Goal: Task Accomplishment & Management: Manage account settings

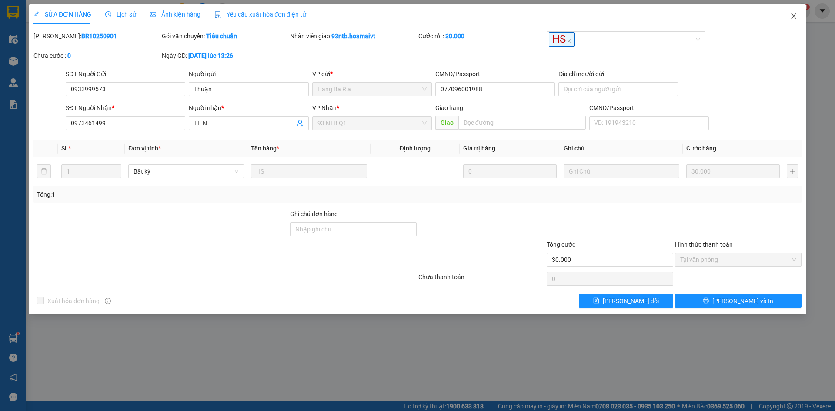
click at [793, 10] on span "Close" at bounding box center [793, 16] width 24 height 24
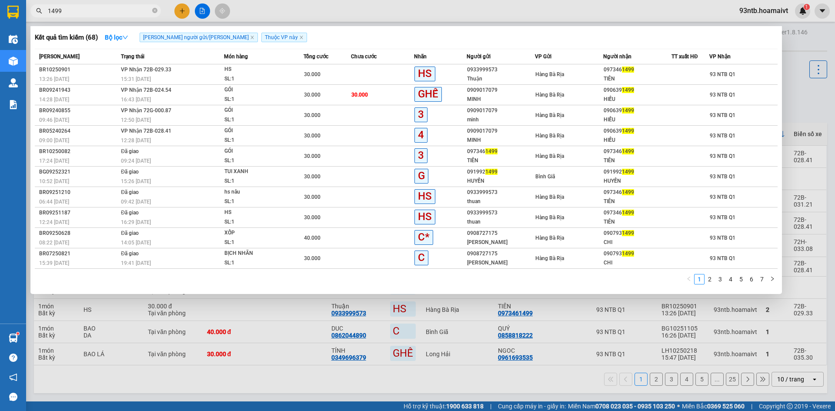
click at [83, 7] on input "1499" at bounding box center [99, 11] width 103 height 10
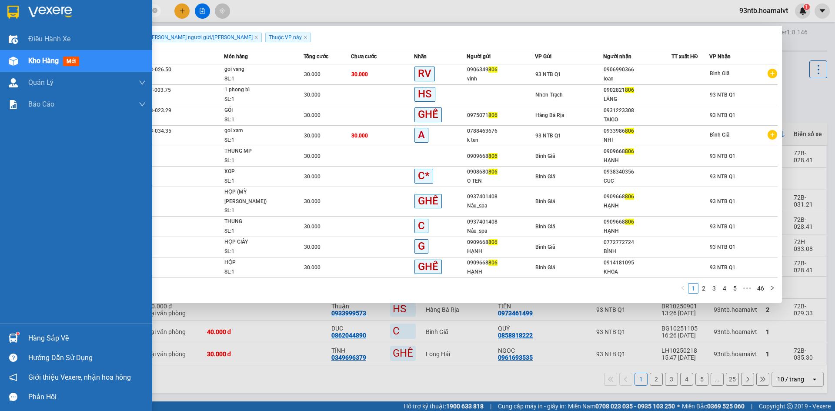
type input "806"
click at [25, 339] on div "Hàng sắp về" at bounding box center [76, 338] width 152 height 20
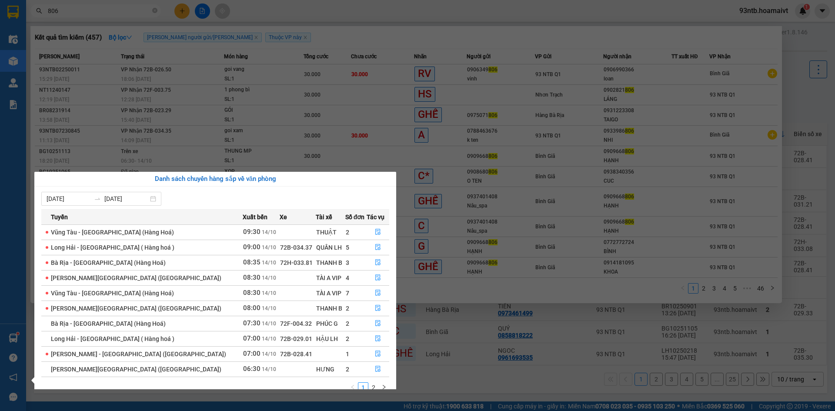
click at [272, 82] on section "Kết quả tìm kiếm ( 457 ) Bộ lọc Tìm người gửi/nhận Thuộc VP này Mã ĐH Trạng thá…" at bounding box center [417, 205] width 835 height 411
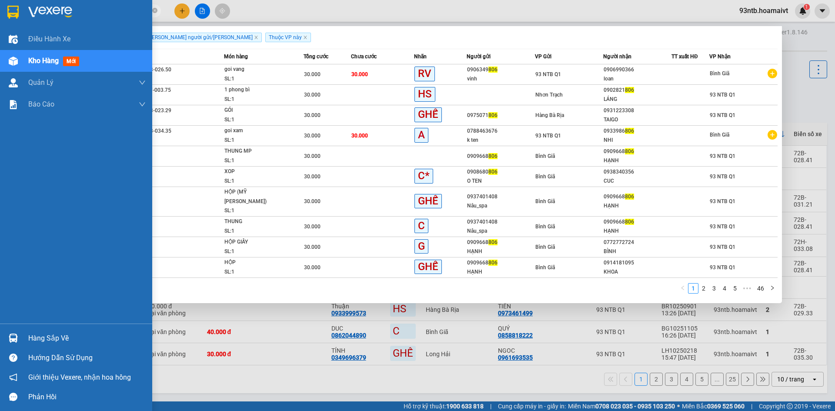
click at [53, 337] on div "Hàng sắp về" at bounding box center [86, 338] width 117 height 13
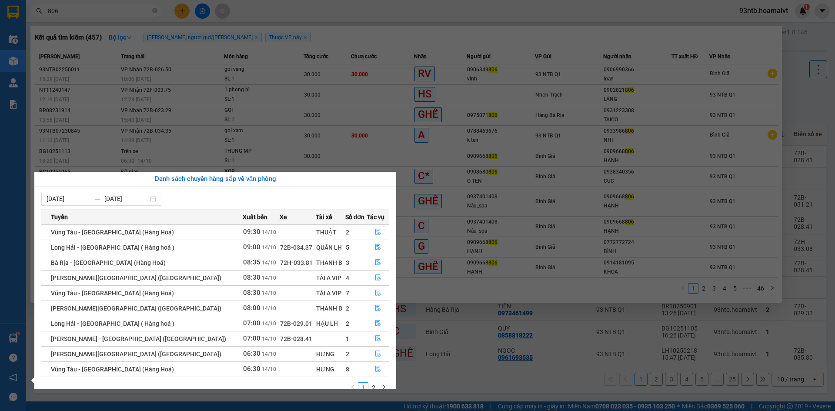
scroll to position [14, 0]
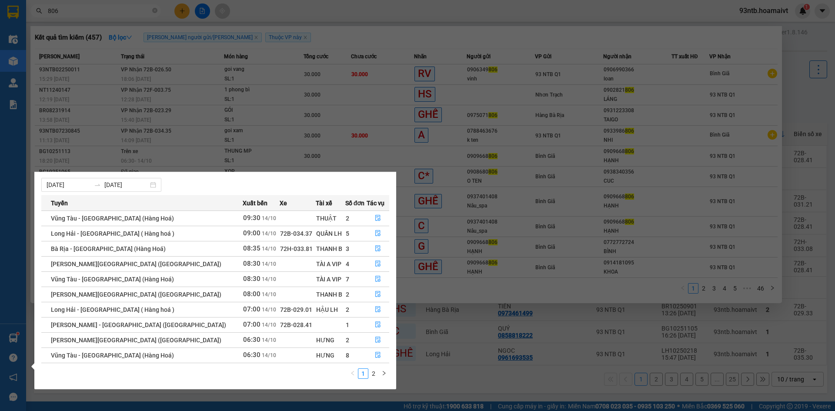
click at [378, 380] on div "1 2" at bounding box center [215, 376] width 348 height 16
click at [376, 379] on li "2" at bounding box center [373, 373] width 10 height 10
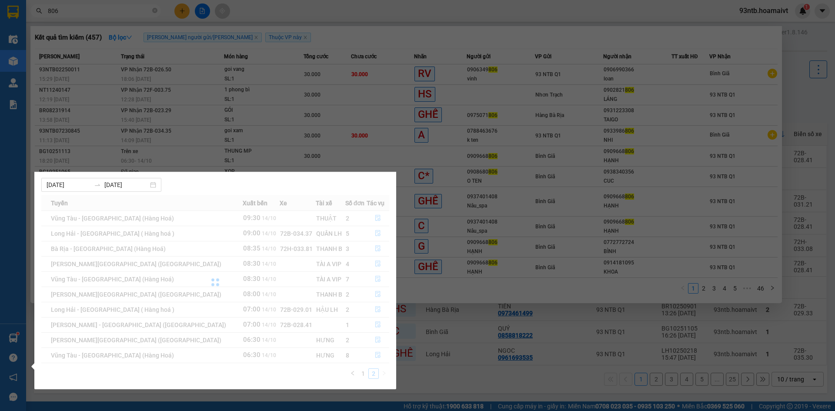
scroll to position [0, 0]
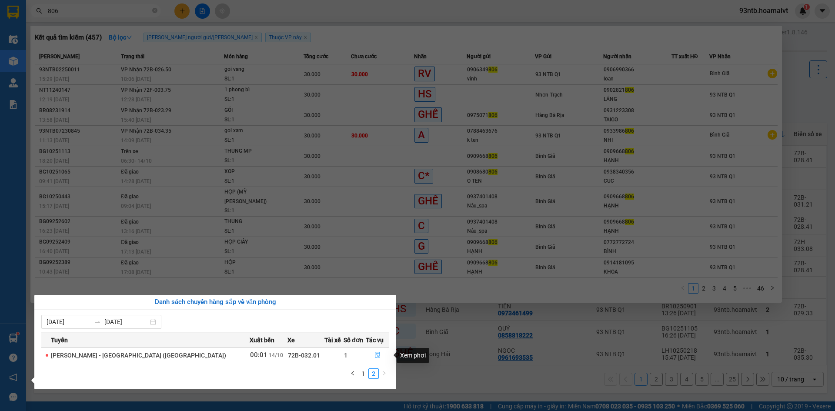
click at [374, 353] on icon "file-done" at bounding box center [377, 355] width 6 height 6
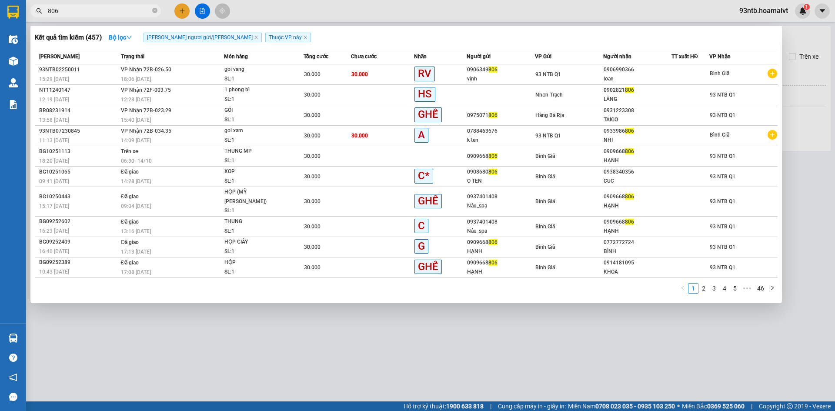
click at [386, 358] on div at bounding box center [417, 205] width 835 height 411
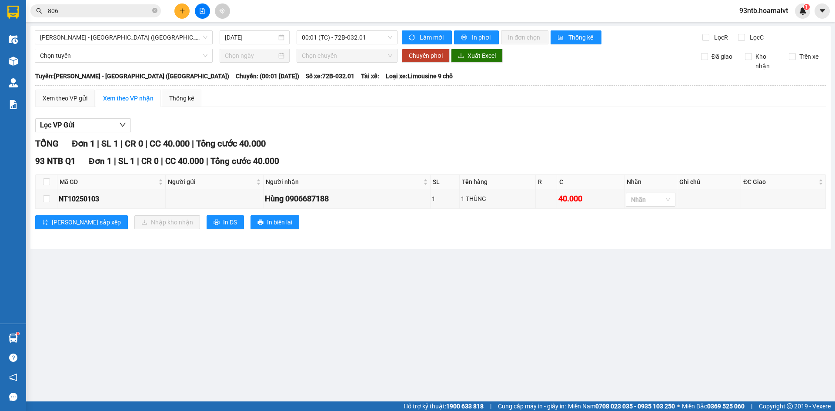
drag, startPoint x: 179, startPoint y: 11, endPoint x: 184, endPoint y: 13, distance: 4.9
click at [184, 13] on icon "plus" at bounding box center [182, 11] width 6 height 6
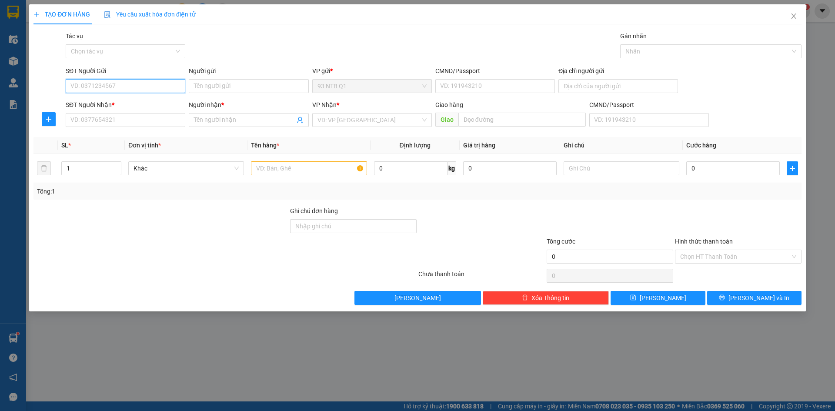
click at [142, 82] on input "SĐT Người Gửi" at bounding box center [126, 86] width 120 height 14
click at [140, 88] on input "0343250332" at bounding box center [126, 86] width 120 height 14
type input "0343250332"
click at [250, 87] on input "Người gửi" at bounding box center [249, 86] width 120 height 14
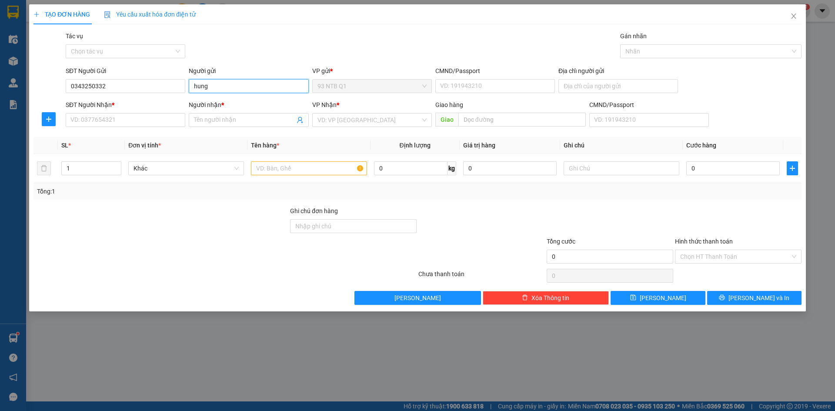
type input "hung"
type input "0343250332"
click at [159, 126] on input "SĐT Người Nhận *" at bounding box center [126, 120] width 120 height 14
type input "079081006546"
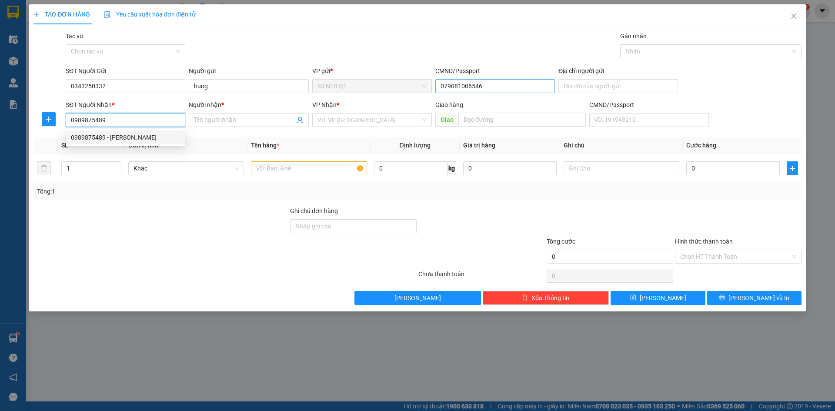
type input "0989875489"
type input "VUONG"
click at [348, 167] on input "text" at bounding box center [309, 168] width 116 height 14
click at [153, 122] on input "0989875489" at bounding box center [126, 120] width 120 height 14
click at [400, 182] on td at bounding box center [415, 168] width 89 height 29
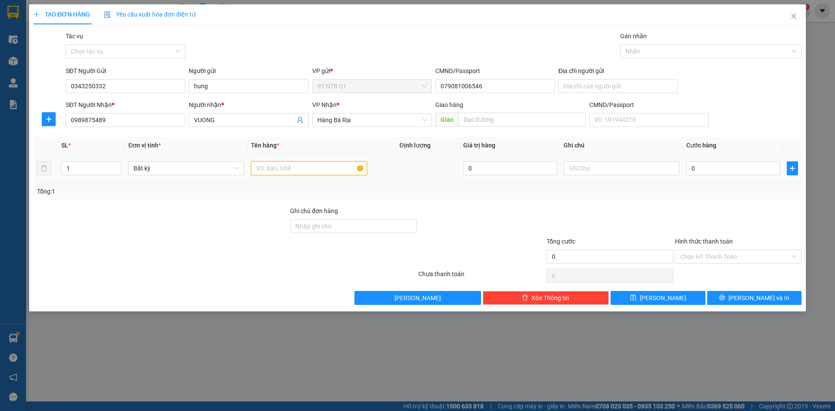
click at [341, 172] on input "text" at bounding box center [309, 168] width 116 height 14
type input "thung"
type input "ng gui yc ve vt"
type input "3"
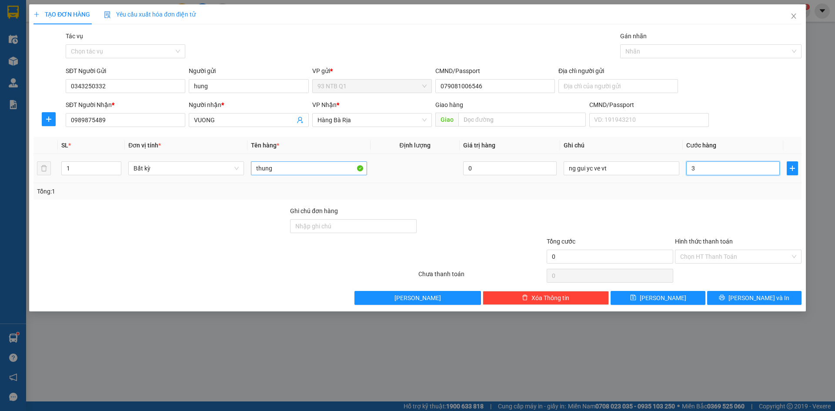
type input "3"
type input "30"
type input "30.000"
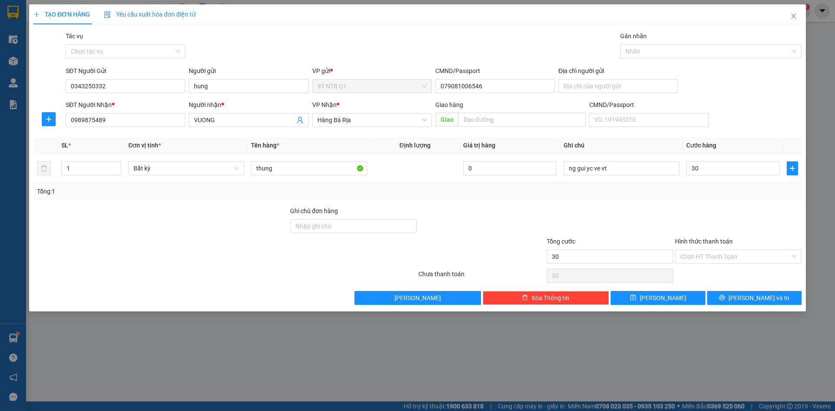
type input "30.000"
click at [735, 216] on div at bounding box center [738, 221] width 128 height 30
click at [768, 260] on input "Hình thức thanh toán" at bounding box center [735, 256] width 110 height 13
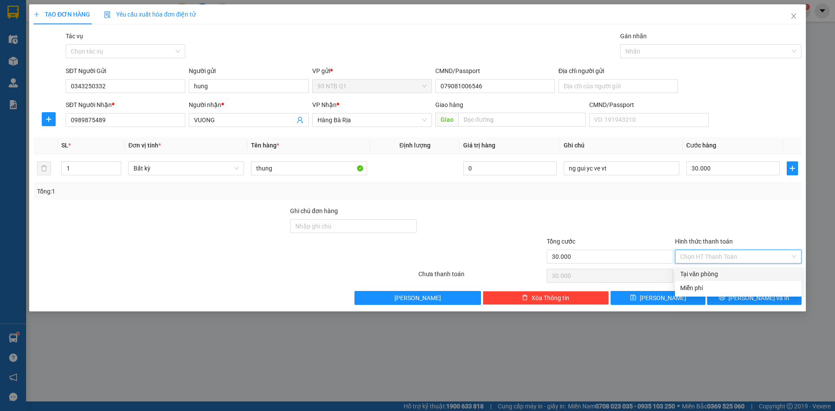
click at [765, 276] on div "Tại văn phòng" at bounding box center [738, 274] width 116 height 10
type input "0"
click at [765, 293] on span "[PERSON_NAME] và In" at bounding box center [758, 298] width 61 height 10
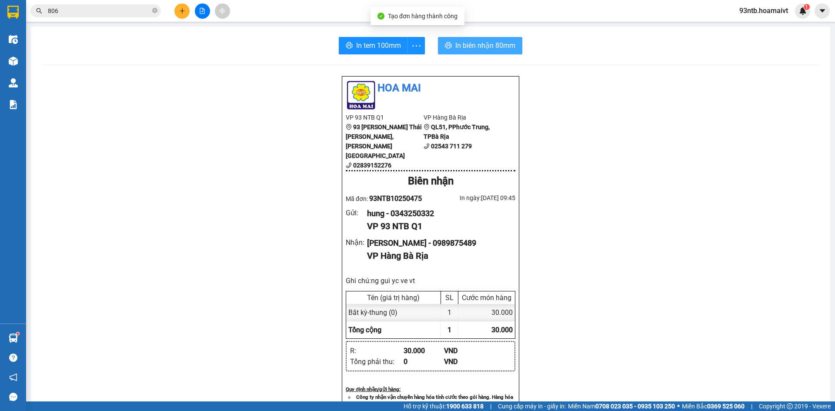
click at [503, 47] on span "In biên nhận 80mm" at bounding box center [485, 45] width 60 height 11
drag, startPoint x: 526, startPoint y: 86, endPoint x: 512, endPoint y: 83, distance: 14.1
click at [526, 86] on div "Hoa Mai VP 93 NTB Q1 93 Nguyễn Thái Bình, Quận 1 02839152276 VP Hàng Bà Ri…" at bounding box center [430, 376] width 778 height 601
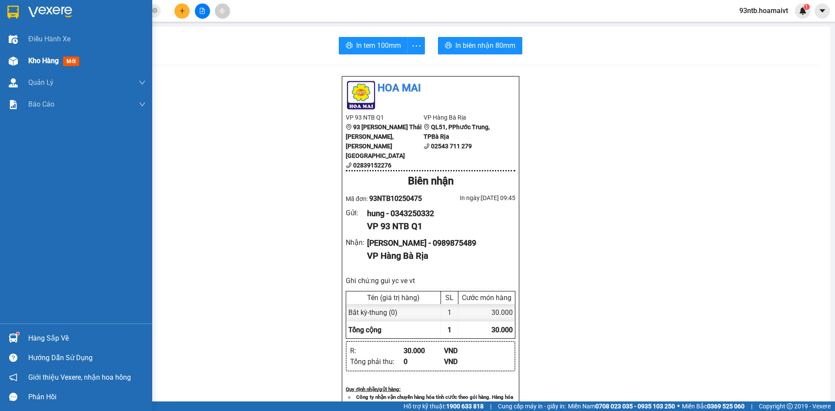
drag, startPoint x: 0, startPoint y: 57, endPoint x: 54, endPoint y: 63, distance: 54.2
click at [3, 60] on div "Kho hàng mới" at bounding box center [76, 61] width 152 height 22
click at [11, 60] on img at bounding box center [13, 61] width 9 height 9
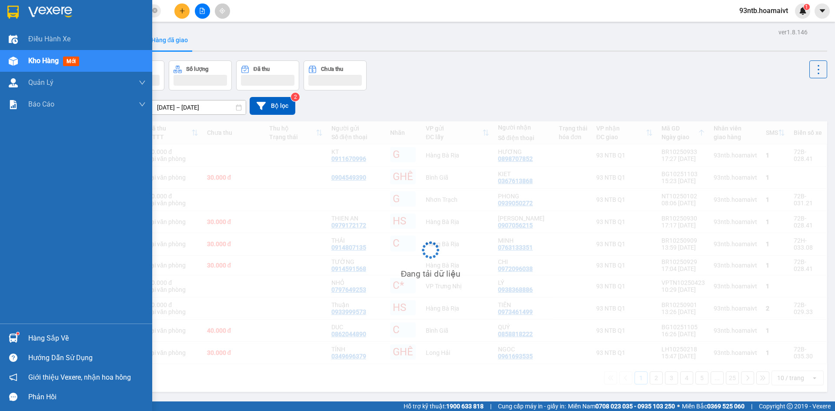
click at [54, 63] on span "Kho hàng" at bounding box center [43, 61] width 30 height 8
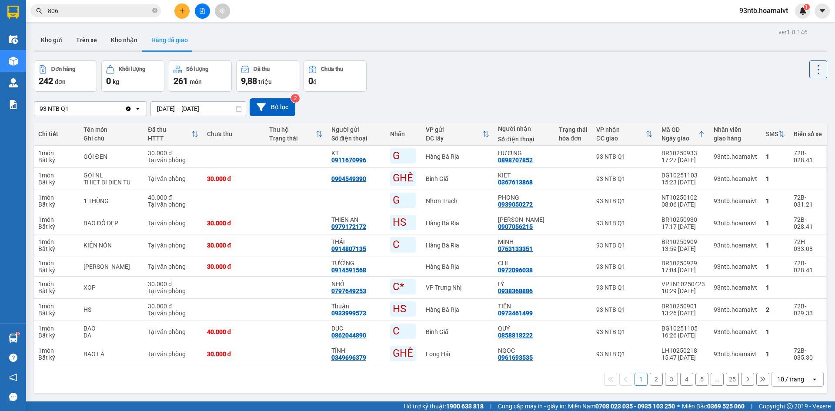
click at [409, 53] on div "ver 1.8.146 Kho gửi Trên xe Kho nhận Hàng đã giao Đơn hàng 242 đơn Khối lượng 0…" at bounding box center [430, 231] width 800 height 411
click at [54, 35] on button "Kho gửi" at bounding box center [51, 40] width 35 height 21
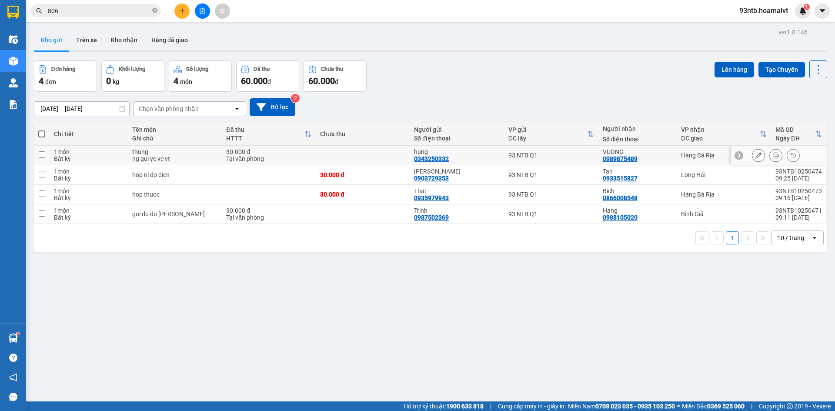
click at [755, 153] on icon at bounding box center [758, 155] width 6 height 6
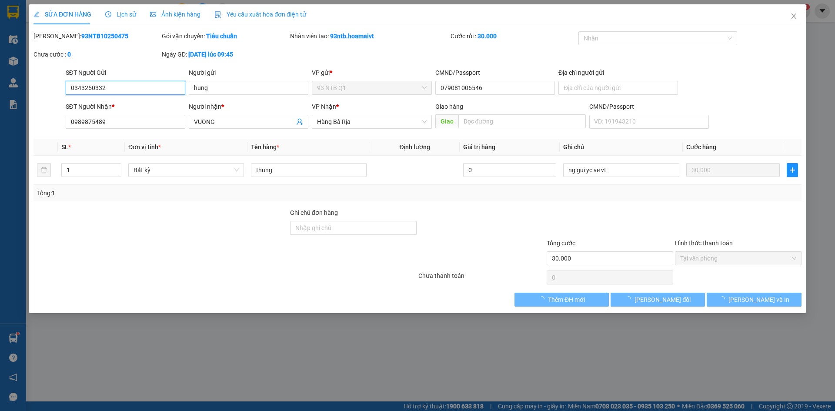
type input "0343250332"
type input "hung"
type input "079081006546"
type input "0989875489"
type input "VUONG"
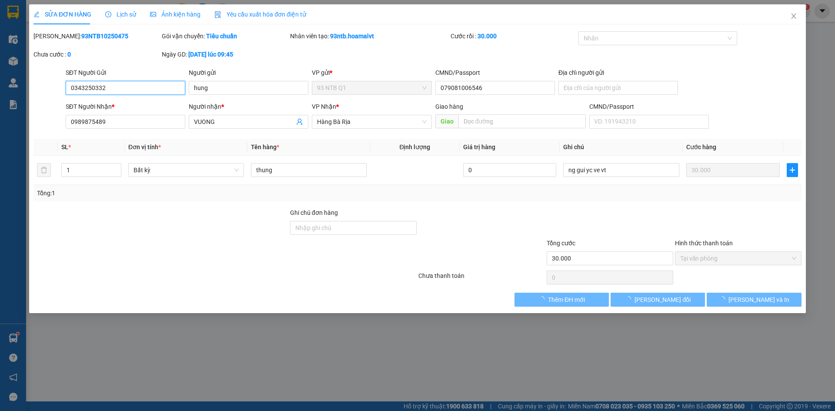
type input "30.000"
click at [388, 119] on span "Hàng Bà Rịa" at bounding box center [371, 121] width 109 height 13
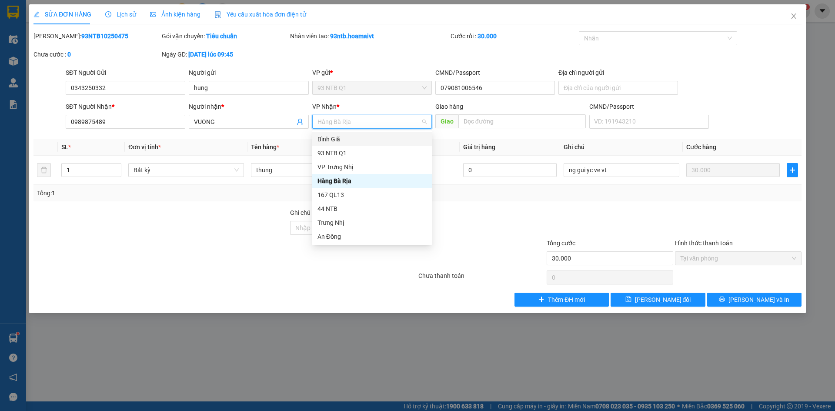
click at [377, 139] on div "Bình Giã" at bounding box center [371, 139] width 109 height 10
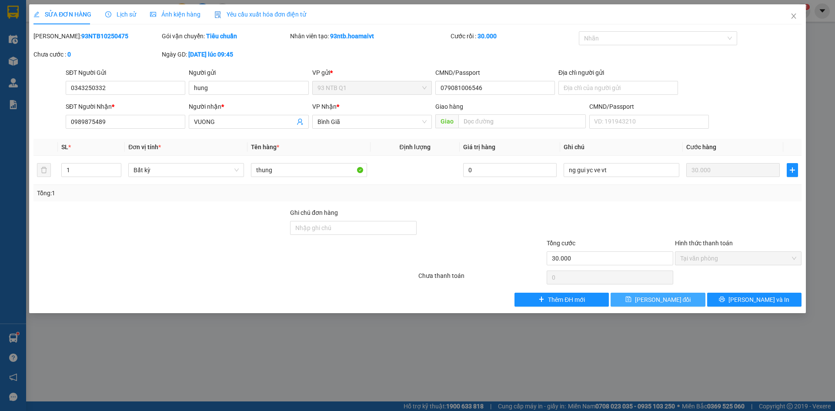
click at [678, 301] on span "[PERSON_NAME] thay đổi" at bounding box center [663, 300] width 56 height 10
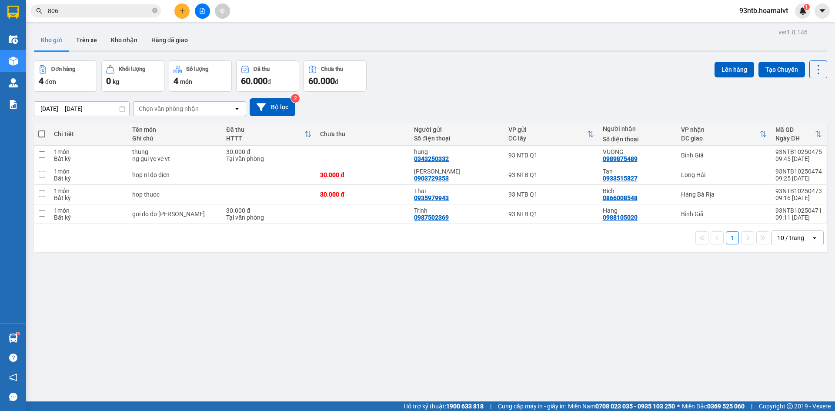
click at [145, 17] on span "806" at bounding box center [95, 10] width 130 height 13
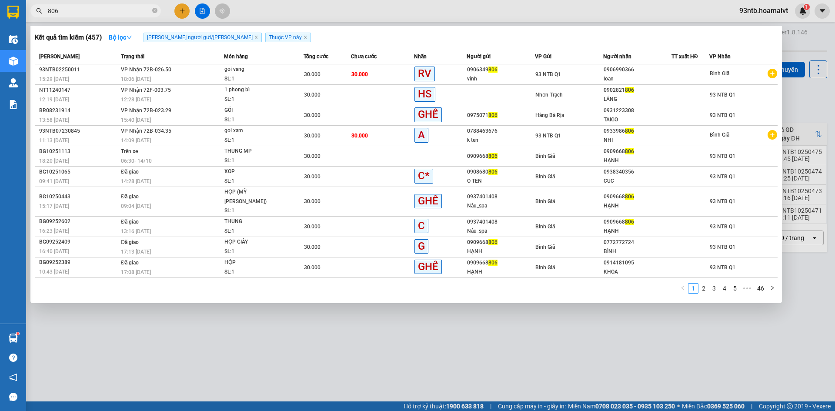
click at [137, 15] on input "806" at bounding box center [99, 11] width 103 height 10
type input "8"
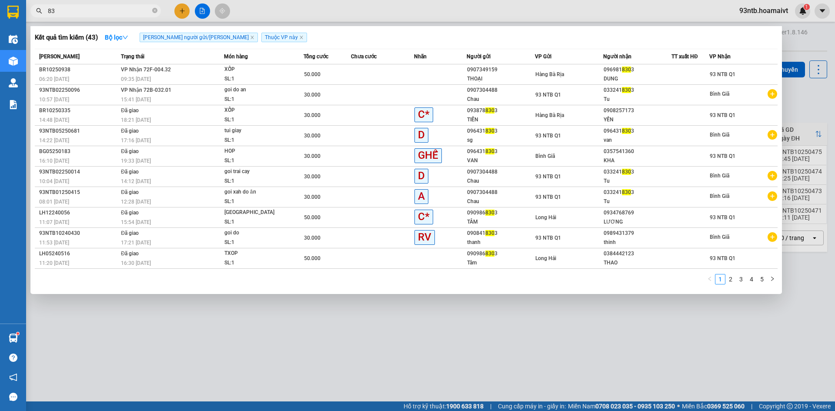
type input "8"
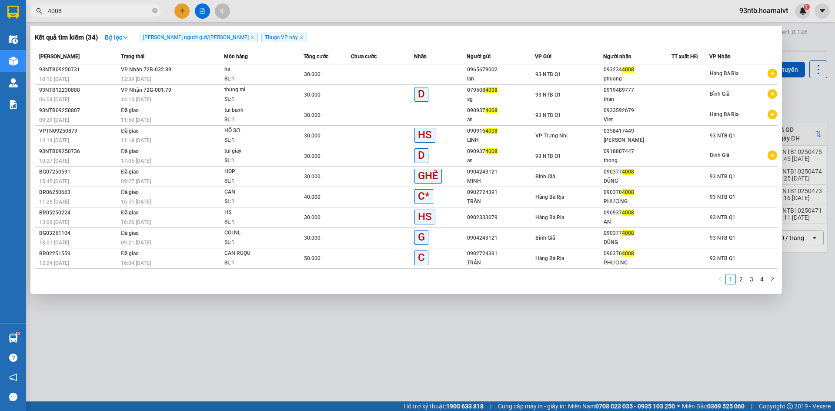
click at [99, 13] on input "4008" at bounding box center [99, 11] width 103 height 10
type input "4"
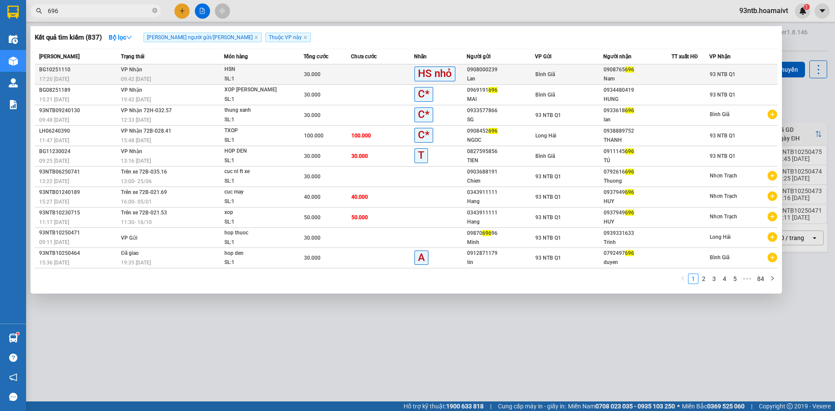
type input "696"
click at [362, 70] on td at bounding box center [382, 74] width 63 height 20
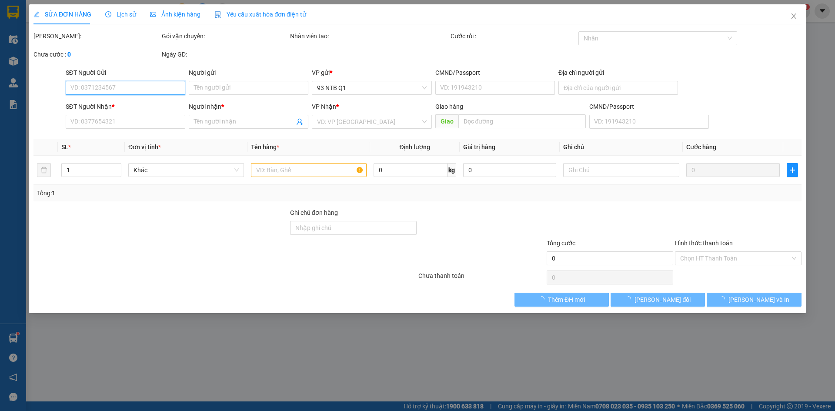
type input "0908000239"
type input "Lan"
type input "0908765696"
type input "Nam"
type input "30.000"
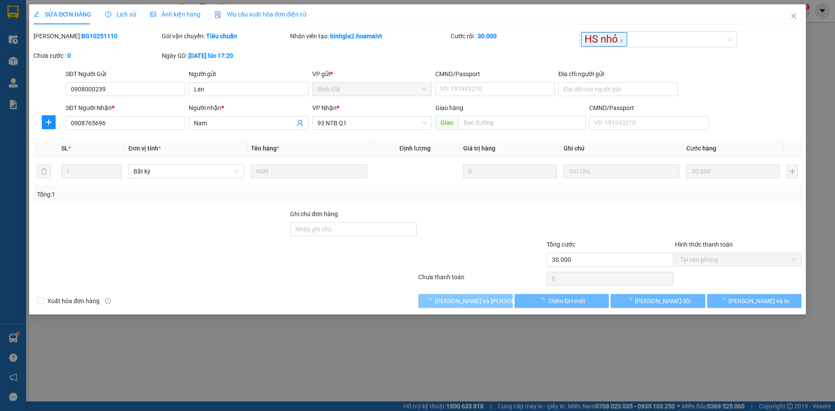
click at [494, 299] on span "[PERSON_NAME] và Giao hàng" at bounding box center [493, 301] width 117 height 10
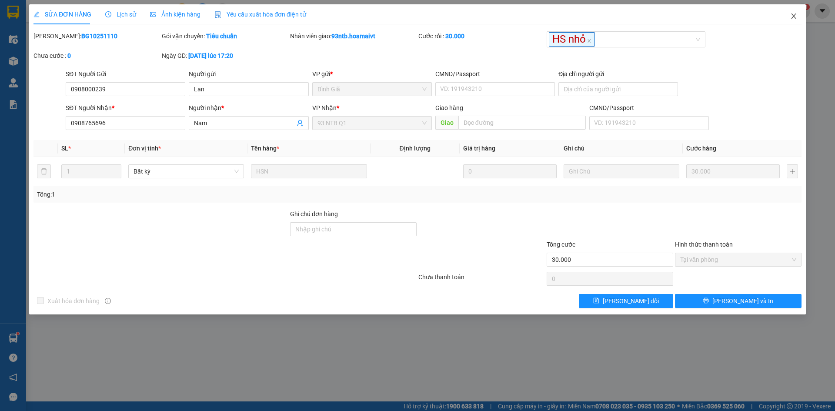
click at [794, 16] on icon "close" at bounding box center [793, 15] width 5 height 5
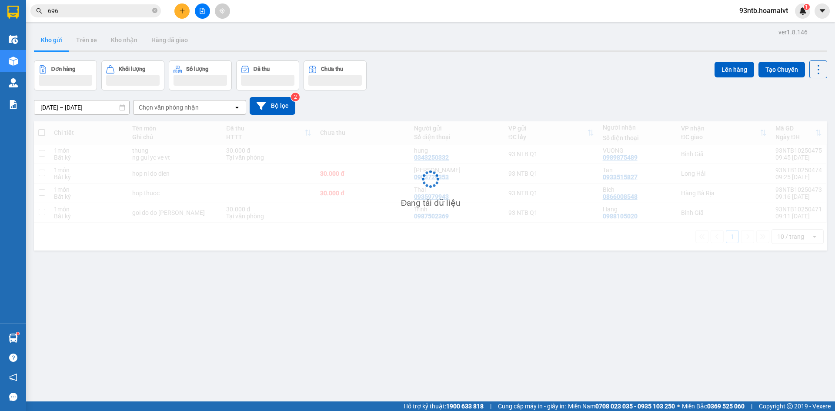
click at [183, 10] on icon "plus" at bounding box center [182, 11] width 6 height 6
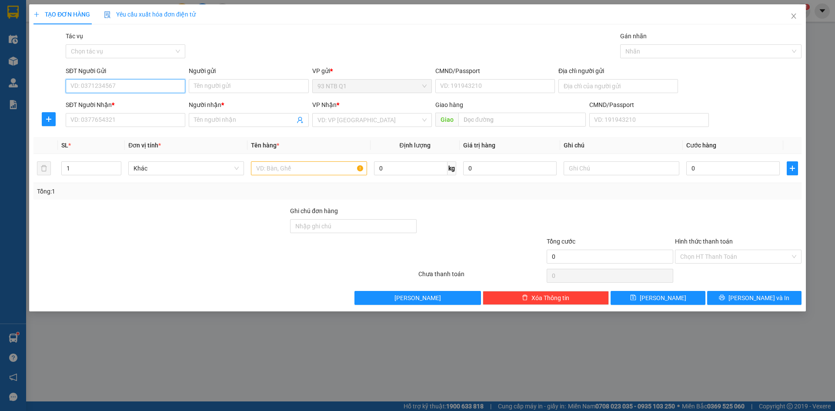
click at [163, 89] on input "SĐT Người Gửi" at bounding box center [126, 86] width 120 height 14
click at [132, 83] on input "SĐT Người Gửi" at bounding box center [126, 86] width 120 height 14
type input "0968191568"
type input "thu"
type input "lo F 03 kcn long haU"
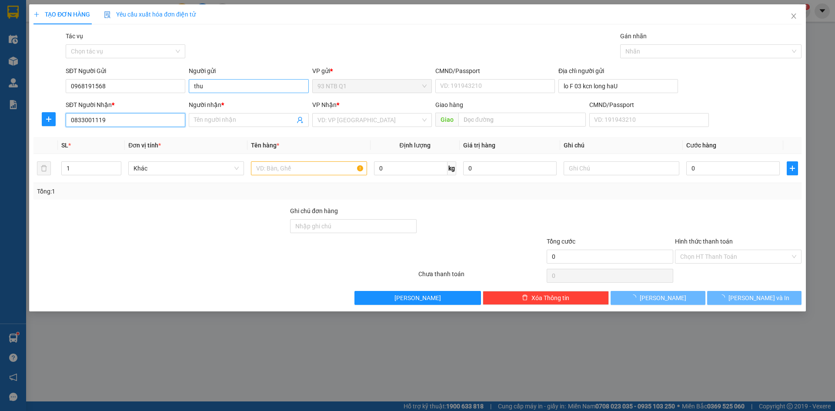
type input "0833001119"
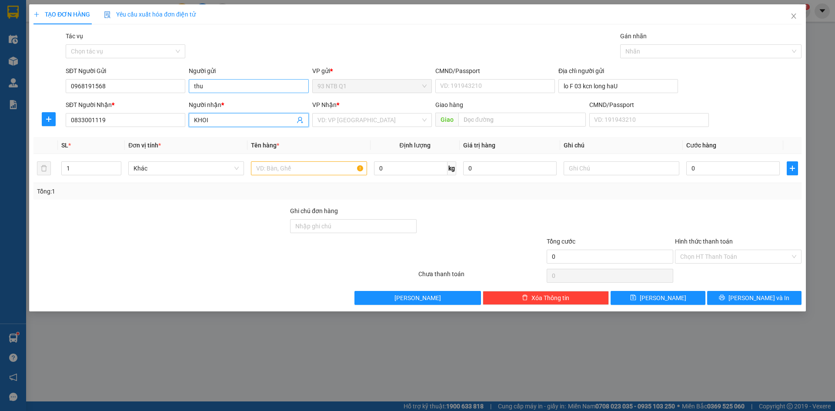
type input "KHOI"
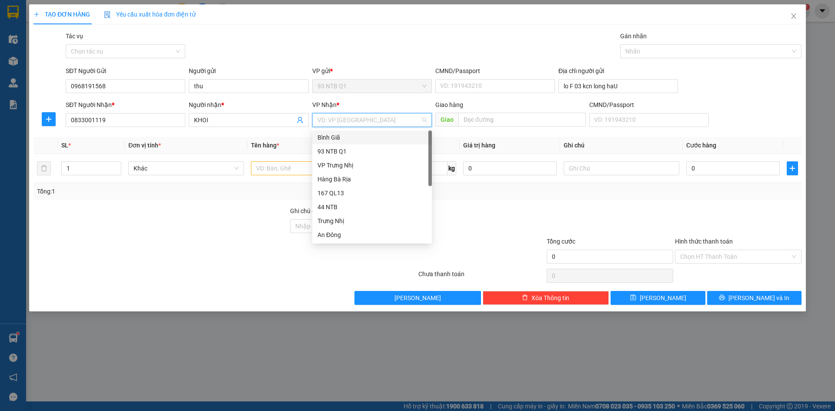
click at [396, 135] on div "Bình Giã" at bounding box center [371, 138] width 109 height 10
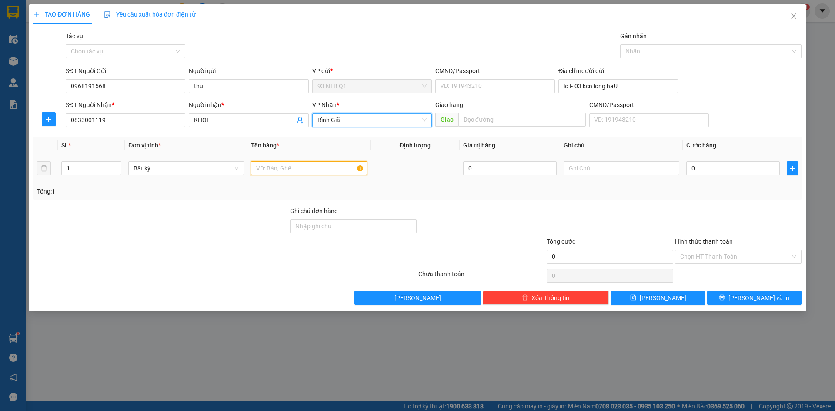
click at [282, 170] on input "text" at bounding box center [309, 168] width 116 height 14
type input "THUNG"
click at [119, 164] on span "up" at bounding box center [116, 166] width 5 height 5
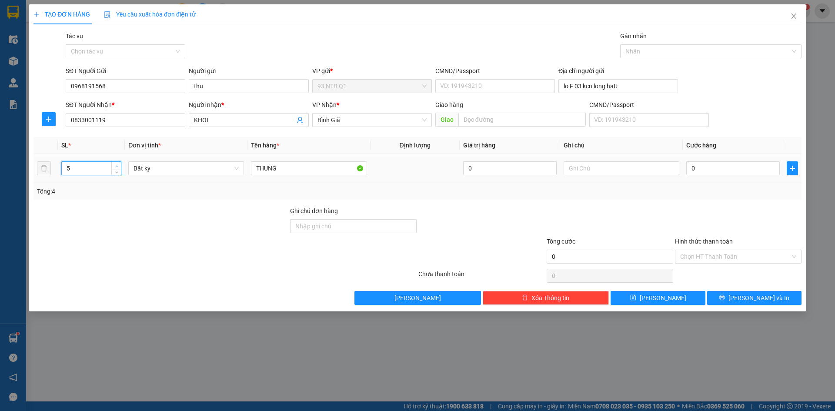
click at [119, 164] on span "up" at bounding box center [116, 166] width 5 height 5
type input "5"
click at [117, 170] on icon "down" at bounding box center [116, 171] width 3 height 3
click at [497, 180] on td "0" at bounding box center [510, 168] width 100 height 29
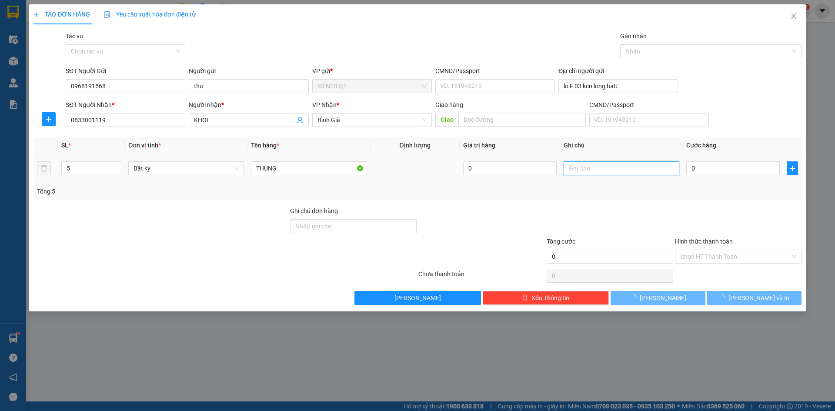
click at [574, 170] on input "text" at bounding box center [622, 168] width 116 height 14
type input "gtn R80"
type input "1"
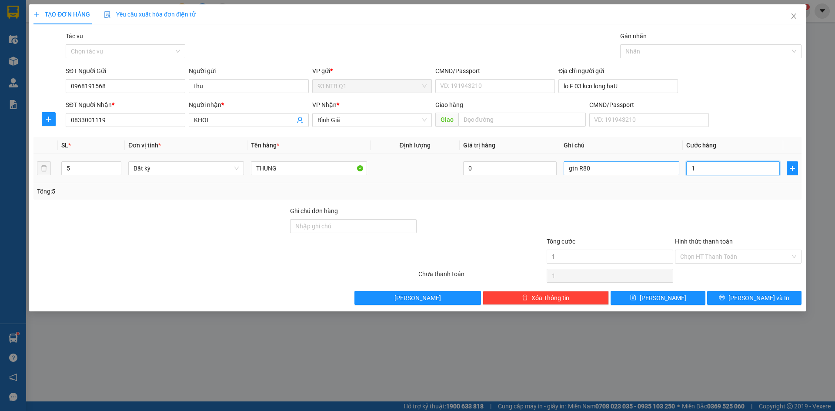
type input "12"
type input "120"
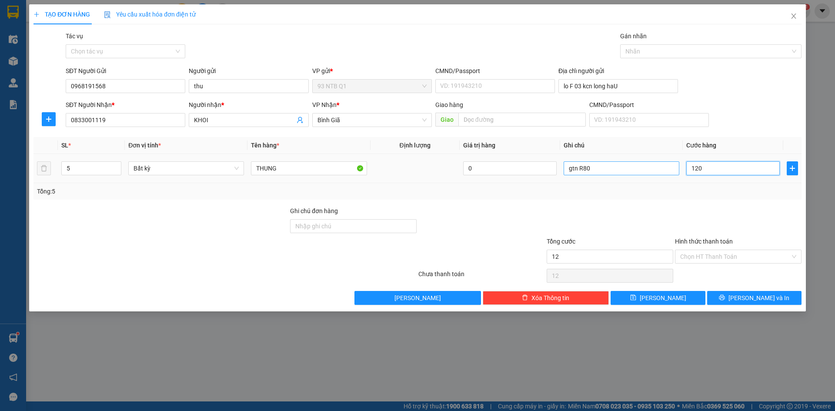
type input "120"
type input "120.000"
click at [770, 213] on div at bounding box center [738, 221] width 128 height 30
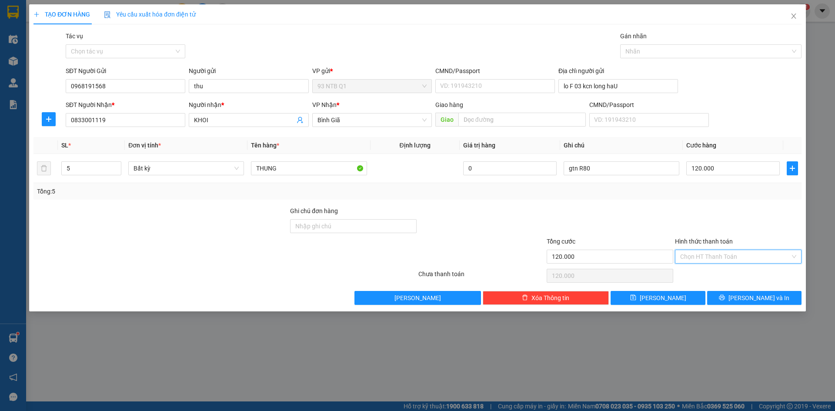
click at [752, 258] on input "Hình thức thanh toán" at bounding box center [735, 256] width 110 height 13
click at [751, 275] on div "Tại văn phòng" at bounding box center [738, 274] width 116 height 10
type input "0"
click at [754, 295] on span "[PERSON_NAME] và In" at bounding box center [758, 298] width 61 height 10
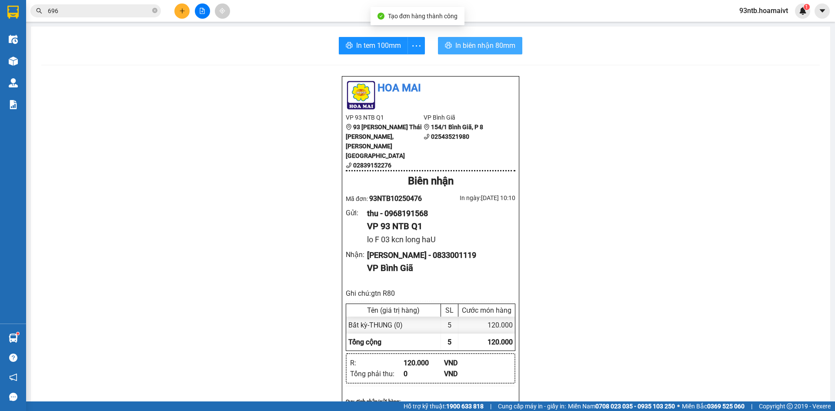
click at [468, 48] on span "In biên nhận 80mm" at bounding box center [485, 45] width 60 height 11
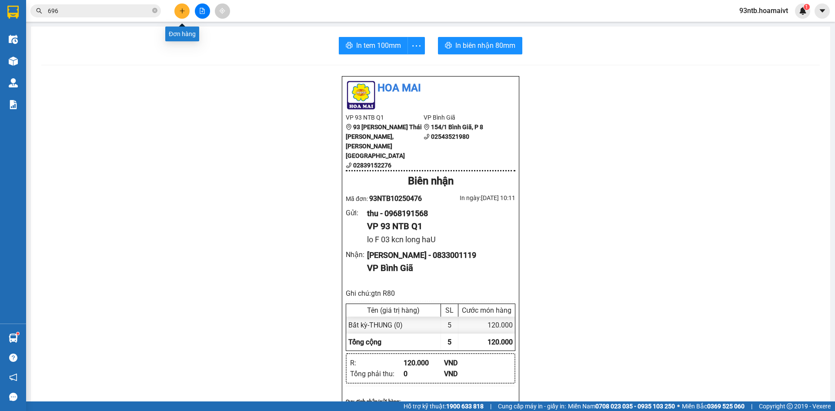
click at [181, 13] on icon "plus" at bounding box center [182, 11] width 6 height 6
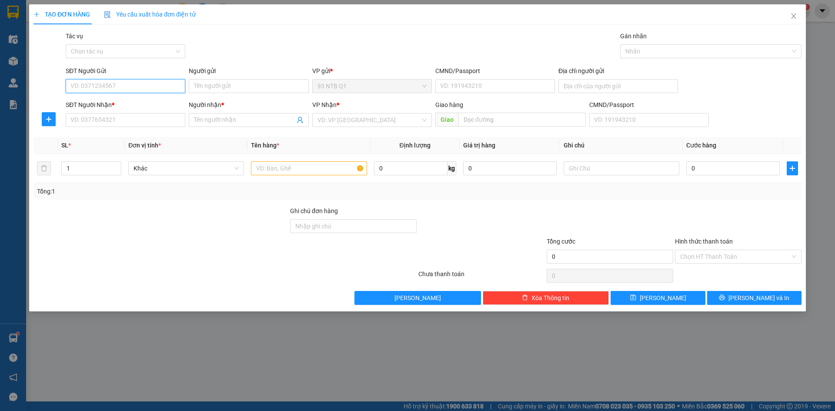
click at [167, 88] on input "SĐT Người Gửi" at bounding box center [126, 86] width 120 height 14
type input "0814184848"
click at [154, 102] on div "0814184848 - Lộc" at bounding box center [125, 104] width 109 height 10
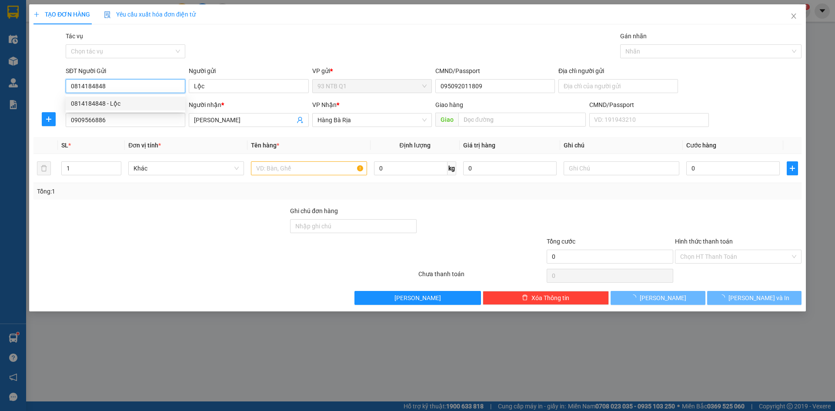
type input "Lộc"
type input "095092011809"
type input "0909566886"
type input "minh mam"
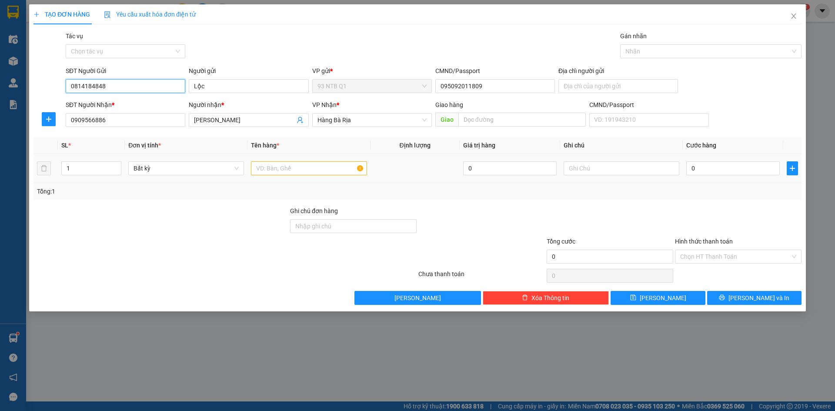
type input "0814184848"
drag, startPoint x: 313, startPoint y: 175, endPoint x: 308, endPoint y: 173, distance: 5.4
click at [313, 175] on div at bounding box center [309, 168] width 116 height 17
click at [304, 170] on input "text" at bounding box center [309, 168] width 116 height 14
type input "XOP"
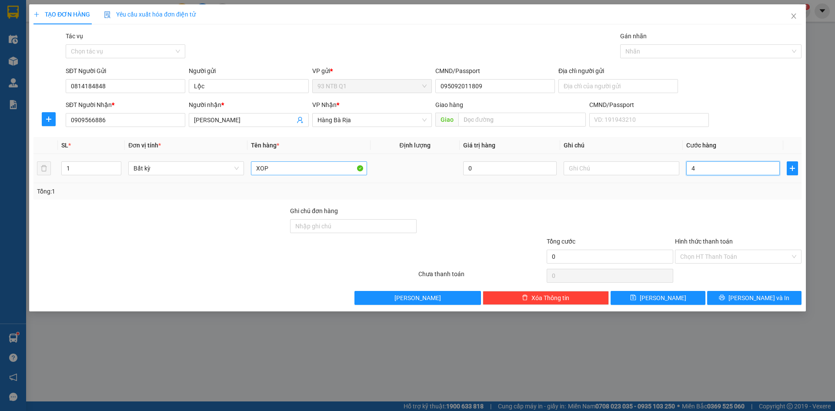
type input "40"
click at [712, 207] on div at bounding box center [738, 221] width 128 height 30
type input "40.000"
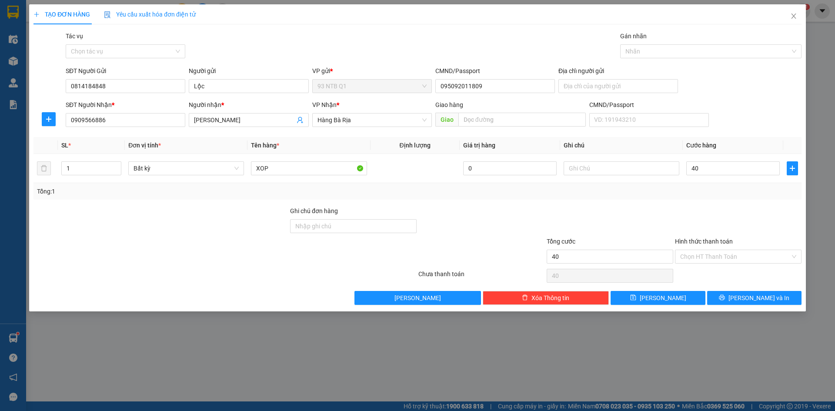
type input "40.000"
drag, startPoint x: 735, startPoint y: 255, endPoint x: 740, endPoint y: 264, distance: 10.9
click at [736, 255] on input "Hình thức thanh toán" at bounding box center [735, 256] width 110 height 13
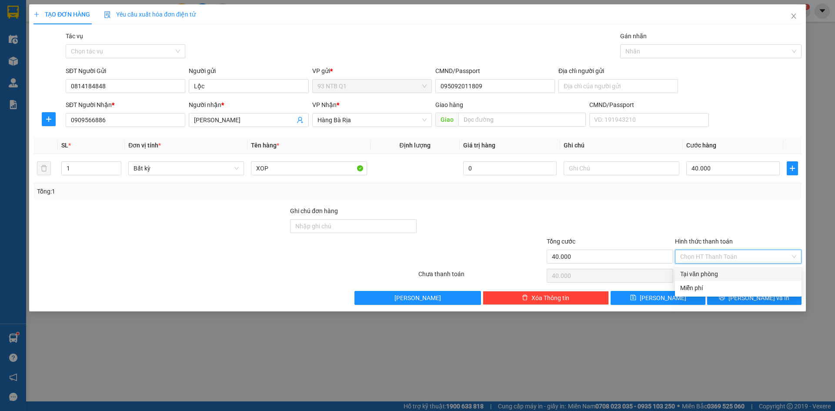
click at [743, 274] on div "Tại văn phòng" at bounding box center [738, 274] width 116 height 10
type input "0"
click at [725, 298] on icon "printer" at bounding box center [722, 298] width 6 height 6
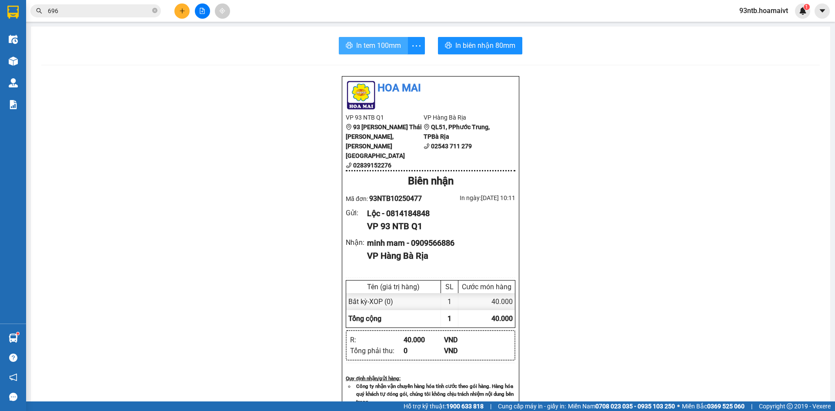
click at [378, 46] on span "In tem 100mm" at bounding box center [378, 45] width 45 height 11
click at [468, 45] on span "In biên nhận 80mm" at bounding box center [485, 45] width 60 height 11
click at [190, 13] on div at bounding box center [202, 10] width 65 height 15
click at [180, 11] on icon "plus" at bounding box center [182, 11] width 6 height 6
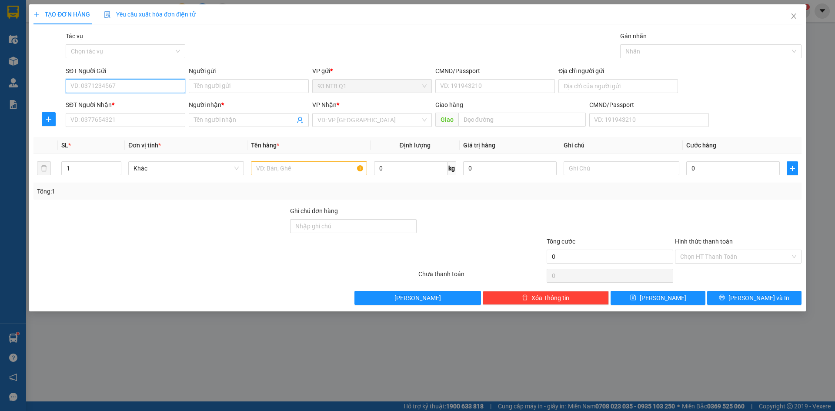
click at [179, 87] on input "SĐT Người Gửi" at bounding box center [126, 86] width 120 height 14
click at [211, 87] on input "Người gửi" at bounding box center [249, 86] width 120 height 14
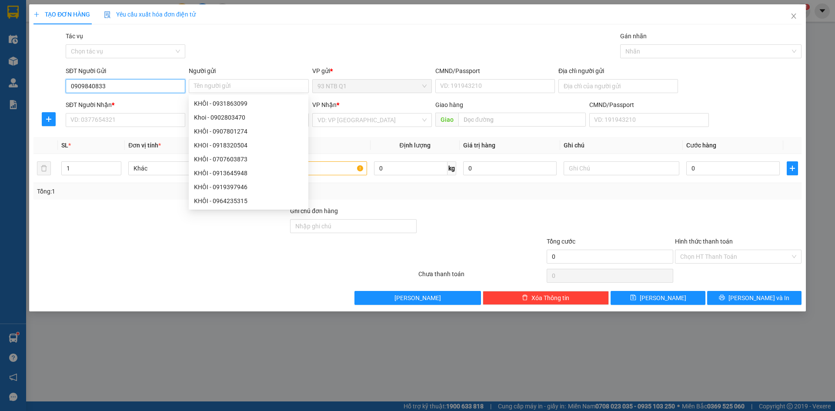
click at [160, 88] on input "0909840833" at bounding box center [126, 86] width 120 height 14
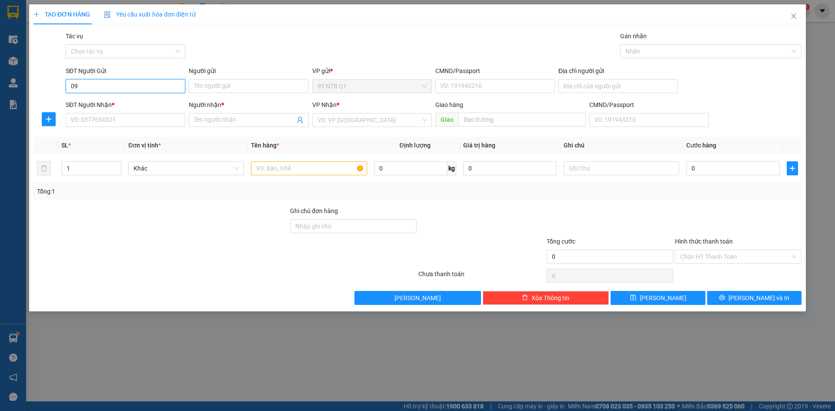
type input "0"
type input "0901410984"
click at [124, 104] on div "0901410984 - HOC" at bounding box center [125, 104] width 109 height 10
type input "HOC"
type input "11 Ds 4A KDC Dai Phuc Binh Chanh"
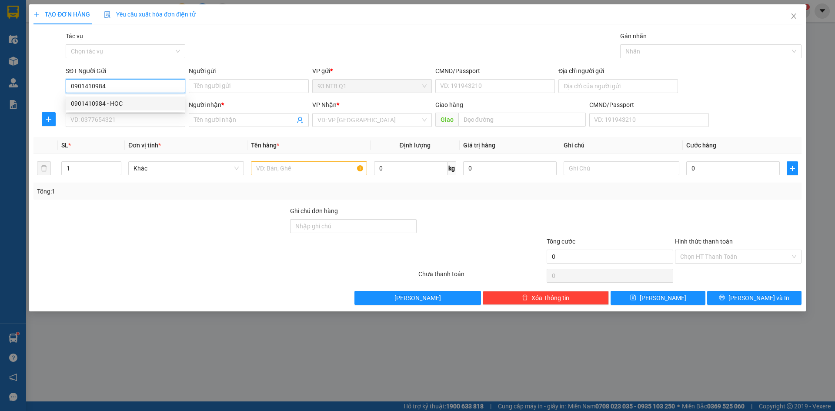
type input "0931208505"
type input "ÁNH"
type input "0"
type input "0903039280"
click at [104, 104] on div "0903039280 - Cty Thuc fam(Huong)" at bounding box center [150, 104] width 159 height 10
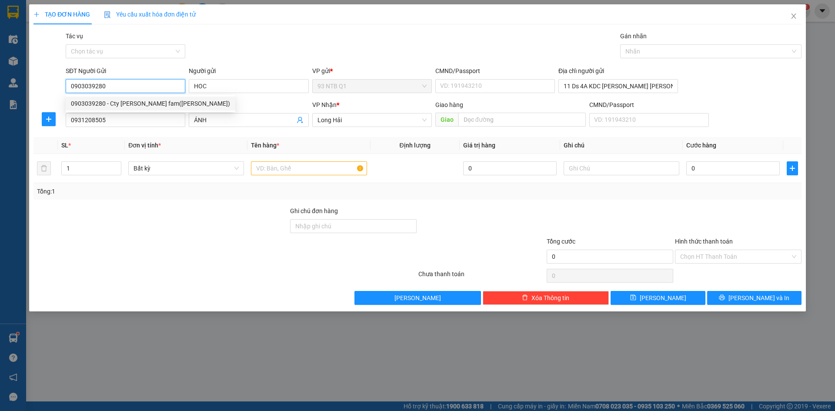
type input "Cty Thuc fam(Huong)"
type input "0903039280"
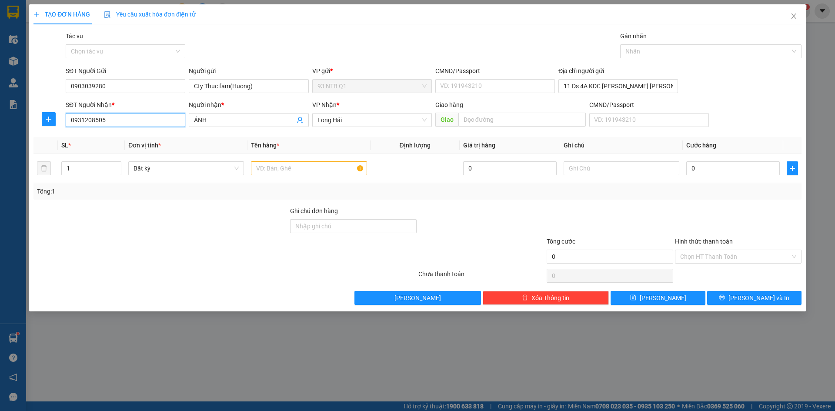
click at [158, 116] on input "0931208505" at bounding box center [126, 120] width 120 height 14
click at [318, 163] on input "text" at bounding box center [309, 168] width 116 height 14
click at [327, 170] on input "text" at bounding box center [309, 168] width 116 height 14
click at [321, 168] on input "text" at bounding box center [309, 168] width 116 height 14
type input "4"
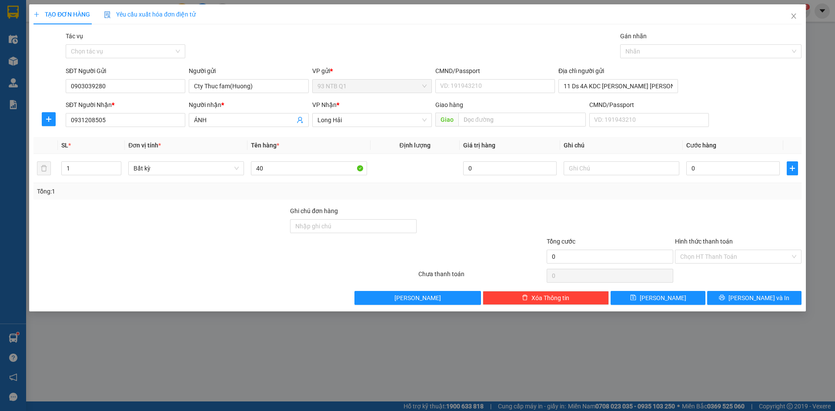
click at [597, 197] on div "Tổng: 1" at bounding box center [417, 191] width 768 height 17
click at [714, 168] on input "0" at bounding box center [732, 168] width 93 height 14
click at [314, 170] on input "40" at bounding box center [309, 168] width 116 height 14
type input "4"
type input "XOP"
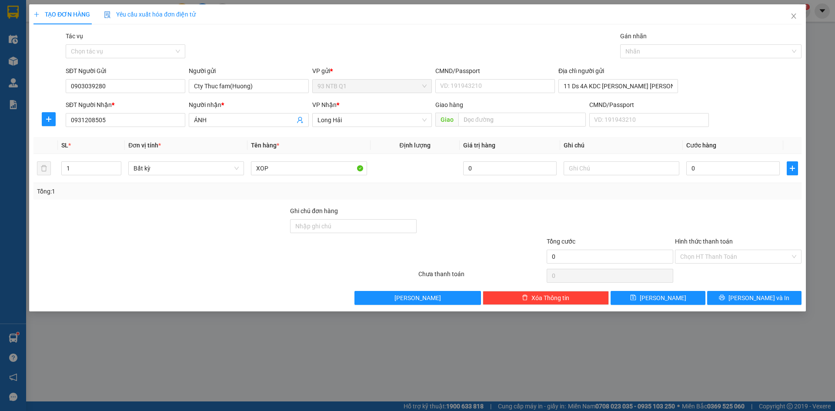
click at [625, 233] on div at bounding box center [610, 221] width 128 height 30
click at [622, 170] on input "text" at bounding box center [622, 168] width 116 height 14
type input "gtn R50"
type input "4"
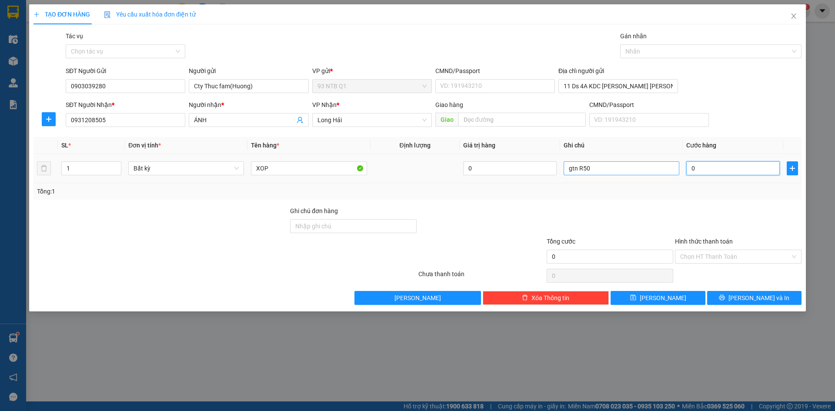
type input "4"
type input "40"
type input "40.000"
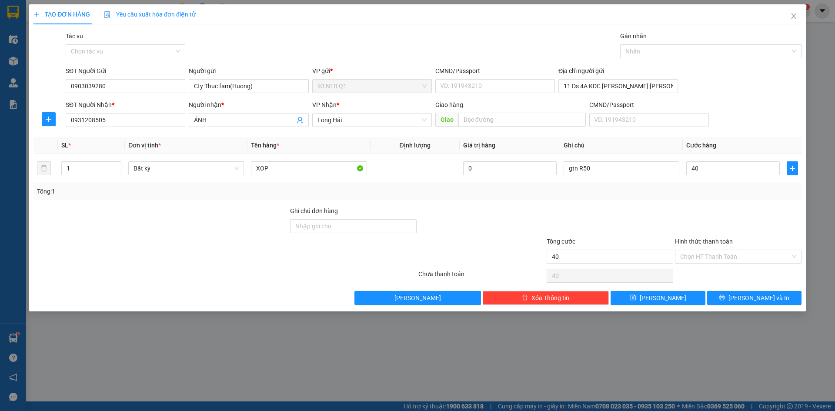
type input "40.000"
click at [649, 230] on div at bounding box center [610, 221] width 128 height 30
drag, startPoint x: 731, startPoint y: 257, endPoint x: 735, endPoint y: 262, distance: 5.9
click at [731, 257] on input "Hình thức thanh toán" at bounding box center [735, 256] width 110 height 13
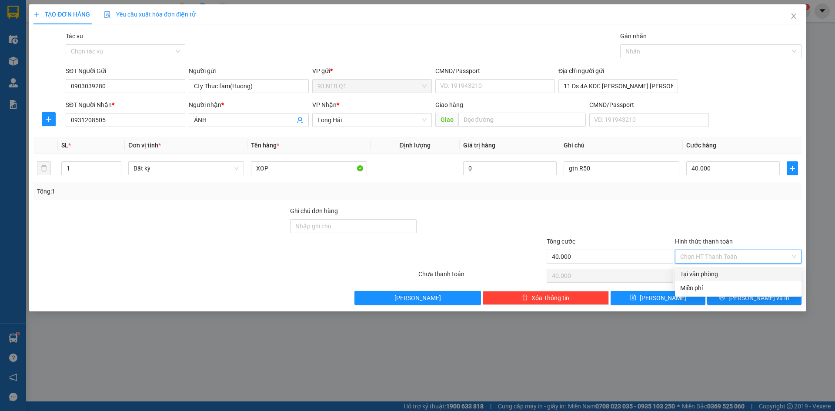
click at [741, 276] on div "Tại văn phòng" at bounding box center [738, 274] width 116 height 10
type input "0"
click at [744, 295] on button "[PERSON_NAME] và In" at bounding box center [754, 298] width 94 height 14
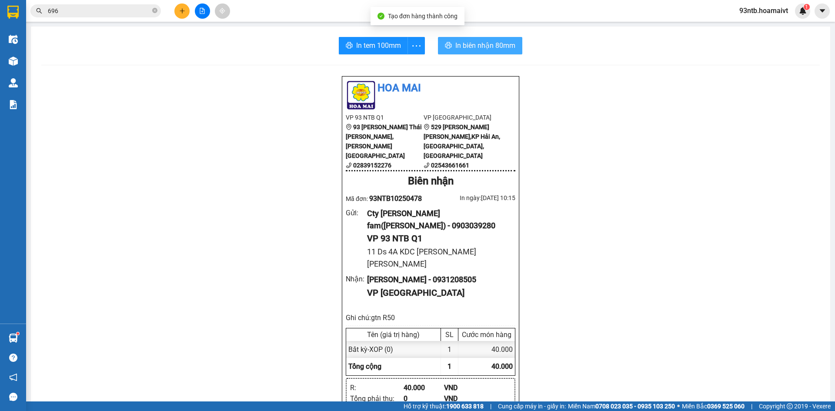
click at [473, 47] on span "In biên nhận 80mm" at bounding box center [485, 45] width 60 height 11
click at [140, 7] on input "696" at bounding box center [99, 11] width 103 height 10
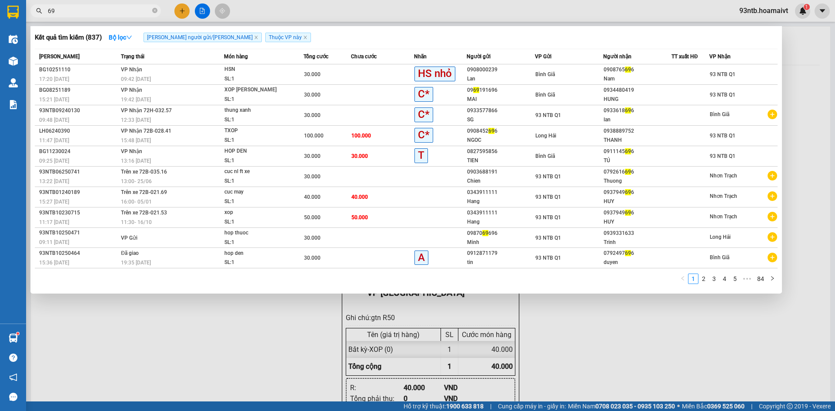
type input "6"
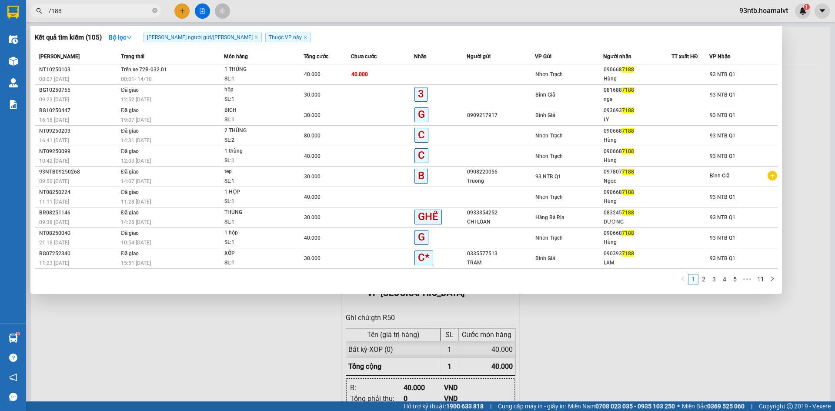
type input "7188"
click at [257, 369] on div at bounding box center [417, 205] width 835 height 411
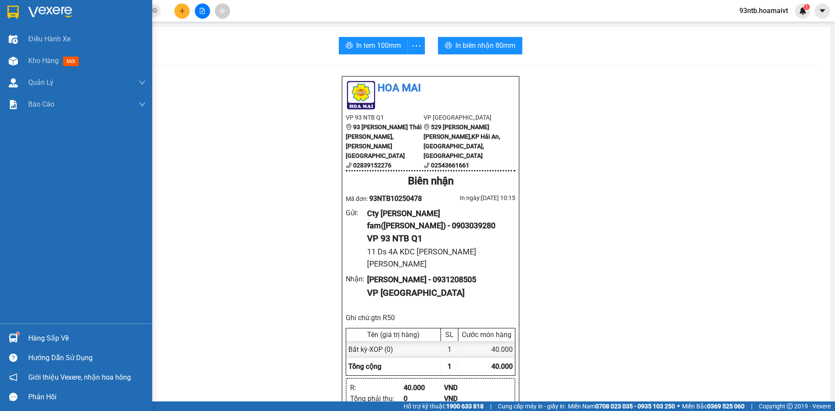
click at [43, 339] on div "Hàng sắp về" at bounding box center [86, 338] width 117 height 13
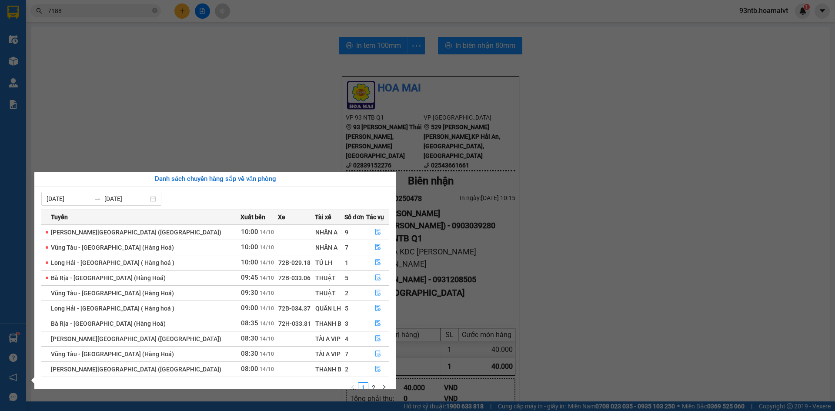
scroll to position [14, 0]
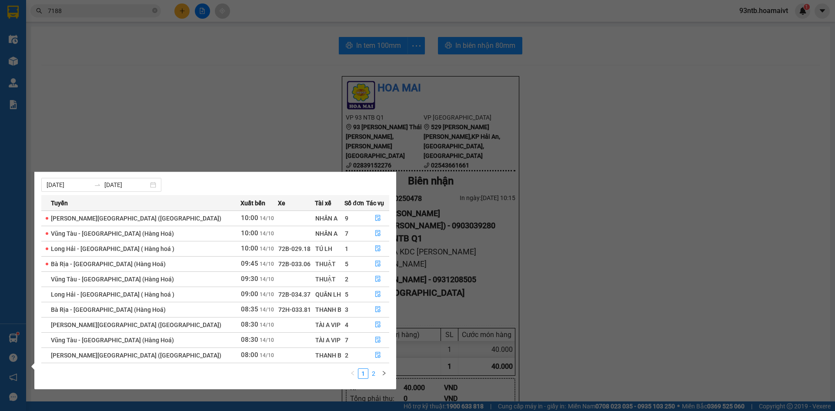
click at [373, 377] on link "2" at bounding box center [374, 374] width 10 height 10
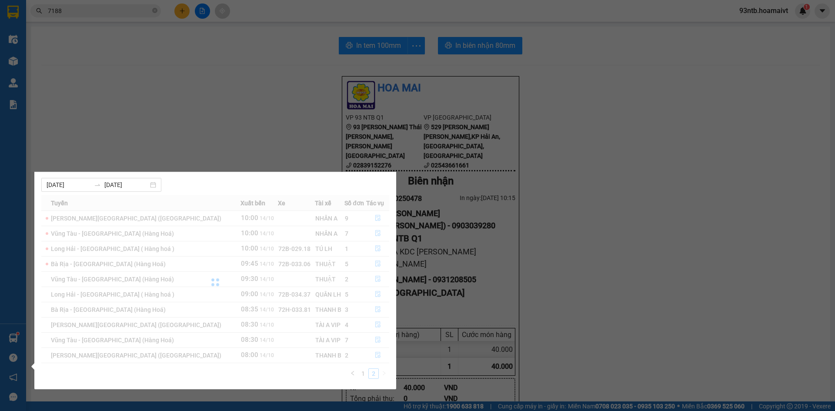
scroll to position [0, 0]
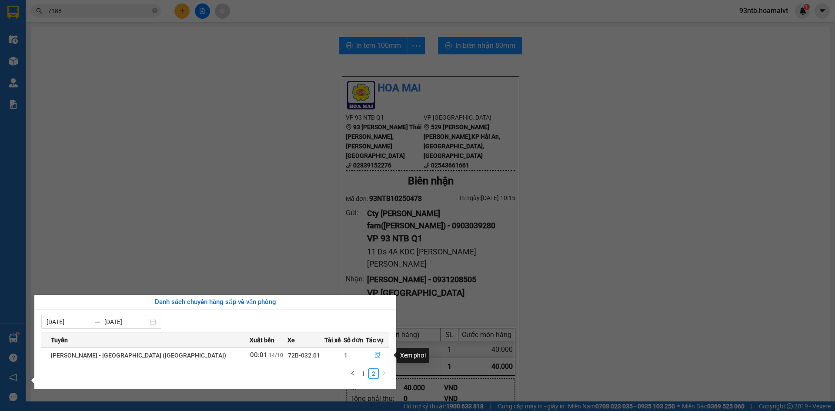
click at [375, 354] on icon "file-done" at bounding box center [377, 355] width 5 height 6
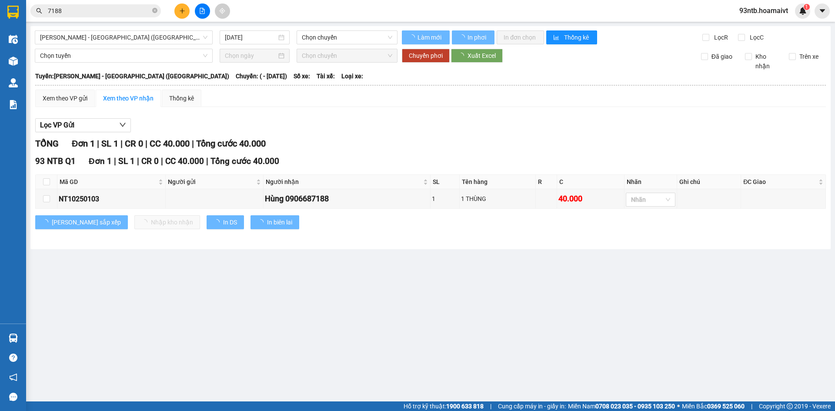
click at [643, 132] on div "Lọc VP Gửi" at bounding box center [430, 125] width 791 height 14
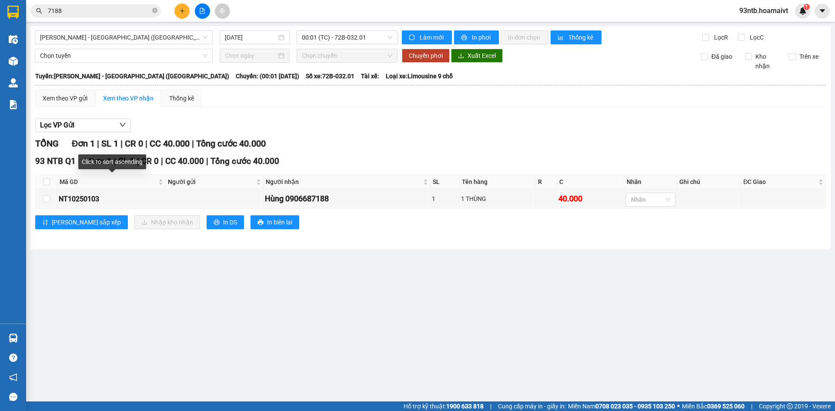
click at [41, 180] on th at bounding box center [47, 182] width 22 height 14
click at [47, 185] on input "checkbox" at bounding box center [46, 181] width 7 height 7
checkbox input "true"
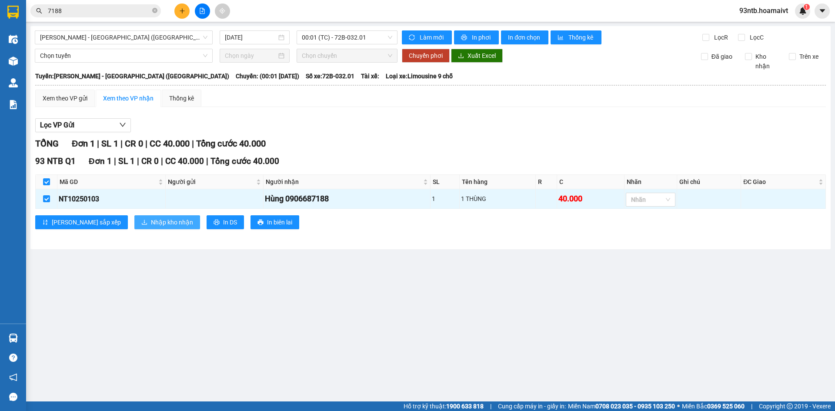
click at [151, 225] on span "Nhập kho nhận" at bounding box center [172, 222] width 42 height 10
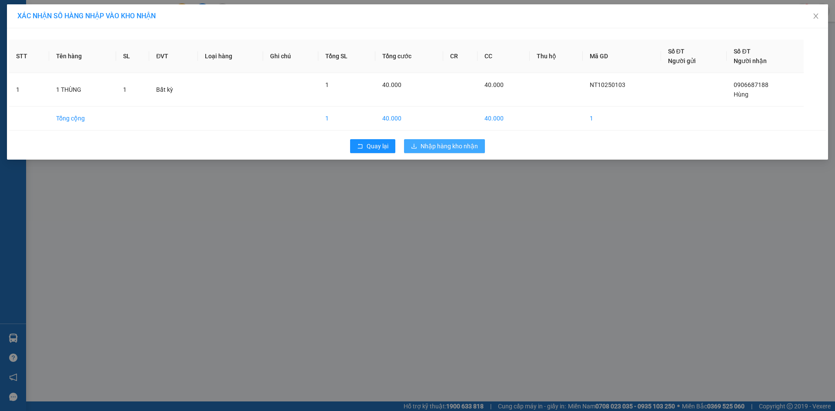
click at [443, 141] on span "Nhập hàng kho nhận" at bounding box center [449, 146] width 57 height 10
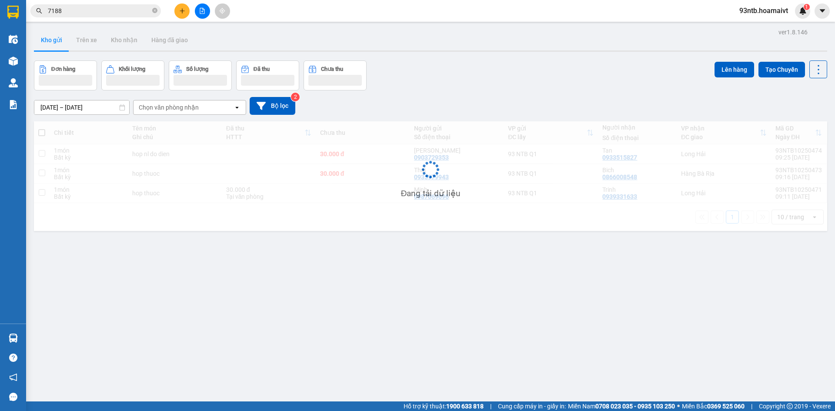
click at [81, 10] on input "7188" at bounding box center [99, 11] width 103 height 10
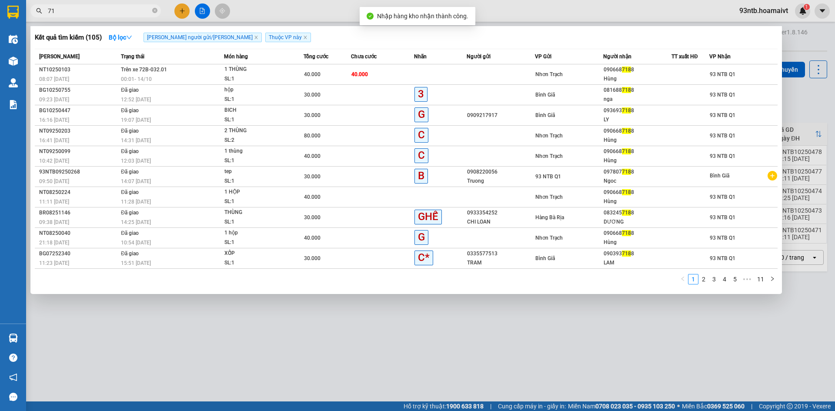
type input "7"
type input "7188"
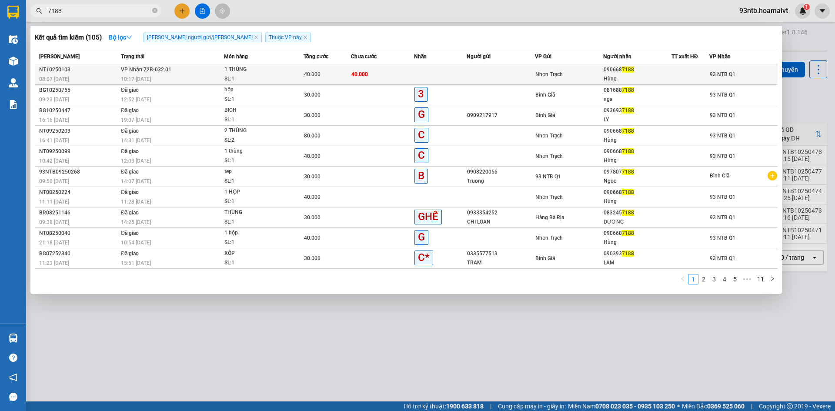
click at [610, 71] on div "090668 7188" at bounding box center [637, 69] width 67 height 9
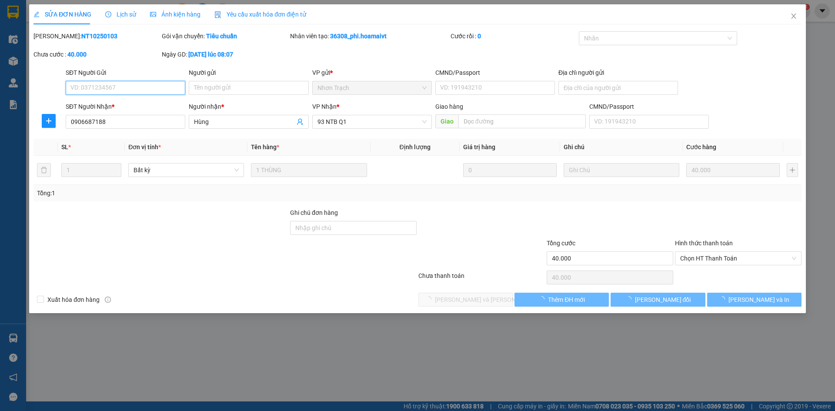
type input "0906687188"
type input "Hùng"
type input "40.000"
click at [742, 255] on span "Chọn HT Thanh Toán" at bounding box center [738, 258] width 116 height 13
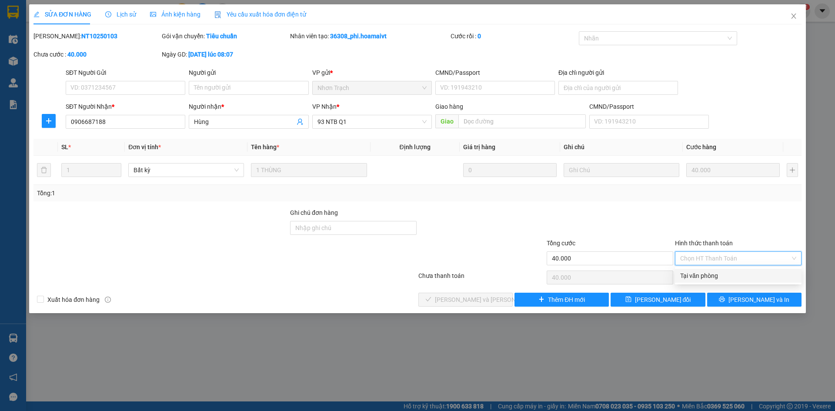
click at [743, 274] on div "Tại văn phòng" at bounding box center [738, 276] width 116 height 10
type input "0"
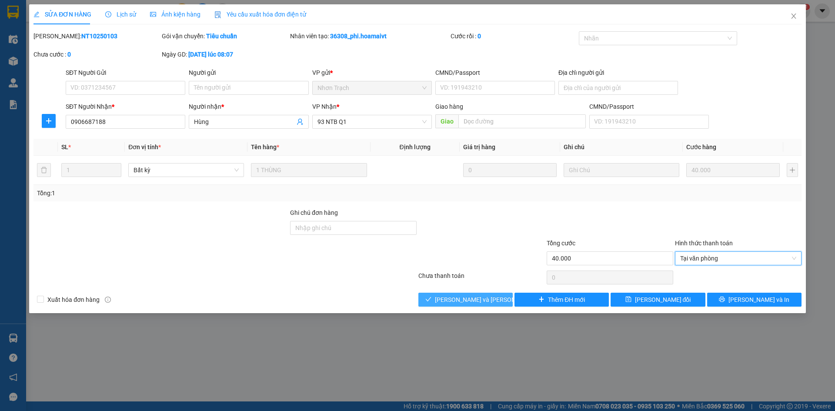
click at [500, 295] on button "[PERSON_NAME] và Giao hàng" at bounding box center [465, 300] width 94 height 14
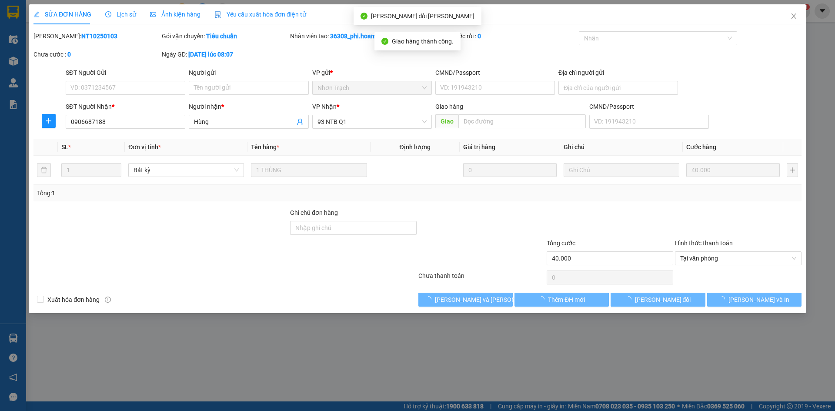
click at [564, 230] on div at bounding box center [610, 223] width 128 height 30
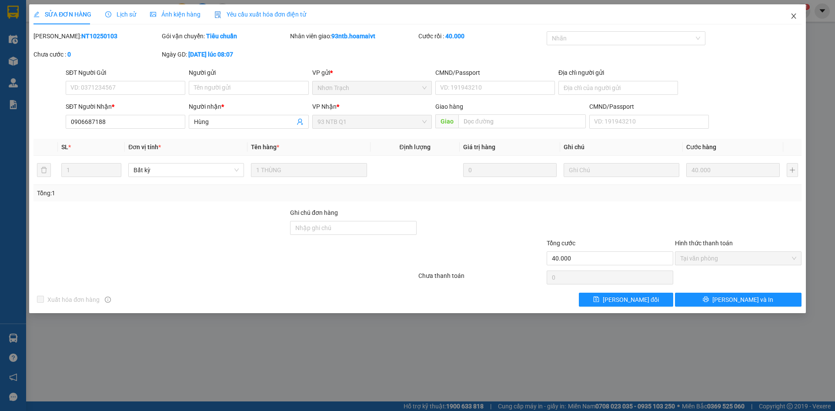
click at [794, 16] on icon "close" at bounding box center [793, 15] width 5 height 5
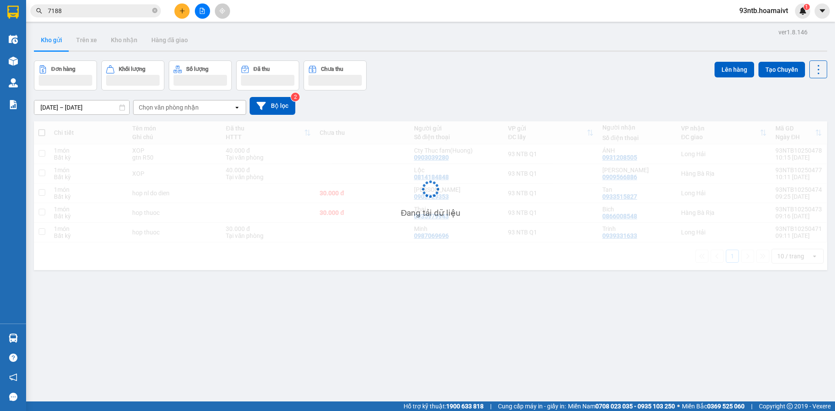
click at [115, 14] on input "7188" at bounding box center [99, 11] width 103 height 10
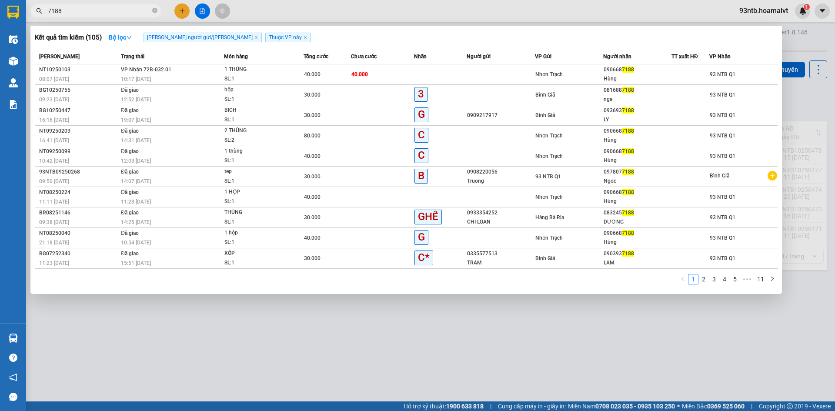
click at [115, 14] on input "7188" at bounding box center [99, 11] width 103 height 10
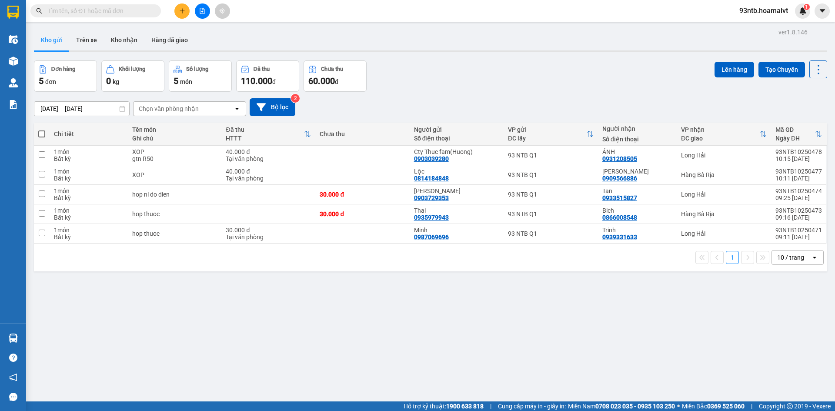
click at [113, 18] on div "Kết quả tìm kiếm ( 105 ) Bộ lọc Tìm người gửi/nhận Thuộc VP này Mã ĐH Trạng thá…" at bounding box center [85, 10] width 170 height 15
click at [104, 6] on input "text" at bounding box center [99, 11] width 103 height 10
click at [104, 7] on input "text" at bounding box center [99, 11] width 103 height 10
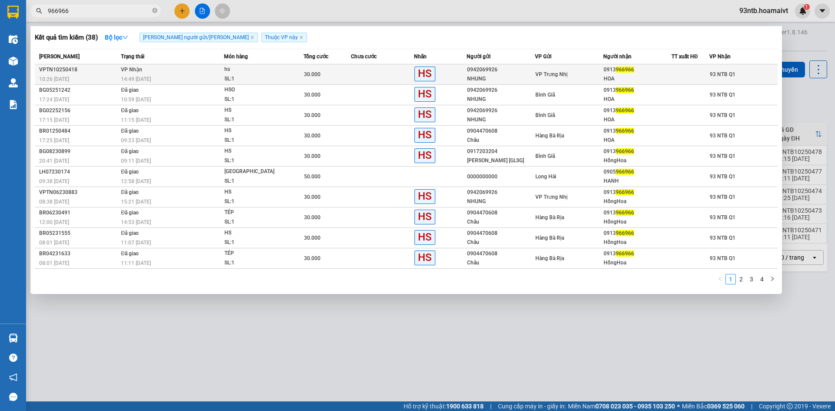
type input "966966"
click at [345, 71] on div "30.000" at bounding box center [327, 75] width 47 height 10
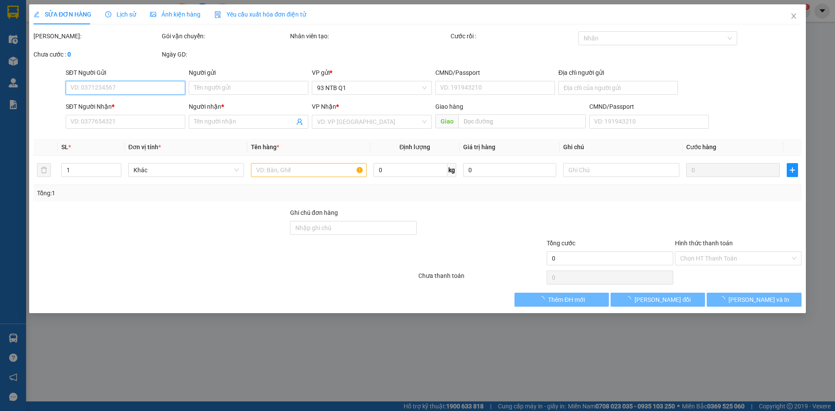
type input "0942069926"
type input "NHUNG"
type input "0913966966"
type input "HOA"
type input "30.000"
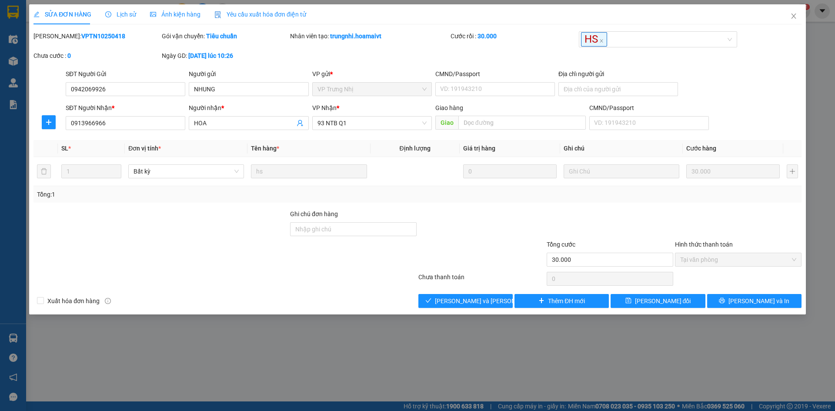
click at [519, 235] on div at bounding box center [481, 224] width 128 height 30
click at [356, 307] on div "Xuất hóa đơn hàng Lưu và Giao hàng Thêm ĐH mới Lưu thay đổi Lưu và In" at bounding box center [418, 301] width 770 height 14
click at [341, 300] on div "Xuất hóa đơn hàng Lưu và Giao hàng Thêm ĐH mới Lưu thay đổi Lưu và In" at bounding box center [418, 301] width 770 height 14
click at [209, 272] on div at bounding box center [225, 278] width 385 height 17
click at [479, 312] on div "SỬA ĐƠN HÀNG Lịch sử Ảnh kiện hàng Yêu cầu xuất hóa đơn điện tử Total Paid Fee …" at bounding box center [417, 159] width 777 height 310
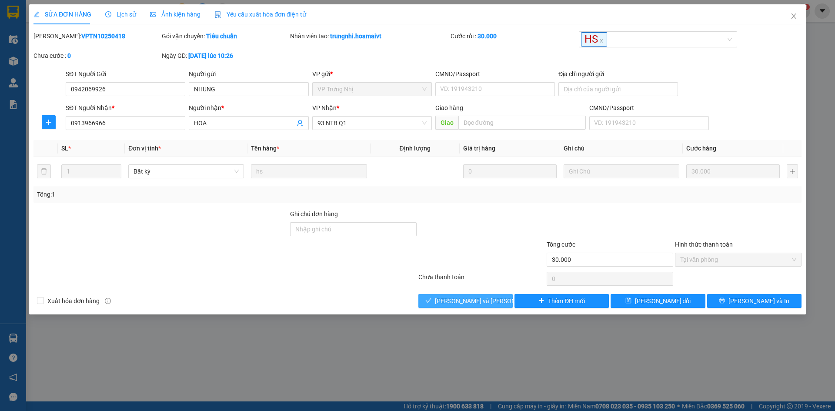
click at [475, 304] on span "[PERSON_NAME] và Giao hàng" at bounding box center [493, 301] width 117 height 10
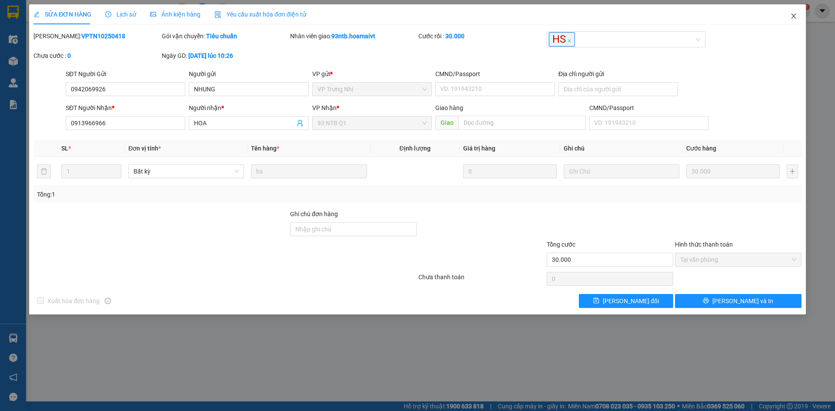
click at [791, 13] on icon "close" at bounding box center [793, 16] width 7 height 7
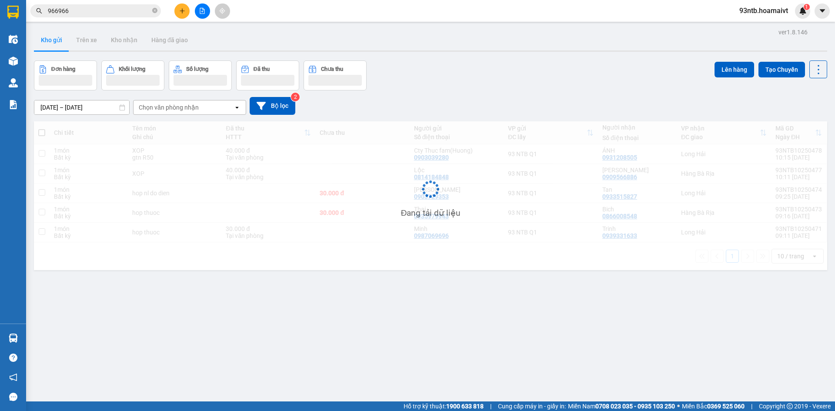
click at [124, 13] on input "966966" at bounding box center [99, 11] width 103 height 10
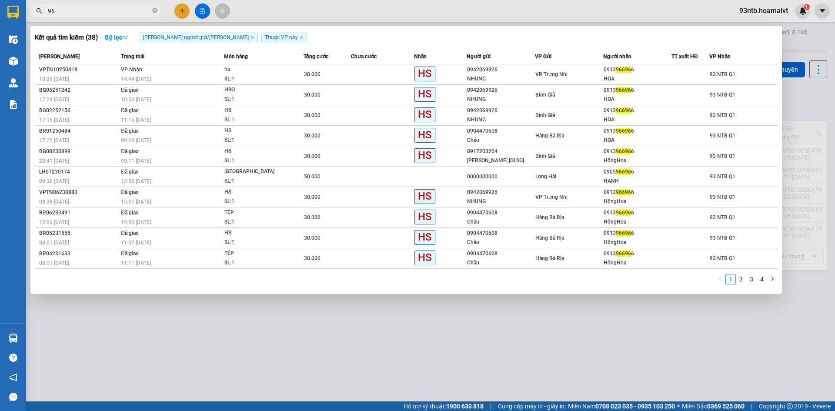
type input "9"
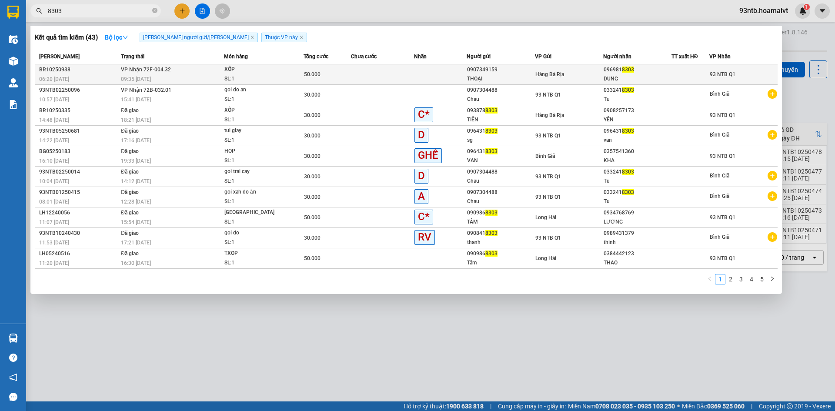
type input "8303"
click at [566, 75] on div "Hàng Bà Rịa" at bounding box center [568, 75] width 67 height 10
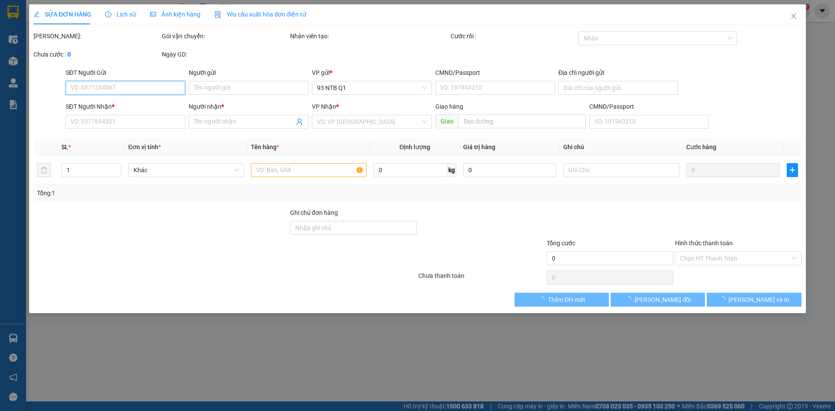
type input "0907349159"
type input "THOẠI"
type input "0969818303"
type input "DUNG"
type input "50.000"
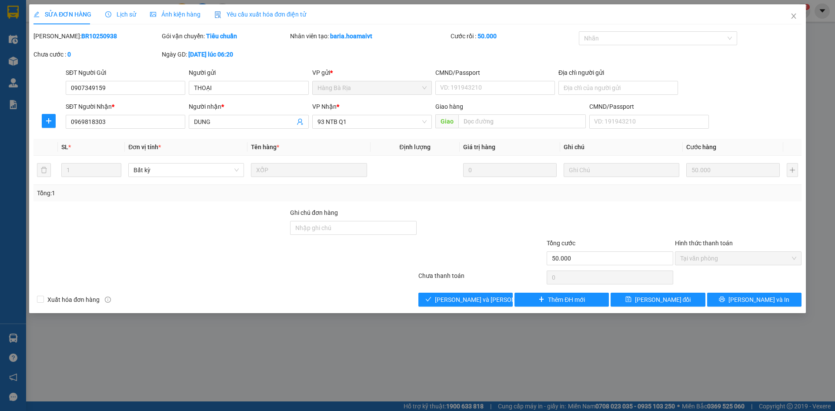
click at [301, 267] on div at bounding box center [353, 253] width 128 height 30
click at [426, 297] on button "[PERSON_NAME] và Giao hàng" at bounding box center [465, 300] width 94 height 14
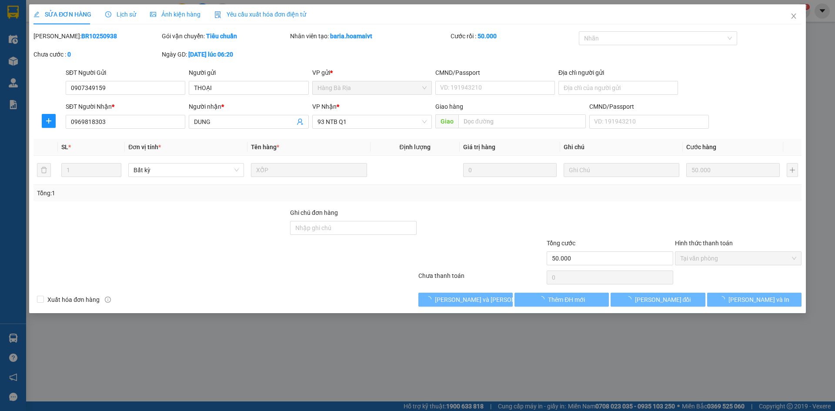
click at [337, 289] on div "Total Paid Fee 50.000 Total UnPaid Fee 0 Cash Collection Total Fee Mã ĐH: BR102…" at bounding box center [417, 168] width 768 height 275
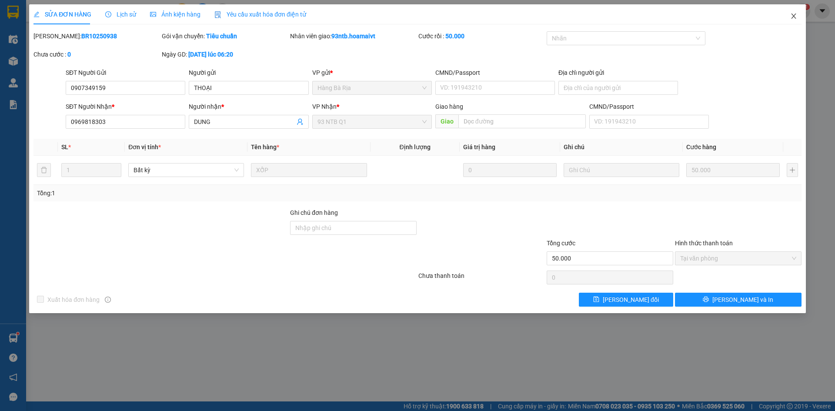
click at [793, 16] on icon "close" at bounding box center [793, 15] width 5 height 5
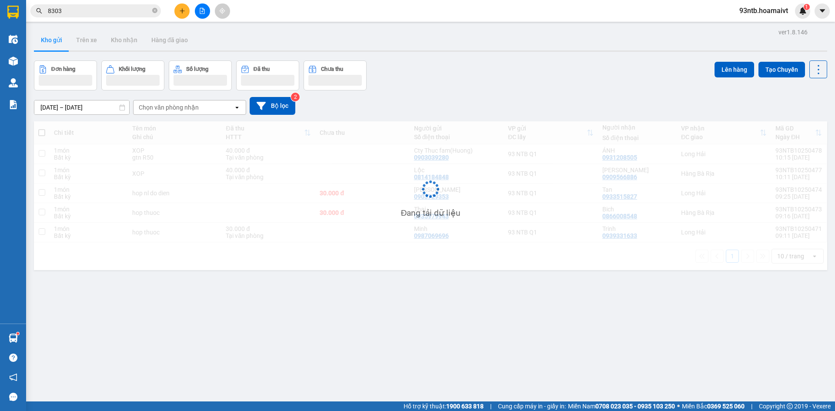
click at [91, 10] on input "8303" at bounding box center [99, 11] width 103 height 10
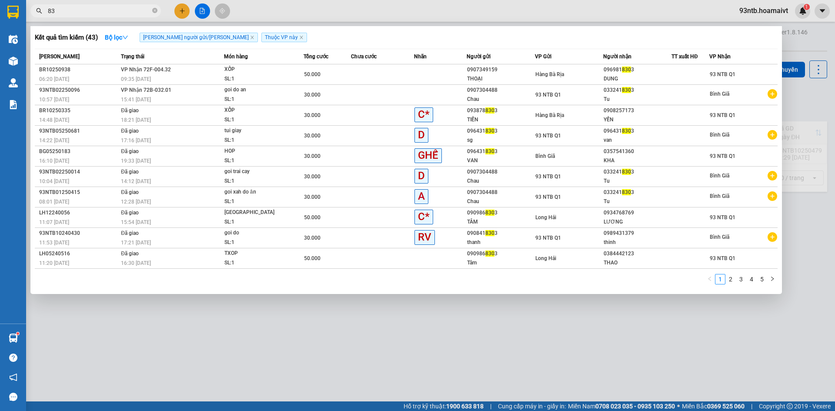
type input "8"
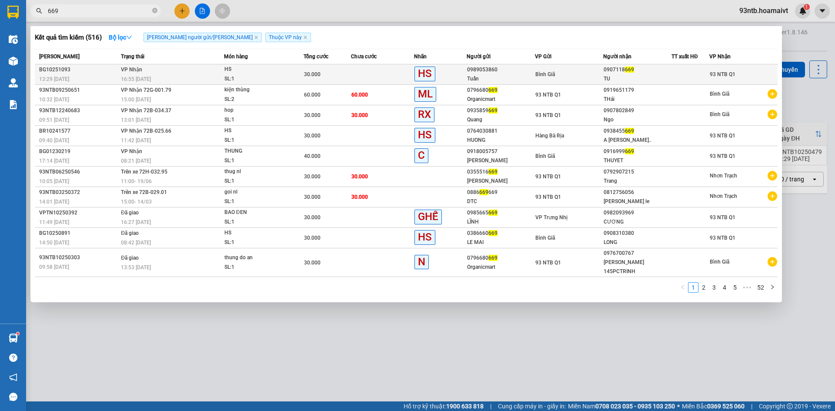
type input "669"
click at [552, 68] on td "Bình Giã" at bounding box center [569, 74] width 68 height 20
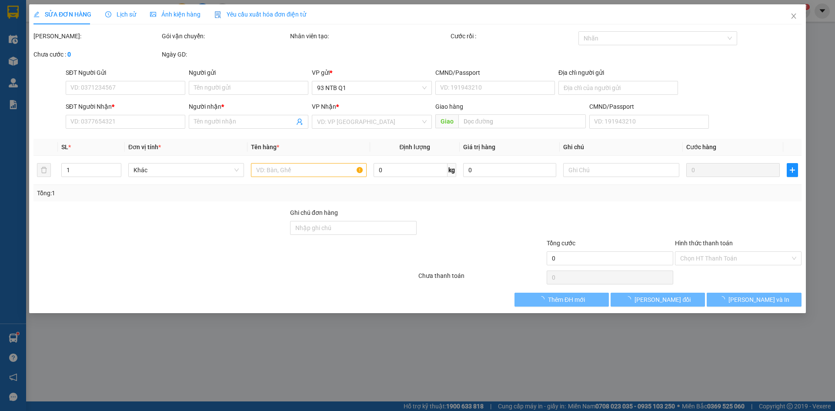
type input "0989053860"
type input "Tuấn"
type input "0907118669"
type input "TU"
type input "30.000"
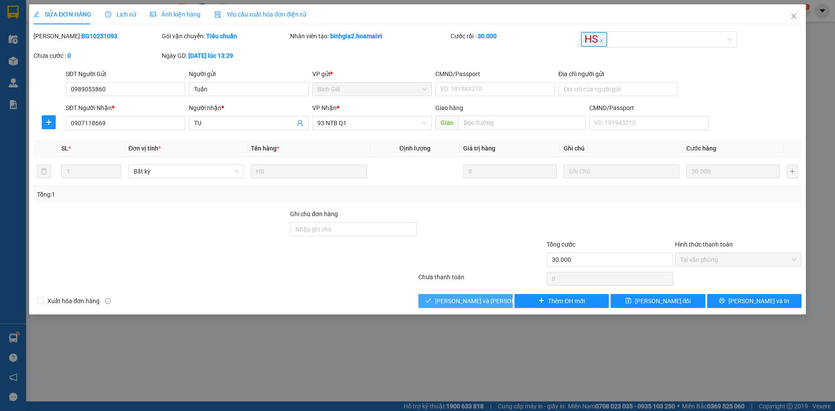
click at [473, 300] on span "[PERSON_NAME] và Giao hàng" at bounding box center [493, 301] width 117 height 10
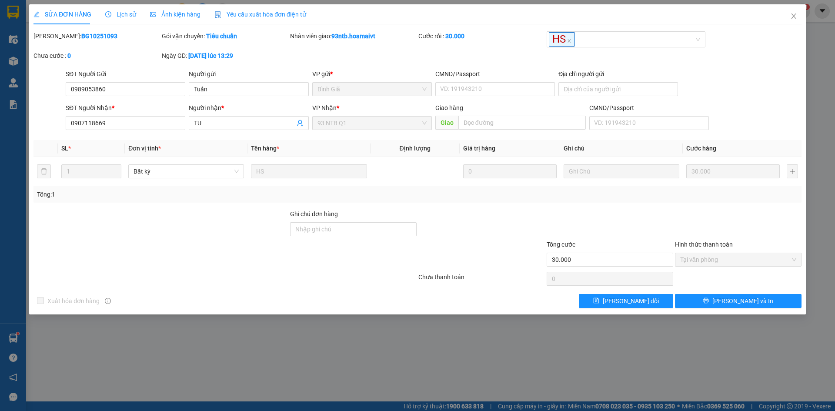
click at [473, 296] on div "Xuất hóa đơn hàng Lưu thay đổi Lưu và In" at bounding box center [418, 301] width 770 height 14
click at [795, 18] on icon "close" at bounding box center [793, 15] width 5 height 5
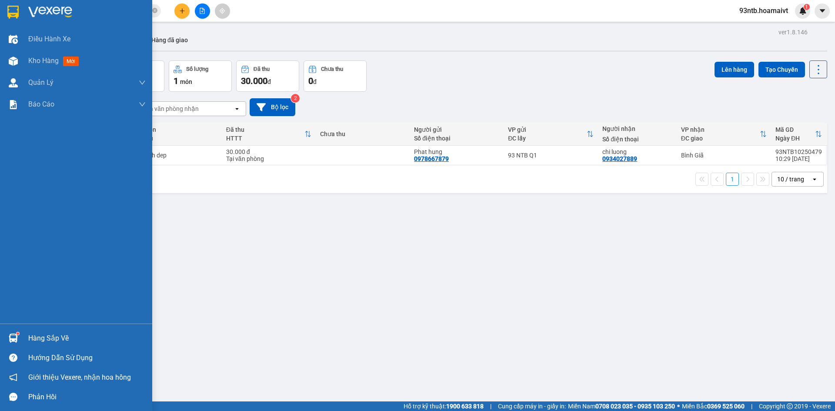
click at [57, 338] on div "Hàng sắp về" at bounding box center [86, 338] width 117 height 13
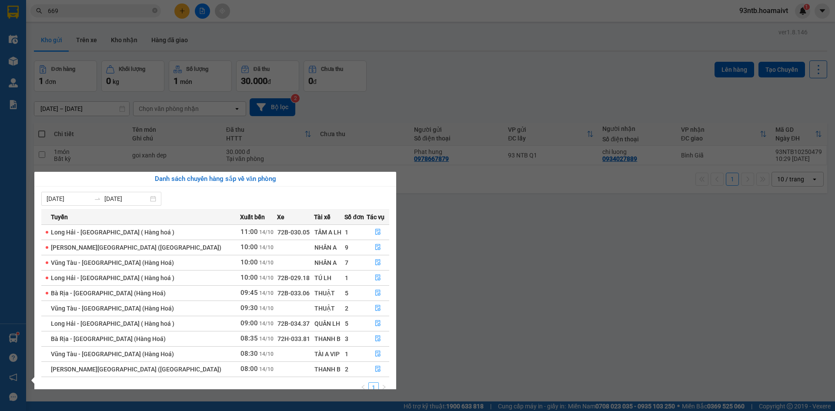
scroll to position [14, 0]
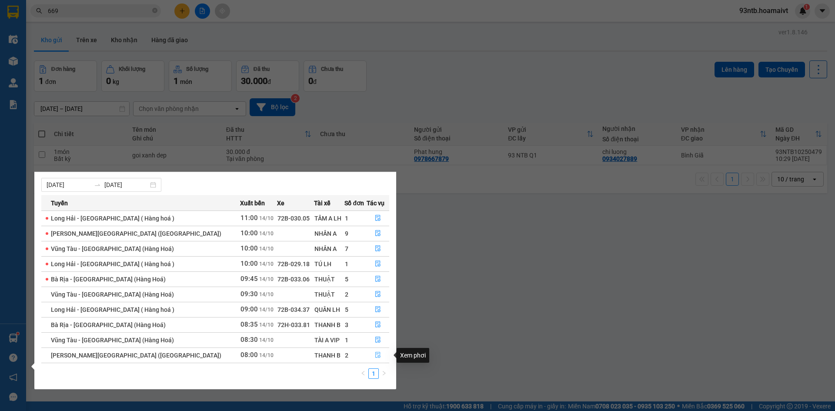
click at [375, 354] on icon "file-done" at bounding box center [377, 355] width 5 height 6
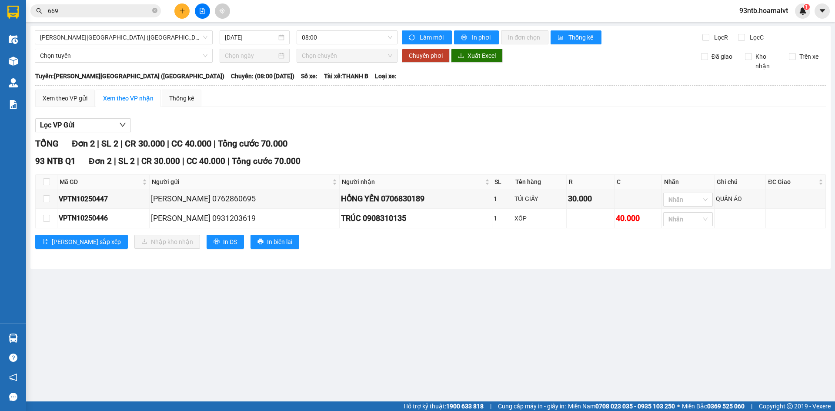
click at [543, 151] on div "TỔNG Đơn 2 | SL 2 | CR 30.000 | CC 40.000 | Tổng cước 70.000 93 NTB Q1 Đơn 2 | …" at bounding box center [430, 198] width 791 height 123
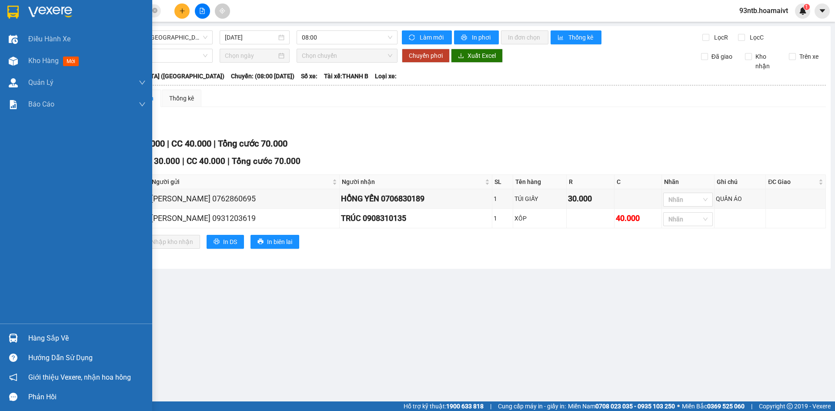
drag, startPoint x: 38, startPoint y: 343, endPoint x: 103, endPoint y: 330, distance: 66.1
click at [39, 343] on div "Hàng sắp về" at bounding box center [86, 338] width 117 height 13
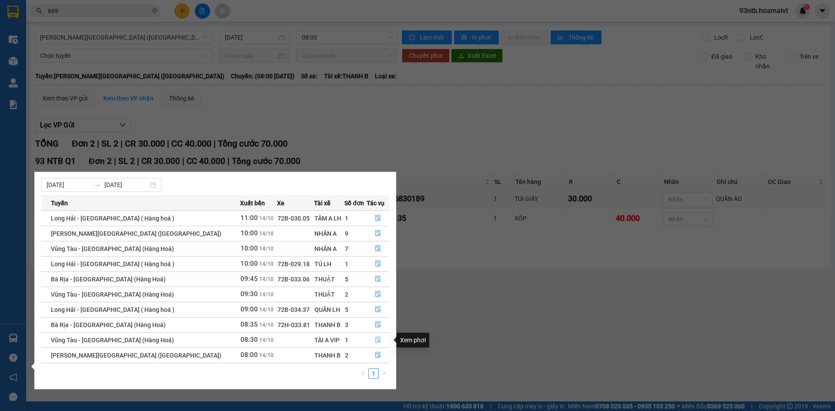
click at [375, 341] on icon "file-done" at bounding box center [378, 340] width 6 height 6
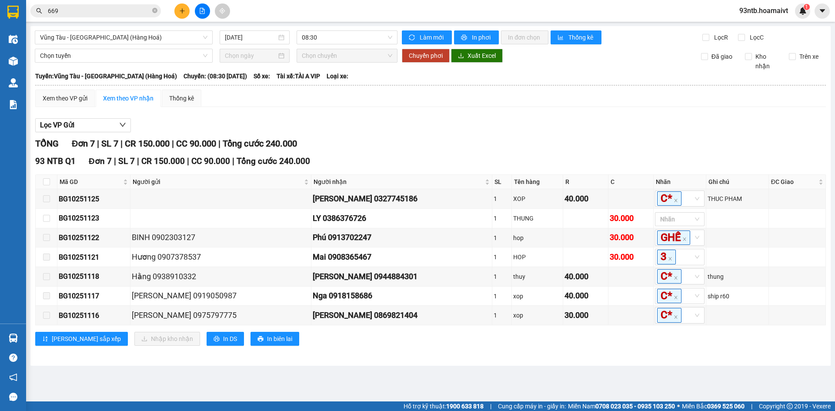
click at [511, 131] on div "Lọc VP Gửi" at bounding box center [430, 125] width 791 height 14
click at [511, 134] on div "Lọc VP Gửi TỔNG Đơn 7 | SL 7 | CR 150.000 | CC 90.000 | Tổng cước 240.000 93 N…" at bounding box center [430, 235] width 791 height 243
click at [90, 16] on span "669" at bounding box center [95, 10] width 130 height 13
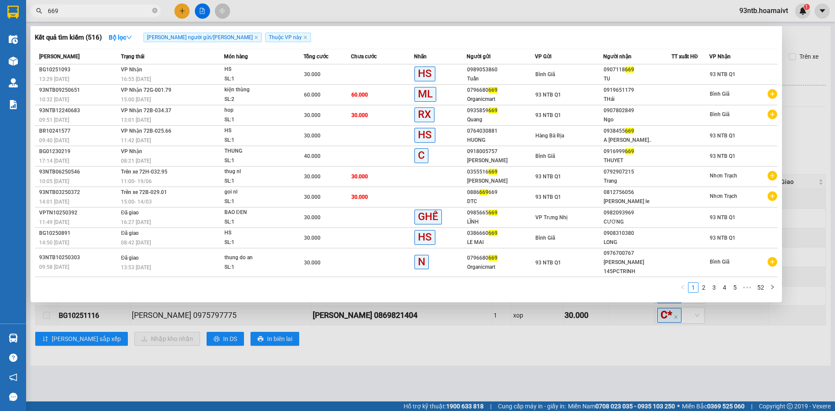
click at [89, 15] on input "669" at bounding box center [99, 11] width 103 height 10
type input "6"
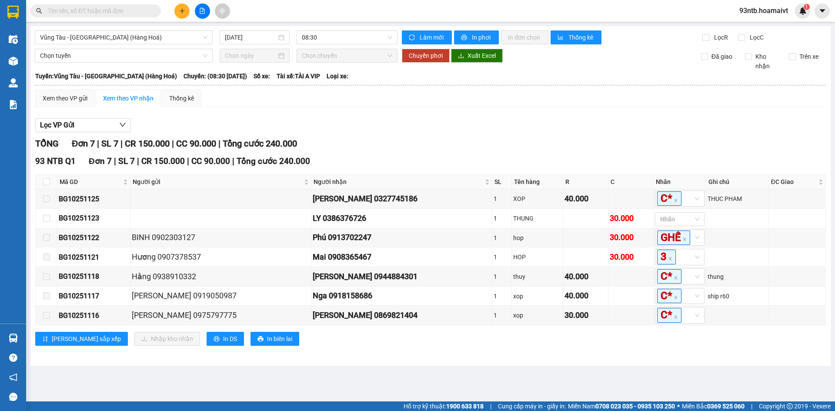
click at [480, 126] on div "Lọc VP Gửi" at bounding box center [430, 125] width 791 height 14
click at [46, 183] on input "checkbox" at bounding box center [46, 181] width 7 height 7
checkbox input "true"
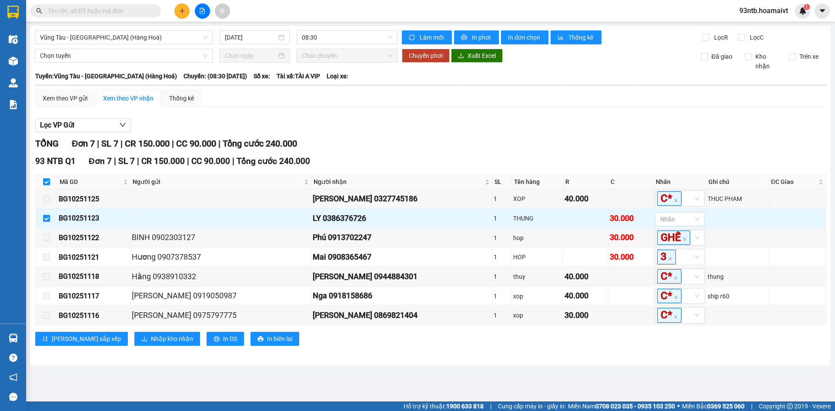
click at [537, 129] on div "Lọc VP Gửi" at bounding box center [430, 125] width 791 height 14
click at [548, 121] on div "Lọc VP Gửi" at bounding box center [430, 125] width 791 height 14
click at [97, 13] on input "text" at bounding box center [99, 11] width 103 height 10
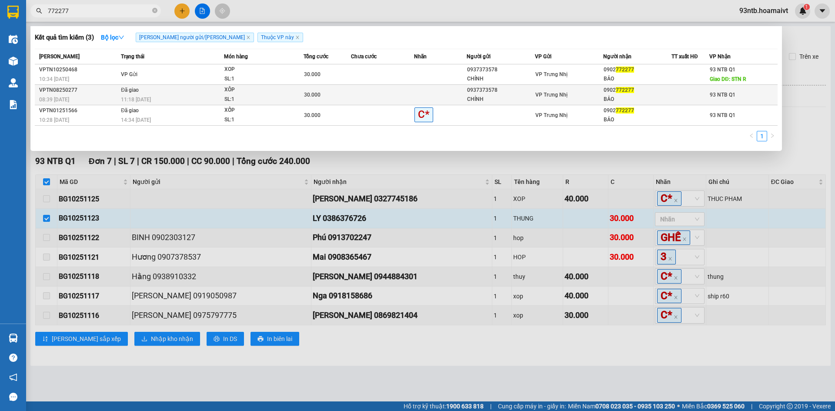
type input "772277"
click at [715, 90] on div "93 NTB Q1" at bounding box center [723, 95] width 26 height 10
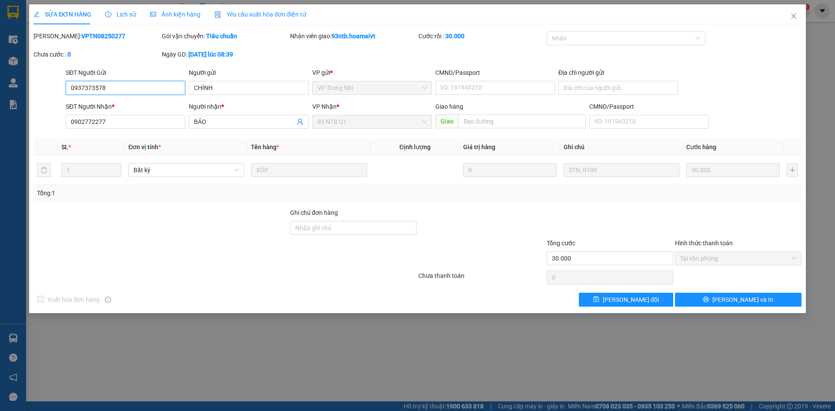
type input "0937373578"
type input "CHÍNH"
type input "0902772277"
type input "BẢO"
type input "30.000"
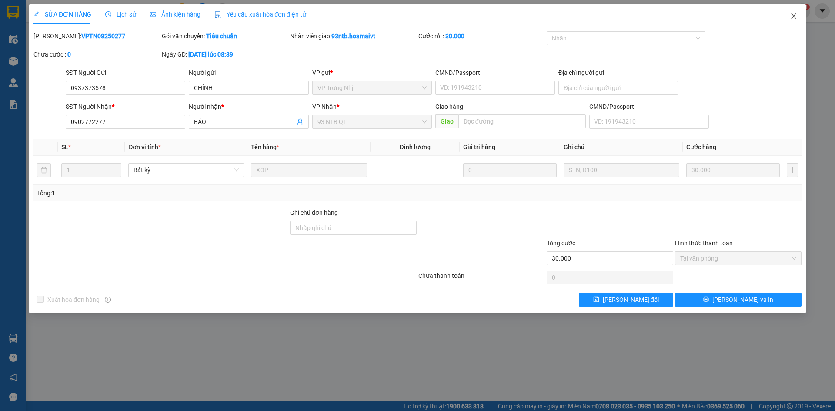
click at [791, 15] on icon "close" at bounding box center [793, 16] width 7 height 7
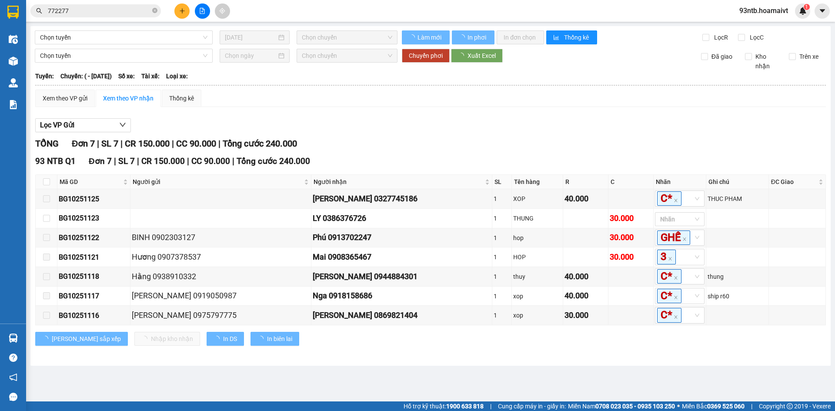
click at [130, 15] on input "772277" at bounding box center [99, 11] width 103 height 10
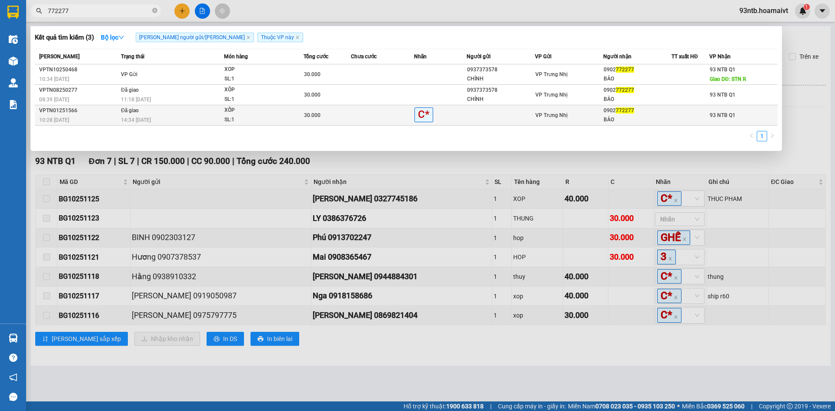
click at [579, 116] on div "VP Trưng Nhị" at bounding box center [568, 115] width 67 height 10
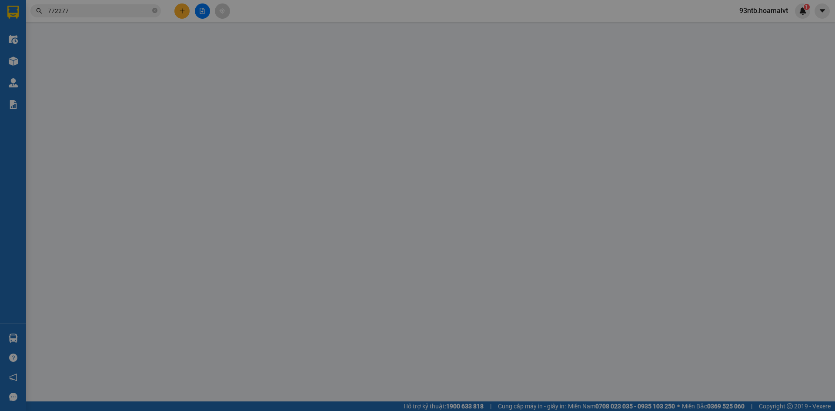
type input "0902772277"
type input "BẢO"
type input "30.000"
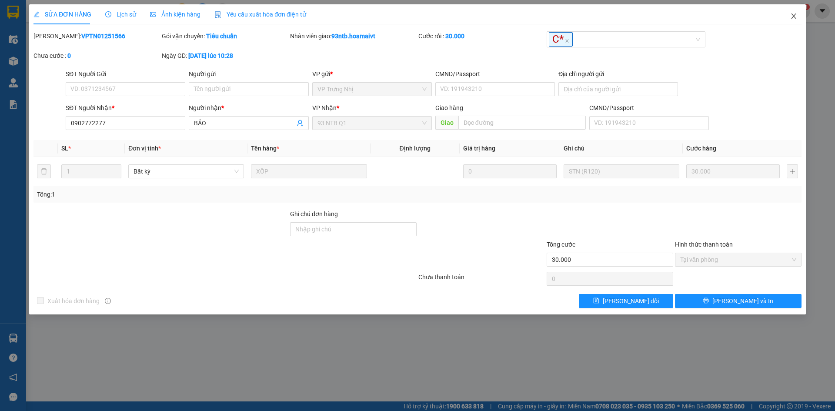
click at [790, 16] on icon "close" at bounding box center [793, 16] width 7 height 7
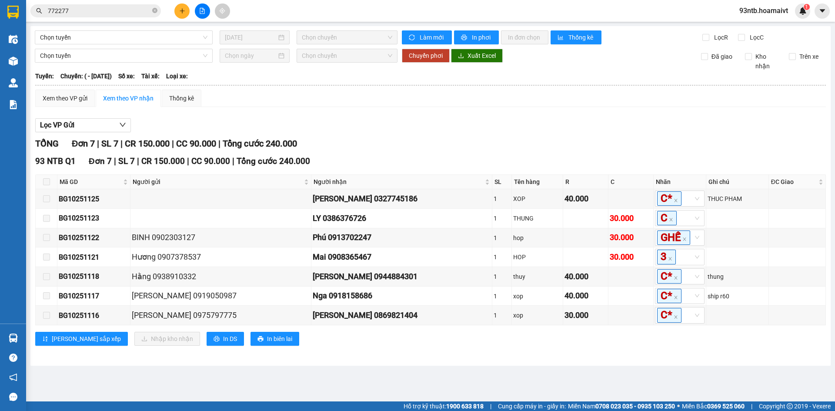
click at [110, 14] on input "772277" at bounding box center [99, 11] width 103 height 10
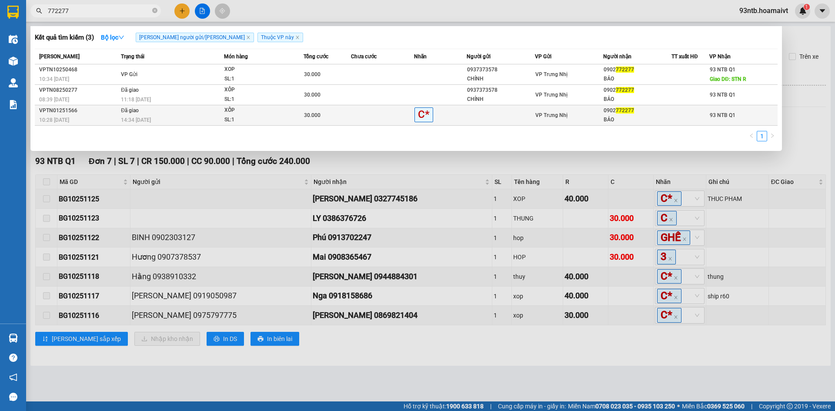
click at [619, 117] on div "BẢO" at bounding box center [637, 119] width 67 height 9
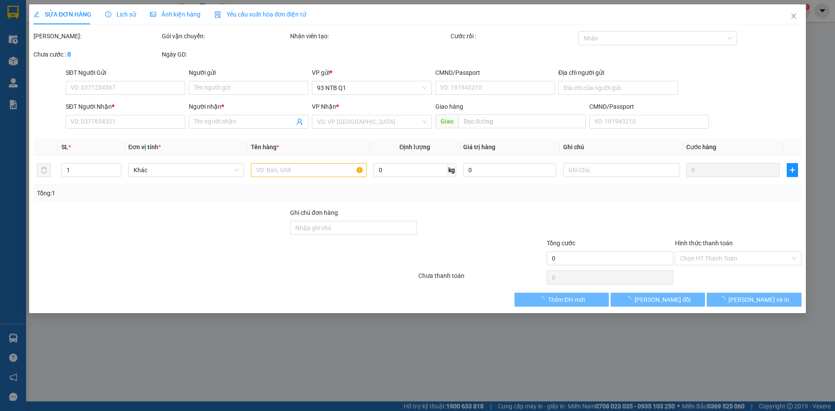
type input "0902772277"
type input "BẢO"
type input "30.000"
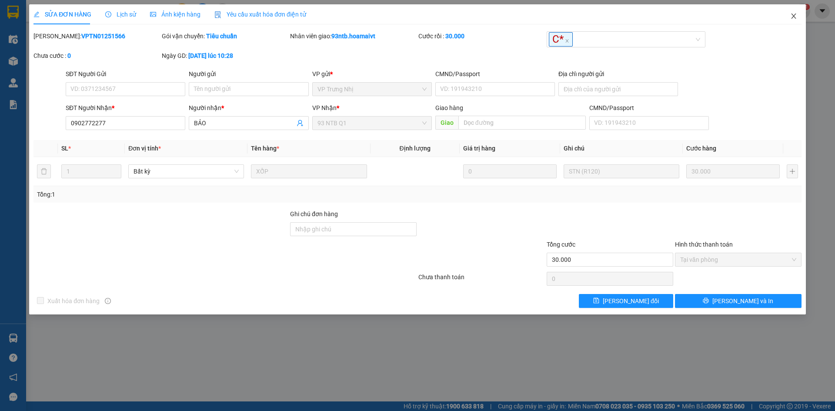
click at [788, 18] on span "Close" at bounding box center [793, 16] width 24 height 24
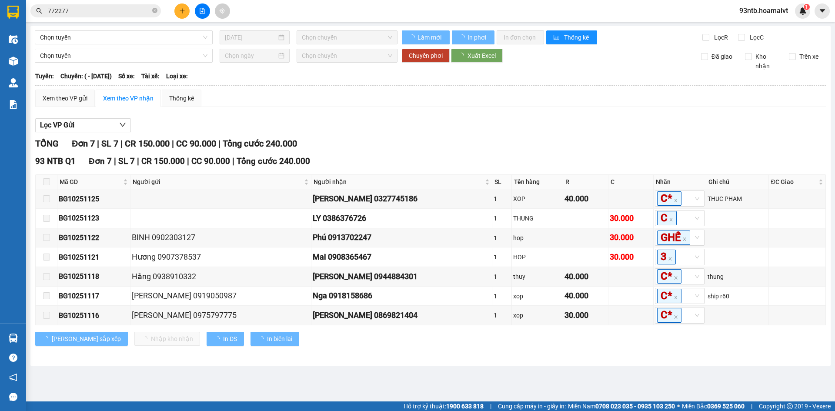
click at [137, 17] on span "772277" at bounding box center [95, 10] width 130 height 13
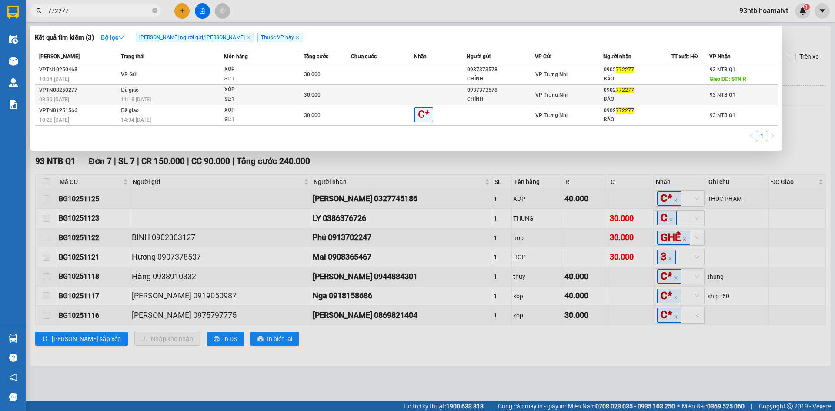
click at [515, 95] on div "CHÍNH" at bounding box center [500, 99] width 67 height 9
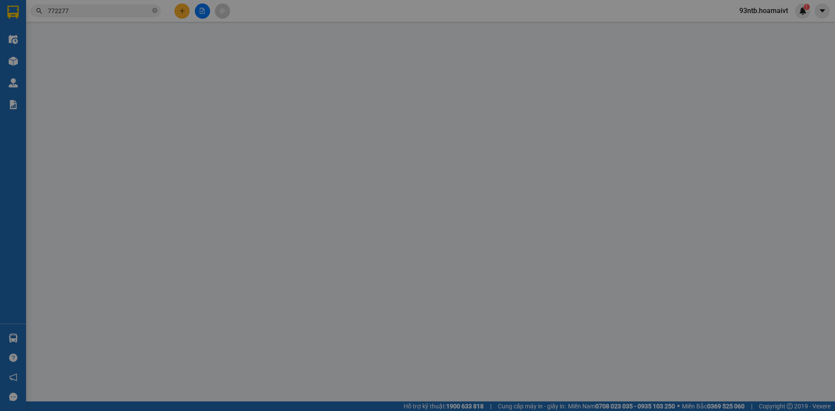
type input "0937373578"
type input "CHÍNH"
type input "0902772277"
type input "BẢO"
type input "30.000"
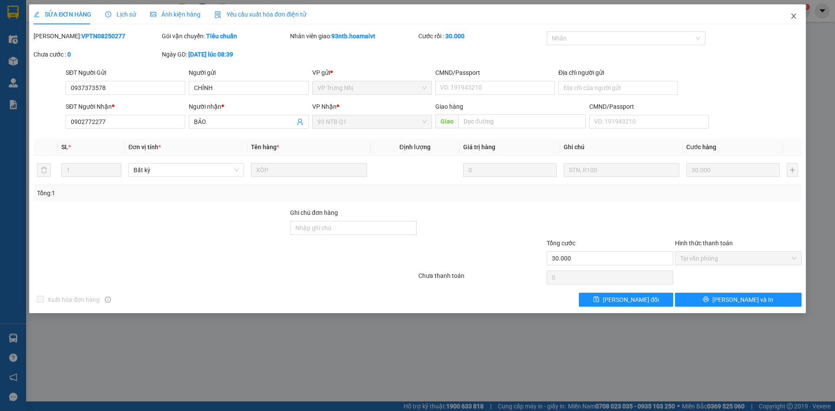
click at [795, 15] on icon "close" at bounding box center [793, 15] width 5 height 5
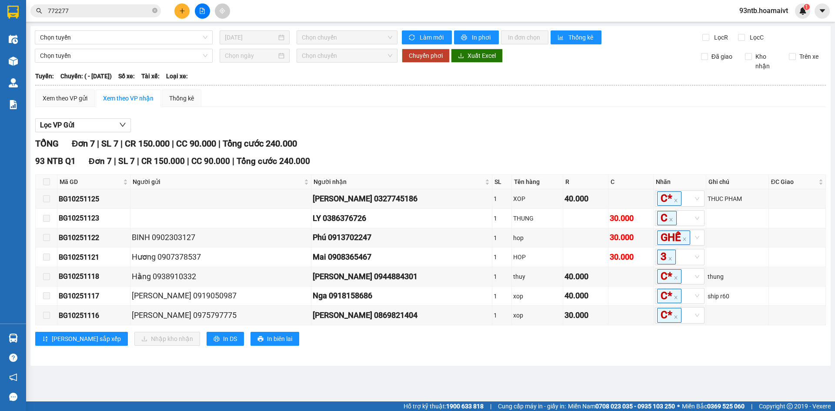
click at [713, 89] on td "Xem theo VP gửi Xem theo VP nhận Thống kê Lọc VP Gửi TỔNG Đơn 7 | SL 7 | CR 15…" at bounding box center [430, 223] width 791 height 268
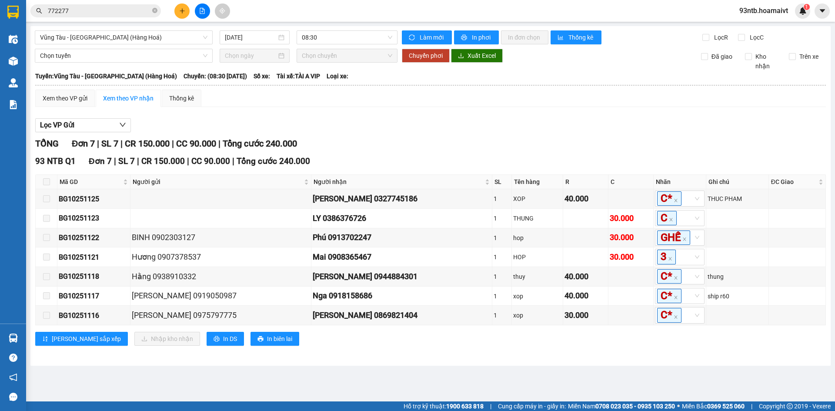
click at [107, 7] on input "772277" at bounding box center [99, 11] width 103 height 10
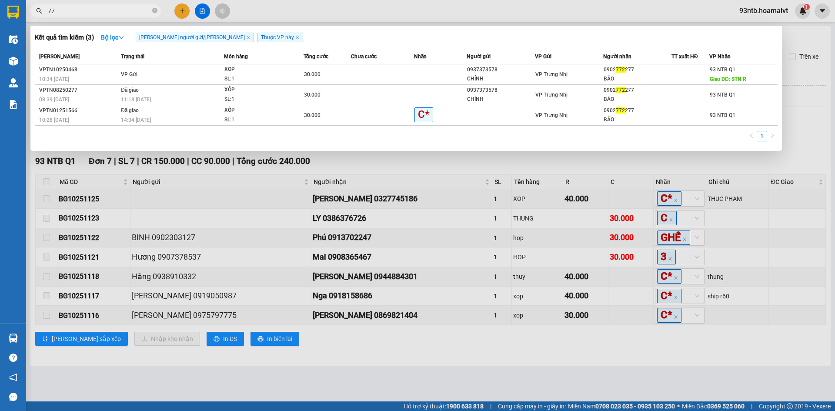
type input "7"
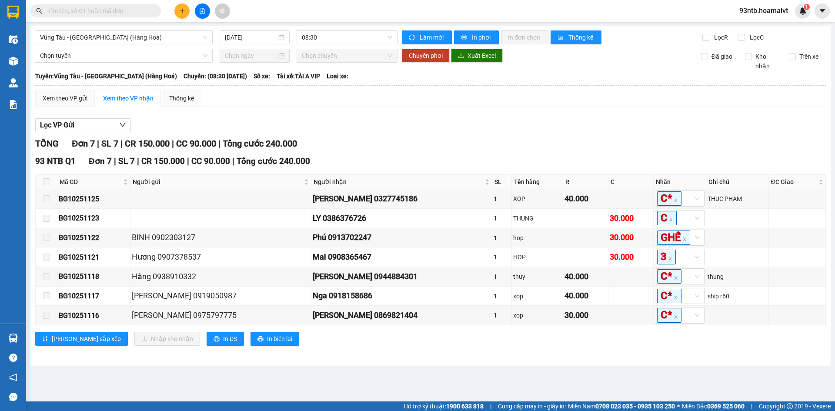
click at [107, 7] on input "text" at bounding box center [99, 11] width 103 height 10
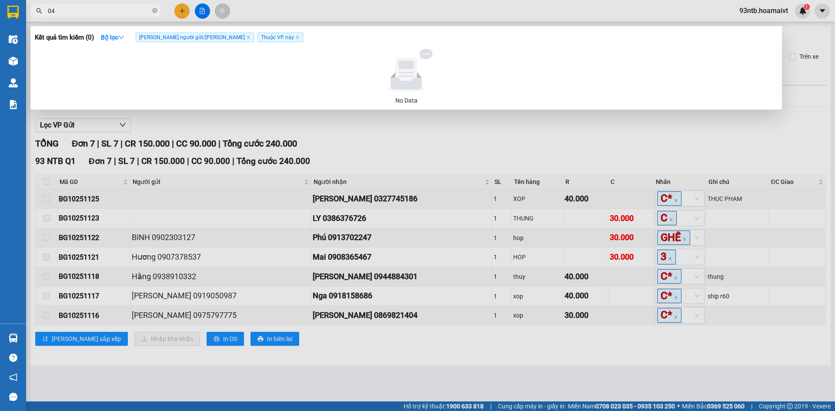
type input "0"
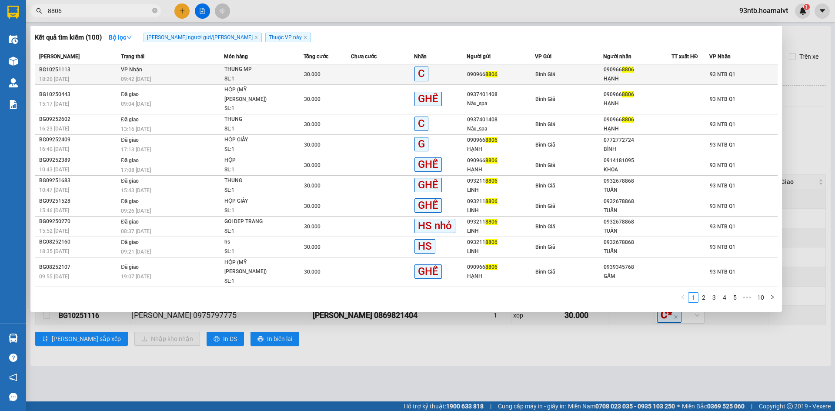
type input "8806"
click at [684, 74] on div at bounding box center [690, 74] width 37 height 9
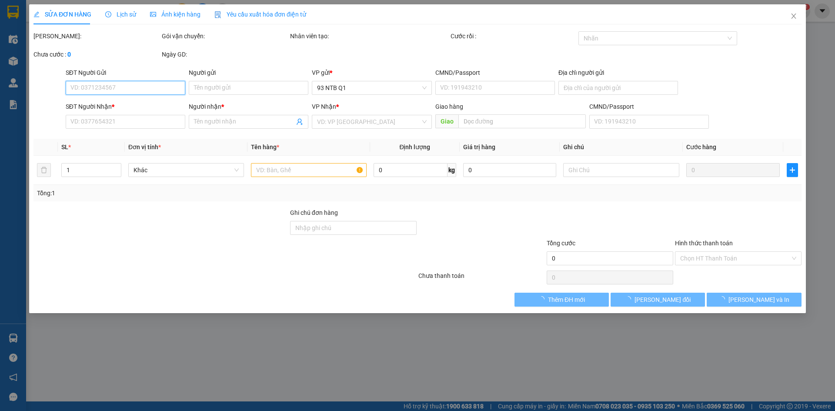
type input "0909668806"
type input "HẠNH"
type input "30.000"
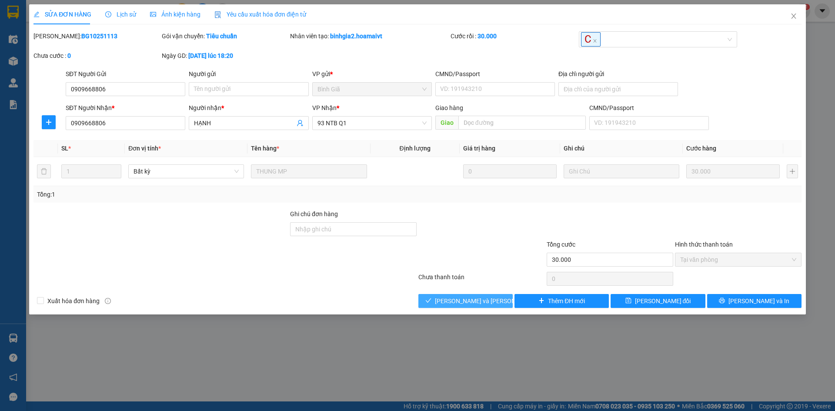
click at [495, 298] on button "[PERSON_NAME] và Giao hàng" at bounding box center [465, 301] width 94 height 14
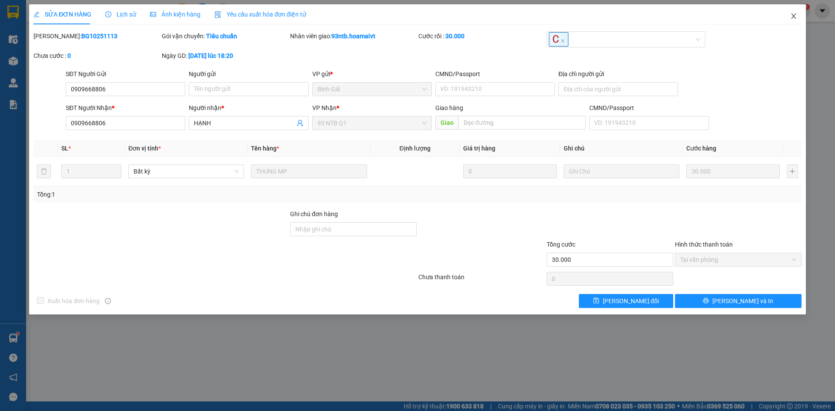
click at [796, 15] on icon "close" at bounding box center [793, 16] width 7 height 7
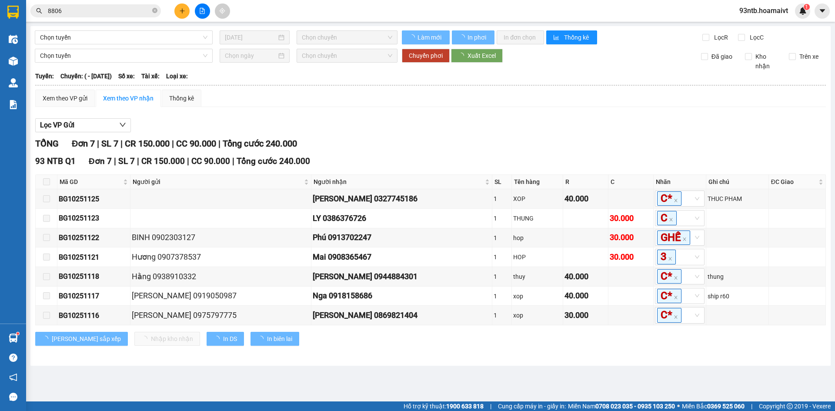
click at [104, 14] on input "8806" at bounding box center [99, 11] width 103 height 10
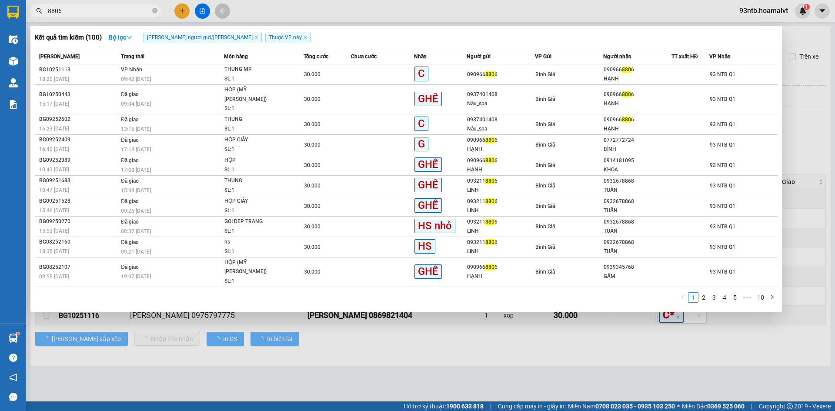
type input "880"
click at [104, 14] on input "880" at bounding box center [99, 11] width 103 height 10
click at [104, 14] on input "text" at bounding box center [99, 11] width 103 height 10
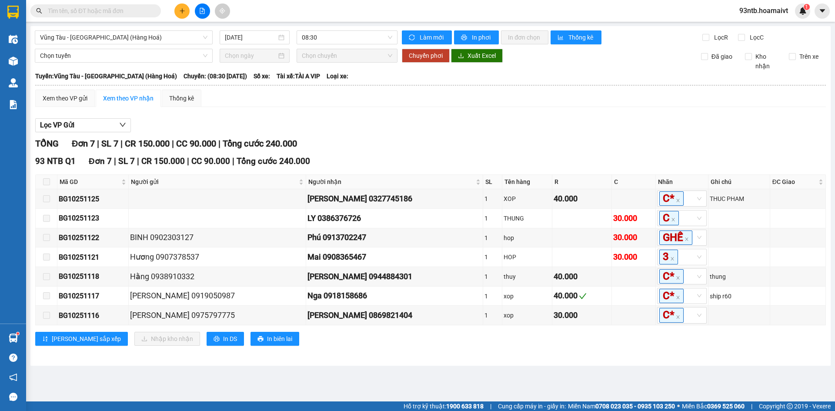
click at [104, 14] on input "text" at bounding box center [99, 11] width 103 height 10
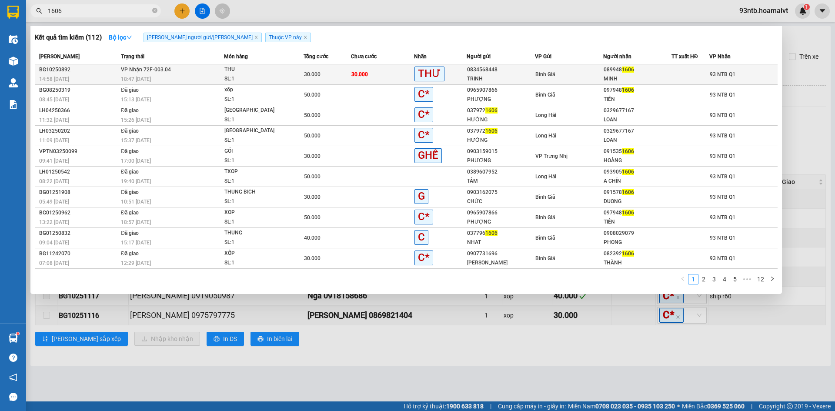
type input "1606"
click at [583, 72] on div "Bình Giã" at bounding box center [568, 75] width 67 height 10
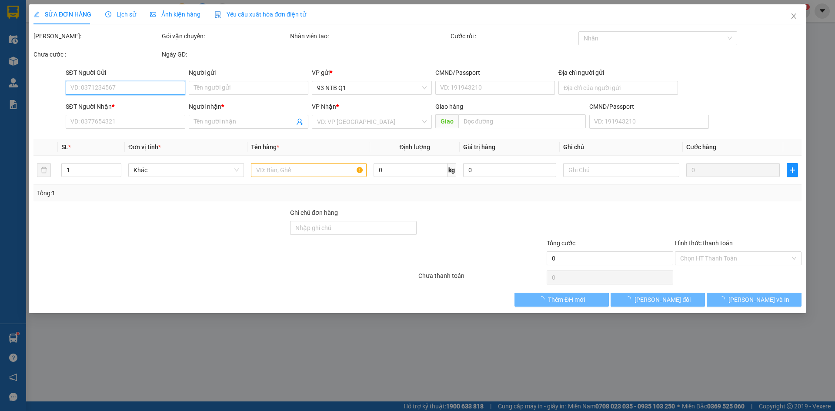
type input "0834568448"
type input "TRINH"
type input "0899481606"
type input "MINH"
type input "30.000"
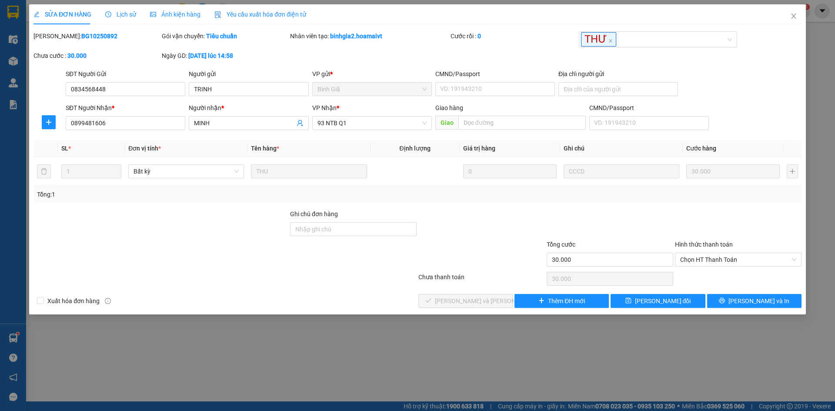
click at [371, 267] on div at bounding box center [353, 255] width 128 height 30
click at [354, 277] on div at bounding box center [225, 278] width 385 height 17
drag, startPoint x: 436, startPoint y: 250, endPoint x: 368, endPoint y: 270, distance: 70.7
click at [436, 251] on div at bounding box center [481, 255] width 128 height 30
click at [367, 270] on div at bounding box center [225, 278] width 385 height 17
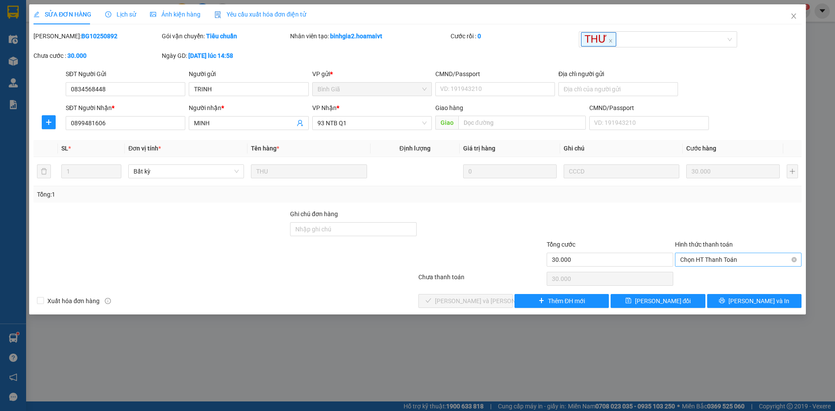
click at [732, 259] on span "Chọn HT Thanh Toán" at bounding box center [738, 259] width 116 height 13
click at [732, 271] on div "Tại văn phòng" at bounding box center [738, 277] width 127 height 14
type input "0"
click at [479, 304] on span "[PERSON_NAME] và Giao hàng" at bounding box center [493, 301] width 117 height 10
click at [478, 304] on span "[PERSON_NAME] và Giao hàng" at bounding box center [493, 301] width 117 height 10
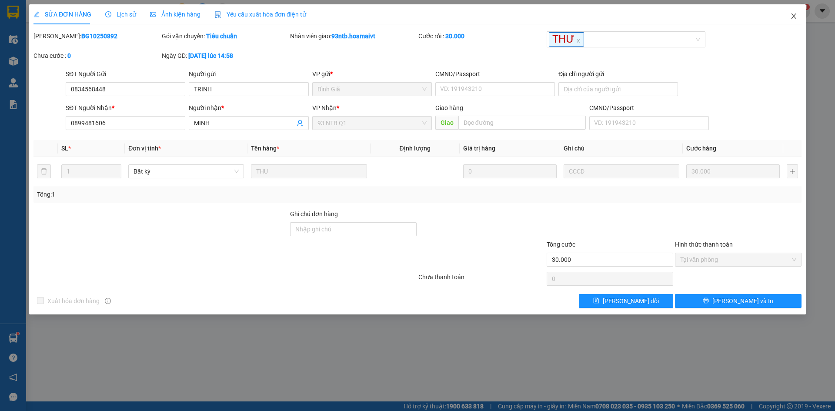
click at [794, 19] on icon "close" at bounding box center [793, 16] width 7 height 7
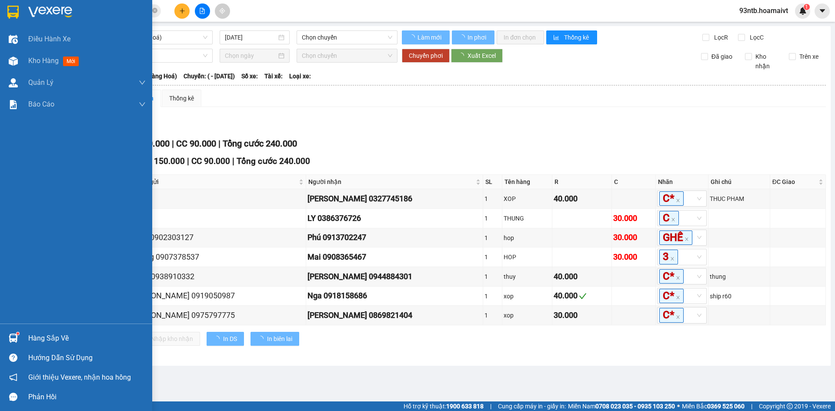
click at [72, 344] on div "Hàng sắp về" at bounding box center [86, 338] width 117 height 13
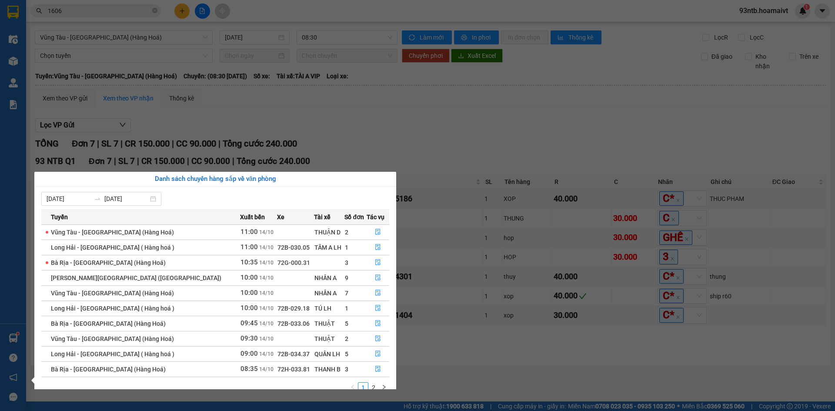
scroll to position [14, 0]
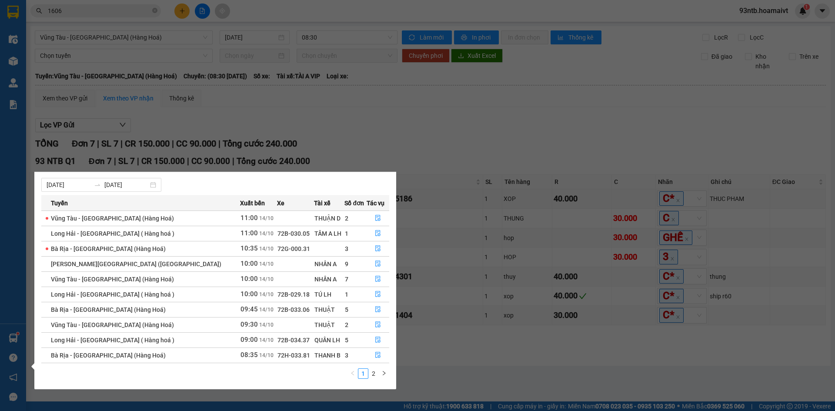
click at [342, 376] on div "1 2" at bounding box center [215, 376] width 348 height 16
click at [554, 67] on section "Kết quả tìm kiếm ( 112 ) Bộ lọc Tìm người gửi/nhận Thuộc VP này Mã ĐH Trạng thá…" at bounding box center [417, 205] width 835 height 411
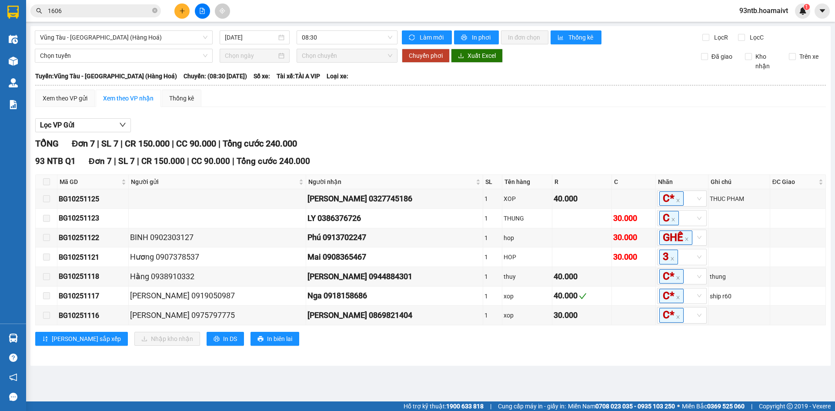
click at [535, 120] on div "Lọc VP Gửi" at bounding box center [430, 125] width 791 height 14
click at [513, 136] on div "Lọc VP Gửi TỔNG Đơn 7 | SL 7 | CR 150.000 | CC 90.000 | Tổng cước 240.000 93 N…" at bounding box center [430, 235] width 791 height 243
click at [176, 14] on button at bounding box center [181, 10] width 15 height 15
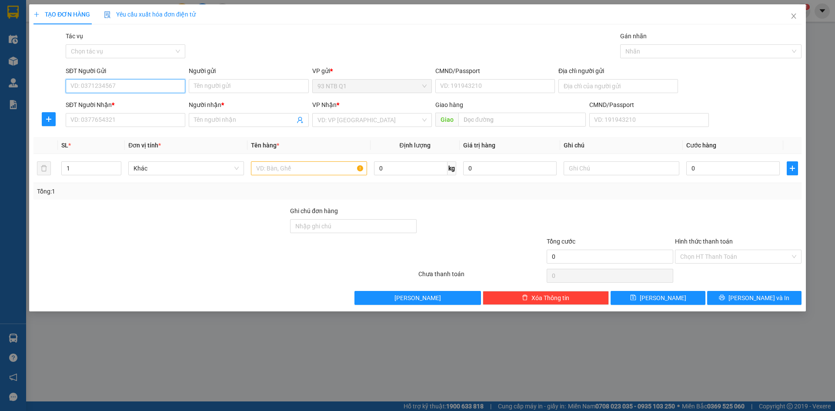
click at [172, 88] on input "SĐT Người Gửi" at bounding box center [126, 86] width 120 height 14
click at [152, 84] on input "SĐT Người Gửi" at bounding box center [126, 86] width 120 height 14
click at [791, 16] on icon "close" at bounding box center [793, 16] width 7 height 7
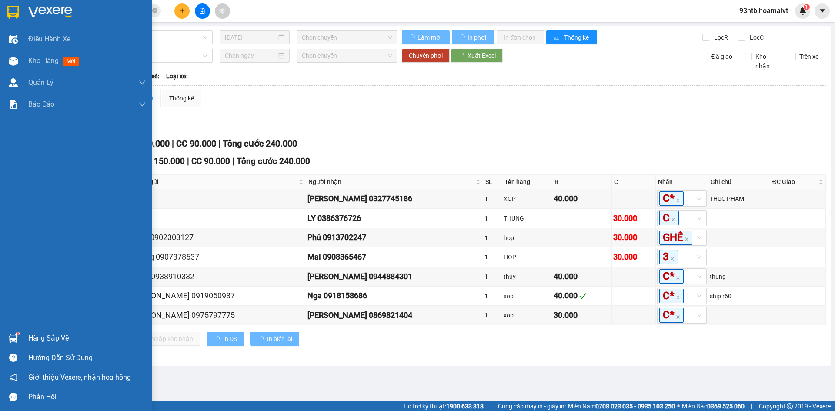
click at [63, 342] on div "Hàng sắp về" at bounding box center [86, 338] width 117 height 13
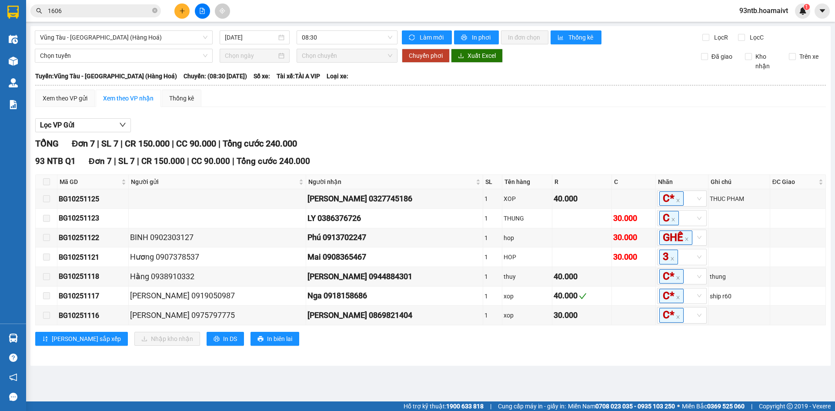
click at [521, 144] on section "Kết quả tìm kiếm ( 112 ) Bộ lọc Tìm người gửi/nhận Thuộc VP này Mã ĐH Trạng thá…" at bounding box center [417, 205] width 835 height 411
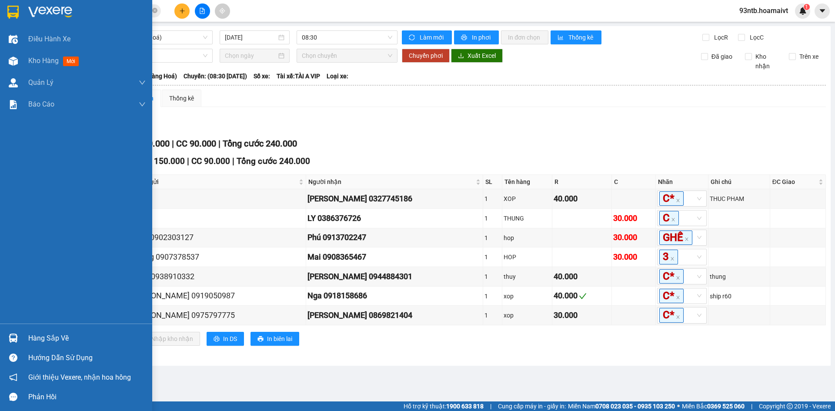
drag, startPoint x: 63, startPoint y: 325, endPoint x: 69, endPoint y: 331, distance: 7.7
click at [67, 328] on div "Hàng sắp về Hướng dẫn sử dụng Giới thiệu Vexere, nhận hoa hồng Phản hồi" at bounding box center [76, 365] width 152 height 83
click at [71, 337] on div "Hàng sắp về" at bounding box center [86, 338] width 117 height 13
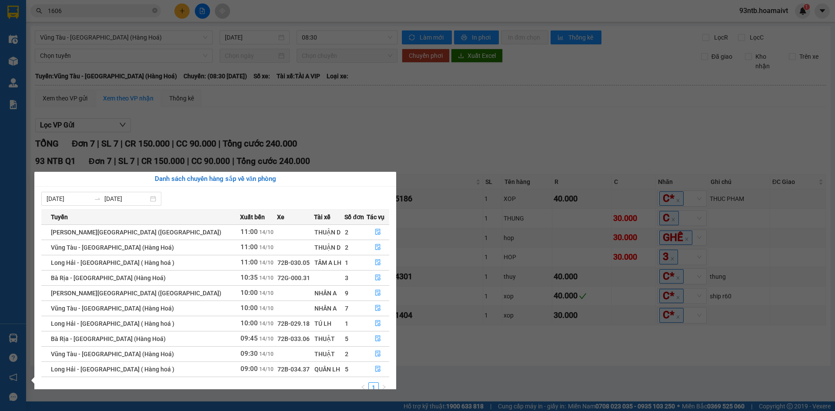
click at [542, 162] on section "Kết quả tìm kiếm ( 112 ) Bộ lọc Tìm người gửi/nhận Thuộc VP này Mã ĐH Trạng thá…" at bounding box center [417, 205] width 835 height 411
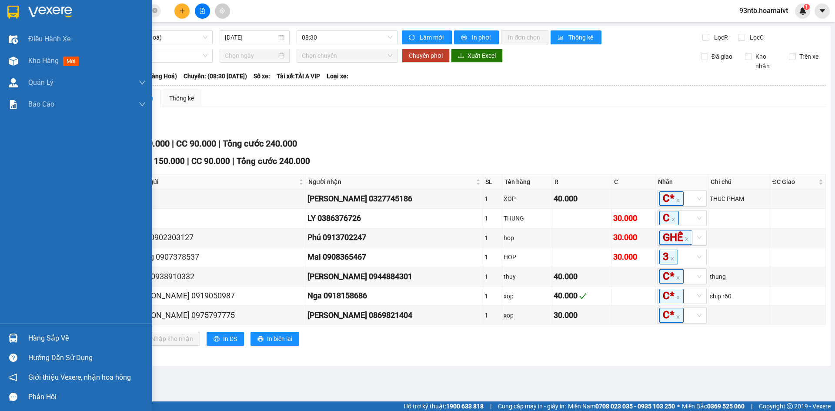
click at [30, 339] on div "Hàng sắp về" at bounding box center [86, 338] width 117 height 13
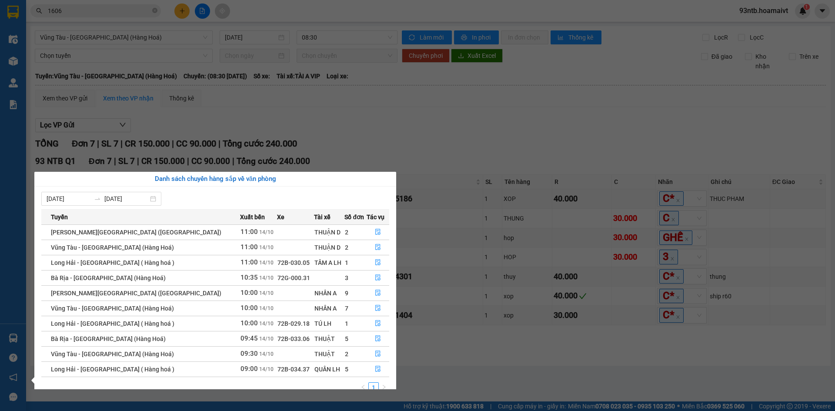
click at [533, 98] on section "Kết quả tìm kiếm ( 112 ) Bộ lọc Tìm người gửi/nhận Thuộc VP này Mã ĐH Trạng thá…" at bounding box center [417, 205] width 835 height 411
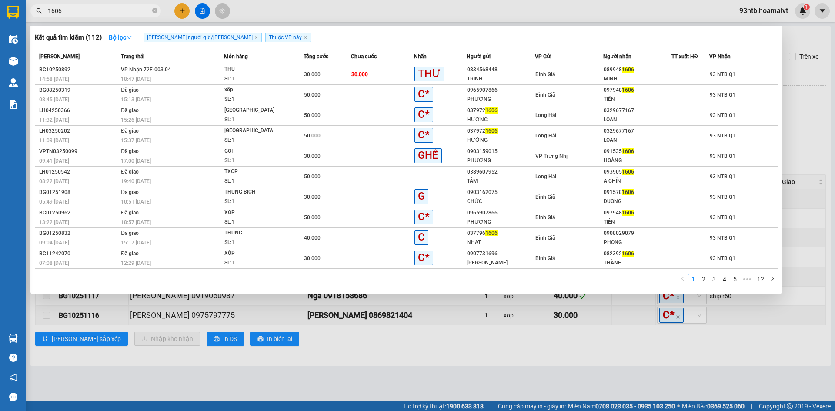
click at [90, 11] on input "1606" at bounding box center [99, 11] width 103 height 10
type input "1"
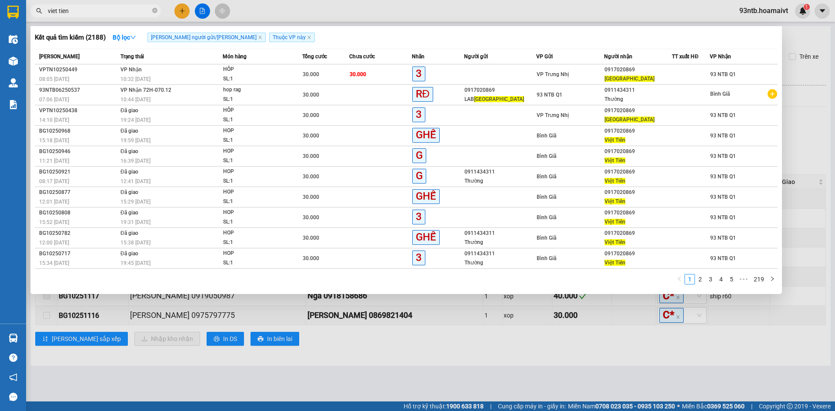
type input "viet tien"
click at [391, 341] on div at bounding box center [417, 205] width 835 height 411
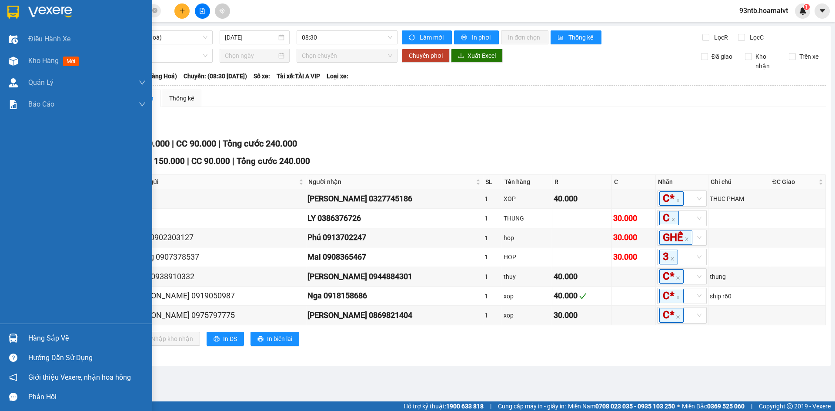
drag, startPoint x: 51, startPoint y: 342, endPoint x: 86, endPoint y: 332, distance: 36.3
click at [51, 342] on div "Hàng sắp về" at bounding box center [86, 338] width 117 height 13
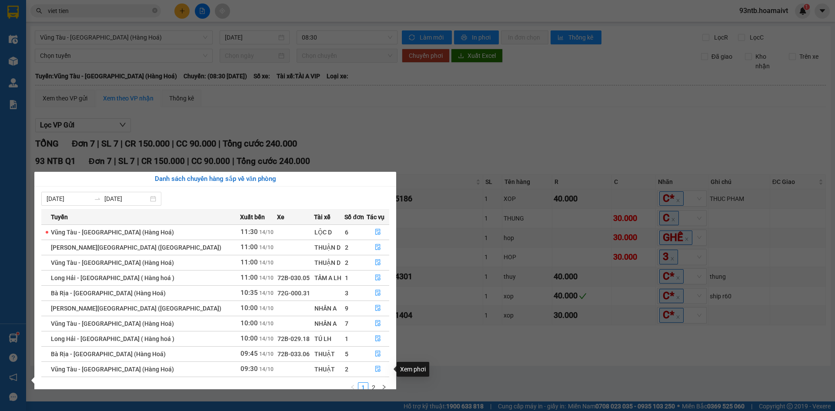
scroll to position [14, 0]
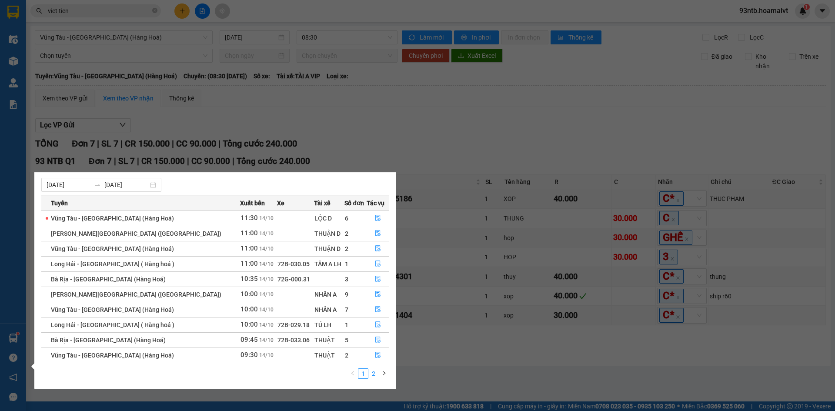
click at [374, 373] on link "2" at bounding box center [374, 374] width 10 height 10
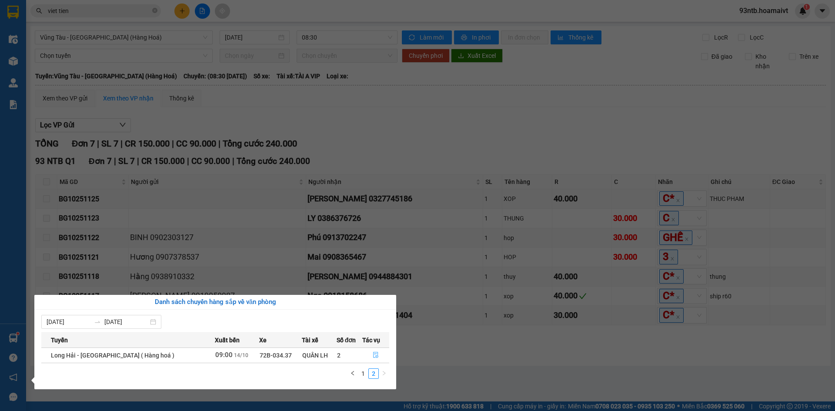
scroll to position [0, 0]
click at [368, 356] on button "button" at bounding box center [376, 355] width 26 height 14
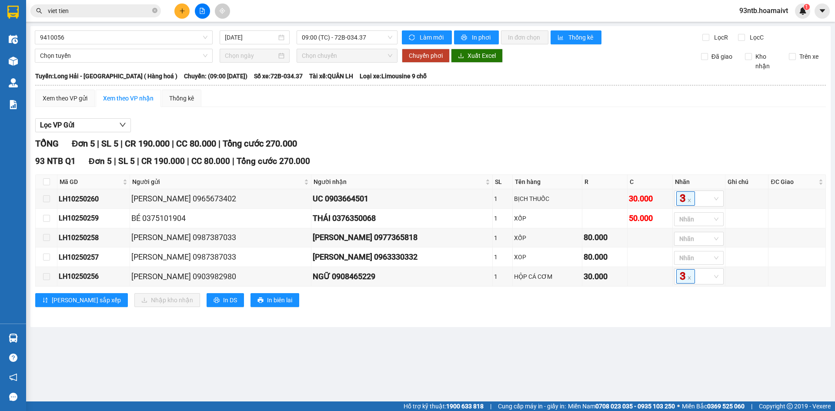
click at [607, 139] on div "TỔNG Đơn 5 | SL 5 | CR 190.000 | CC 80.000 | Tổng cước 270.000" at bounding box center [430, 143] width 791 height 13
click at [45, 182] on input "checkbox" at bounding box center [46, 181] width 7 height 7
checkbox input "true"
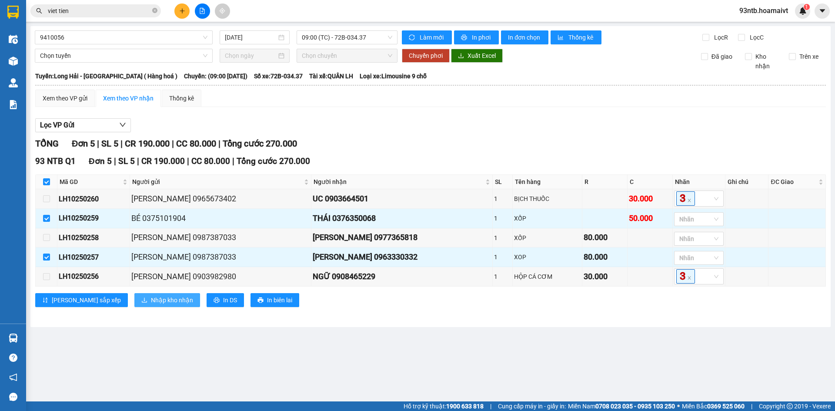
click at [151, 301] on span "Nhập kho nhận" at bounding box center [172, 300] width 42 height 10
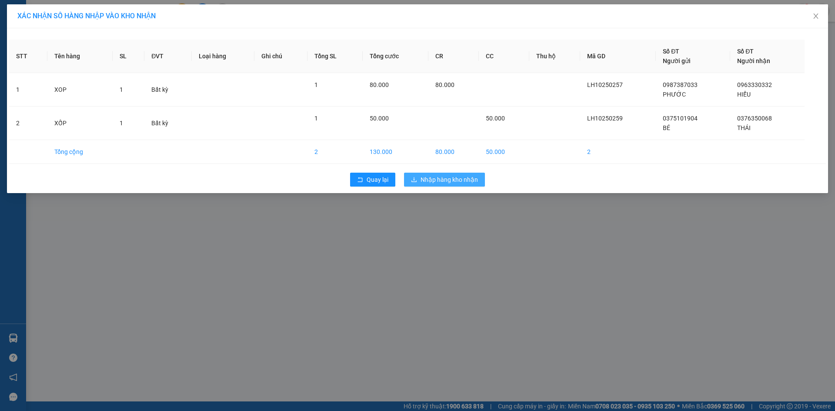
click at [446, 173] on button "Nhập hàng kho nhận" at bounding box center [444, 180] width 81 height 14
click at [453, 179] on span "Nhập hàng kho nhận" at bounding box center [449, 180] width 57 height 10
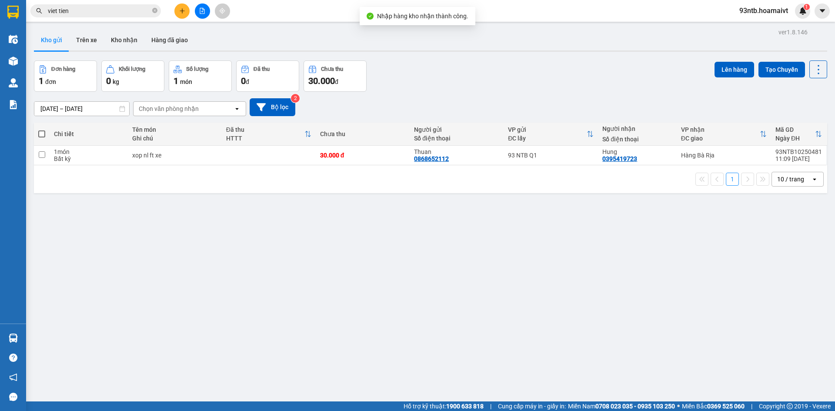
click at [107, 334] on div "ver 1.8.146 Kho gửi Trên xe Kho nhận Hàng đã giao Đơn hàng 1 đơn Khối lượng 0 k…" at bounding box center [430, 231] width 800 height 411
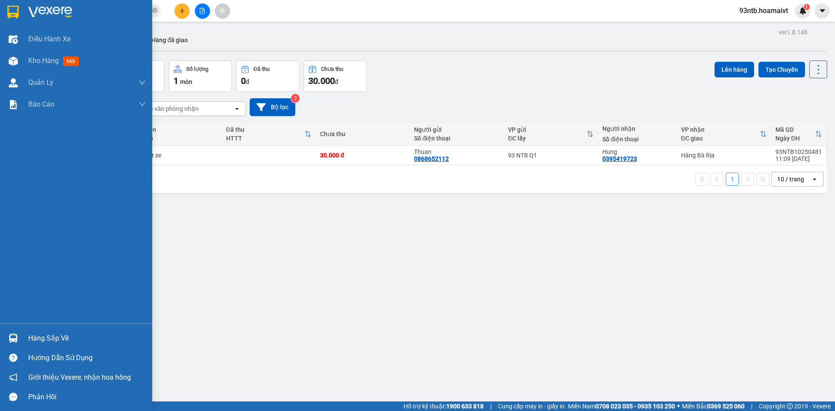
drag, startPoint x: 32, startPoint y: 342, endPoint x: 57, endPoint y: 330, distance: 28.0
click at [33, 342] on div "Hàng sắp về" at bounding box center [86, 338] width 117 height 13
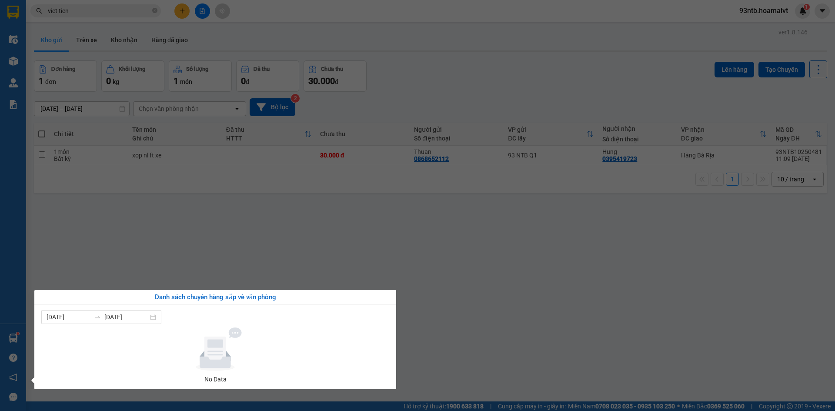
click at [387, 282] on section "Kết quả tìm kiếm ( 2188 ) Bộ lọc Tìm người gửi/nhận Thuộc VP này Mã ĐH Trạng th…" at bounding box center [417, 205] width 835 height 411
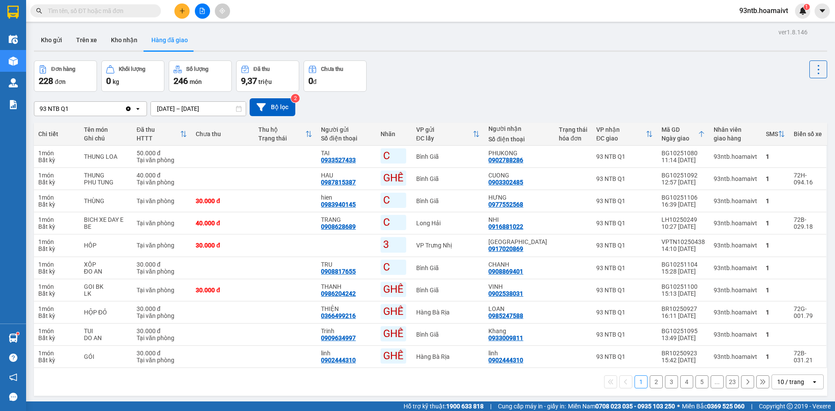
click at [127, 11] on input "text" at bounding box center [99, 11] width 103 height 10
click at [68, 11] on input "text" at bounding box center [99, 11] width 103 height 10
click at [134, 12] on input "text" at bounding box center [99, 11] width 103 height 10
click at [93, 12] on input "text" at bounding box center [99, 11] width 103 height 10
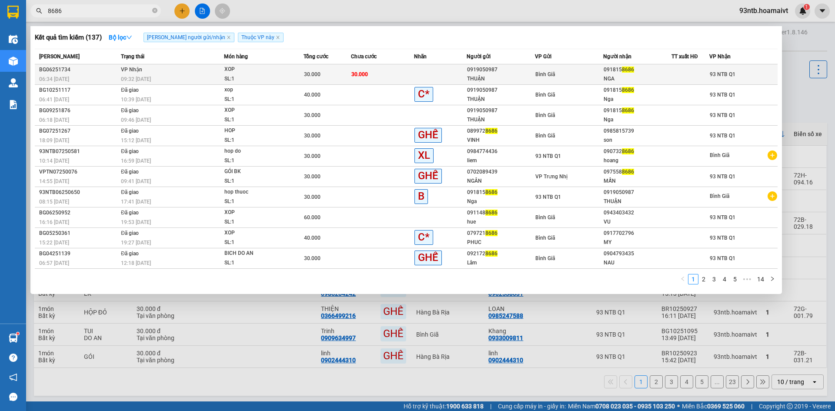
type input "8686"
click at [556, 74] on div "Bình Giã" at bounding box center [568, 75] width 67 height 10
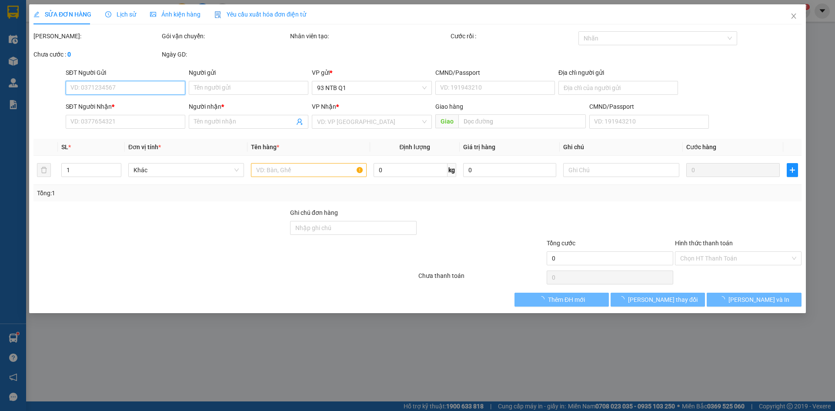
type input "0919050987"
type input "THUẬN"
type input "0918158686"
type input "NGA"
type input "30.000"
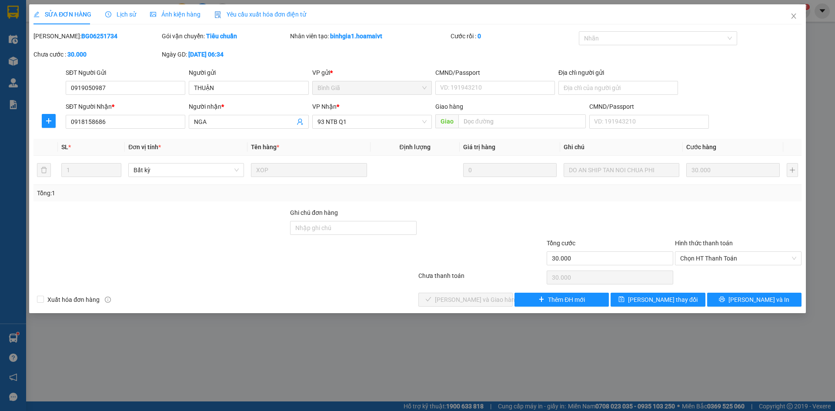
click at [705, 200] on div "Tổng: 1" at bounding box center [417, 193] width 768 height 17
click at [736, 253] on span "Chọn HT Thanh Toán" at bounding box center [738, 258] width 116 height 13
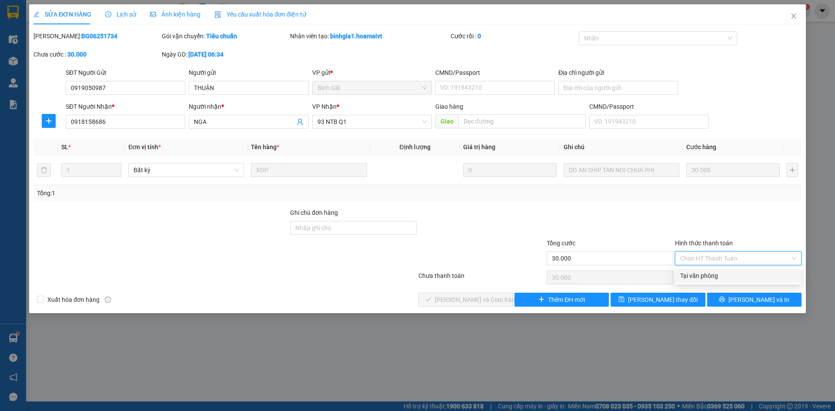
click at [735, 266] on div "Hình thức thanh toán Chọn HT Thanh Toán" at bounding box center [738, 253] width 127 height 30
click at [732, 263] on span "Chọn HT Thanh Toán" at bounding box center [738, 258] width 116 height 13
click at [729, 272] on div "Tại văn phòng" at bounding box center [738, 276] width 116 height 10
type input "0"
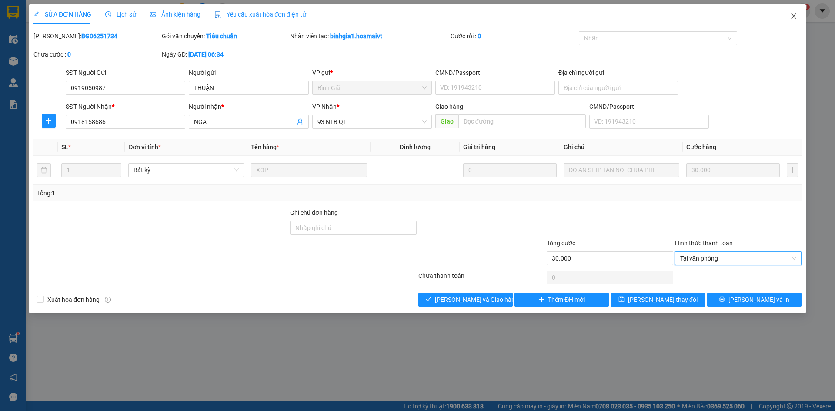
click at [793, 18] on icon "close" at bounding box center [793, 16] width 7 height 7
click at [793, 18] on div "93ntb.hoamaivt 1" at bounding box center [771, 10] width 78 height 15
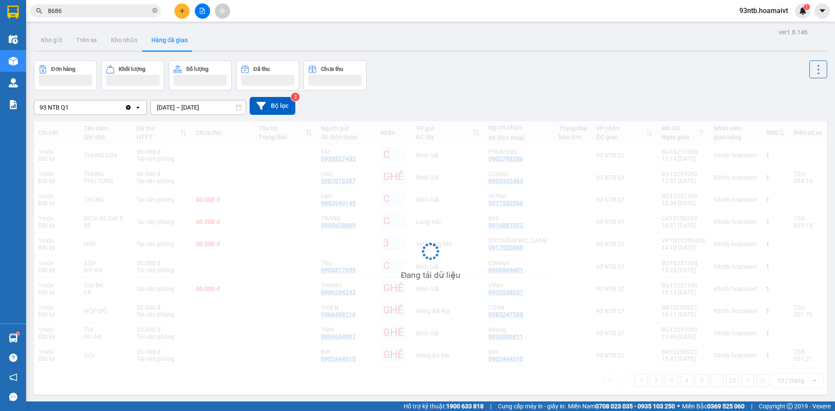
click at [110, 10] on input "8686" at bounding box center [99, 11] width 103 height 10
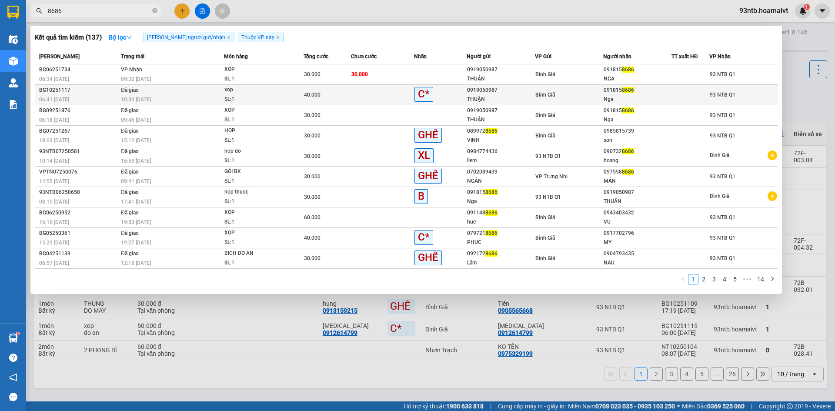
click at [196, 99] on div "10:39 [DATE]" at bounding box center [172, 100] width 103 height 10
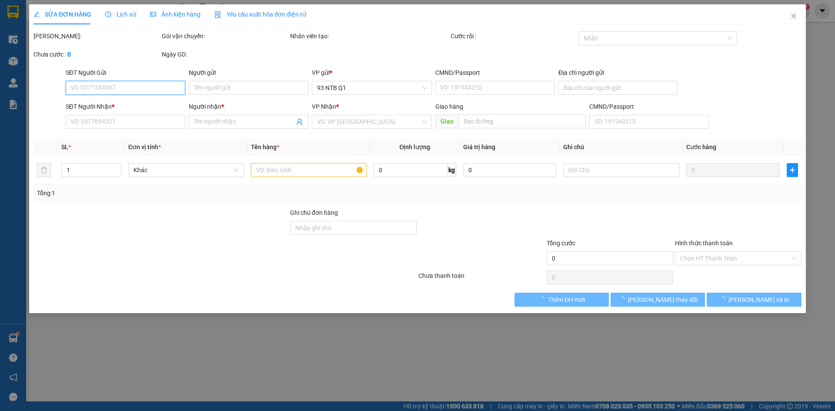
type input "0919050987"
type input "THUẬN"
type input "0918158686"
type input "Nga"
type input "40.000"
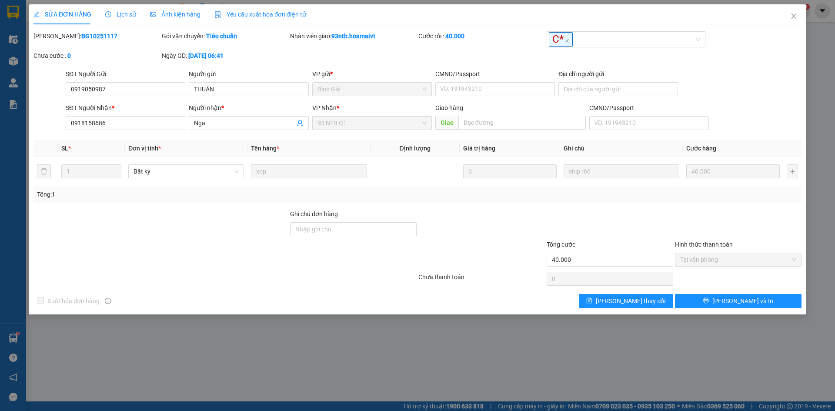
click at [641, 215] on div at bounding box center [610, 224] width 128 height 30
click at [794, 20] on span "Close" at bounding box center [793, 16] width 24 height 24
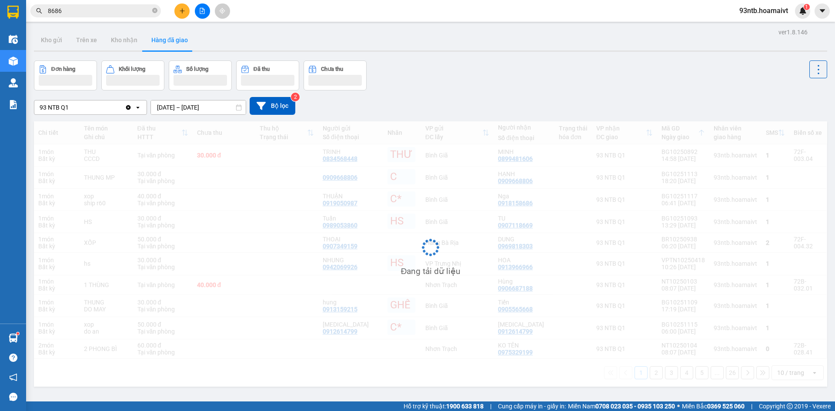
click at [686, 58] on div "ver 1.8.146 Kho gửi Trên xe Kho nhận Hàng đã giao Đơn hàng Khối lượng Số lượng …" at bounding box center [430, 231] width 800 height 411
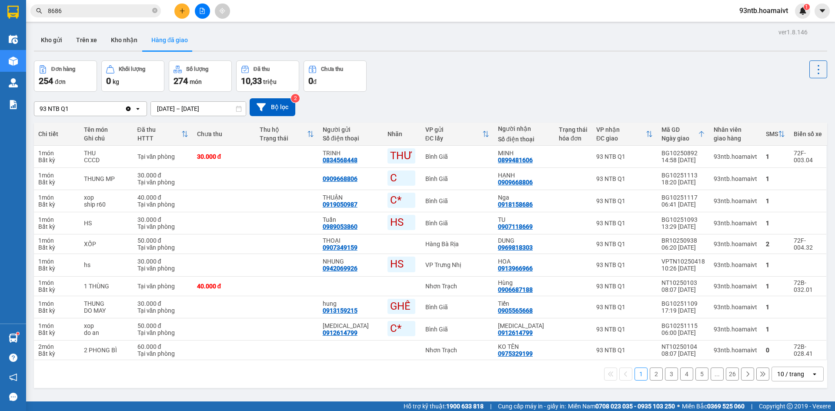
click at [673, 65] on div "Đơn hàng 254 đơn Khối lượng 0 kg Số lượng 274 món Đã thu 10,33 triệu Chưa thu 0…" at bounding box center [430, 75] width 793 height 31
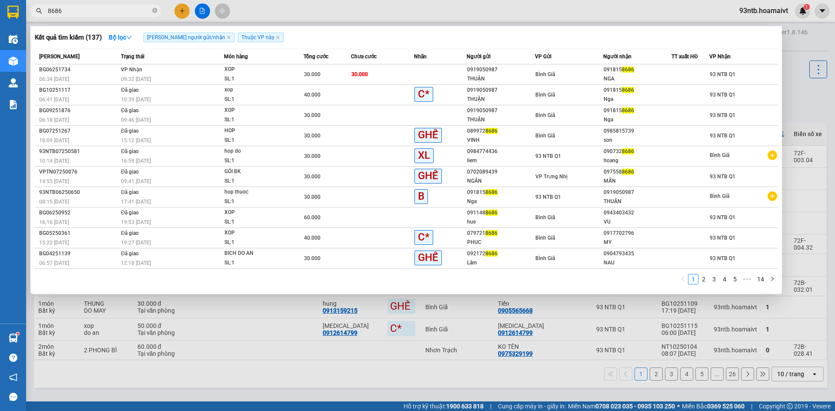
click at [134, 16] on span "8686" at bounding box center [95, 10] width 130 height 13
click at [126, 13] on input "8686" at bounding box center [99, 11] width 103 height 10
type input "8"
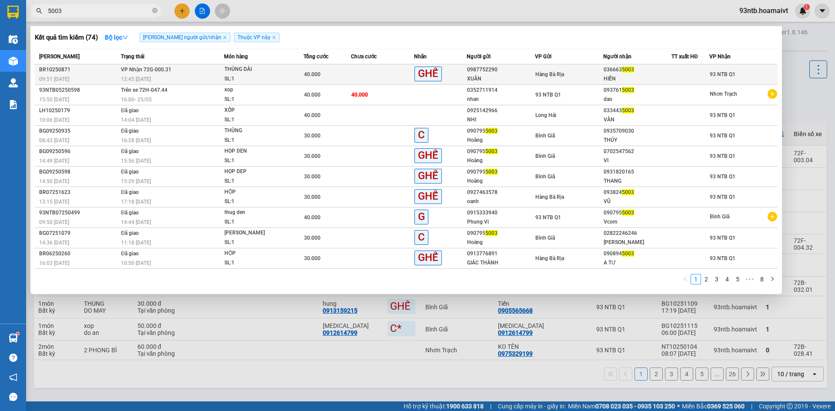
type input "5003"
click at [385, 72] on td at bounding box center [382, 74] width 63 height 20
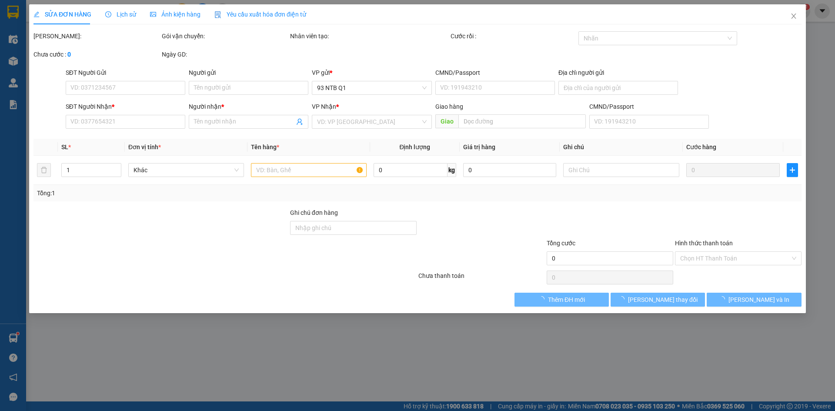
type input "0987752290"
type input "XUÂN"
type input "052092012094"
type input "0366635003"
type input "HIỀN"
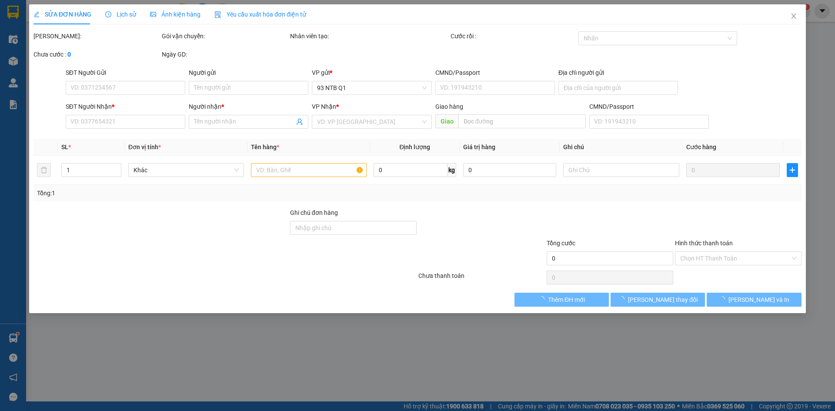
type input "40.000"
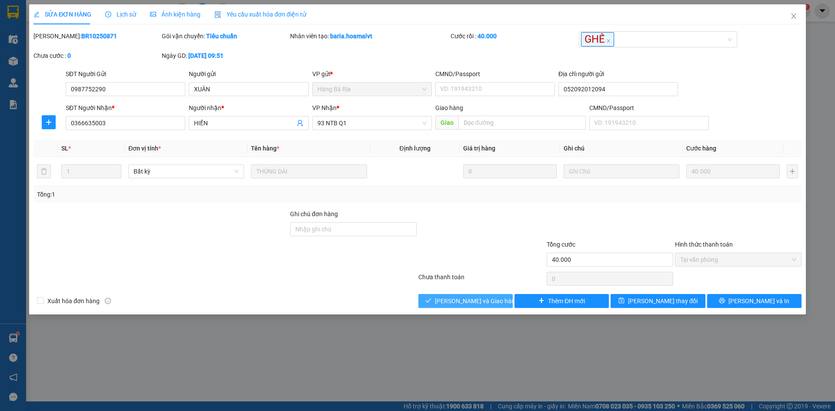
click at [467, 302] on span "[PERSON_NAME] và Giao hàng" at bounding box center [476, 301] width 83 height 10
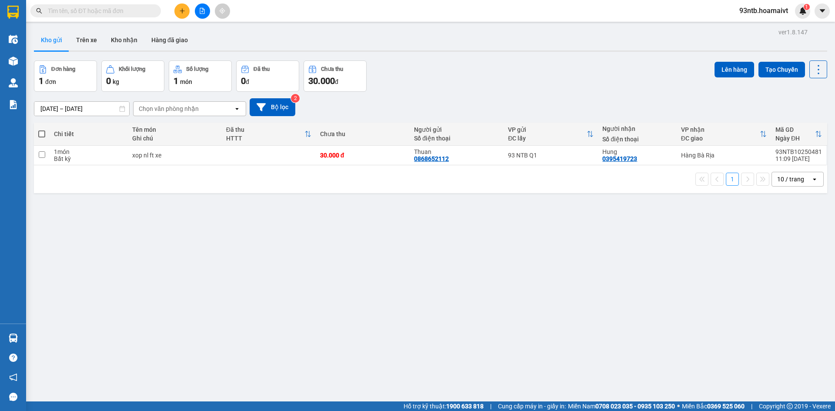
click at [107, 14] on input "text" at bounding box center [99, 11] width 103 height 10
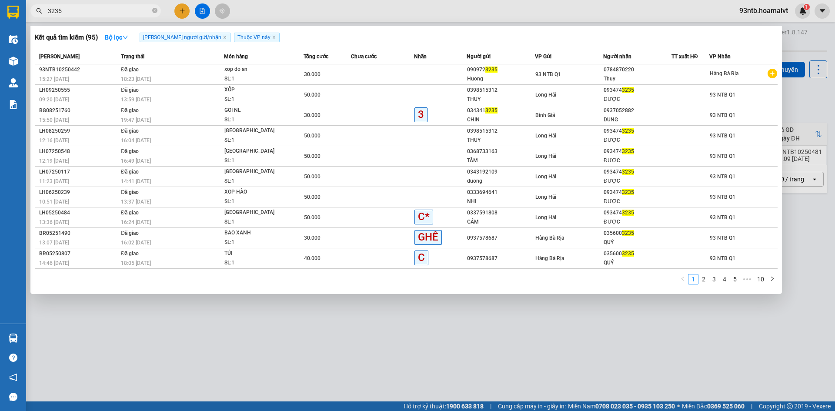
type input "3235"
click at [182, 11] on div at bounding box center [417, 205] width 835 height 411
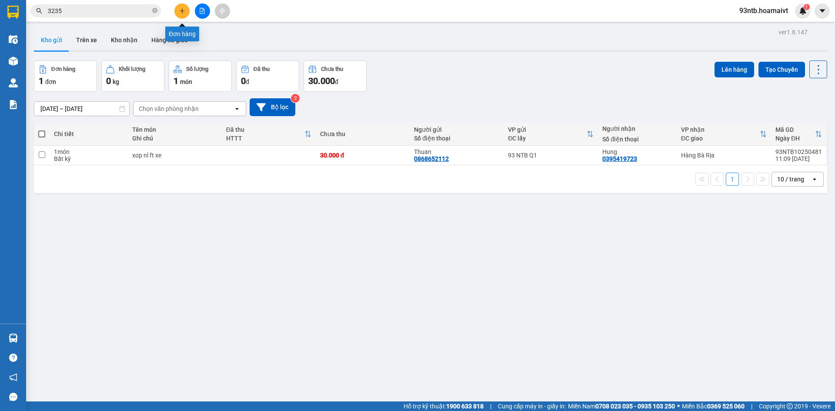
click at [182, 11] on icon "plus" at bounding box center [182, 10] width 0 height 5
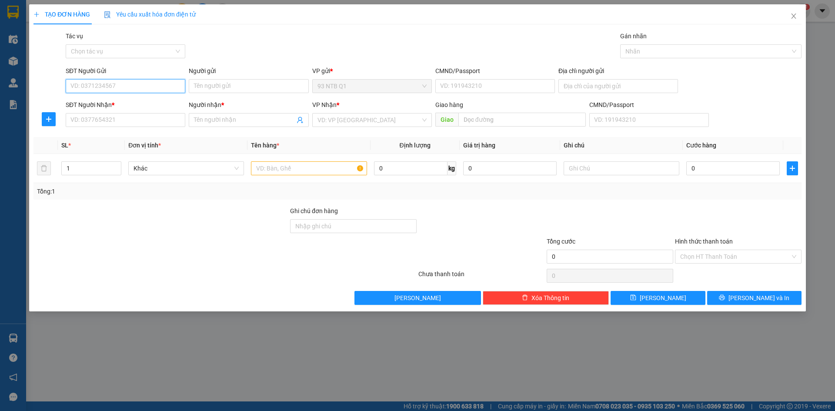
click at [127, 83] on input "SĐT Người Gửi" at bounding box center [126, 86] width 120 height 14
type input "0922727688"
click at [152, 108] on div "0922727688 - thao" at bounding box center [126, 104] width 120 height 14
type input "thao"
type input "0348903734"
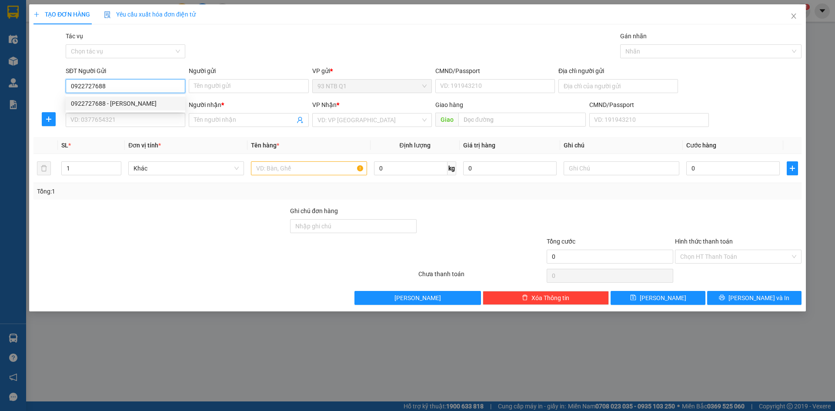
type input "NGUYỆT"
type input "0922727688"
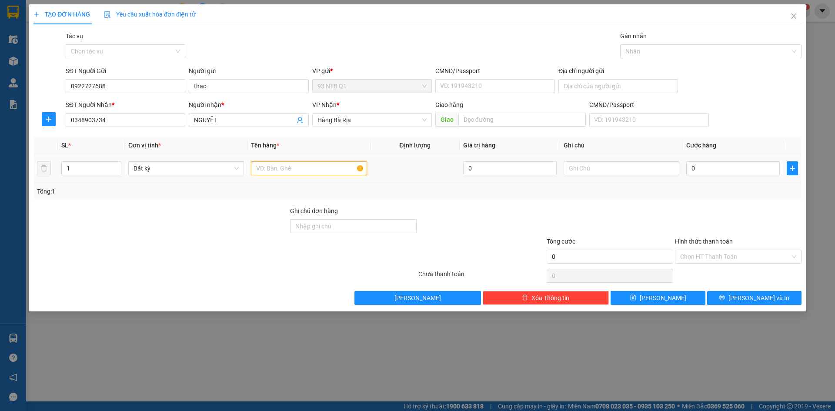
click at [331, 169] on input "text" at bounding box center [309, 168] width 116 height 14
type input "hsn"
click at [752, 163] on input "0" at bounding box center [732, 168] width 93 height 14
type input "3"
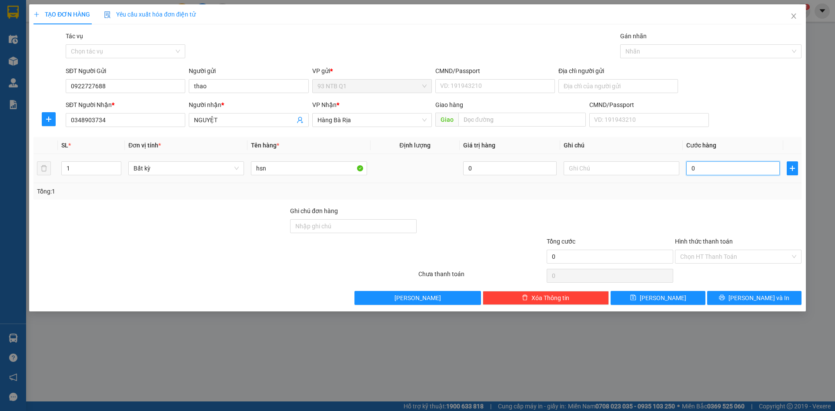
type input "3"
type input "30"
type input "30.000"
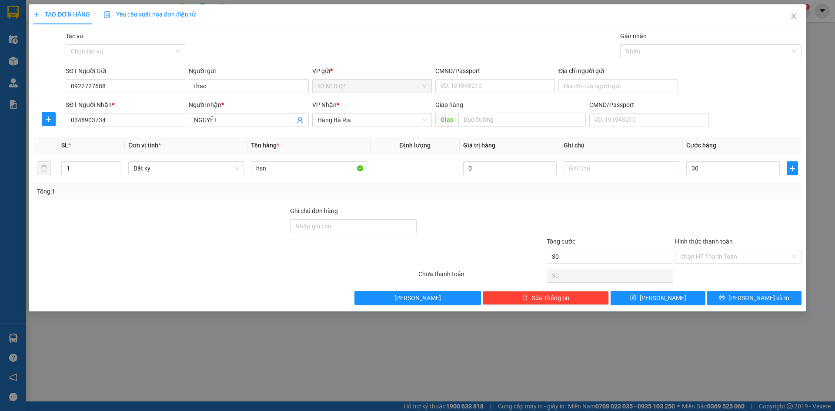
type input "30.000"
click at [768, 187] on div "Tổng: 1" at bounding box center [417, 192] width 761 height 10
drag, startPoint x: 755, startPoint y: 263, endPoint x: 756, endPoint y: 277, distance: 13.5
click at [757, 268] on div "Transit Pickup Surcharge Ids Transit Deliver Surcharge Ids Transit Deliver Surc…" at bounding box center [417, 168] width 768 height 274
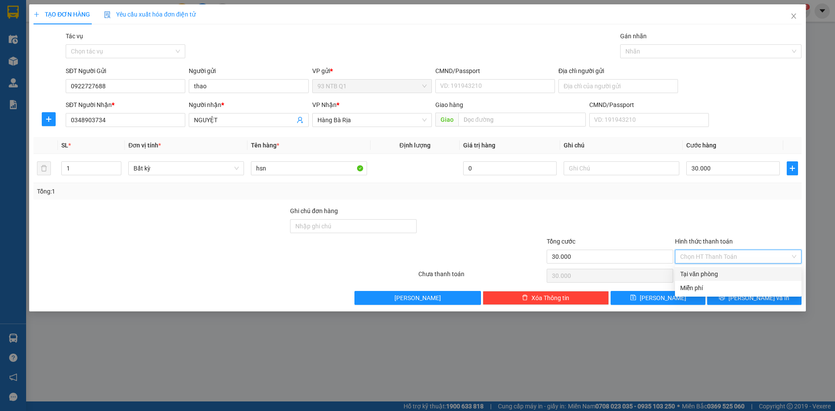
click at [756, 277] on div "Tại văn phòng" at bounding box center [738, 274] width 116 height 10
type input "0"
click at [761, 300] on span "[PERSON_NAME] và In" at bounding box center [758, 298] width 61 height 10
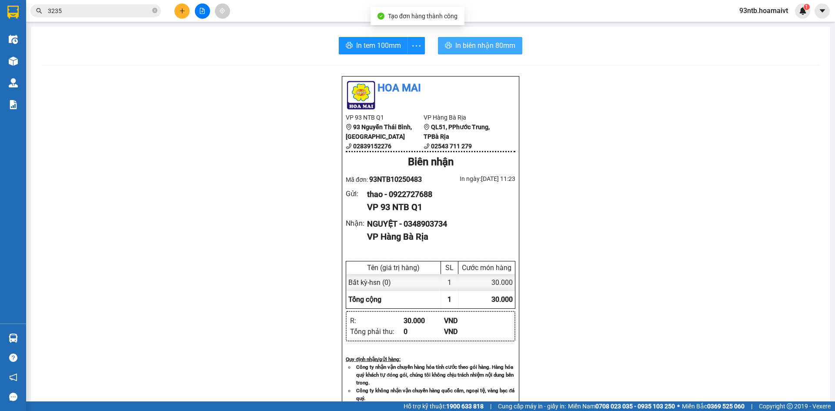
click at [474, 47] on span "In biên nhận 80mm" at bounding box center [485, 45] width 60 height 11
click at [177, 14] on button at bounding box center [181, 10] width 15 height 15
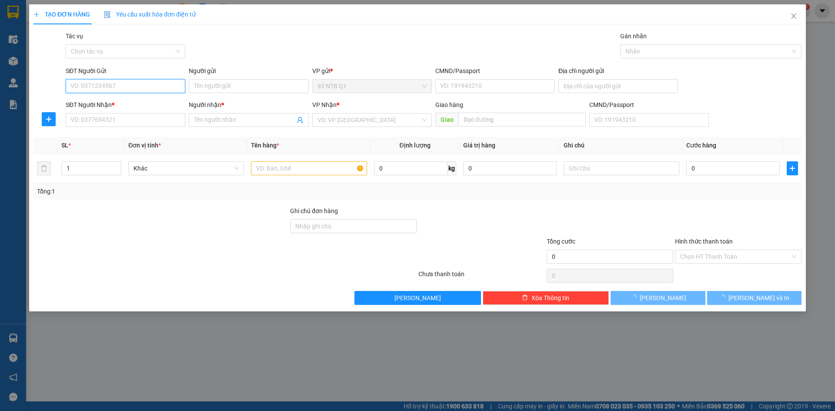
click at [158, 83] on input "SĐT Người Gửi" at bounding box center [126, 86] width 120 height 14
type input "0765533066"
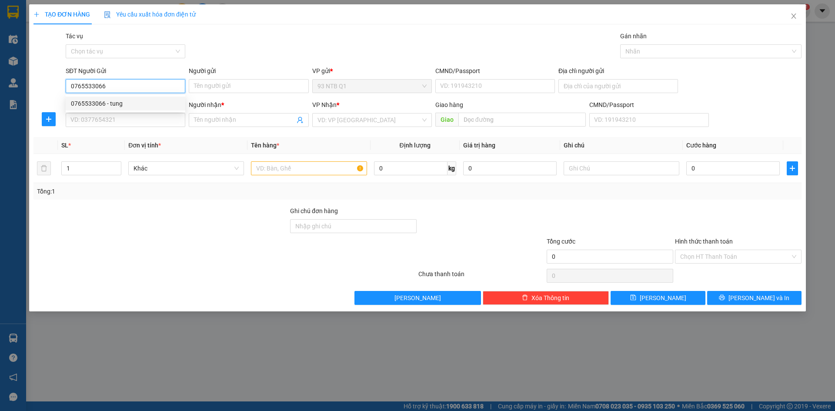
click at [157, 101] on div "0765533066 - tung" at bounding box center [125, 104] width 109 height 10
type input "tung"
type input "079091007001"
type input "0868397286"
type input "lap"
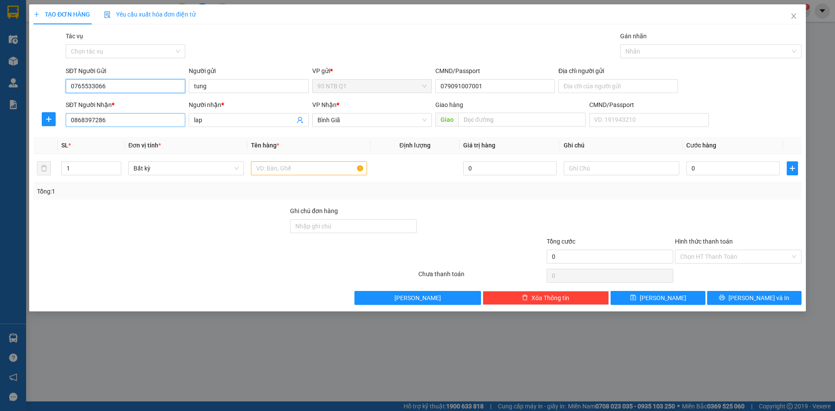
type input "0765533066"
click at [133, 124] on input "0868397286" at bounding box center [126, 120] width 120 height 14
type input "0"
click at [145, 132] on div "0901161361 - bao" at bounding box center [126, 137] width 120 height 14
type input "0901161361"
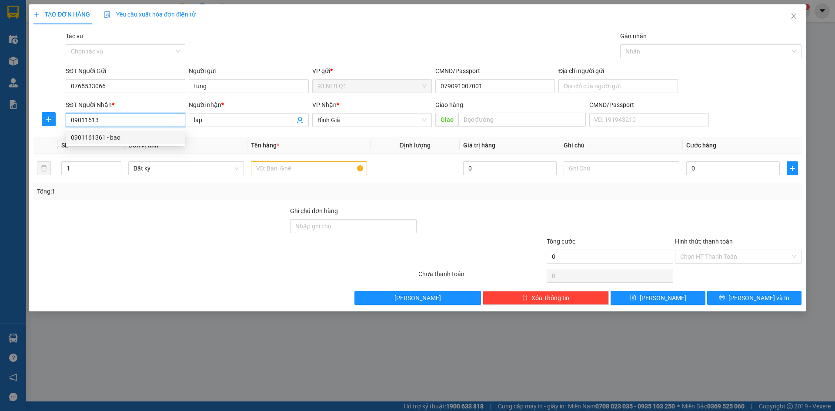
type input "bao"
type input "0901161361"
click at [293, 170] on input "text" at bounding box center [309, 168] width 116 height 14
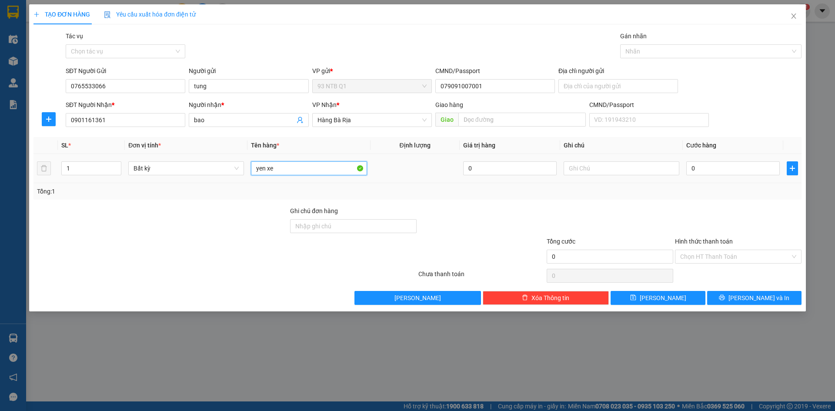
type input "yen xe"
type input "30"
click at [683, 202] on div "Transit Pickup Surcharge Ids Transit Deliver Surcharge Ids Transit Deliver Surc…" at bounding box center [417, 168] width 768 height 274
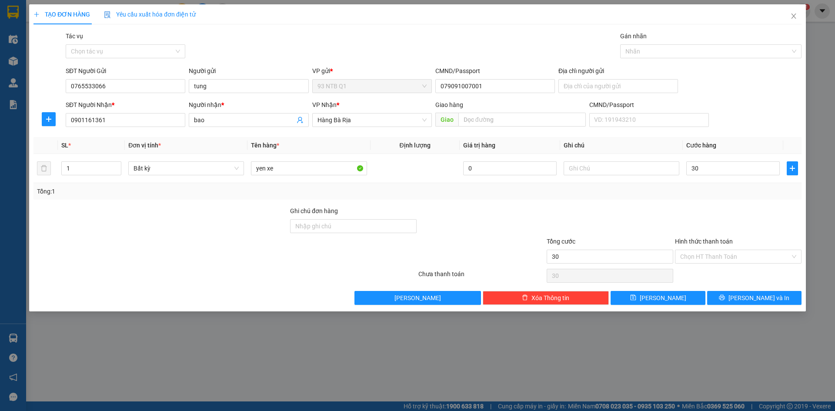
type input "30.000"
click at [732, 200] on div "Transit Pickup Surcharge Ids Transit Deliver Surcharge Ids Transit Deliver Surc…" at bounding box center [417, 168] width 768 height 274
click at [744, 300] on button "[PERSON_NAME] và In" at bounding box center [754, 298] width 94 height 14
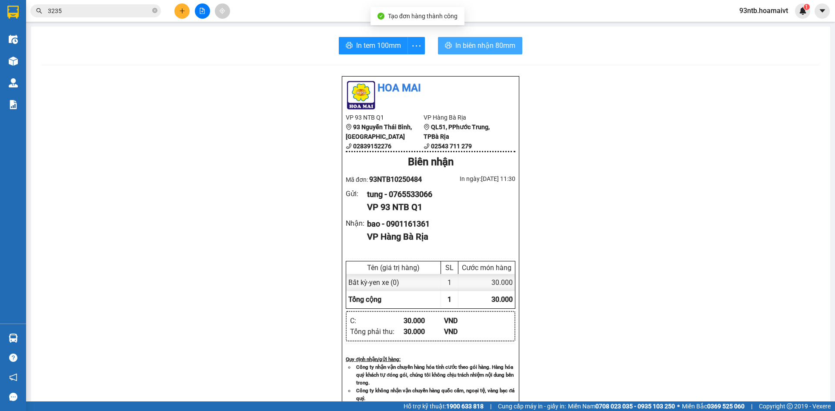
click at [494, 47] on span "In biên nhận 80mm" at bounding box center [485, 45] width 60 height 11
click at [76, 18] on div "Kết quả tìm kiếm ( 95 ) Bộ lọc Tìm người gửi/nhận Thuộc VP này Mã ĐH Trạng thái…" at bounding box center [85, 10] width 170 height 15
click at [70, 10] on span "3235" at bounding box center [95, 10] width 130 height 13
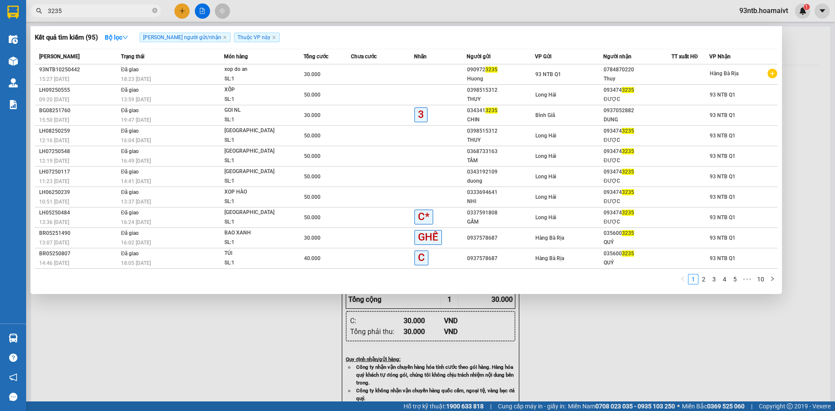
click at [68, 9] on input "3235" at bounding box center [99, 11] width 103 height 10
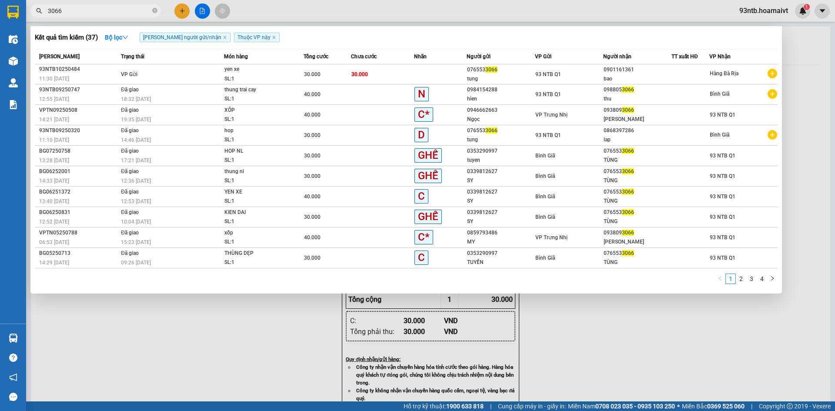
type input "3066"
click at [822, 51] on div at bounding box center [417, 205] width 835 height 411
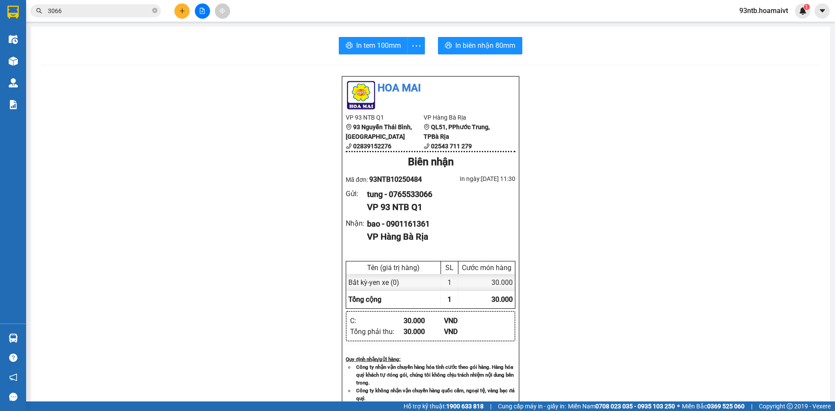
click at [805, 54] on div "In tem 100mm In biên nhận 80mm" at bounding box center [430, 45] width 778 height 17
click at [800, 54] on div "In tem 100mm In biên nhận 80mm" at bounding box center [430, 45] width 778 height 17
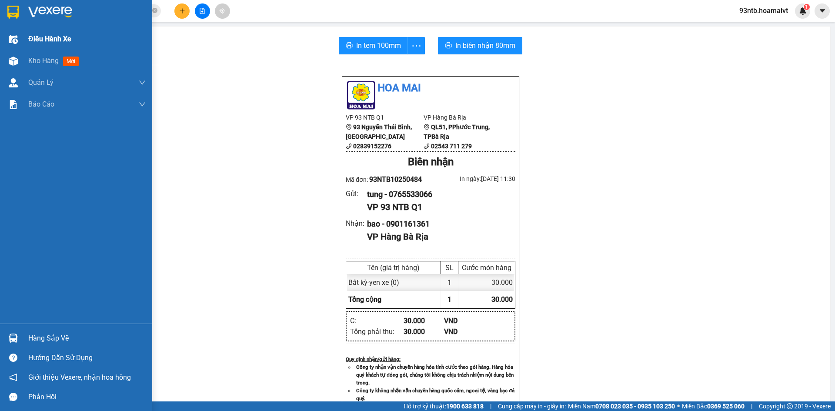
click at [36, 49] on div "Điều hành xe" at bounding box center [86, 39] width 117 height 22
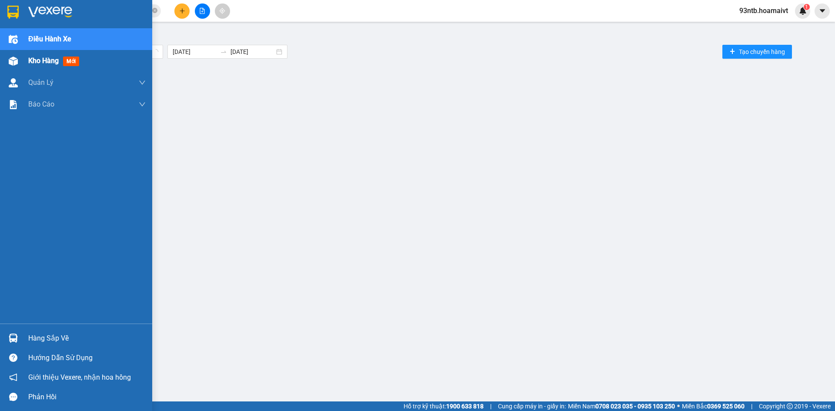
drag, startPoint x: 40, startPoint y: 57, endPoint x: 63, endPoint y: 57, distance: 23.5
click at [40, 57] on span "Kho hàng" at bounding box center [43, 61] width 30 height 8
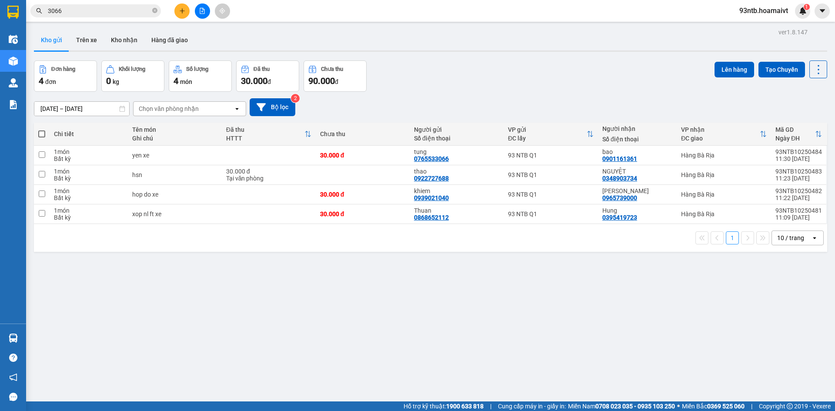
click at [42, 131] on span at bounding box center [41, 133] width 7 height 7
click at [42, 130] on input "checkbox" at bounding box center [42, 130] width 0 height 0
checkbox input "true"
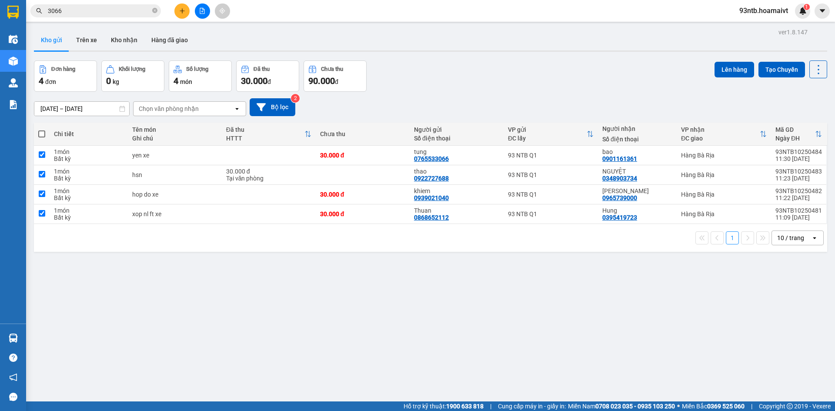
checkbox input "true"
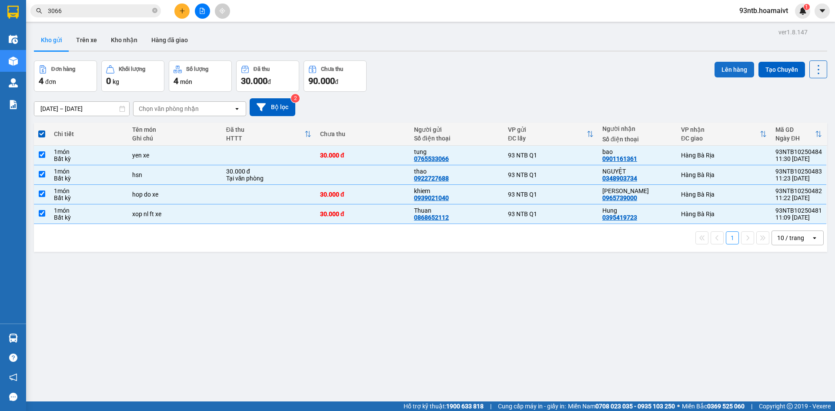
click at [732, 71] on button "Lên hàng" at bounding box center [735, 70] width 40 height 16
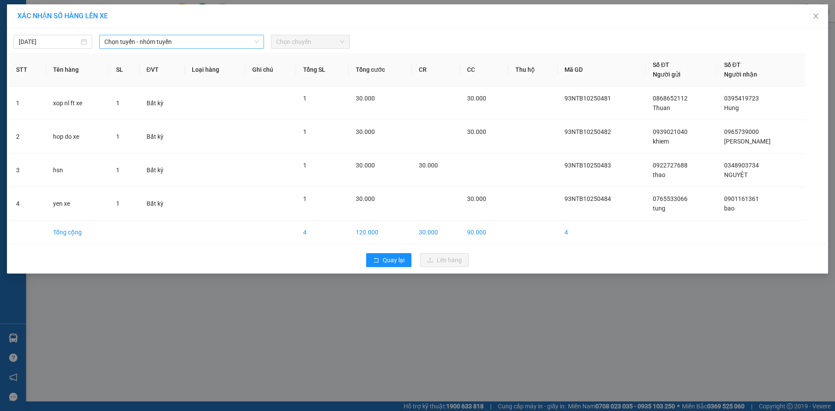
click at [207, 47] on span "Chọn tuyến - nhóm tuyến" at bounding box center [181, 41] width 154 height 13
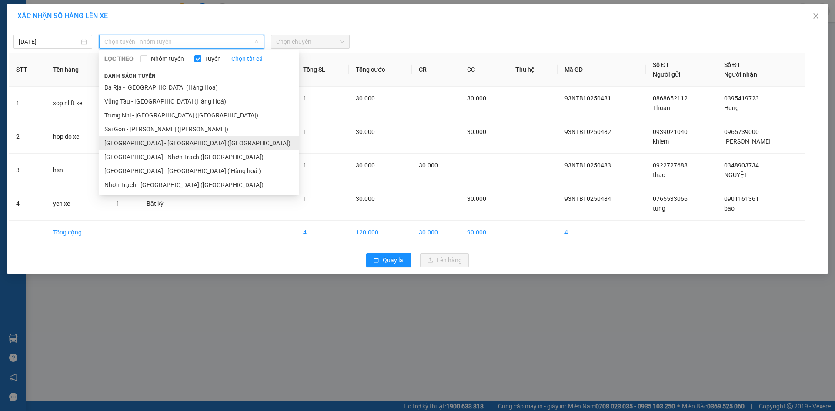
click at [164, 145] on li "Sài Gòn - Bà Rịa (Hàng Hoá)" at bounding box center [199, 143] width 200 height 14
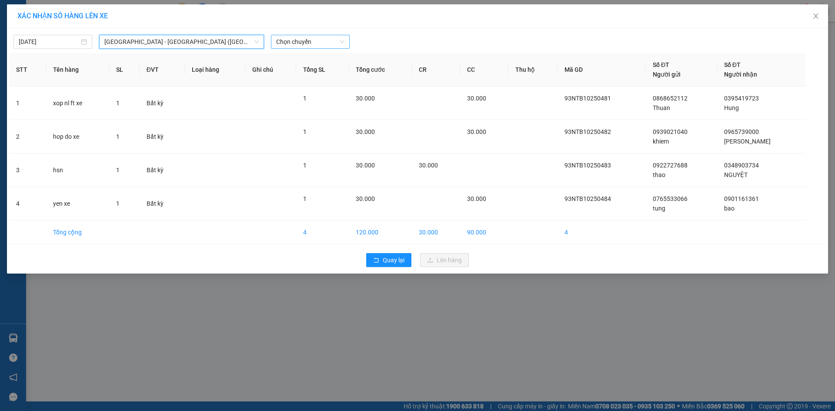
click at [321, 44] on span "Chọn chuyến" at bounding box center [310, 41] width 68 height 13
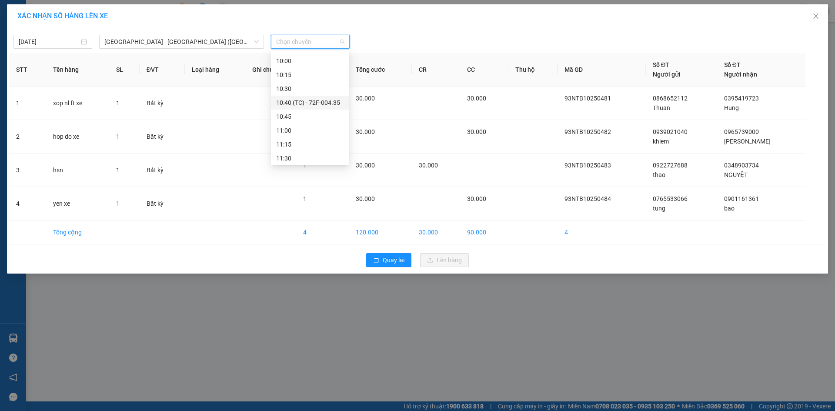
scroll to position [348, 0]
click at [317, 112] on div "11:30" at bounding box center [310, 115] width 68 height 10
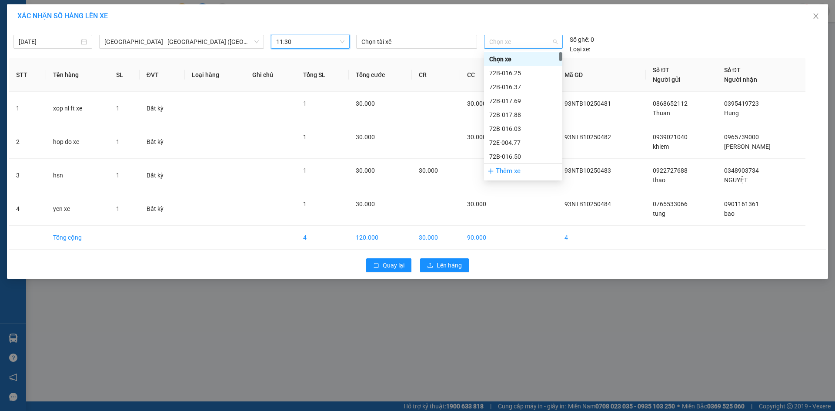
click at [517, 36] on span "Chọn xe" at bounding box center [523, 41] width 68 height 13
type input "417"
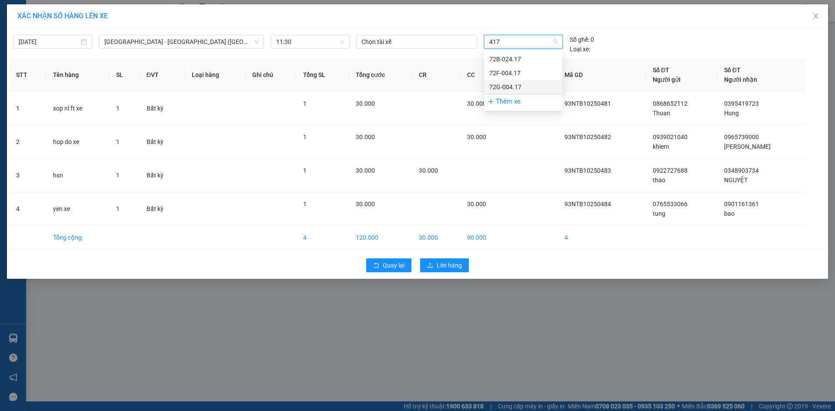
click at [528, 84] on div "72G-004.17" at bounding box center [523, 87] width 68 height 10
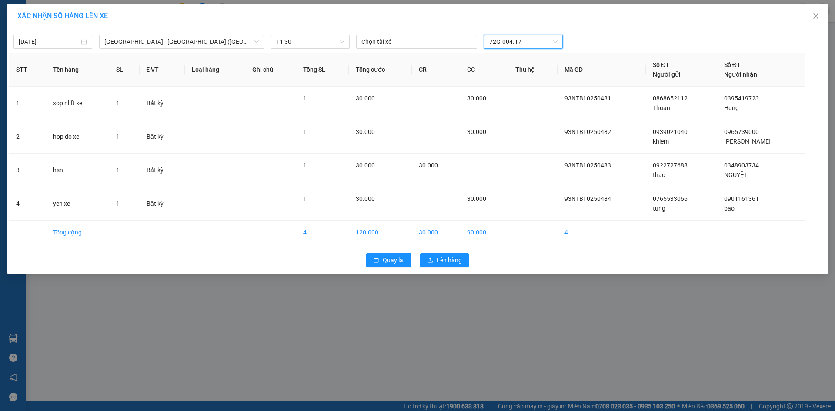
click at [534, 44] on span "72G-004.17" at bounding box center [523, 41] width 68 height 13
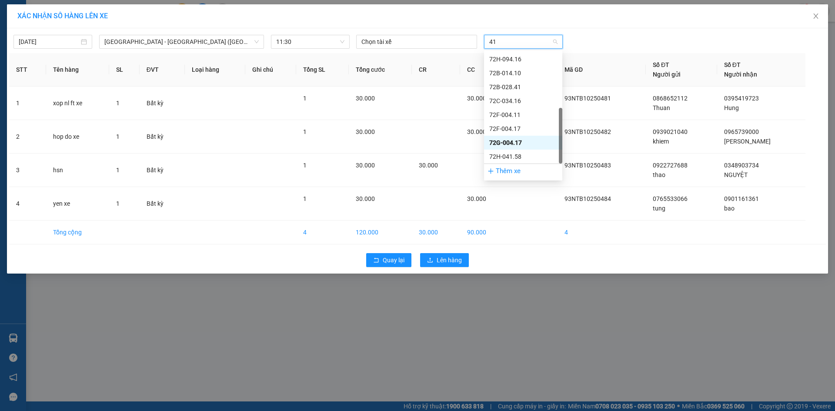
type input "417"
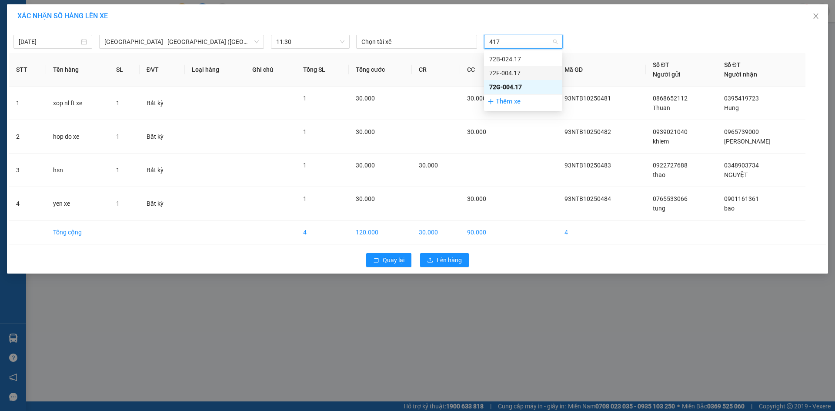
click at [517, 71] on div "72F-004.17" at bounding box center [523, 73] width 68 height 10
click at [434, 259] on button "Lên hàng" at bounding box center [444, 260] width 49 height 14
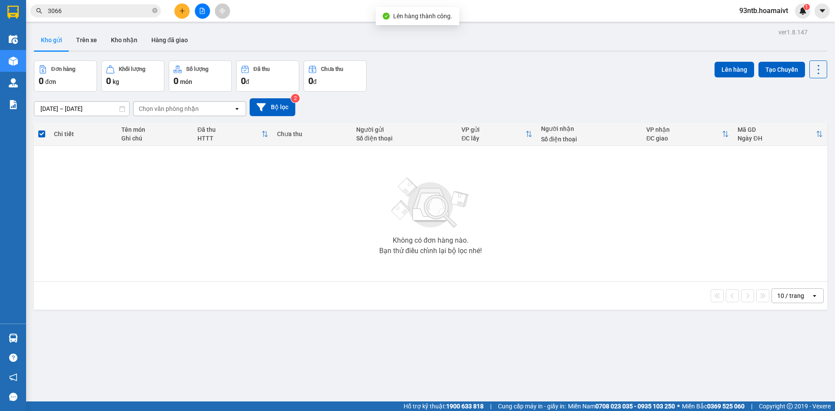
click at [533, 80] on div "Đơn hàng 0 đơn Khối lượng 0 kg Số lượng 0 món Đã thu 0 đ Chưa thu 0 đ Lên hàng …" at bounding box center [430, 75] width 793 height 31
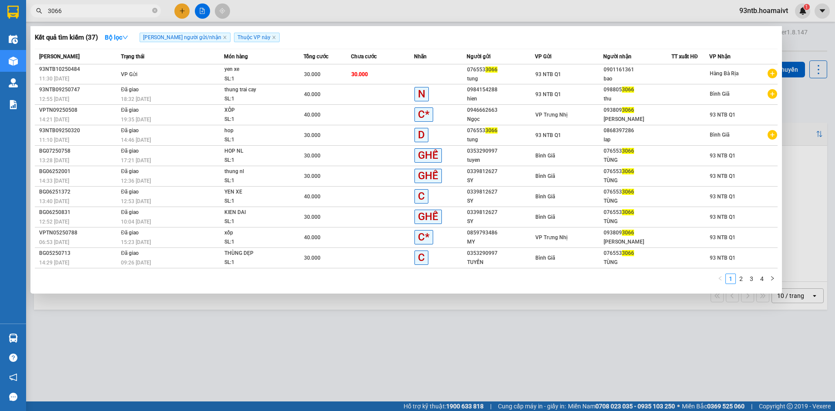
click at [110, 10] on input "3066" at bounding box center [99, 11] width 103 height 10
type input "3"
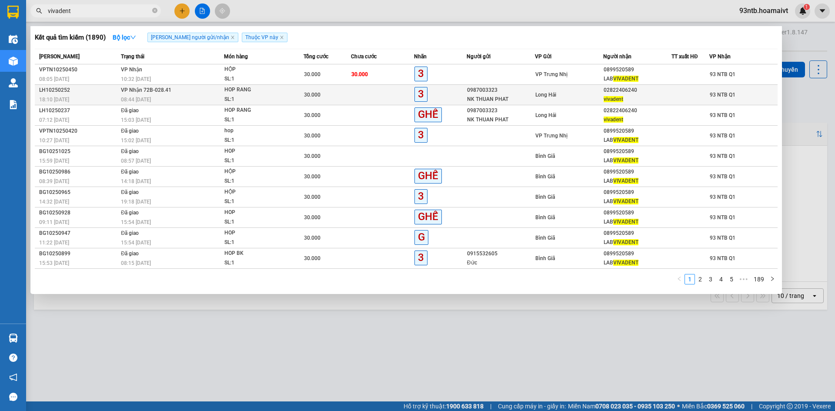
type input "vivadent"
click at [323, 98] on div "30.000" at bounding box center [327, 95] width 47 height 10
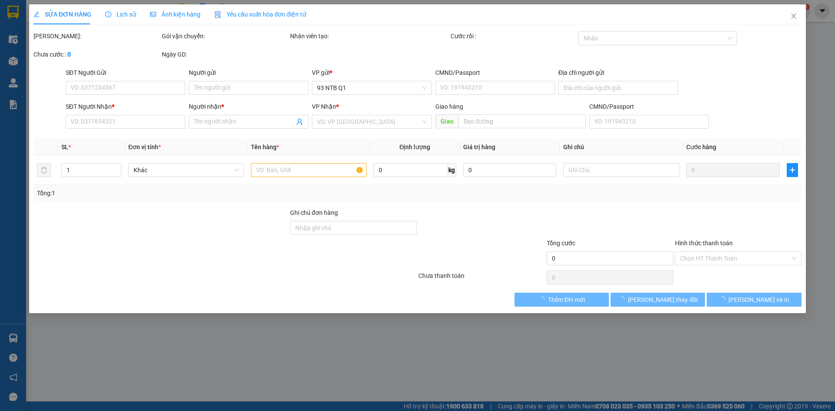
type input "0987003323"
type input "NK THUAN PHAT"
type input "077098002622"
type input "LONG HAI"
type input "02822406240"
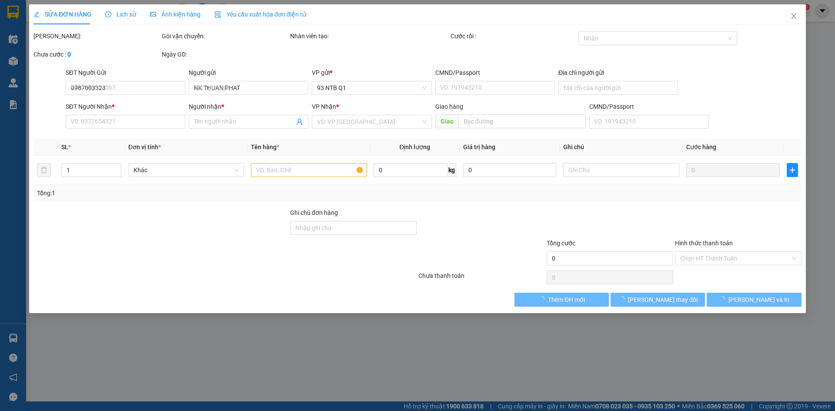
type input "vivadent"
type input "30.000"
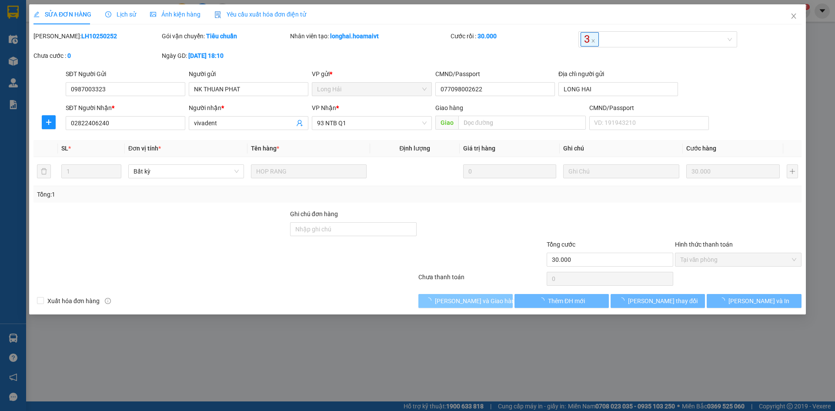
click at [480, 301] on span "[PERSON_NAME] và Giao hàng" at bounding box center [476, 301] width 83 height 10
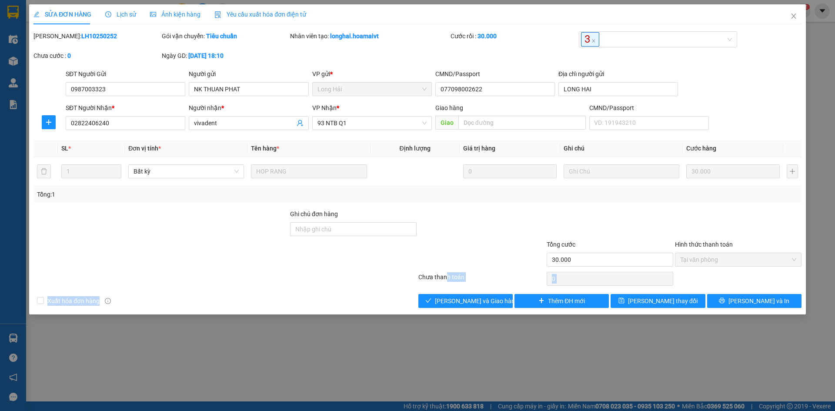
click at [447, 289] on div "Total Paid Fee 30.000 Total UnPaid Fee 0 Cash Collection Total Fee Mã ĐH: LH102…" at bounding box center [417, 169] width 768 height 277
click at [449, 291] on div "Total Paid Fee 30.000 Total UnPaid Fee 0 Cash Collection Total Fee Mã ĐH: LH102…" at bounding box center [417, 169] width 768 height 277
click at [454, 296] on span "[PERSON_NAME] và Giao hàng" at bounding box center [476, 301] width 83 height 10
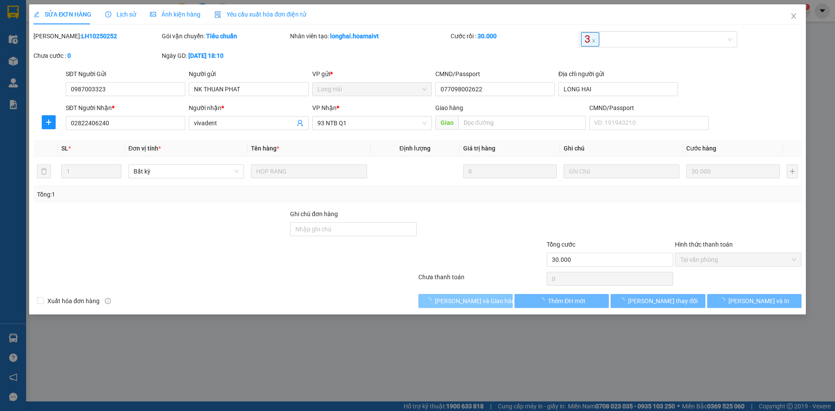
click at [454, 296] on span "[PERSON_NAME] và Giao hàng" at bounding box center [476, 301] width 83 height 10
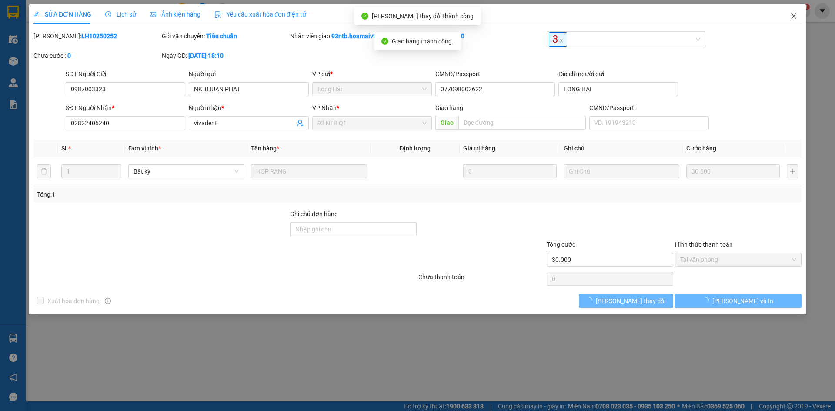
click at [789, 15] on span "Close" at bounding box center [793, 16] width 24 height 24
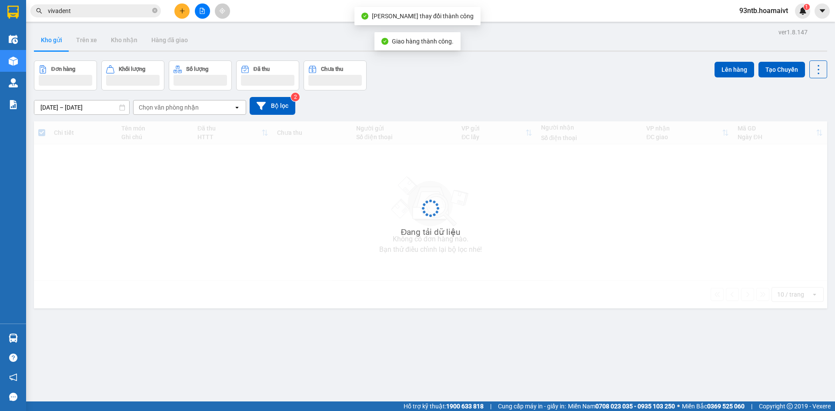
click at [134, 15] on input "vivadent" at bounding box center [99, 11] width 103 height 10
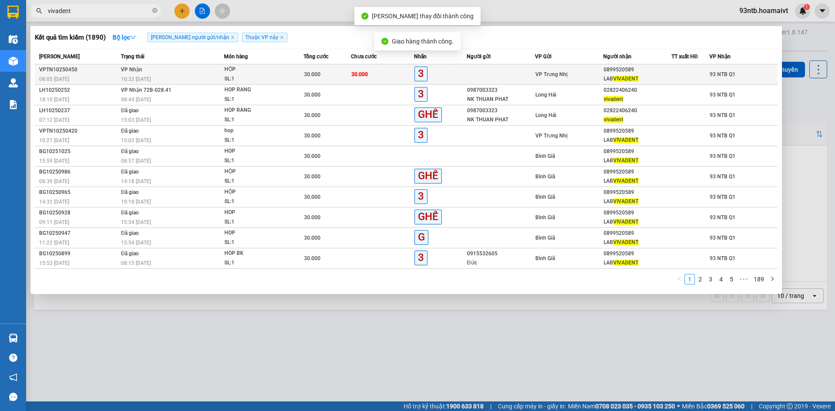
click at [569, 73] on div "VP Trưng Nhị" at bounding box center [568, 75] width 67 height 10
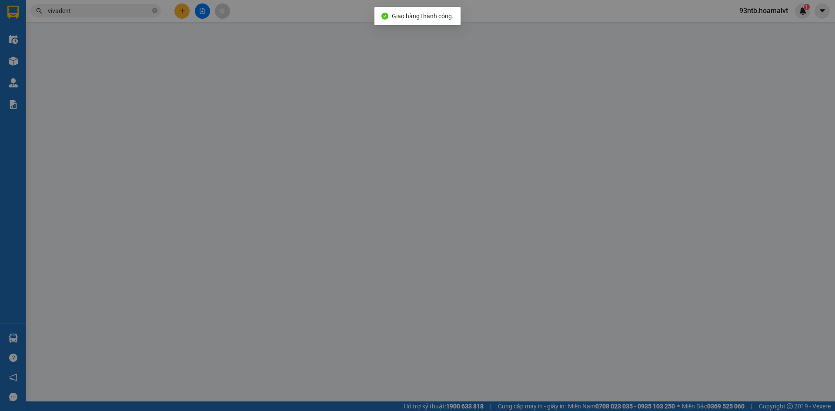
type input "0899520589"
type input "LAB VIVADENT"
type input "30.000"
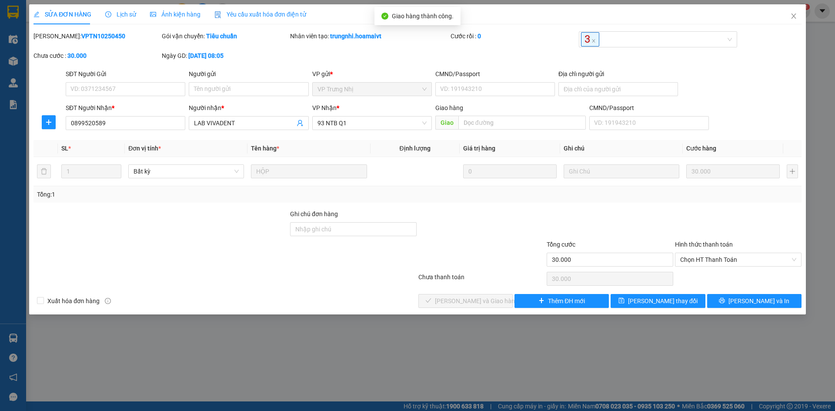
click at [703, 277] on div "Chọn HT Thanh Toán" at bounding box center [738, 278] width 128 height 17
click at [698, 262] on span "Chọn HT Thanh Toán" at bounding box center [738, 259] width 116 height 13
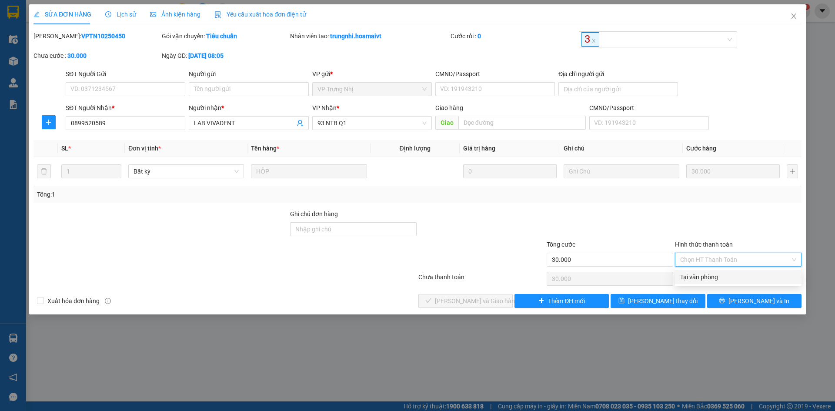
click at [704, 272] on div "Tại văn phòng" at bounding box center [738, 277] width 116 height 10
type input "0"
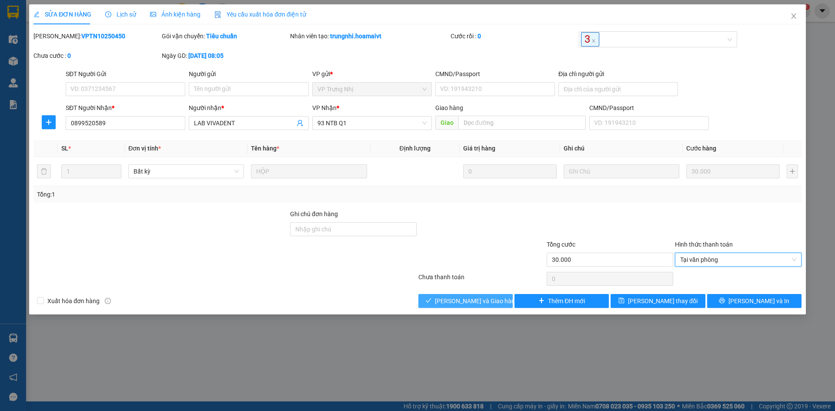
click at [503, 295] on button "[PERSON_NAME] và Giao hàng" at bounding box center [465, 301] width 94 height 14
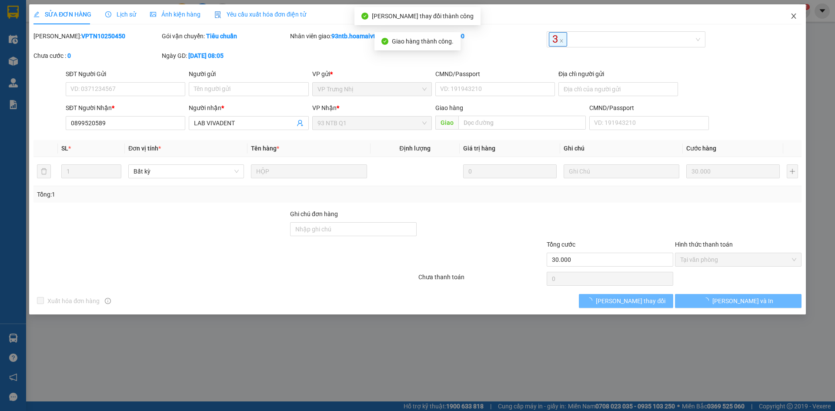
click at [793, 18] on icon "close" at bounding box center [793, 16] width 7 height 7
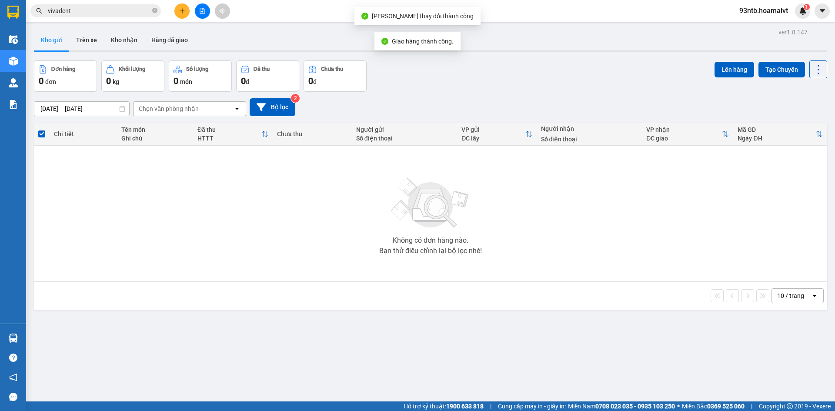
drag, startPoint x: 121, startPoint y: 14, endPoint x: 117, endPoint y: 11, distance: 5.3
click at [121, 14] on input "vivadent" at bounding box center [99, 11] width 103 height 10
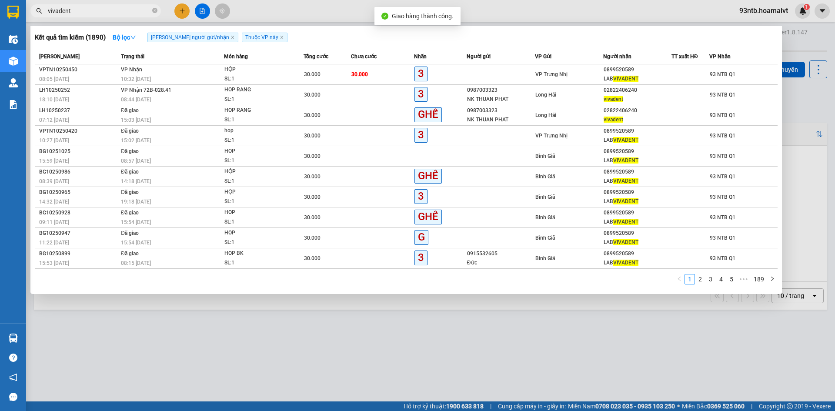
click at [795, 112] on div at bounding box center [417, 205] width 835 height 411
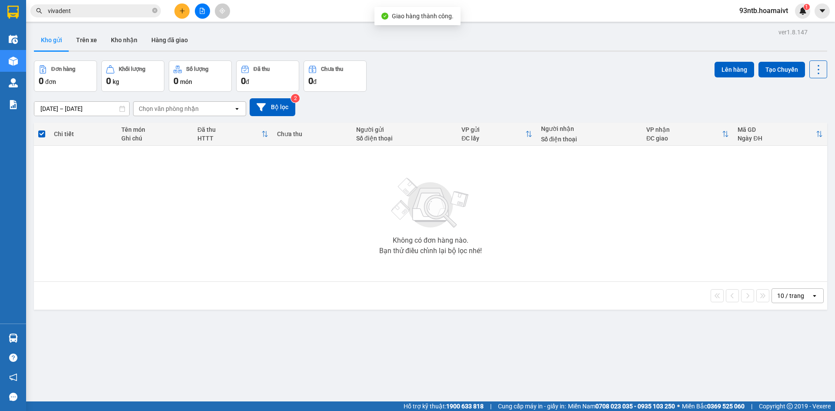
click at [97, 22] on main "ver 1.8.147 Kho gửi Trên xe Kho nhận Hàng đã giao Đơn hàng 0 đơn Khối lượng 0 k…" at bounding box center [417, 200] width 835 height 401
drag, startPoint x: 97, startPoint y: 21, endPoint x: 96, endPoint y: 15, distance: 5.8
click at [97, 20] on div "Kết quả tìm kiếm ( 1890 ) Bộ lọc Tìm người gửi/nhận Thuộc VP này Mã ĐH Trạng th…" at bounding box center [417, 11] width 835 height 22
click at [96, 14] on input "vivadent" at bounding box center [99, 11] width 103 height 10
type input "vivaden"
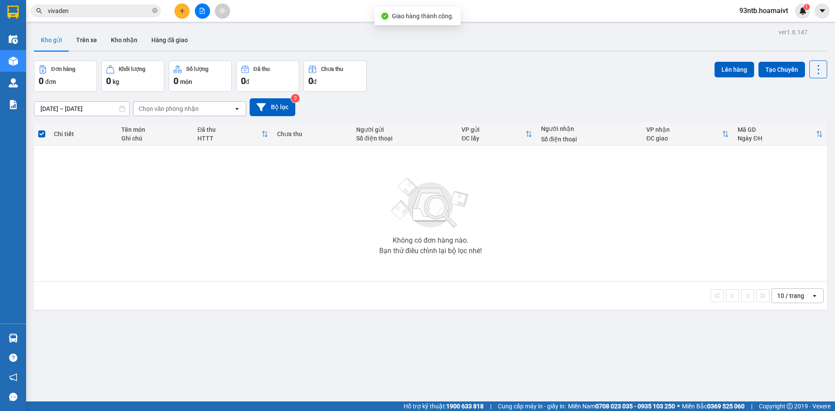
click at [96, 14] on input "vivaden" at bounding box center [99, 11] width 103 height 10
click at [182, 7] on button at bounding box center [181, 10] width 15 height 15
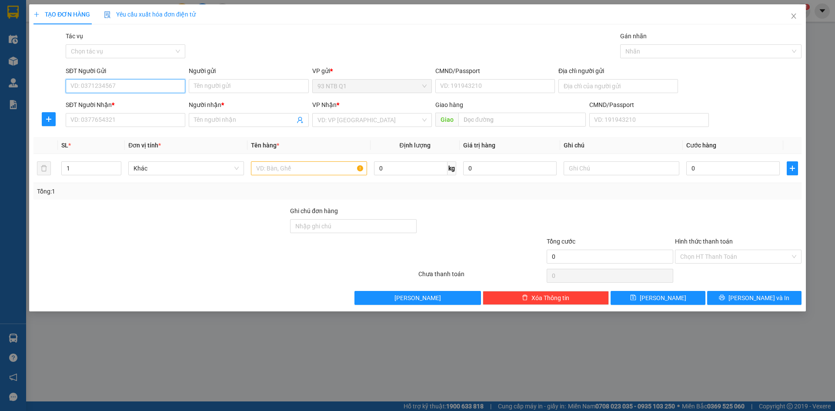
click at [109, 84] on input "SĐT Người Gửi" at bounding box center [126, 86] width 120 height 14
click at [107, 83] on input "SĐT Người Gửi" at bounding box center [126, 86] width 120 height 14
type input "0932036200"
click at [293, 87] on input "Người gửi" at bounding box center [249, 86] width 120 height 14
type input "chuyen"
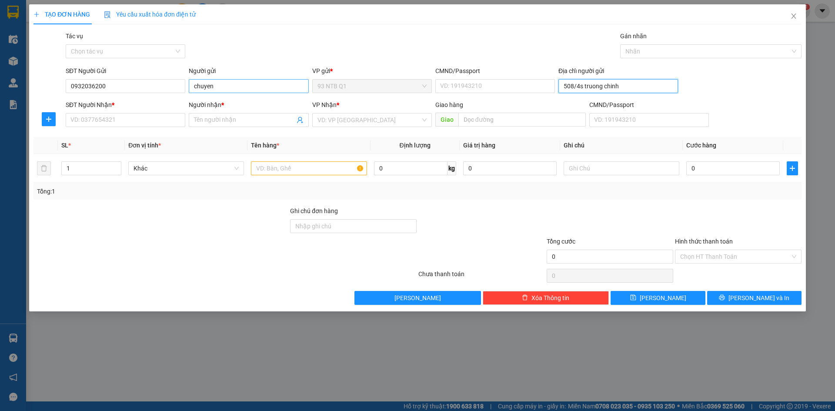
type input "508/4s truong chinh"
type input "0904017517"
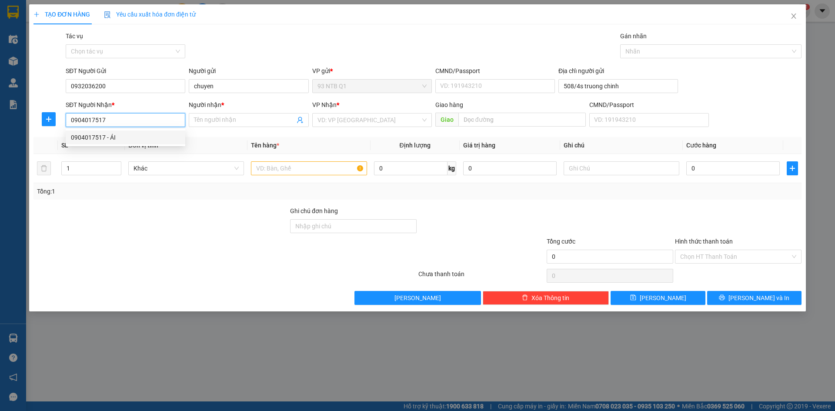
click at [162, 139] on div "0904017517 - ÁI" at bounding box center [125, 138] width 109 height 10
type input "ÁI"
type input "0904017517"
click at [316, 167] on input "text" at bounding box center [309, 168] width 116 height 14
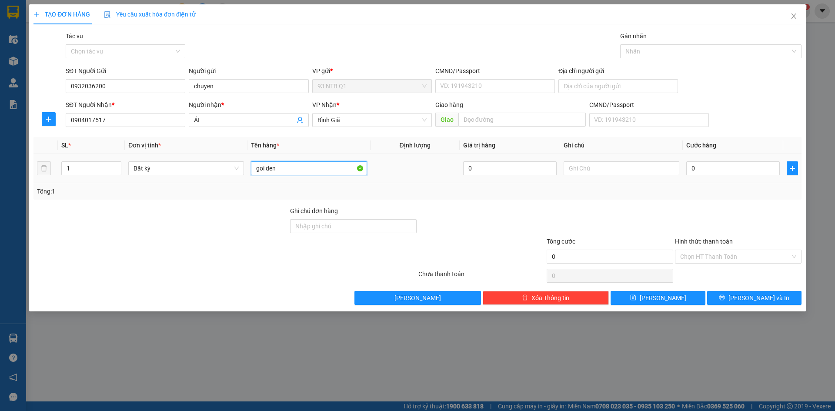
type input "goi den"
type input "30"
click at [737, 197] on div "Tổng: 1" at bounding box center [417, 191] width 768 height 17
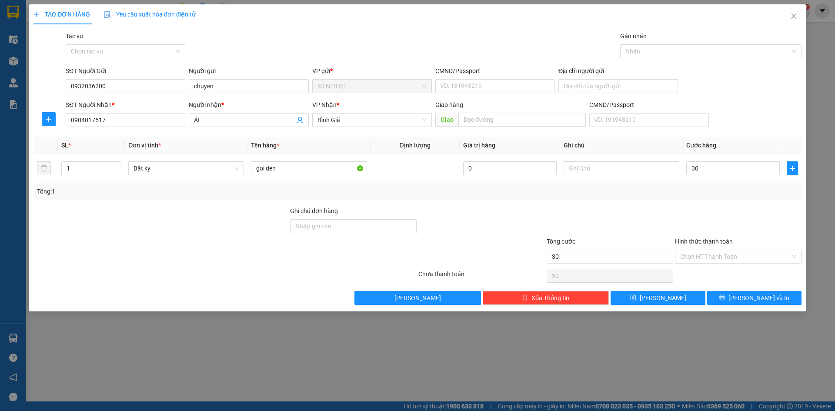
type input "30.000"
click at [725, 298] on icon "printer" at bounding box center [722, 297] width 6 height 6
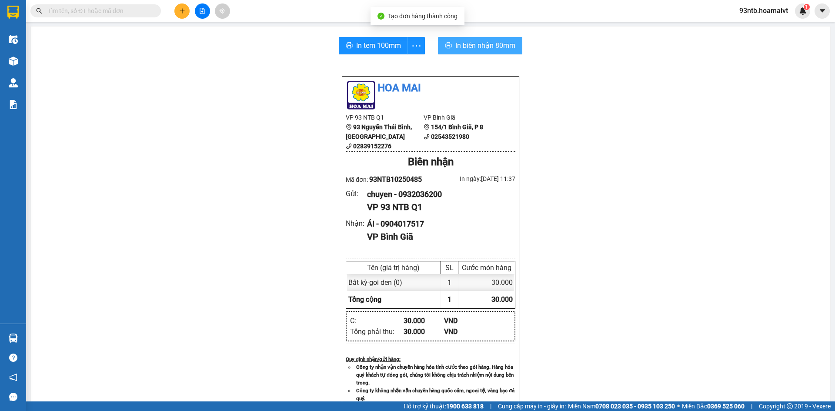
click at [517, 44] on button "In biên nhận 80mm" at bounding box center [480, 45] width 84 height 17
click at [514, 45] on button "In biên nhận 80mm" at bounding box center [480, 45] width 84 height 17
click at [147, 8] on input "text" at bounding box center [99, 11] width 103 height 10
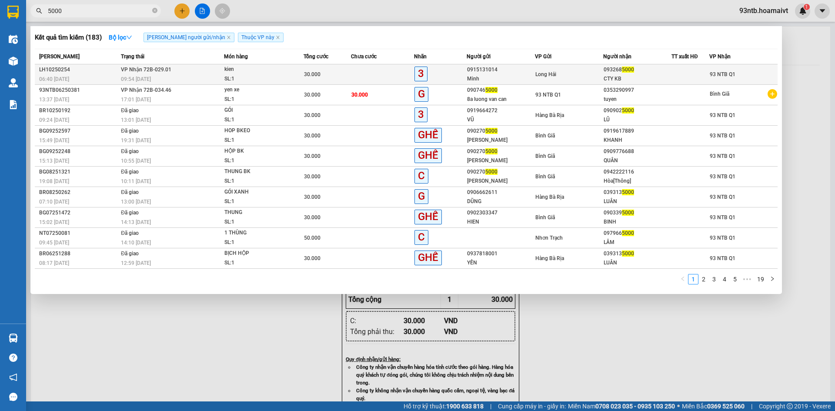
type input "5000"
click at [688, 72] on div at bounding box center [690, 74] width 37 height 9
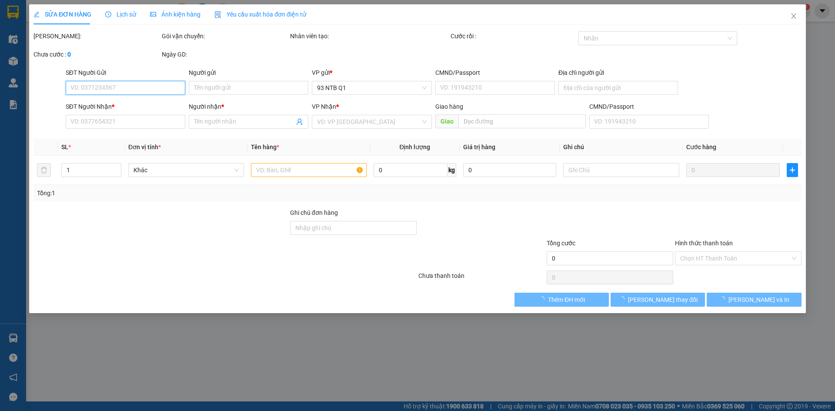
type input "0915131014"
type input "Minh"
type input "0932685000"
type input "CTY KB"
type input "30.000"
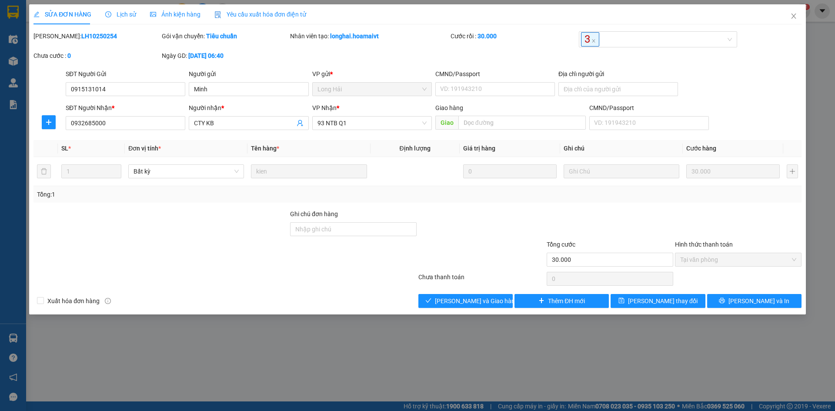
click at [391, 290] on div "Total Paid Fee 30.000 Total UnPaid Fee 0 Cash Collection Total Fee Mã ĐH: LH102…" at bounding box center [417, 169] width 768 height 277
click at [442, 307] on button "[PERSON_NAME] và Giao hàng" at bounding box center [465, 301] width 94 height 14
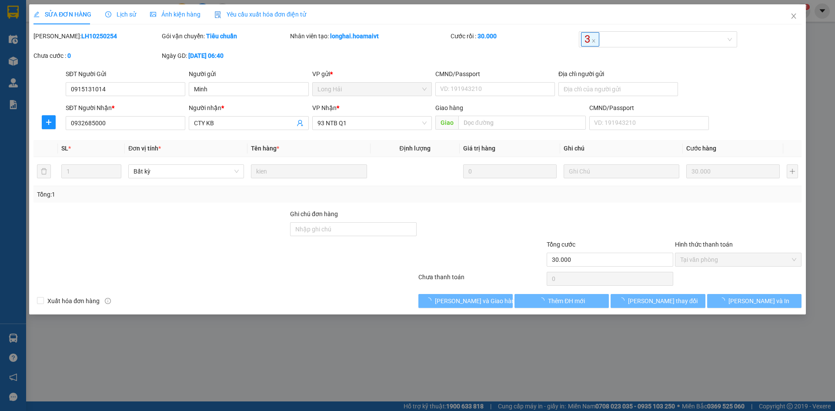
click at [394, 294] on div "Xuất hóa đơn hàng Lưu và Giao hàng Thêm ĐH mới Lưu thay đổi Lưu và In" at bounding box center [418, 301] width 770 height 14
click at [384, 291] on div "Total Paid Fee 30.000 Total UnPaid Fee 0 Cash Collection Total Fee Mã ĐH: LH102…" at bounding box center [417, 169] width 768 height 277
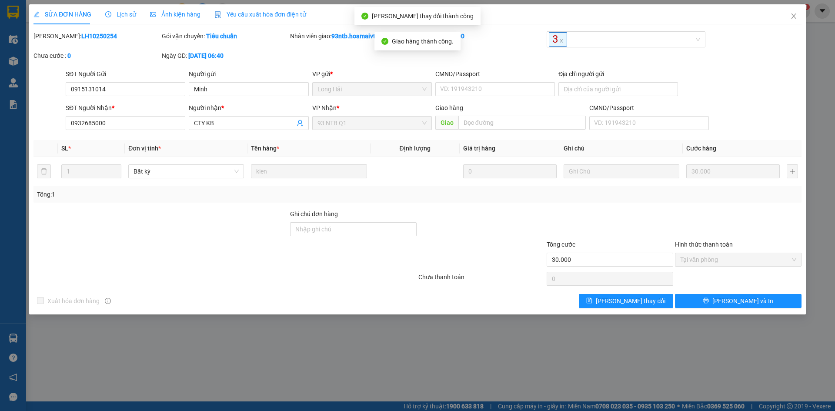
click at [384, 291] on div "Total Paid Fee 30.000 Total UnPaid Fee 0 Cash Collection Total Fee Mã ĐH: LH102…" at bounding box center [417, 169] width 768 height 277
click at [359, 266] on div at bounding box center [353, 255] width 128 height 30
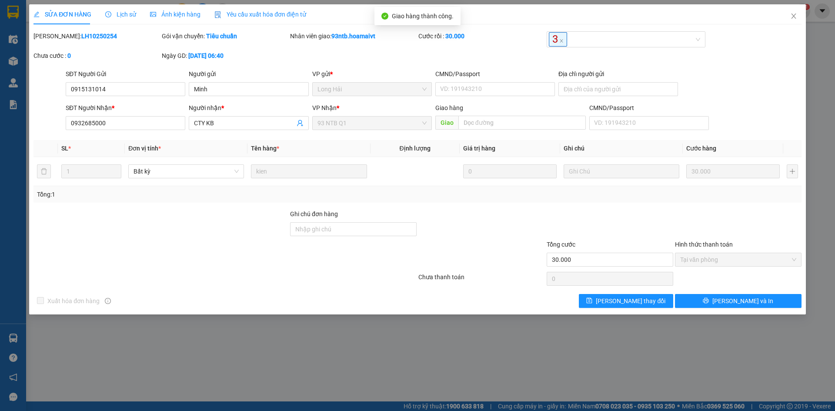
click at [359, 265] on div at bounding box center [353, 255] width 128 height 30
drag, startPoint x: 792, startPoint y: 13, endPoint x: 580, endPoint y: 18, distance: 211.9
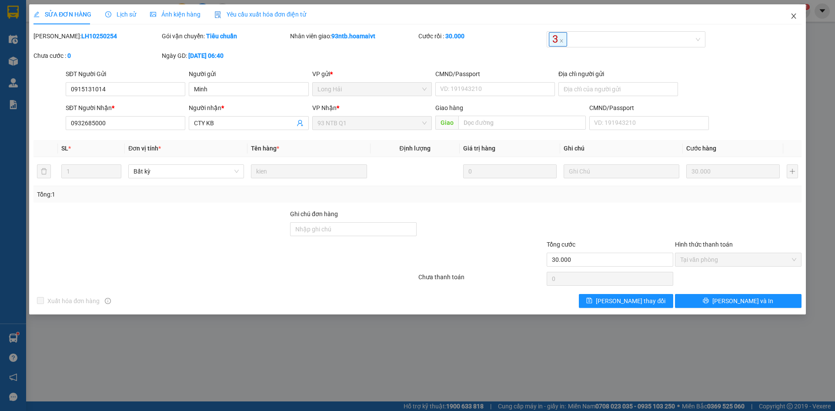
click at [791, 13] on span "Close" at bounding box center [793, 16] width 24 height 24
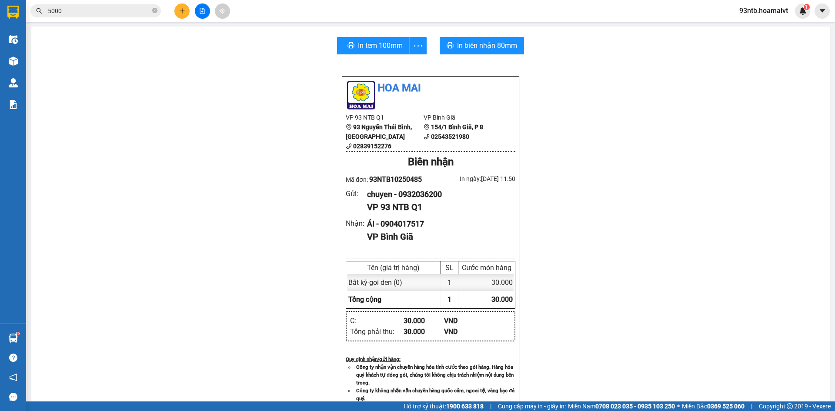
click at [117, 16] on span "5000" at bounding box center [95, 10] width 130 height 13
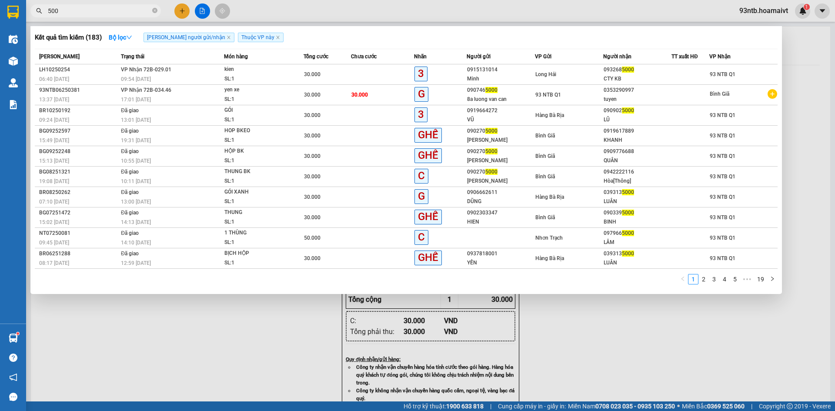
click at [108, 8] on input "500" at bounding box center [99, 11] width 103 height 10
type input "5"
click at [108, 8] on input "text" at bounding box center [99, 11] width 103 height 10
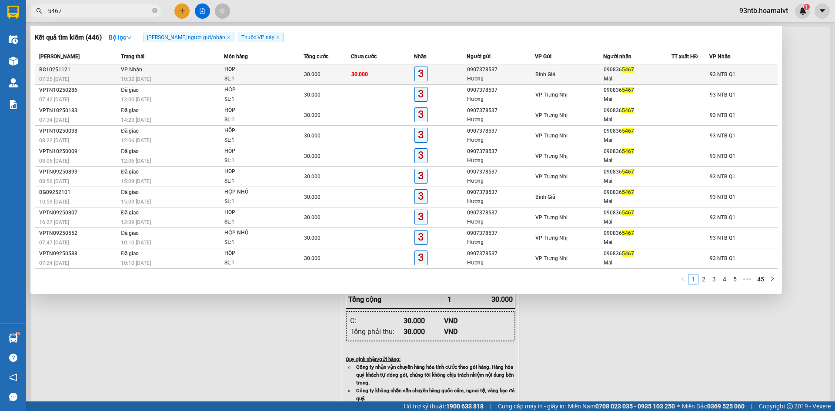
type input "5467"
click at [390, 68] on td "30.000" at bounding box center [382, 74] width 63 height 20
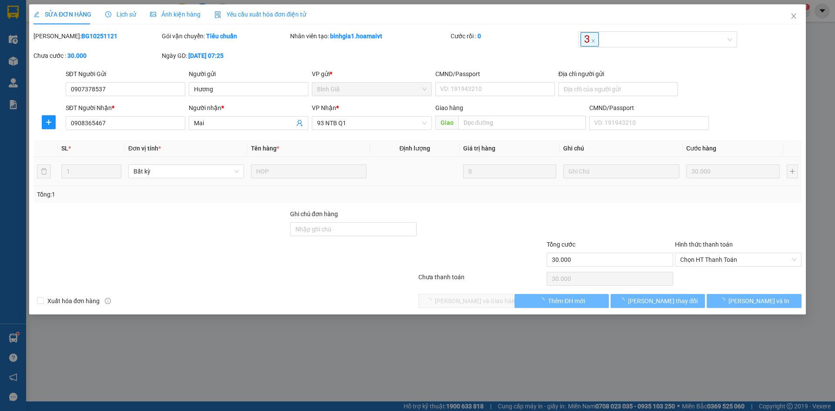
type input "0907378537"
type input "Hương"
type input "0908365467"
type input "Mai"
type input "30.000"
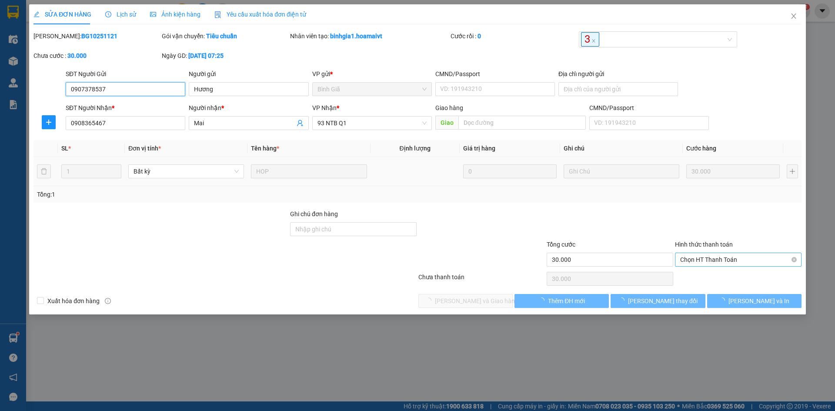
click at [699, 263] on span "Chọn HT Thanh Toán" at bounding box center [738, 259] width 116 height 13
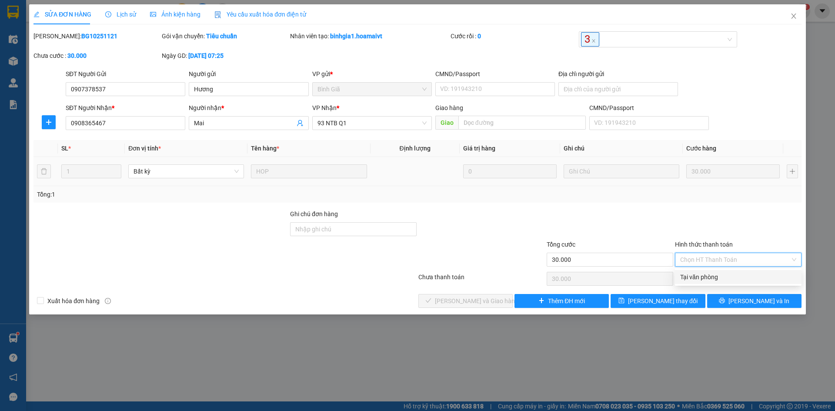
click at [710, 276] on div "Tại văn phòng" at bounding box center [738, 277] width 116 height 10
type input "0"
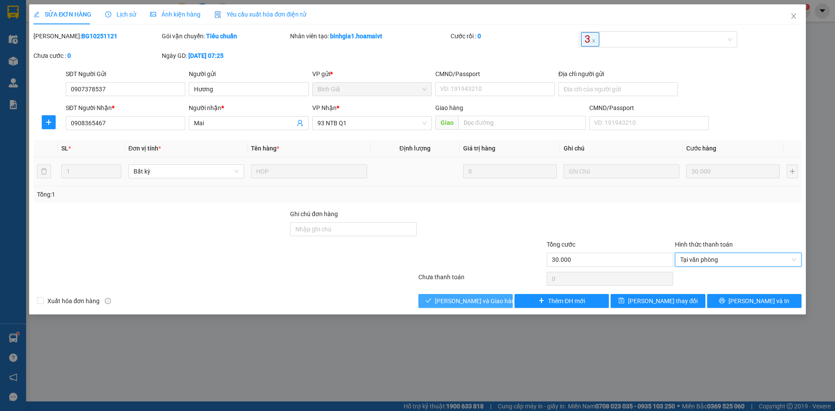
click at [459, 295] on button "[PERSON_NAME] và Giao hàng" at bounding box center [465, 301] width 94 height 14
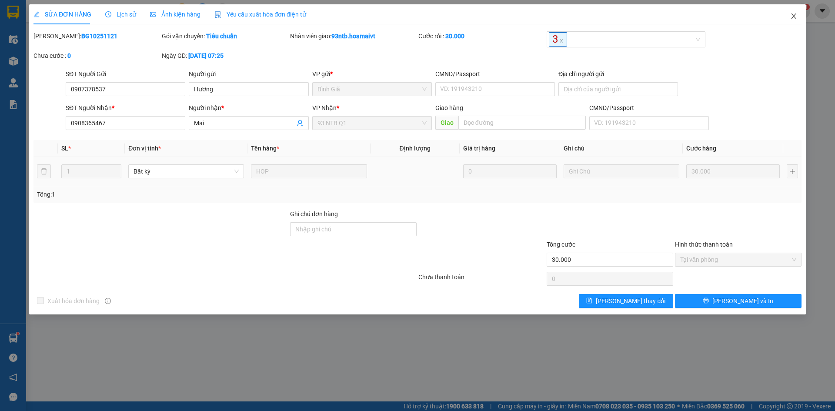
click at [794, 11] on span "Close" at bounding box center [793, 16] width 24 height 24
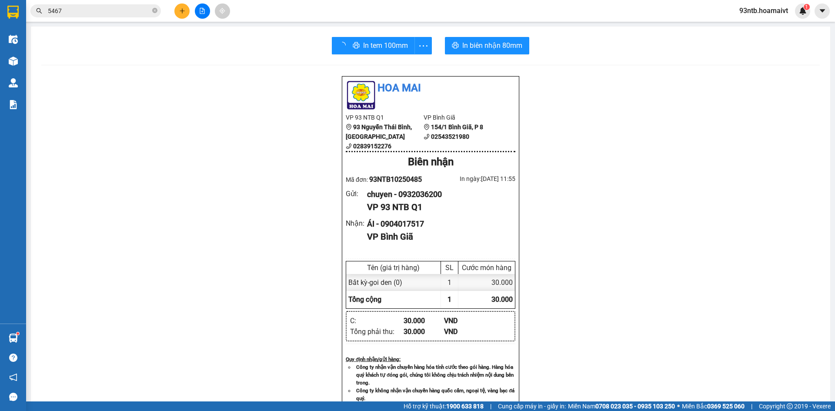
click at [134, 6] on input "5467" at bounding box center [99, 11] width 103 height 10
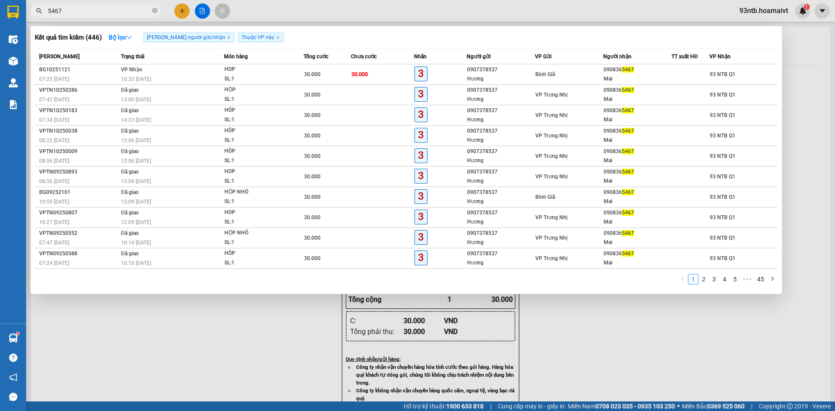
click at [134, 6] on input "5467" at bounding box center [99, 11] width 103 height 10
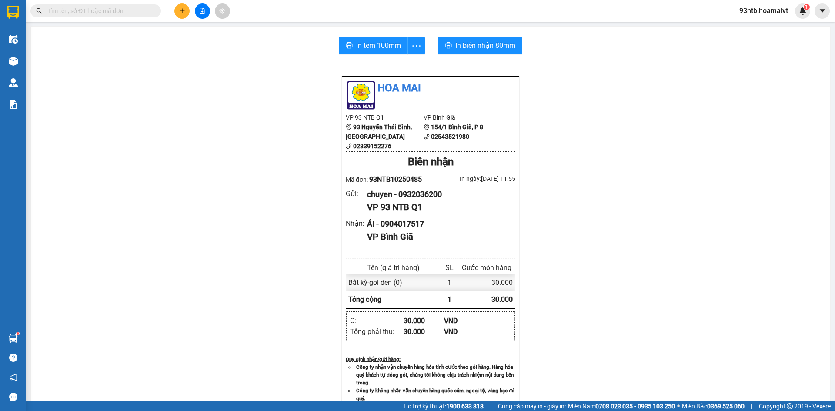
click at [140, 12] on input "text" at bounding box center [99, 11] width 103 height 10
click at [137, 12] on input "text" at bounding box center [99, 11] width 103 height 10
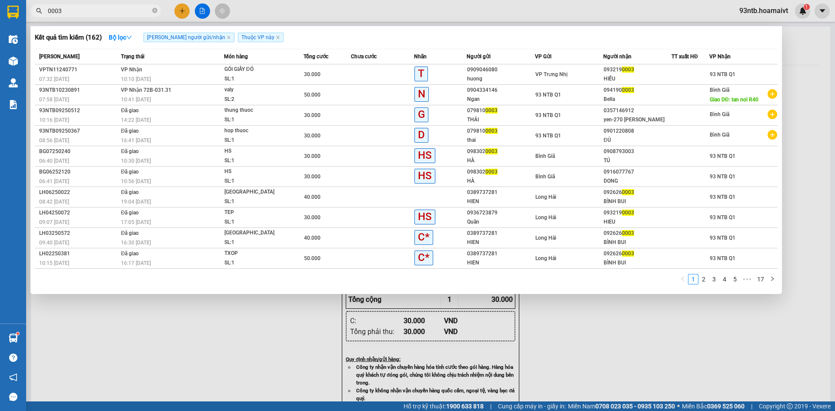
click at [806, 89] on div at bounding box center [417, 205] width 835 height 411
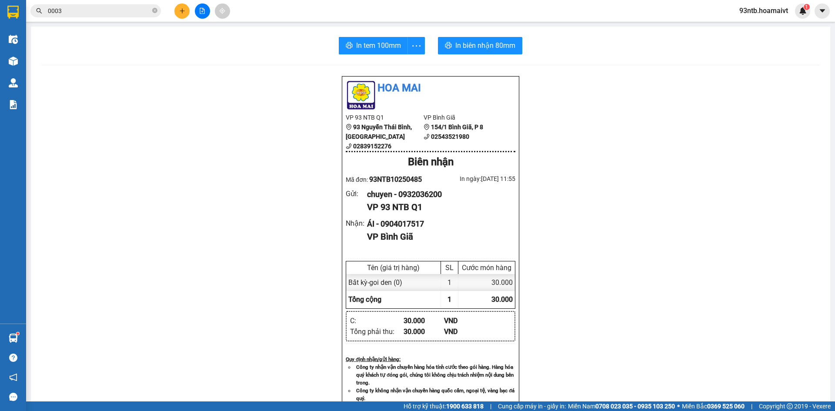
click at [107, 12] on input "0003" at bounding box center [99, 11] width 103 height 10
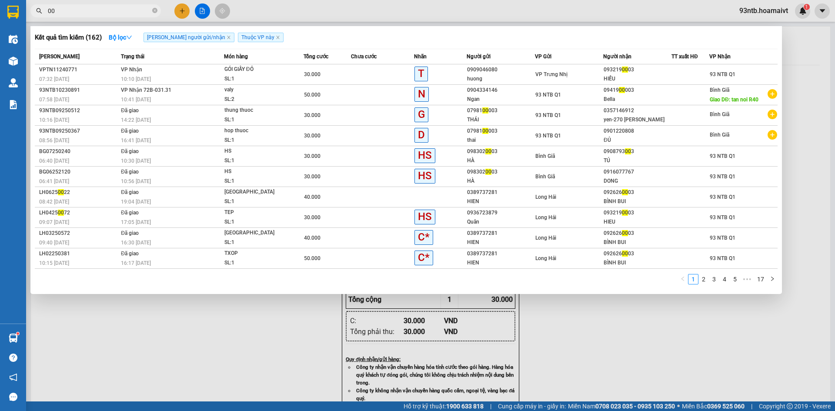
type input "0"
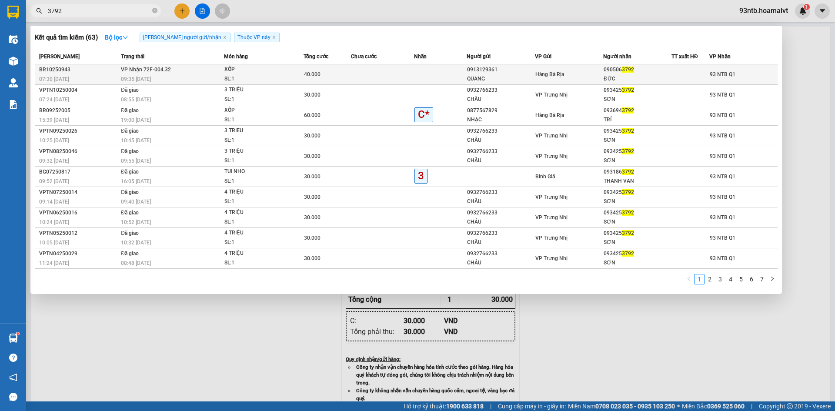
type input "3792"
click at [644, 76] on div "ĐỨC" at bounding box center [637, 78] width 67 height 9
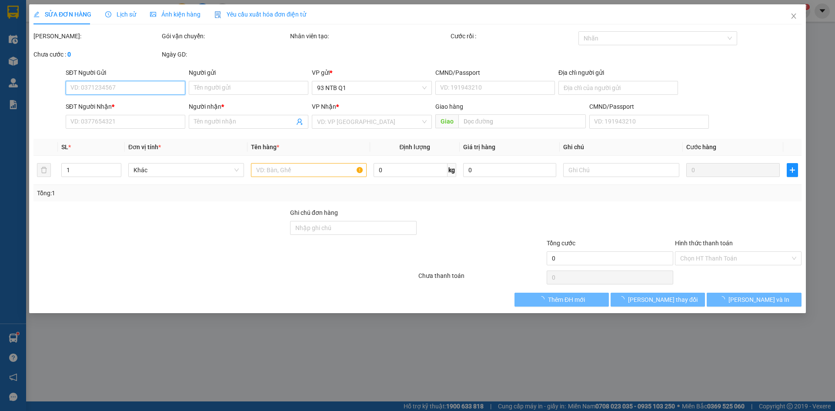
type input "0913129361"
type input "QUANG"
type input "077068002143"
type input "0905063792"
type input "ĐỨC"
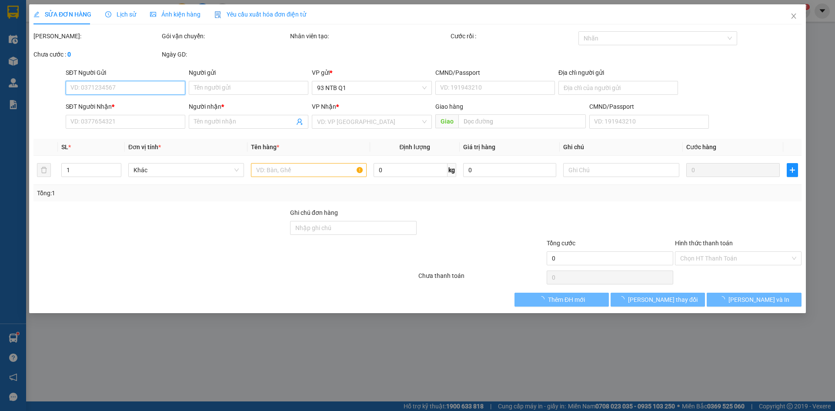
type input "40.000"
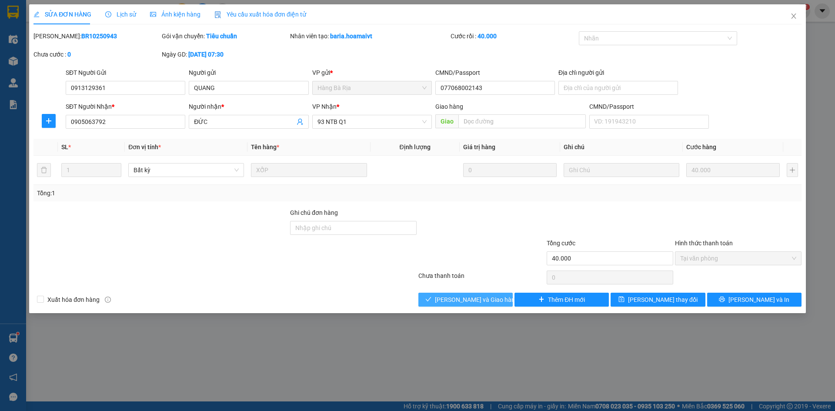
click at [491, 301] on span "[PERSON_NAME] và Giao hàng" at bounding box center [476, 300] width 83 height 10
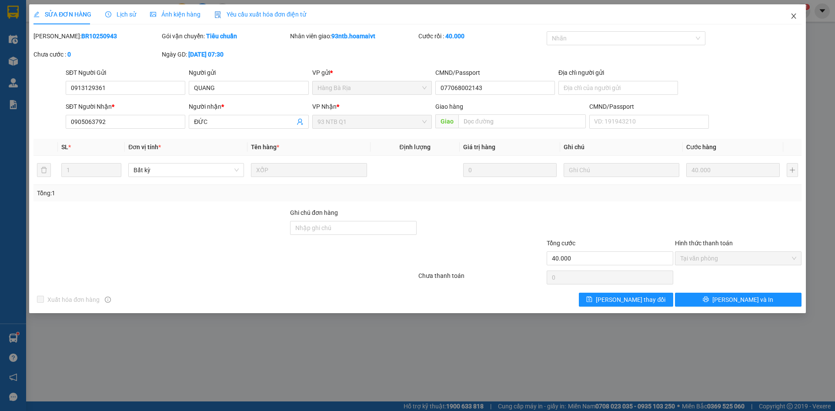
click at [795, 16] on icon "close" at bounding box center [793, 16] width 7 height 7
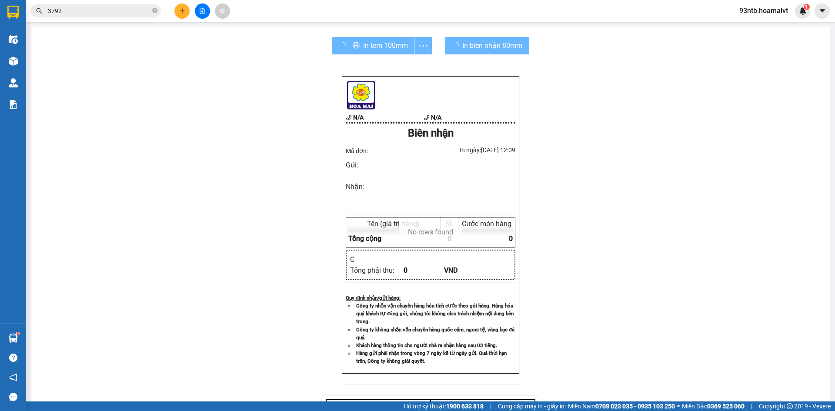
click at [96, 6] on input "3792" at bounding box center [99, 11] width 103 height 10
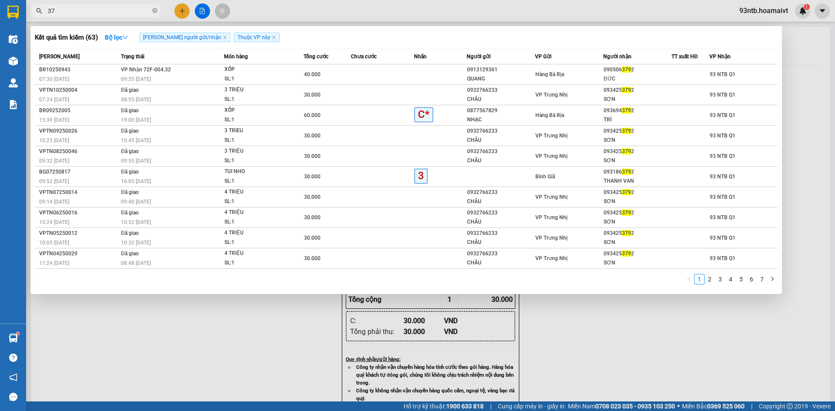
type input "3"
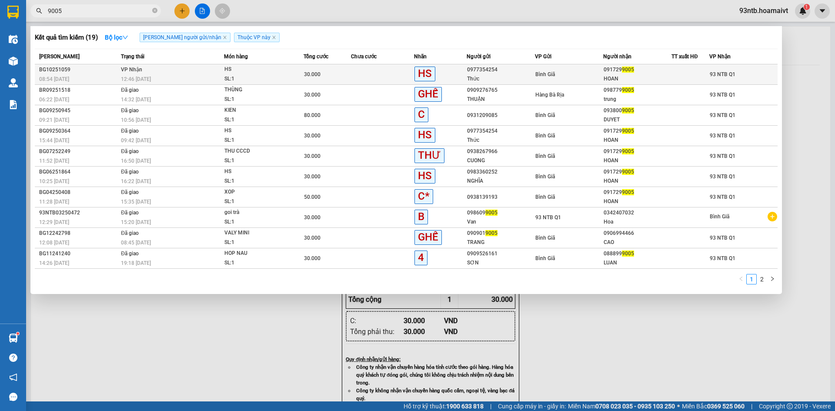
type input "9005"
click at [641, 73] on div "091729 9005" at bounding box center [637, 69] width 67 height 9
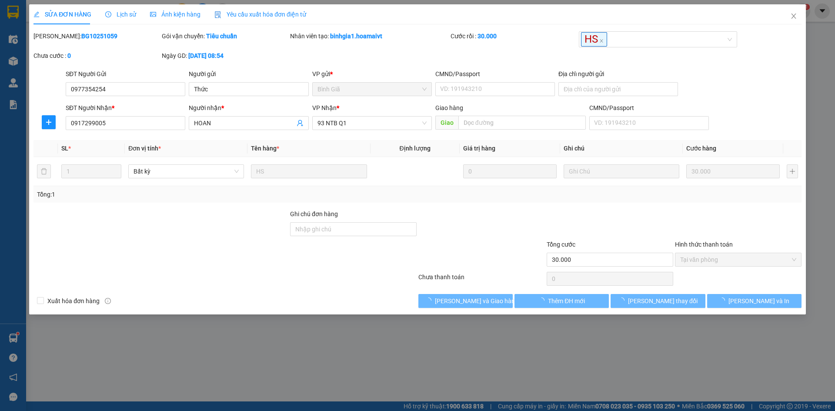
type input "0977354254"
type input "Thức"
type input "0917299005"
type input "HOAN"
type input "30.000"
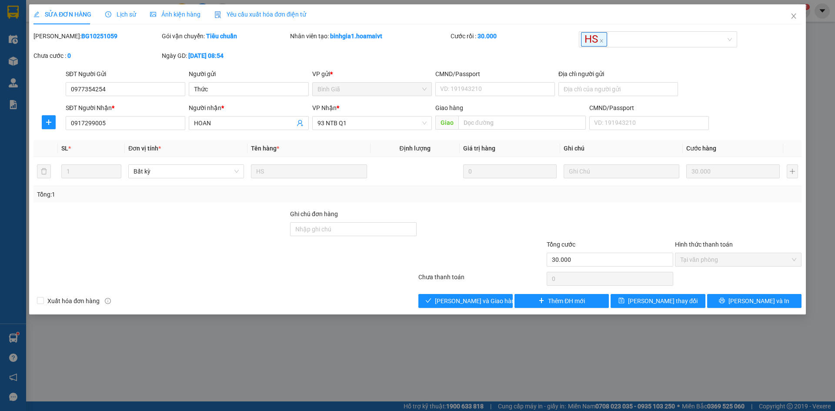
click at [486, 253] on div at bounding box center [481, 255] width 128 height 30
click at [469, 301] on span "[PERSON_NAME] và Giao hàng" at bounding box center [476, 301] width 83 height 10
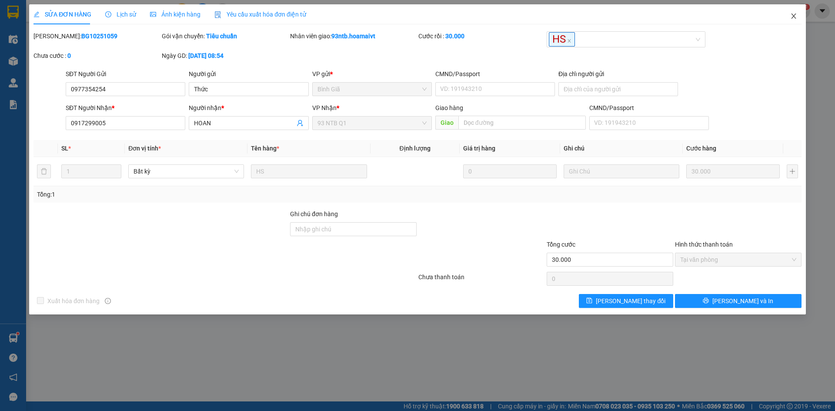
click at [799, 12] on span "Close" at bounding box center [793, 16] width 24 height 24
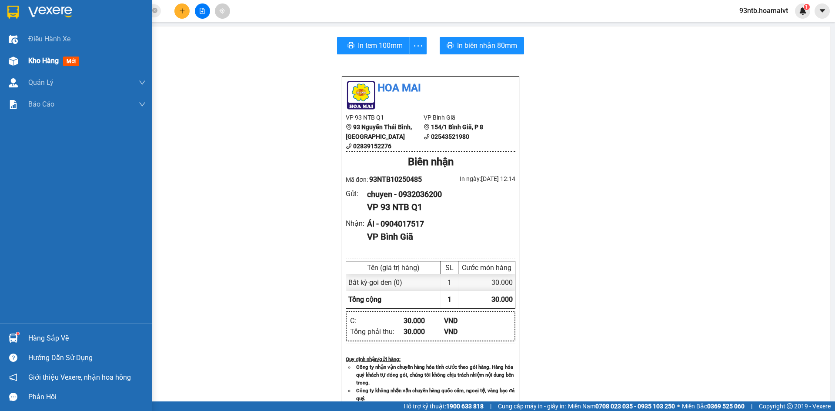
click at [40, 68] on div "Kho hàng mới" at bounding box center [86, 61] width 117 height 22
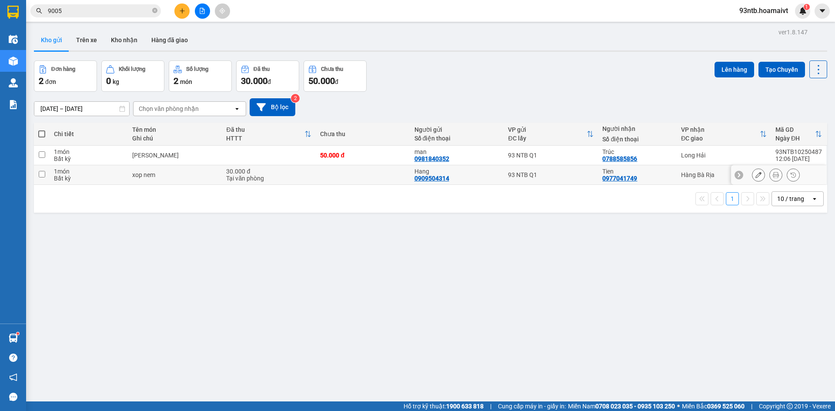
click at [677, 172] on td "Hàng Bà Rịa" at bounding box center [724, 175] width 94 height 20
checkbox input "true"
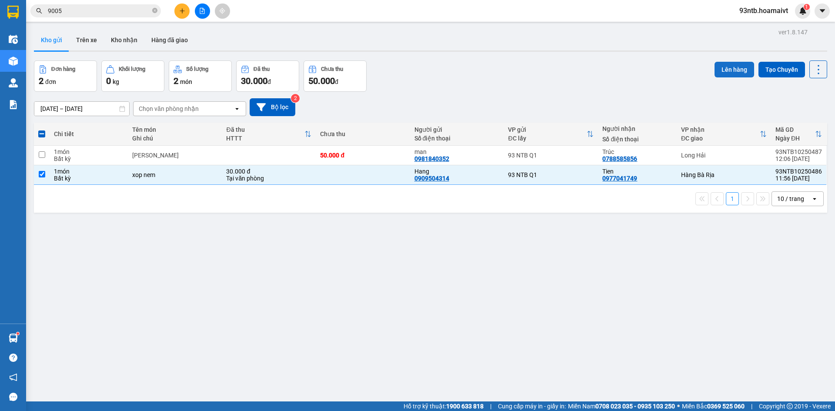
click at [733, 74] on button "Lên hàng" at bounding box center [735, 70] width 40 height 16
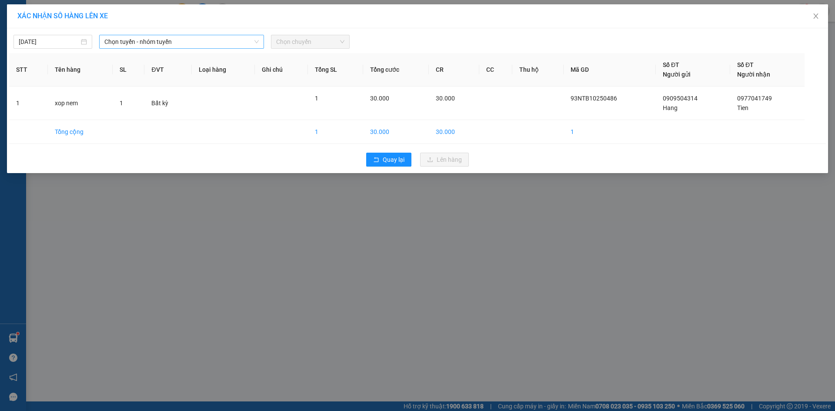
drag, startPoint x: 166, startPoint y: 33, endPoint x: 170, endPoint y: 41, distance: 9.5
click at [166, 33] on div "14/10/2025 Chọn tuyến - nhóm tuyến Chọn chuyến" at bounding box center [417, 39] width 817 height 18
click at [171, 44] on span "Chọn tuyến - nhóm tuyến" at bounding box center [181, 41] width 154 height 13
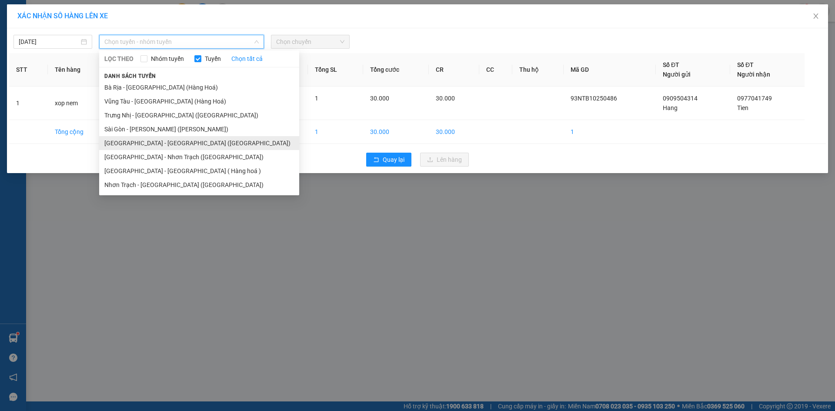
click at [175, 143] on li "Sài Gòn - Bà Rịa (Hàng Hoá)" at bounding box center [199, 143] width 200 height 14
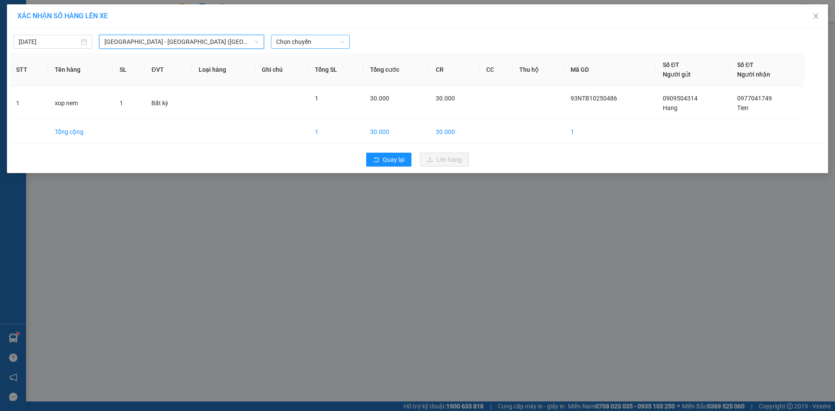
click at [331, 43] on span "Chọn chuyến" at bounding box center [310, 41] width 68 height 13
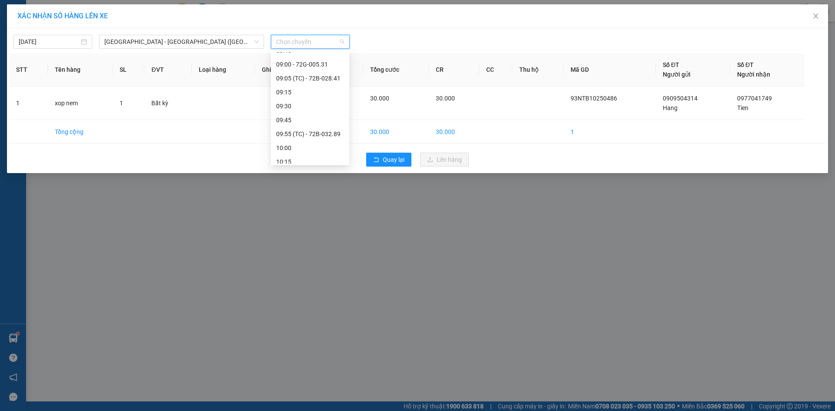
scroll to position [435, 0]
click at [321, 77] on div "12:15" at bounding box center [310, 84] width 78 height 14
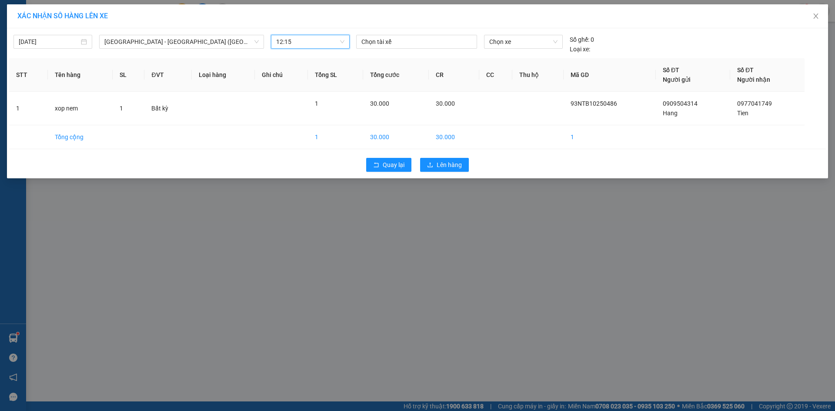
click at [552, 33] on div "14/10/2025 Sài Gòn - Bà Rịa (Hàng Hoá) LỌC THEO Nhóm tuyến Tuyến Chọn tất cả …" at bounding box center [417, 41] width 817 height 23
click at [515, 42] on span "Chọn xe" at bounding box center [523, 41] width 68 height 13
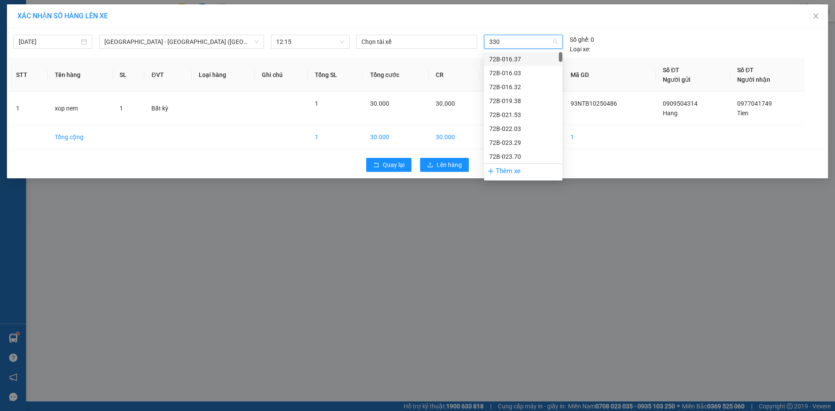
type input "3306"
click at [517, 57] on div "72B-033.06" at bounding box center [523, 59] width 68 height 10
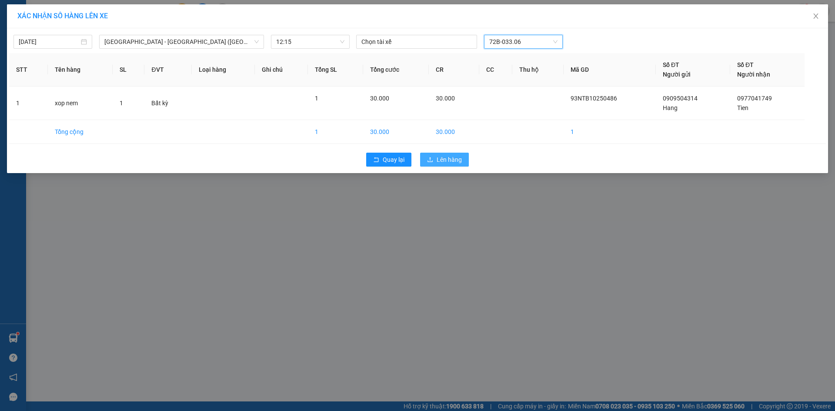
click at [452, 157] on span "Lên hàng" at bounding box center [449, 160] width 25 height 10
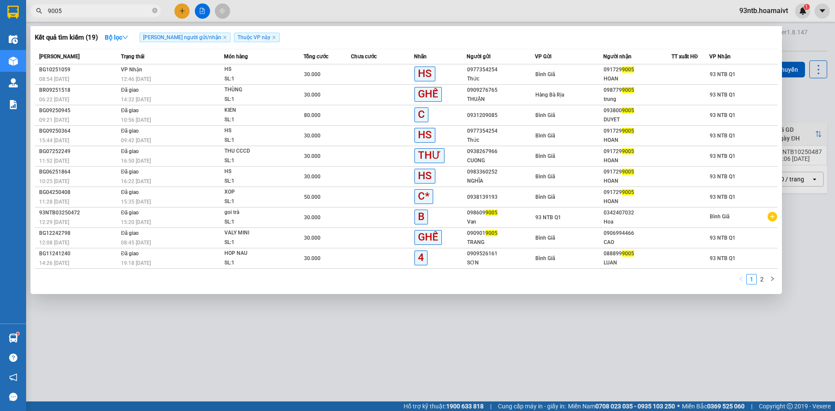
click at [110, 15] on input "9005" at bounding box center [99, 11] width 103 height 10
type input "9"
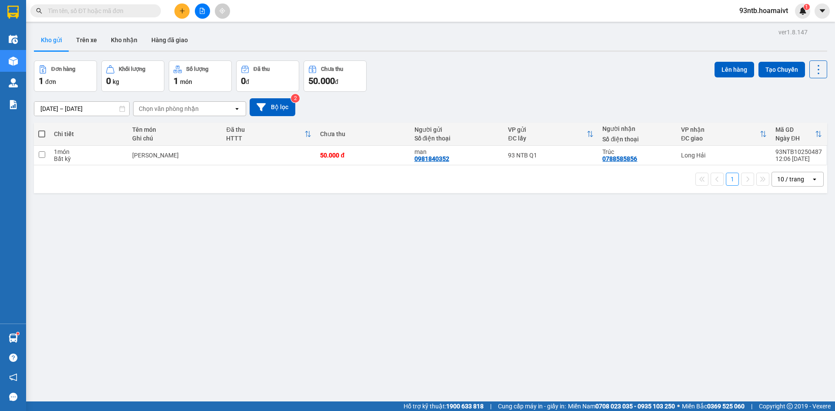
click at [110, 11] on input "text" at bounding box center [99, 11] width 103 height 10
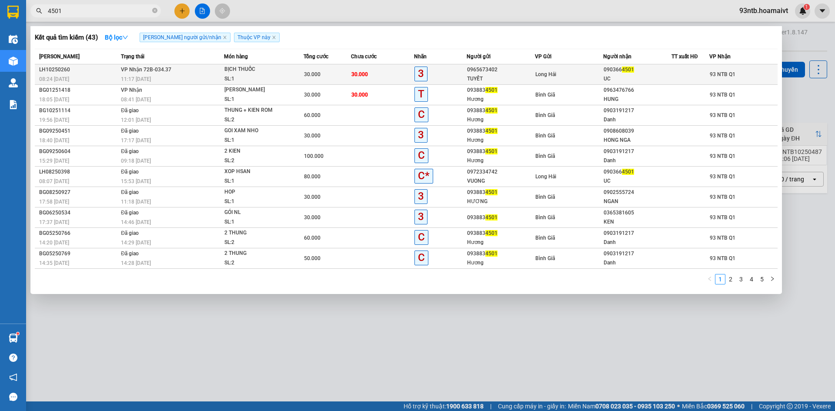
type input "4501"
click at [642, 73] on div "090366 4501" at bounding box center [637, 69] width 67 height 9
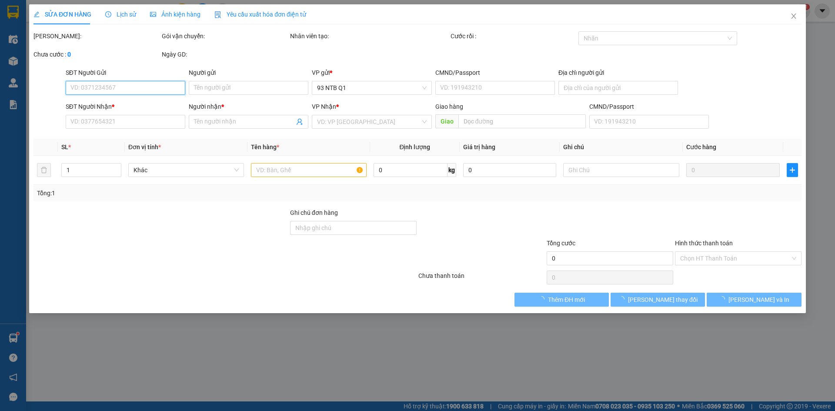
type input "0965673402"
type input "TUYẾT"
type input "0903664501"
type input "UC"
type input "30.000"
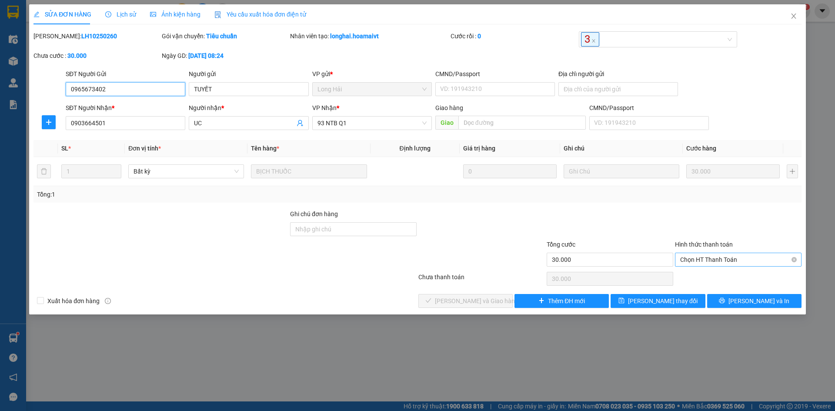
drag, startPoint x: 715, startPoint y: 254, endPoint x: 724, endPoint y: 259, distance: 10.1
click at [719, 256] on span "Chọn HT Thanh Toán" at bounding box center [738, 259] width 116 height 13
click at [729, 274] on div "Tại văn phòng" at bounding box center [738, 277] width 116 height 10
type input "0"
click at [510, 304] on button "[PERSON_NAME] và Giao hàng" at bounding box center [465, 301] width 94 height 14
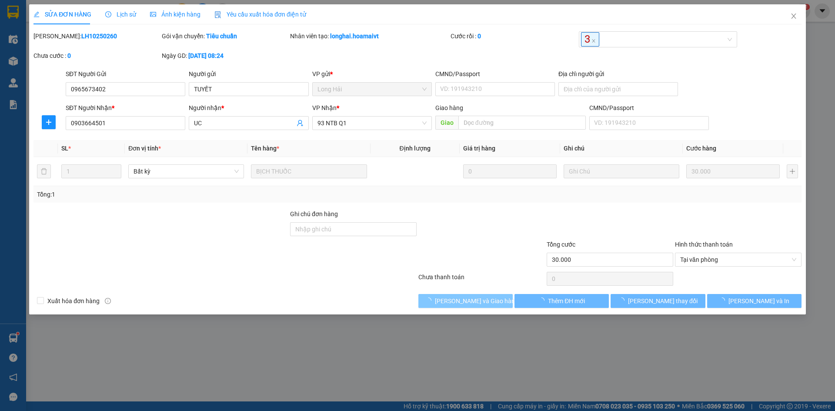
click at [504, 304] on button "[PERSON_NAME] và Giao hàng" at bounding box center [465, 301] width 94 height 14
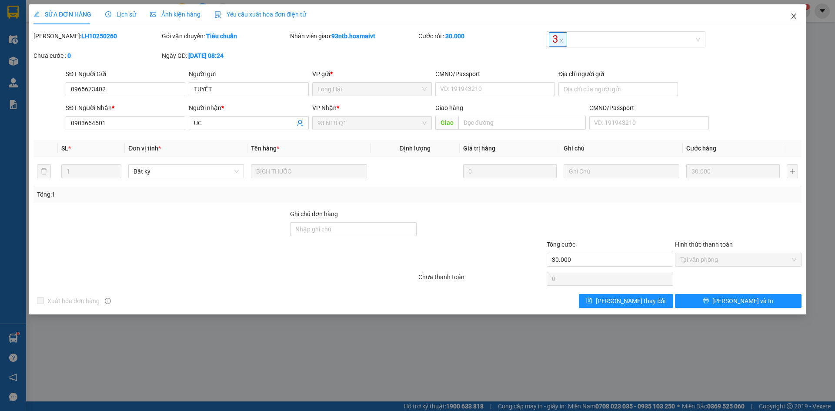
click at [795, 19] on icon "close" at bounding box center [793, 16] width 7 height 7
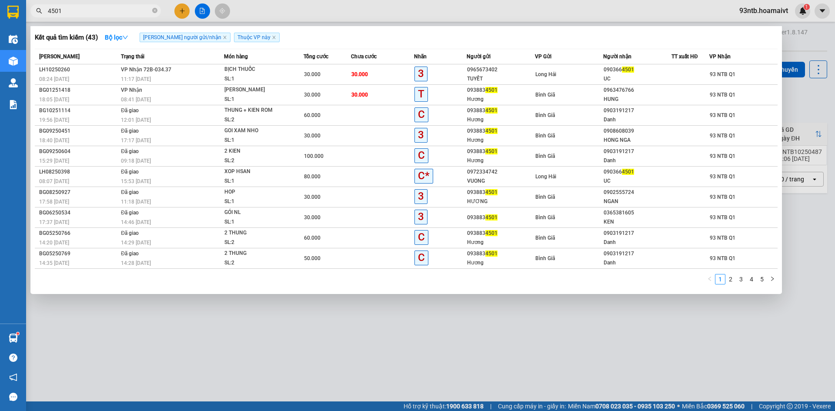
click at [84, 14] on input "4501" at bounding box center [99, 11] width 103 height 10
type input "4"
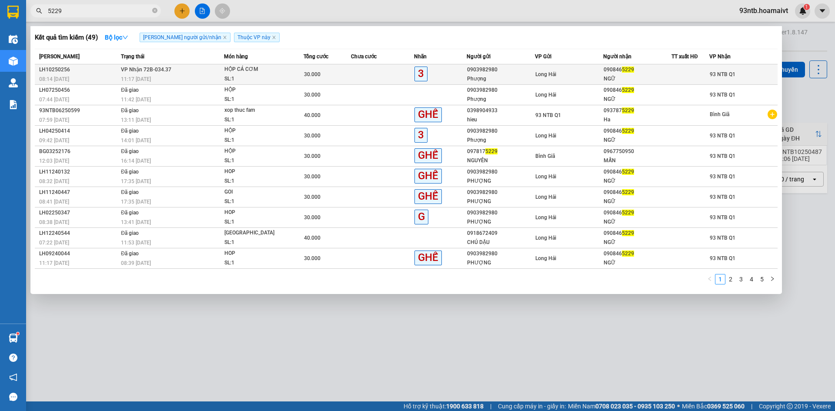
type input "5229"
click at [599, 73] on div "Long Hải" at bounding box center [568, 75] width 67 height 10
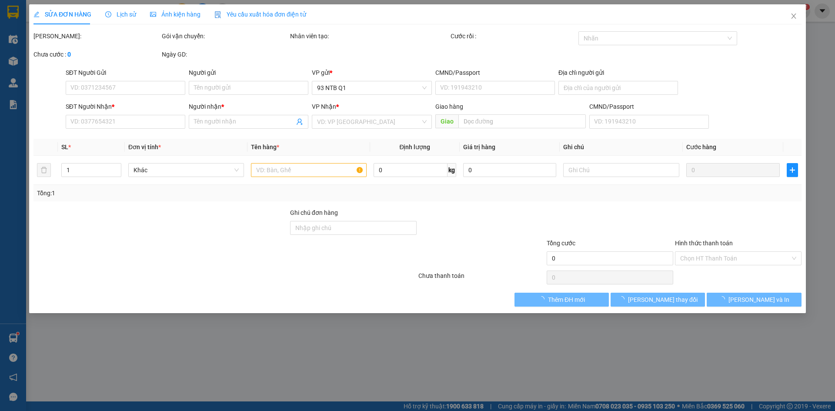
type input "0903982980"
type input "Phượng"
type input "082163000149"
type input "HẢI HOÀ"
type input "0908465229"
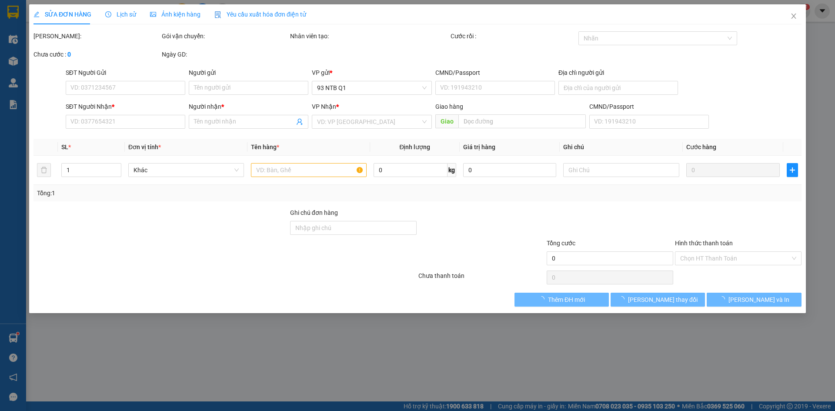
type input "NGỮ"
type input "30.000"
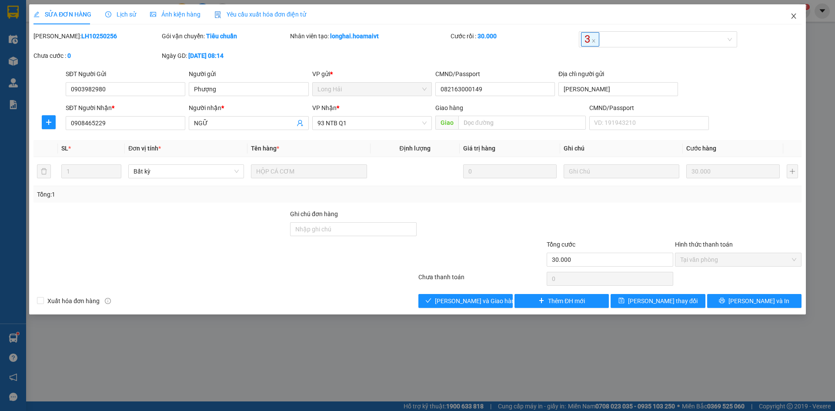
click at [791, 17] on icon "close" at bounding box center [793, 16] width 7 height 7
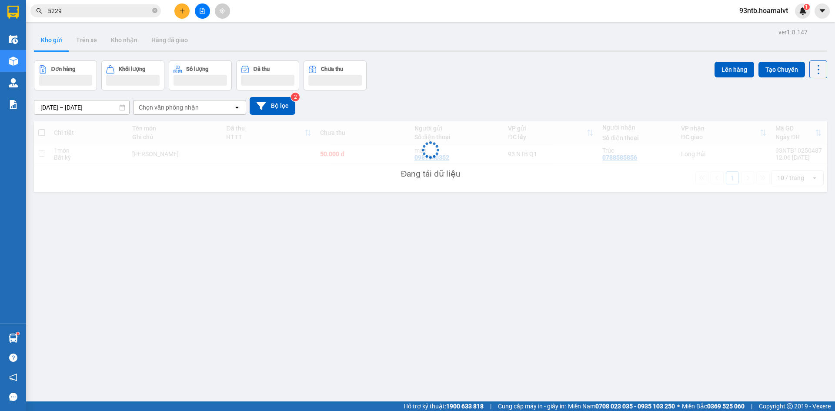
click at [94, 9] on input "5229" at bounding box center [99, 11] width 103 height 10
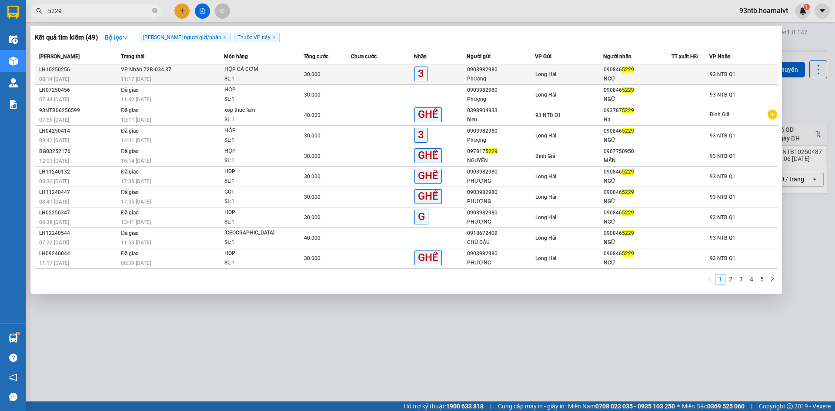
click at [679, 74] on div at bounding box center [690, 74] width 37 height 9
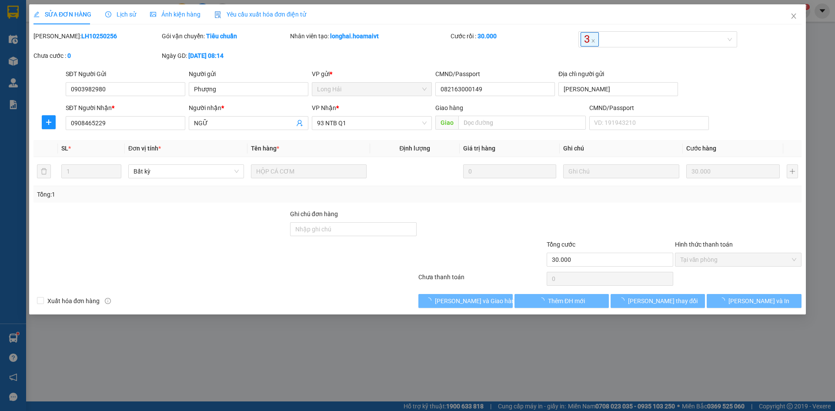
type input "0903982980"
type input "Phượng"
type input "082163000149"
type input "HẢI HOÀ"
type input "0908465229"
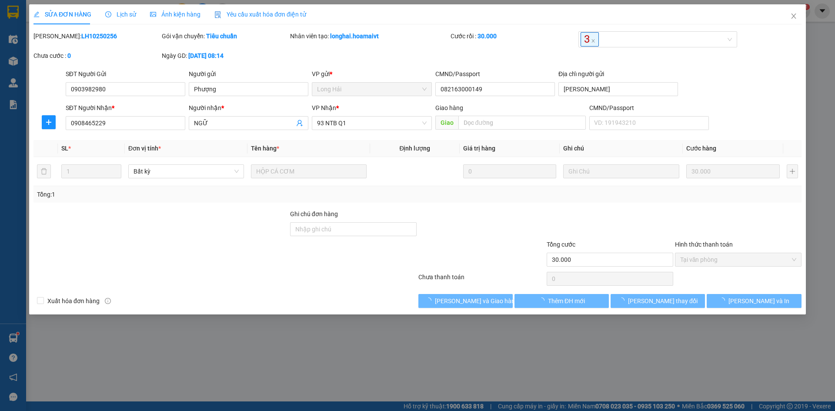
type input "NGỮ"
type input "30.000"
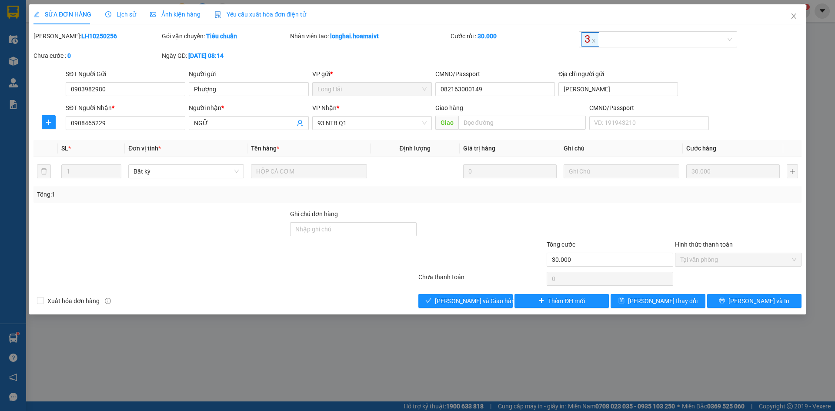
click at [473, 293] on div "Total Paid Fee 30.000 Total UnPaid Fee 0 Cash Collection Total Fee Mã ĐH: LH102…" at bounding box center [417, 169] width 768 height 277
click at [478, 302] on span "[PERSON_NAME] và Giao hàng" at bounding box center [476, 301] width 83 height 10
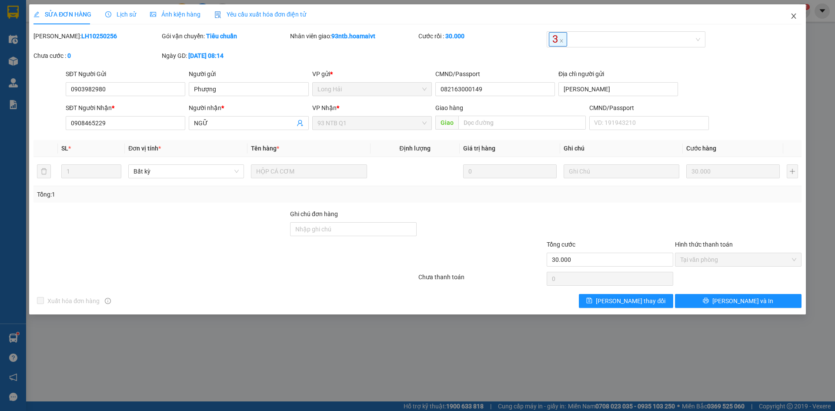
click at [798, 14] on span "Close" at bounding box center [793, 16] width 24 height 24
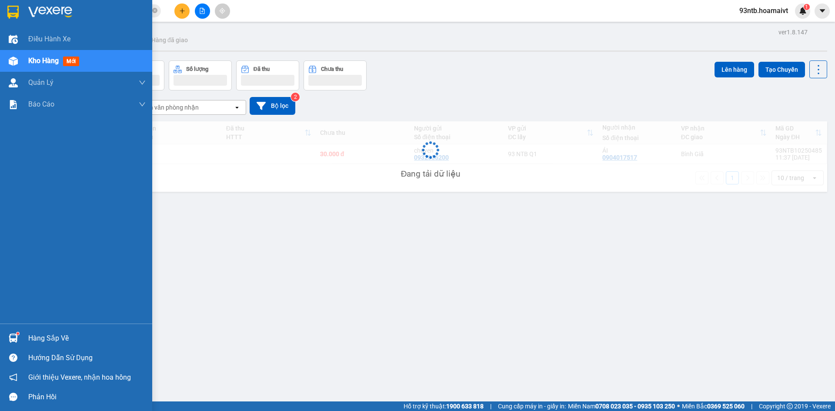
click at [54, 340] on div "Hàng sắp về" at bounding box center [86, 338] width 117 height 13
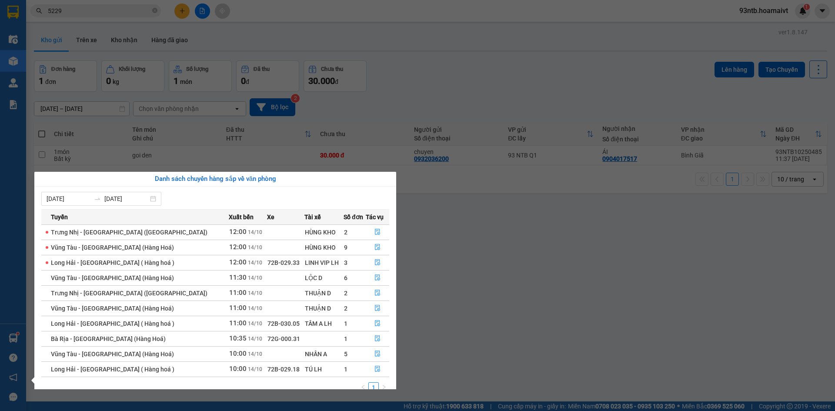
scroll to position [14, 0]
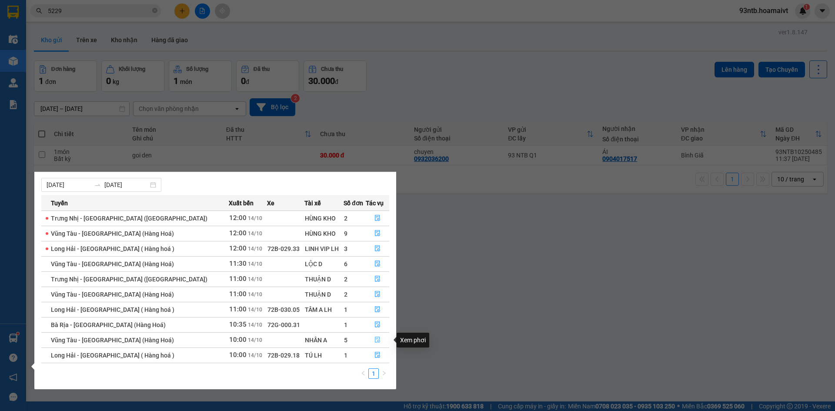
click at [370, 336] on button "button" at bounding box center [377, 340] width 23 height 14
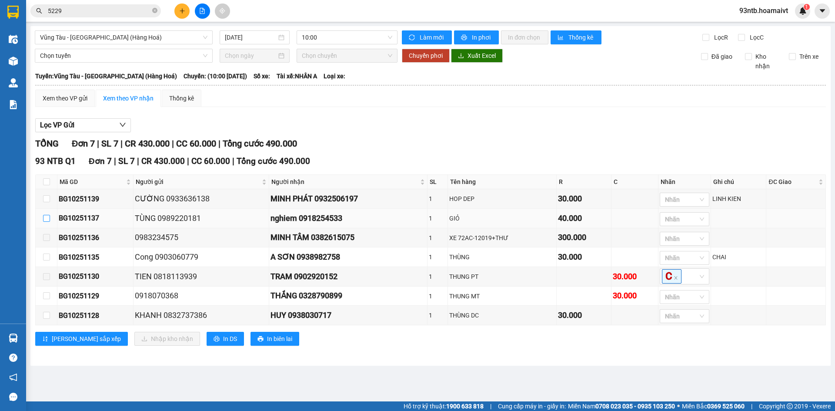
click at [48, 219] on input "checkbox" at bounding box center [46, 218] width 7 height 7
checkbox input "true"
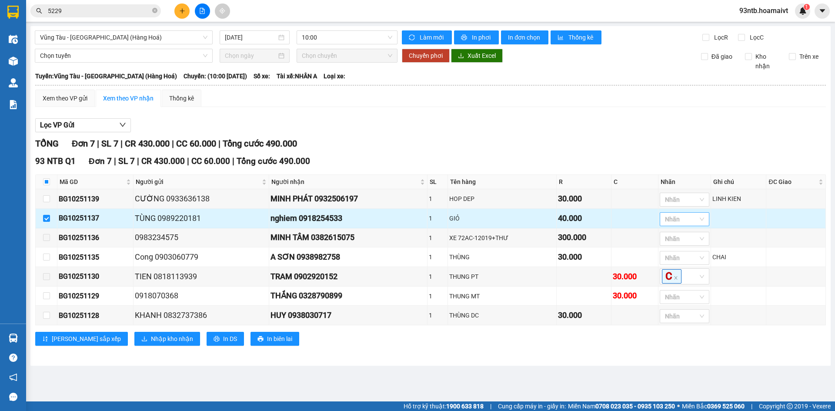
click at [690, 224] on div at bounding box center [680, 219] width 37 height 10
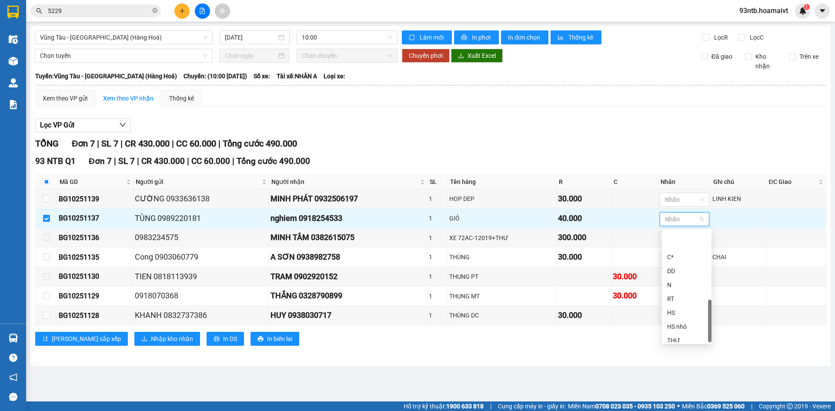
scroll to position [250, 0]
click at [687, 333] on div "GHẾ" at bounding box center [686, 336] width 39 height 10
click at [602, 346] on div "Lưu sắp xếp Nhập kho nhận In DS In biên lai" at bounding box center [430, 339] width 791 height 14
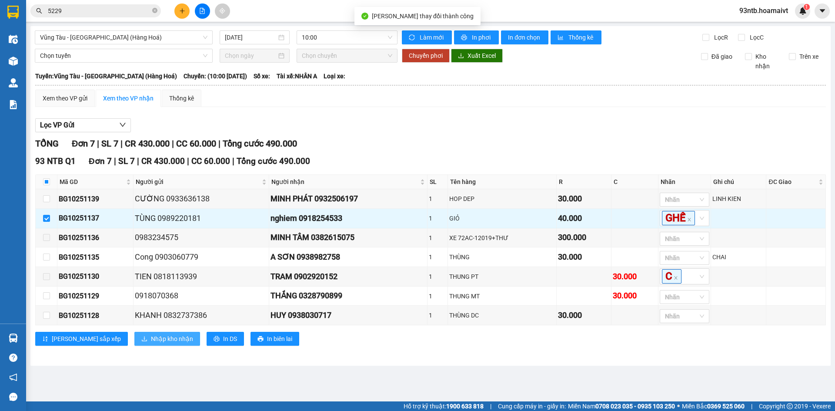
click at [151, 344] on span "Nhập kho nhận" at bounding box center [172, 339] width 42 height 10
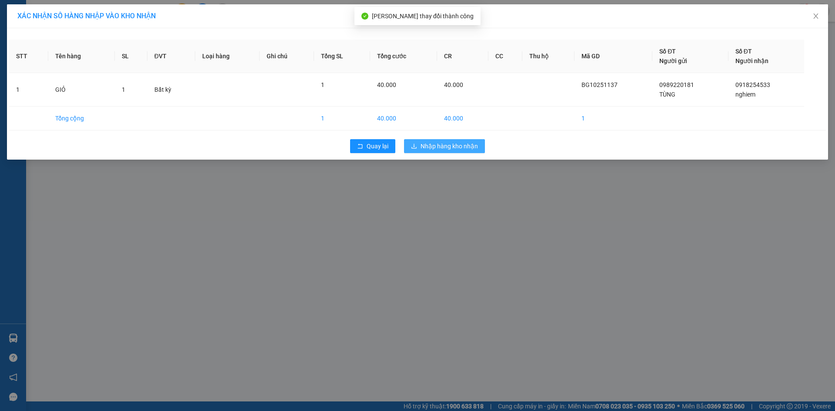
click at [461, 149] on span "Nhập hàng kho nhận" at bounding box center [449, 146] width 57 height 10
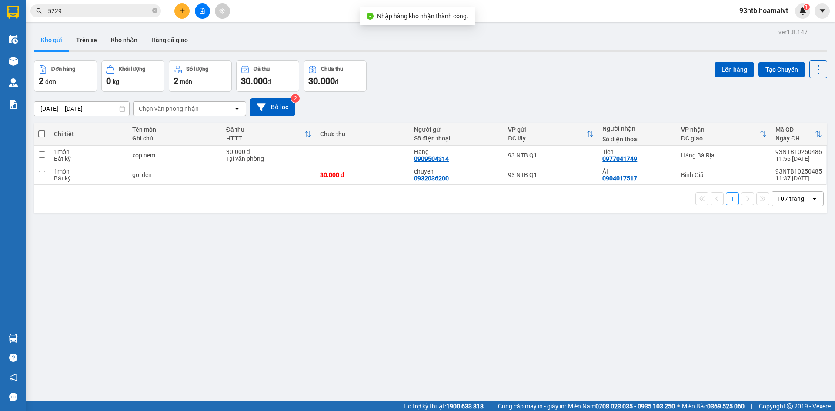
click at [557, 62] on div "Đơn hàng 2 đơn Khối lượng 0 kg Số lượng 2 món Đã thu 30.000 đ Chưa thu 30.000 đ…" at bounding box center [430, 75] width 793 height 31
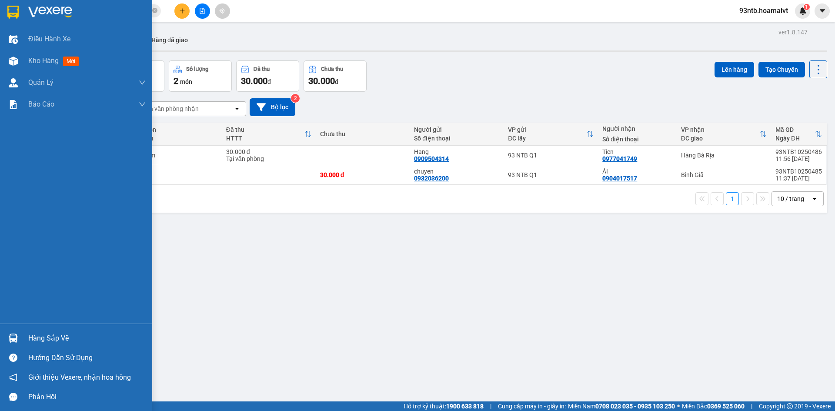
click at [60, 338] on div "Hàng sắp về" at bounding box center [86, 338] width 117 height 13
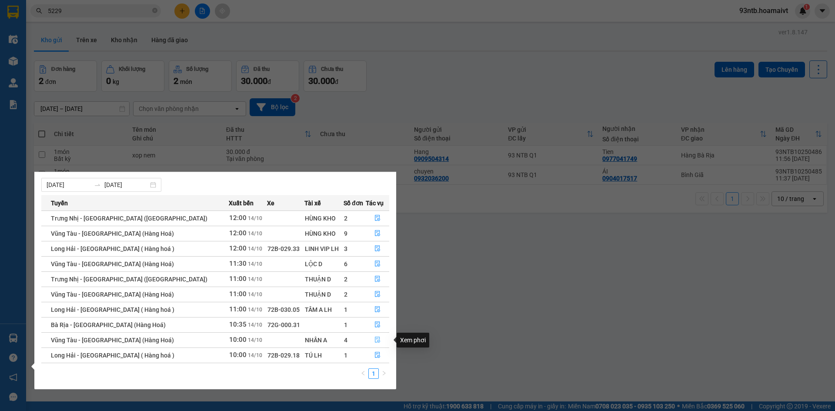
click at [370, 341] on button "button" at bounding box center [377, 340] width 23 height 14
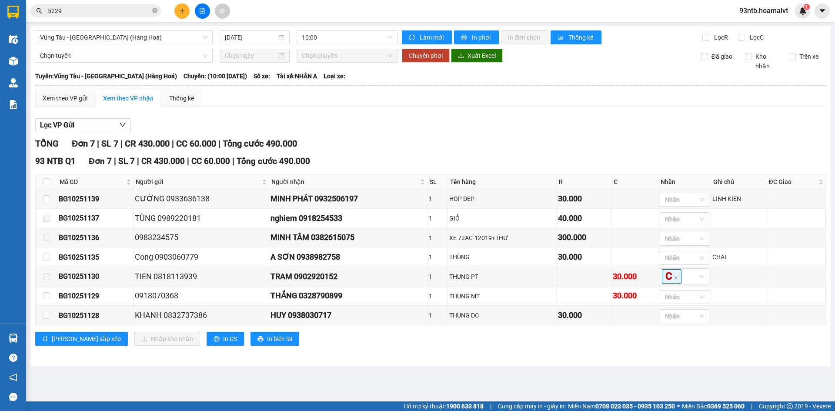
click at [539, 131] on div "Lọc VP Gửi" at bounding box center [430, 125] width 791 height 14
click at [46, 184] on input "checkbox" at bounding box center [46, 181] width 7 height 7
checkbox input "true"
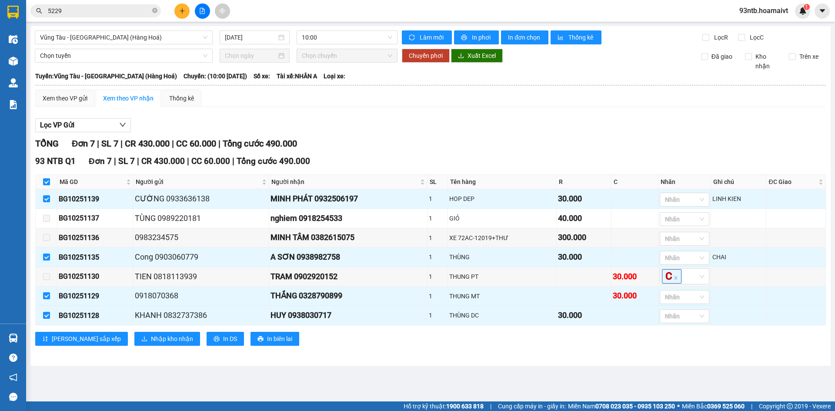
checkbox input "true"
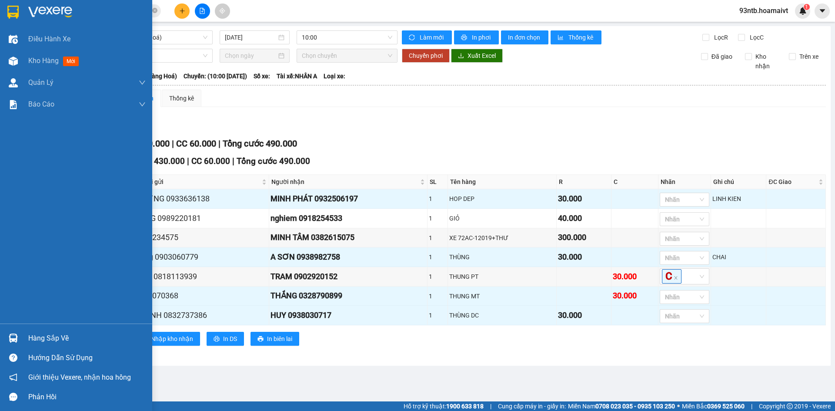
click at [54, 339] on div "Hàng sắp về" at bounding box center [86, 338] width 117 height 13
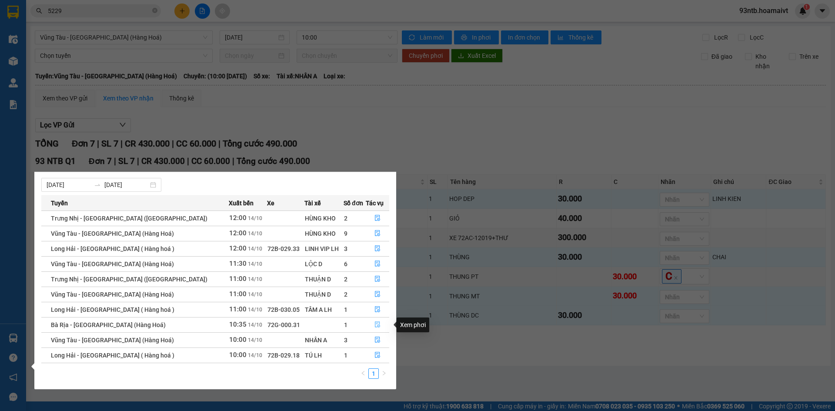
click at [379, 325] on button "button" at bounding box center [377, 325] width 23 height 14
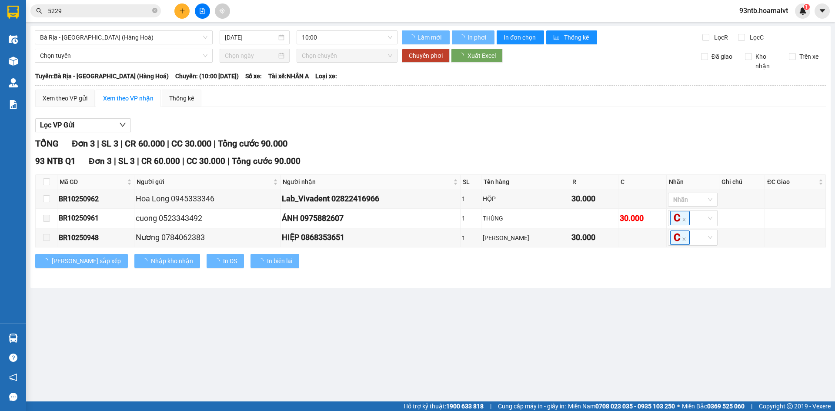
click at [542, 126] on div "Lọc VP Gửi" at bounding box center [430, 125] width 791 height 14
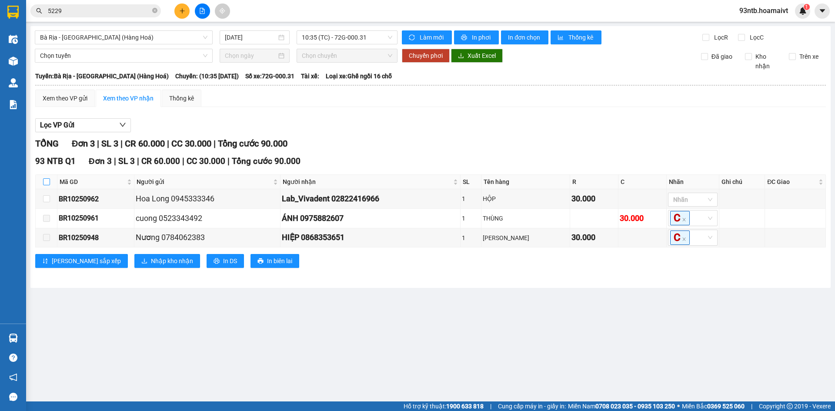
click at [50, 180] on input "checkbox" at bounding box center [46, 181] width 7 height 7
checkbox input "true"
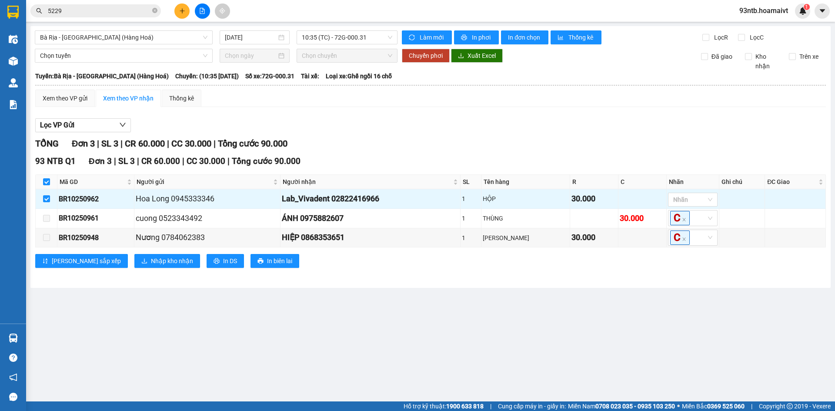
click at [547, 120] on div "Lọc VP Gửi" at bounding box center [430, 125] width 791 height 14
drag, startPoint x: 124, startPoint y: 5, endPoint x: 125, endPoint y: 12, distance: 7.0
click at [125, 12] on span "5229" at bounding box center [95, 10] width 130 height 13
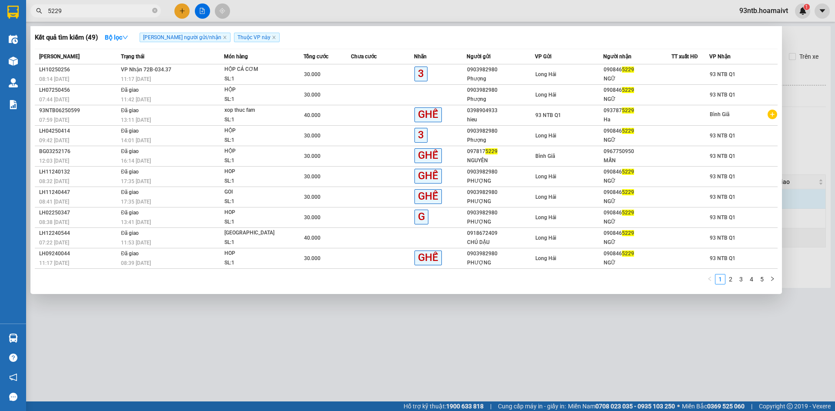
click at [125, 12] on input "5229" at bounding box center [99, 11] width 103 height 10
type input "5"
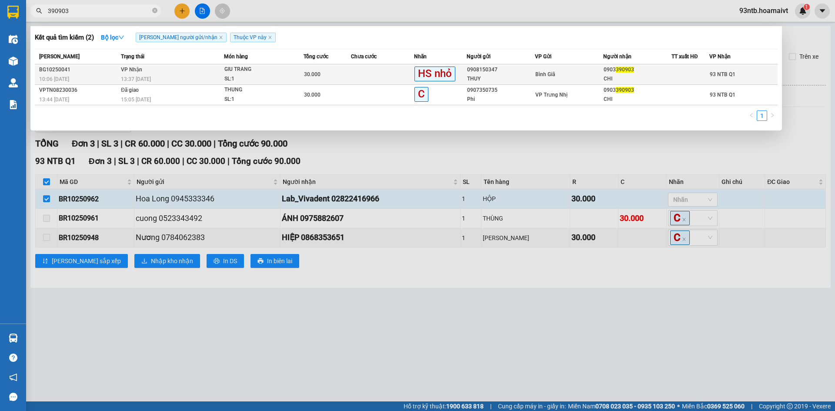
type input "390903"
click at [656, 71] on div "0903 390903" at bounding box center [637, 69] width 67 height 9
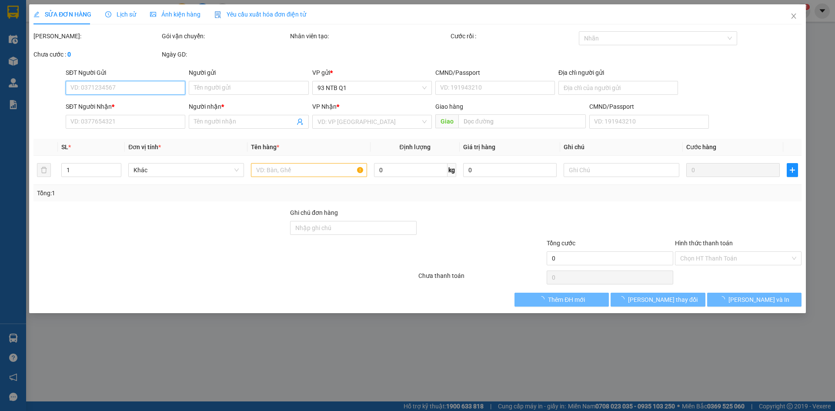
type input "0908150347"
type input "THUY"
type input "0903390903"
type input "CHI"
type input "30.000"
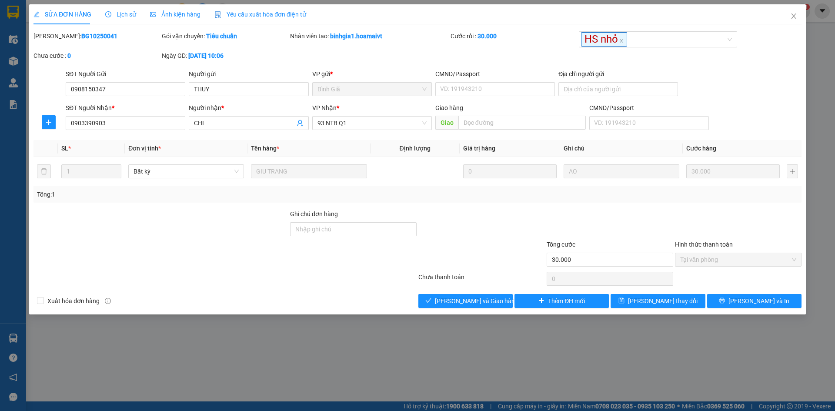
click at [121, 31] on div "Mã ĐH: BG10250041" at bounding box center [96, 36] width 127 height 10
click at [134, 19] on div "SỬA ĐƠN HÀNG Lịch sử Ảnh kiện hàng Yêu cầu xuất hóa đơn điện tử" at bounding box center [169, 14] width 273 height 20
click at [429, 304] on button "[PERSON_NAME] và Giao hàng" at bounding box center [465, 301] width 94 height 14
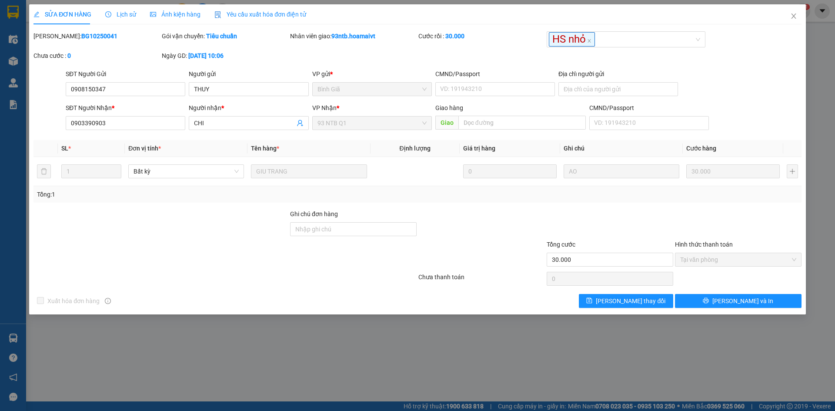
click at [134, 24] on div "SỬA ĐƠN HÀNG Lịch sử Ảnh kiện hàng Yêu cầu xuất hóa đơn điện tử" at bounding box center [169, 14] width 273 height 20
click at [115, 9] on div "Lịch sử" at bounding box center [120, 14] width 31 height 20
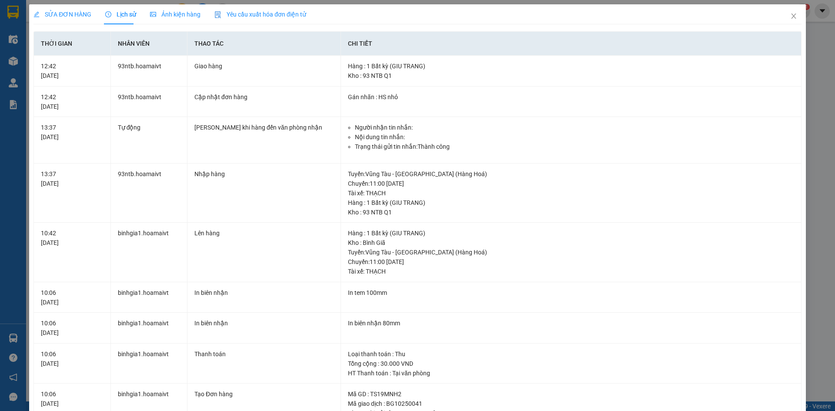
click at [77, 15] on span "SỬA ĐƠN HÀNG" at bounding box center [62, 14] width 58 height 7
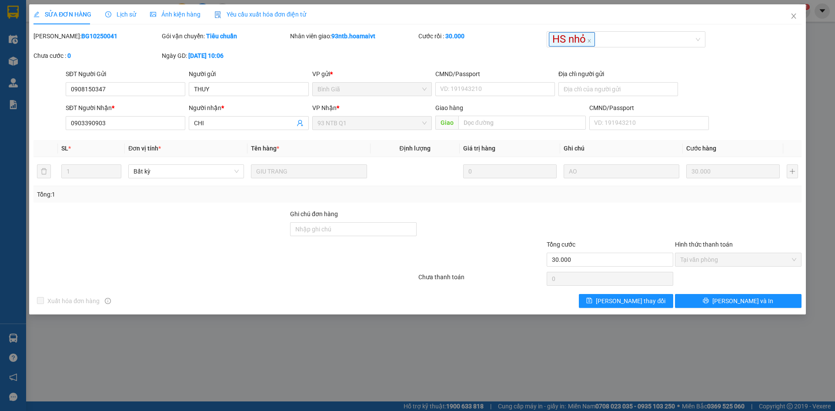
click at [710, 209] on div at bounding box center [738, 224] width 128 height 30
click at [790, 17] on icon "close" at bounding box center [793, 16] width 7 height 7
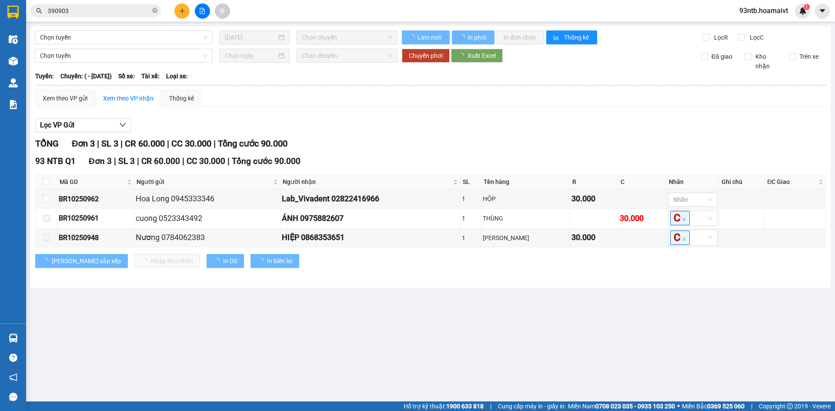
click at [687, 107] on div "Xem theo VP gửi Xem theo VP nhận Thống kê" at bounding box center [430, 98] width 791 height 17
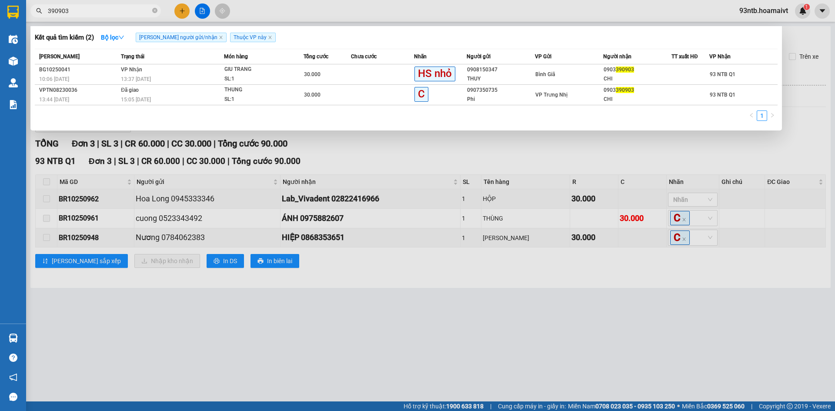
click at [120, 13] on input "390903" at bounding box center [99, 11] width 103 height 10
type input "3"
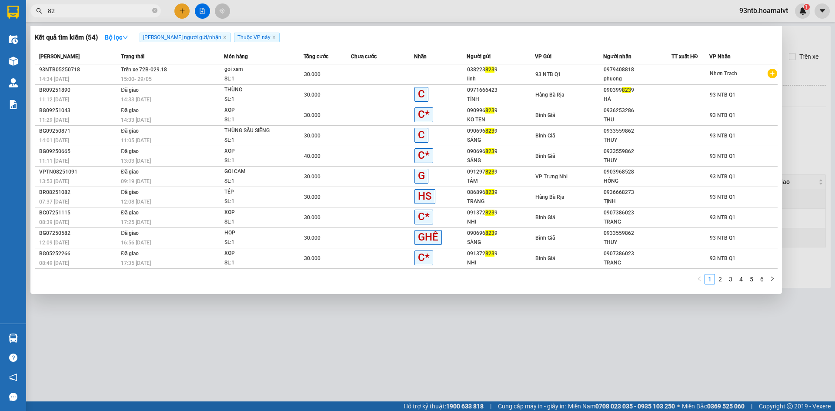
type input "8"
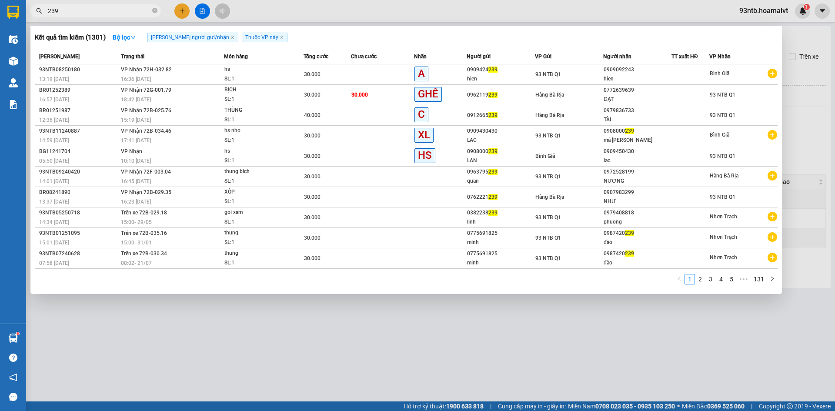
click at [110, 14] on input "239" at bounding box center [99, 11] width 103 height 10
type input "2"
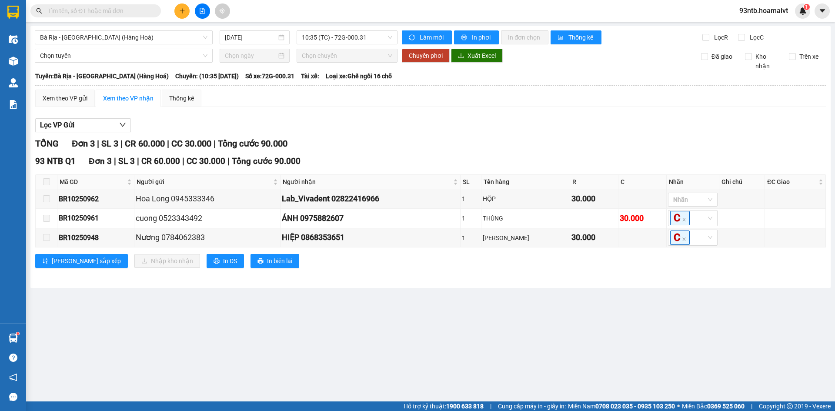
click at [110, 14] on input "text" at bounding box center [99, 11] width 103 height 10
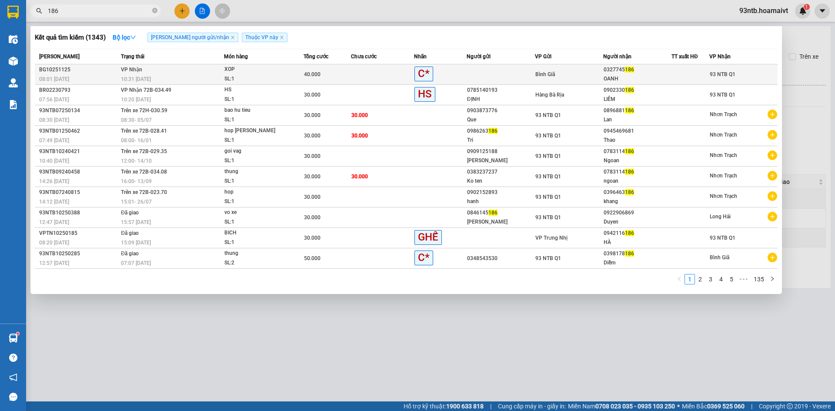
type input "186"
click at [700, 69] on td at bounding box center [690, 74] width 38 height 20
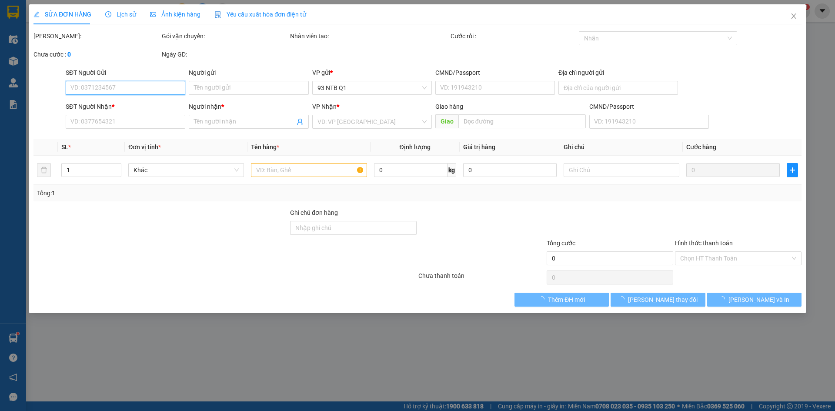
type input "0327745186"
type input "OANH"
type input "40.000"
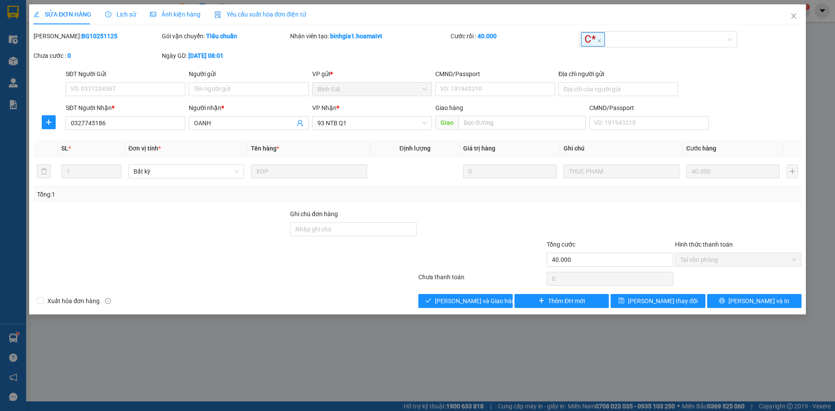
click at [488, 258] on div at bounding box center [481, 255] width 128 height 30
drag, startPoint x: 448, startPoint y: 299, endPoint x: 411, endPoint y: 299, distance: 37.4
click at [449, 299] on span "[PERSON_NAME] và Giao hàng" at bounding box center [476, 301] width 83 height 10
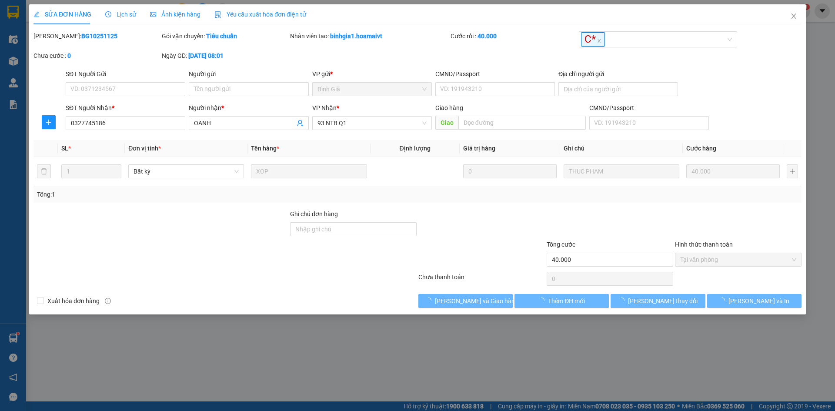
click at [360, 291] on div "Total Paid Fee 40.000 Total UnPaid Fee 0 Cash Collection Total Fee Mã ĐH: BG102…" at bounding box center [417, 169] width 768 height 277
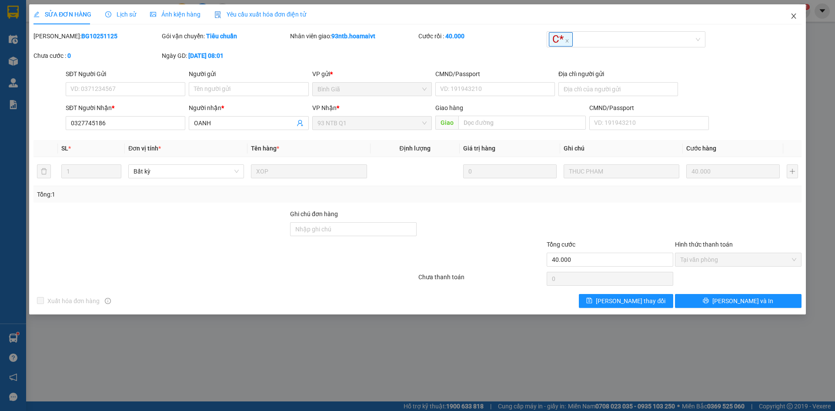
click at [788, 18] on span "Close" at bounding box center [793, 16] width 24 height 24
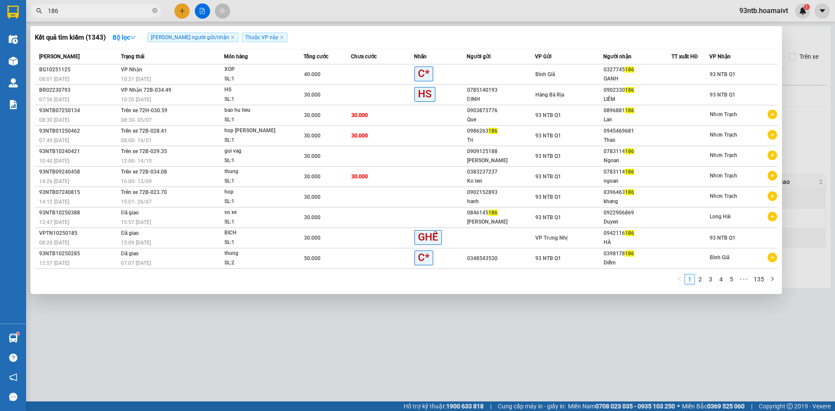
click at [99, 11] on input "186" at bounding box center [99, 11] width 103 height 10
type input "1"
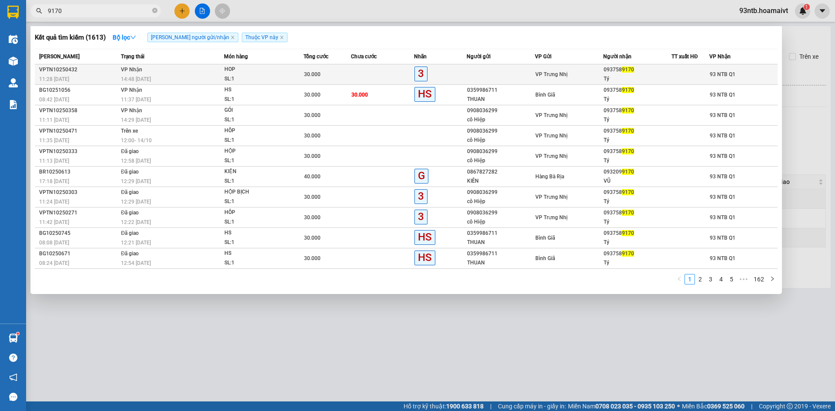
type input "9170"
click at [550, 72] on span "VP Trưng Nhị" at bounding box center [551, 74] width 32 height 6
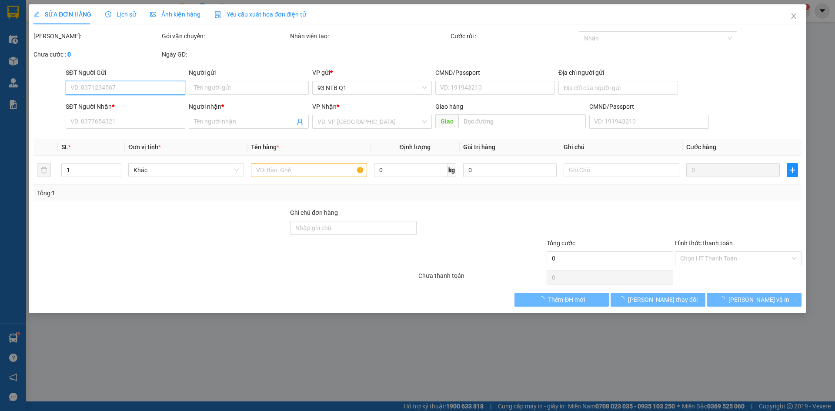
type input "0937589170"
type input "Tý"
type input "30.000"
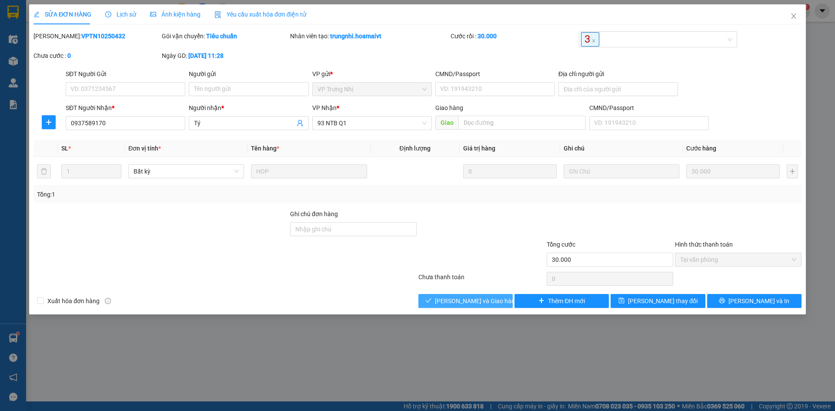
click at [461, 299] on span "[PERSON_NAME] và Giao hàng" at bounding box center [476, 301] width 83 height 10
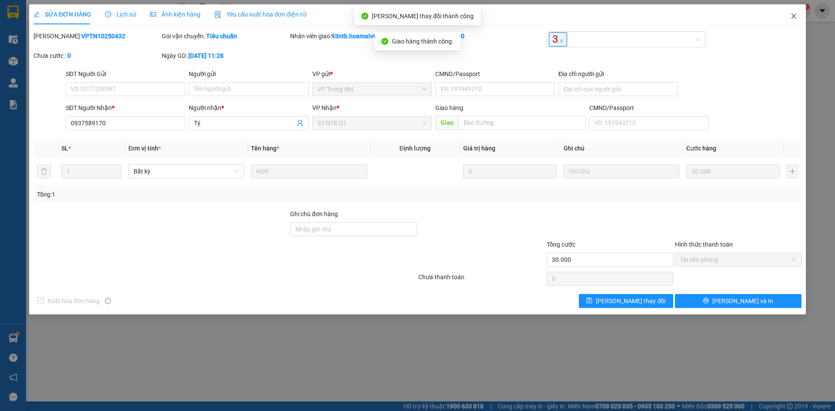
click at [794, 20] on icon "close" at bounding box center [793, 16] width 7 height 7
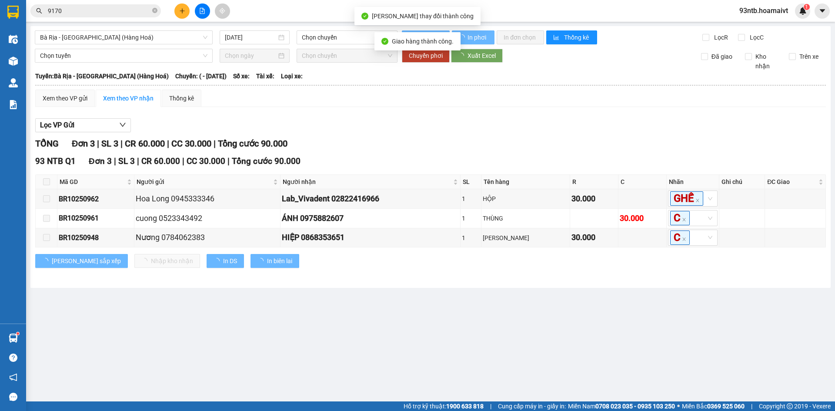
click at [140, 7] on input "9170" at bounding box center [99, 11] width 103 height 10
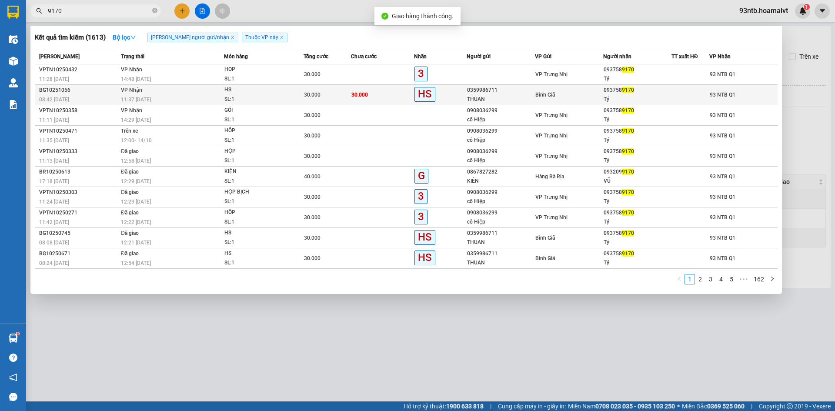
click at [517, 91] on div "0359986711" at bounding box center [500, 90] width 67 height 9
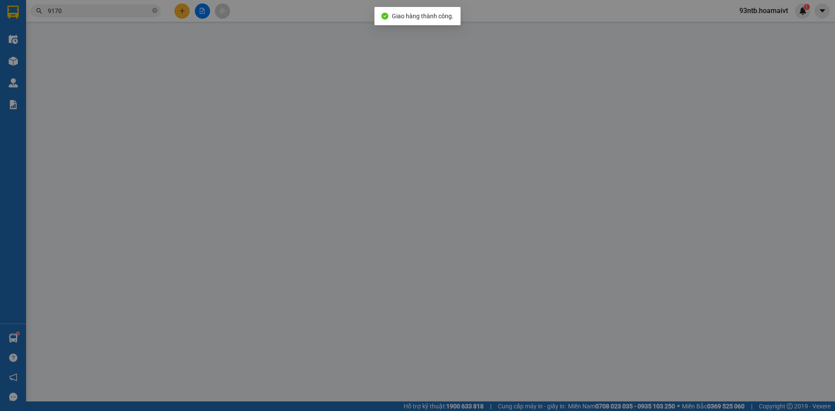
type input "0359986711"
type input "THUAN"
type input "0937589170"
type input "Tý"
type input "30.000"
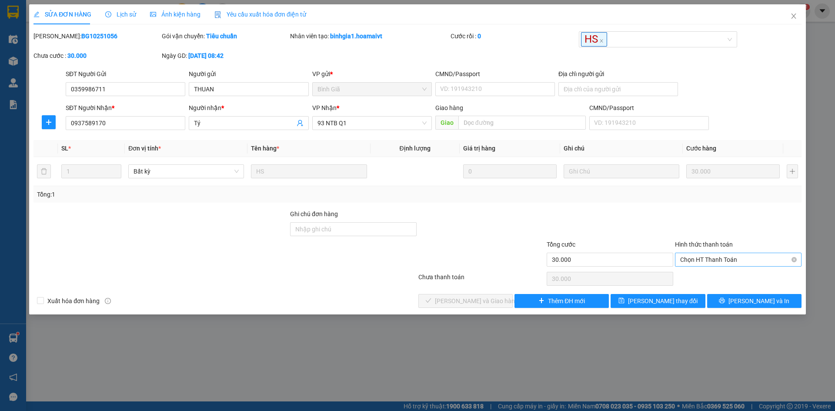
drag, startPoint x: 692, startPoint y: 256, endPoint x: 698, endPoint y: 264, distance: 9.9
click at [693, 256] on span "Chọn HT Thanh Toán" at bounding box center [738, 259] width 116 height 13
click at [703, 271] on div "Tại văn phòng" at bounding box center [738, 277] width 127 height 14
type input "0"
click at [489, 301] on span "[PERSON_NAME] và Giao hàng" at bounding box center [476, 301] width 83 height 10
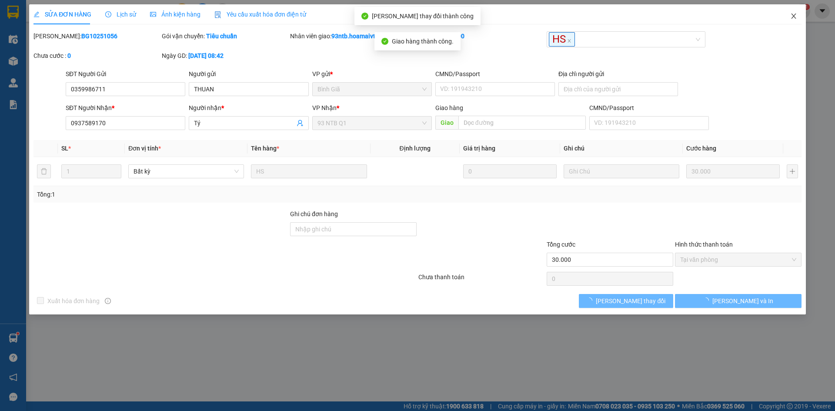
click at [794, 15] on icon "close" at bounding box center [793, 16] width 7 height 7
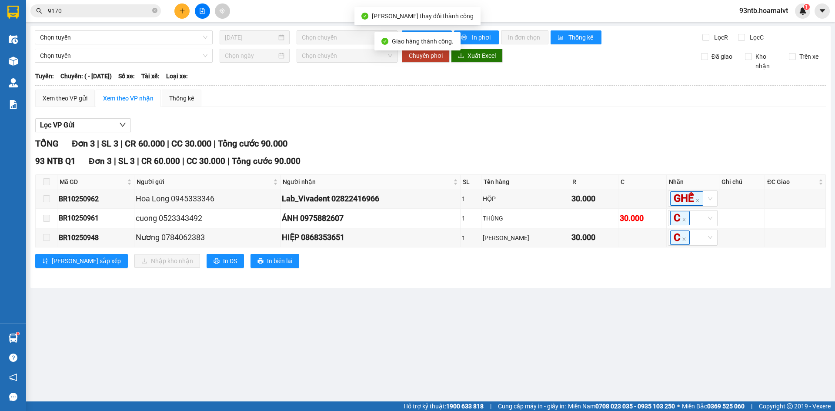
click at [145, 14] on input "9170" at bounding box center [99, 11] width 103 height 10
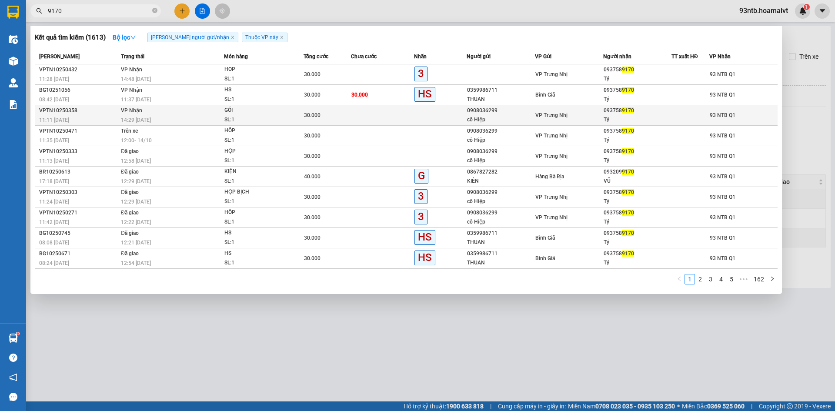
click at [544, 113] on span "VP Trưng Nhị" at bounding box center [551, 115] width 32 height 6
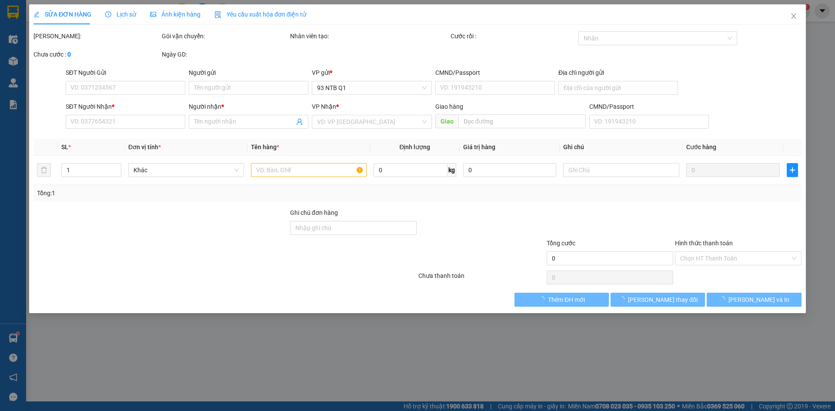
type input "0908036299"
type input "cô Hiệp"
type input "0937589170"
type input "Tý"
type input "30.000"
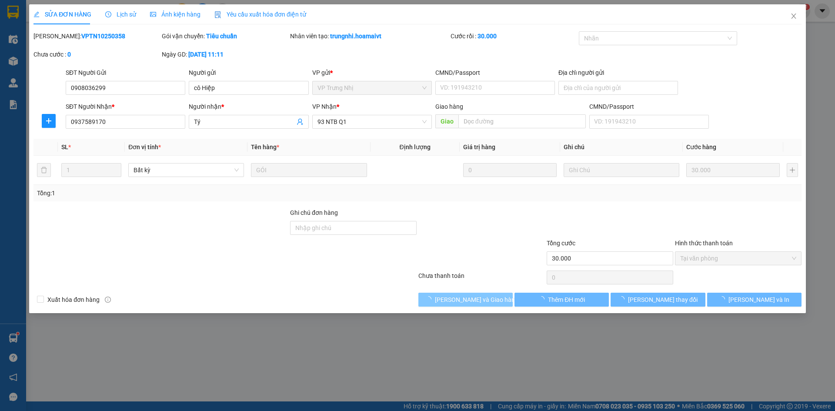
click at [507, 304] on button "[PERSON_NAME] và Giao hàng" at bounding box center [465, 300] width 94 height 14
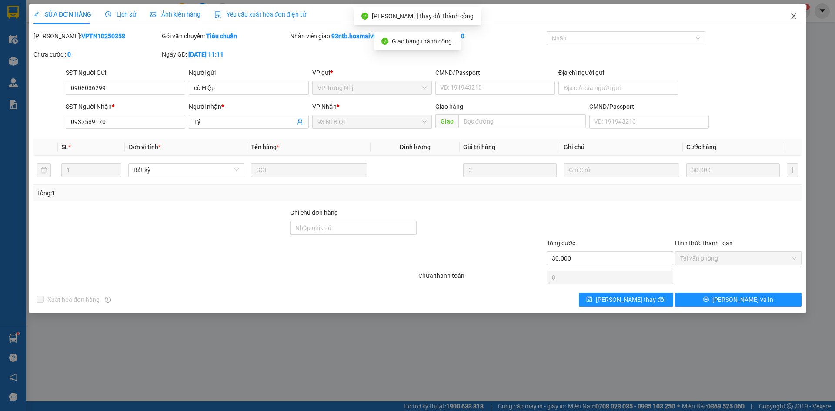
click at [791, 12] on span "Close" at bounding box center [793, 16] width 24 height 24
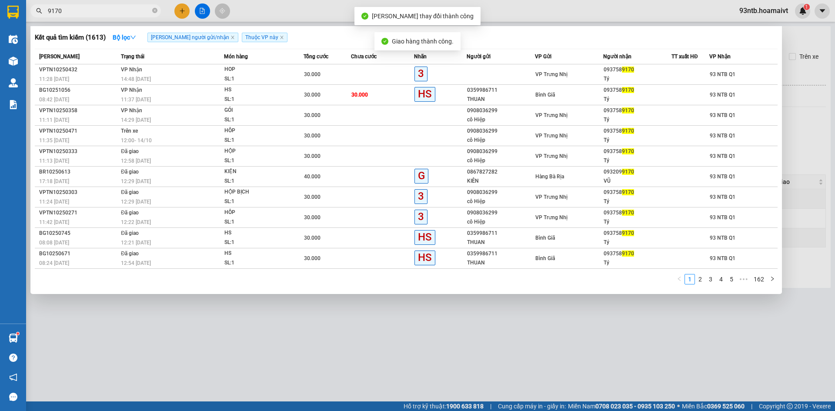
click at [110, 13] on input "9170" at bounding box center [99, 11] width 103 height 10
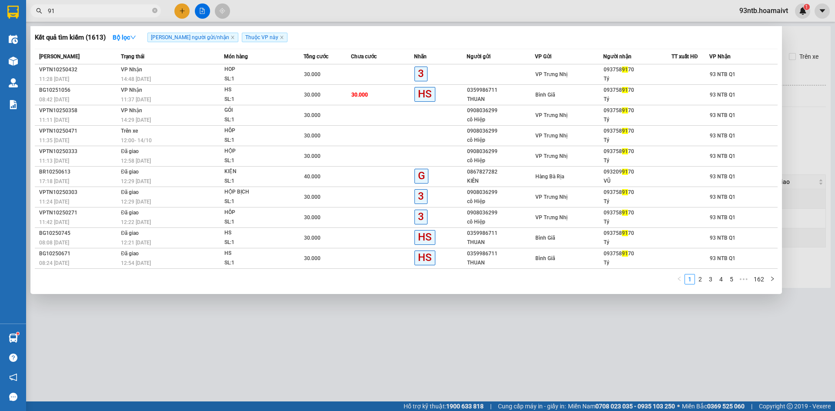
type input "9"
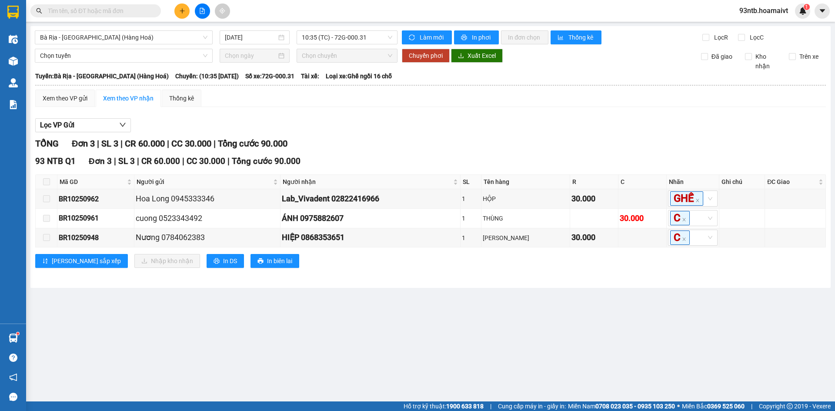
click at [110, 13] on input "text" at bounding box center [99, 11] width 103 height 10
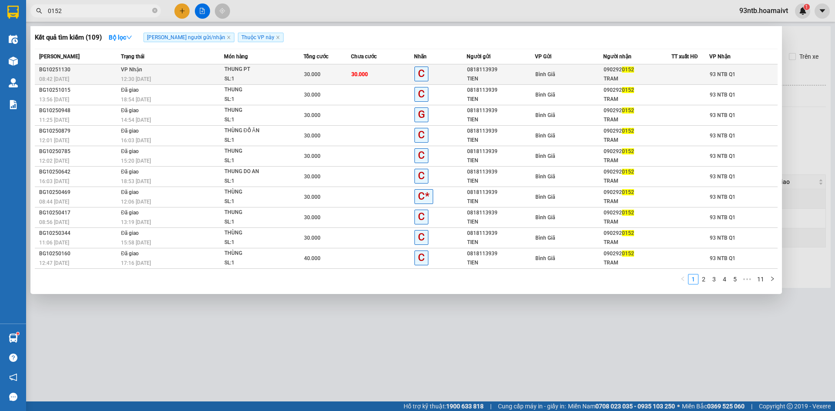
type input "0152"
click at [451, 73] on div "C" at bounding box center [440, 74] width 52 height 15
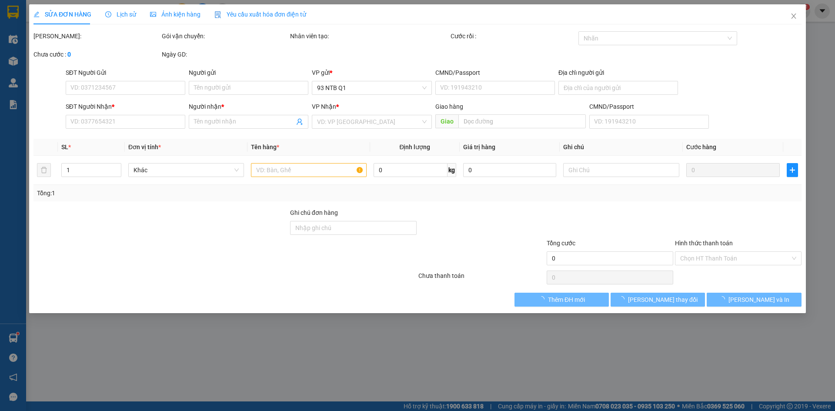
type input "0818113939"
type input "TIEN"
type input "0902920152"
type input "TRAM"
type input "30.000"
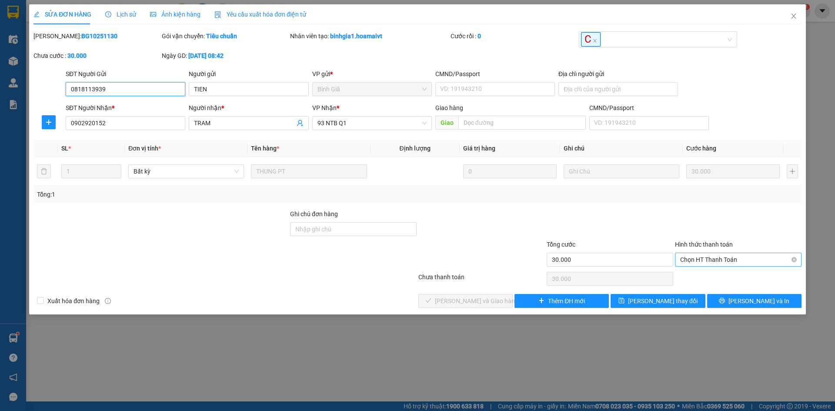
click at [728, 259] on span "Chọn HT Thanh Toán" at bounding box center [738, 259] width 116 height 13
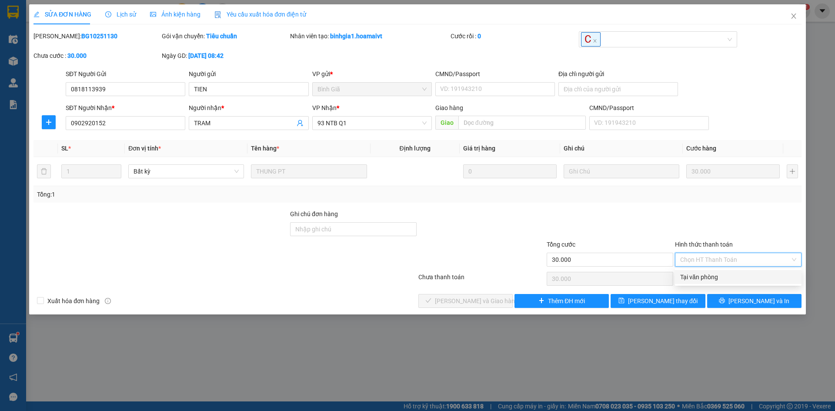
click at [721, 277] on div "Tại văn phòng" at bounding box center [738, 277] width 116 height 10
type input "0"
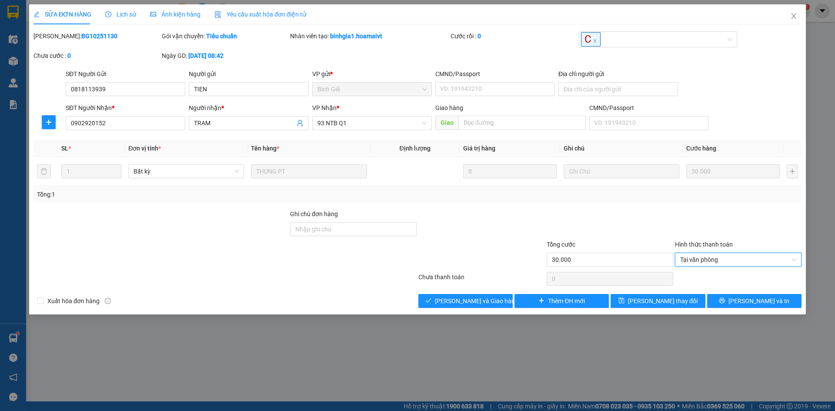
click at [444, 292] on div "Total Paid Fee 0 Total UnPaid Fee 30.000 Cash Collection Total Fee Mã ĐH: BG102…" at bounding box center [417, 169] width 768 height 277
click at [448, 302] on span "[PERSON_NAME] và Giao hàng" at bounding box center [476, 301] width 83 height 10
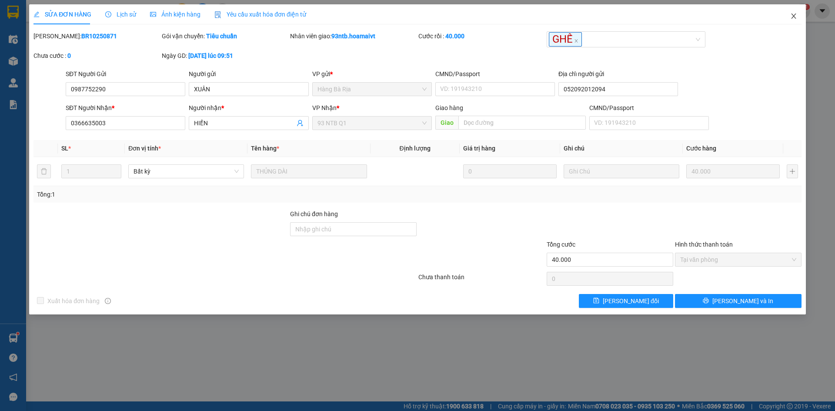
click at [800, 11] on span "Close" at bounding box center [793, 16] width 24 height 24
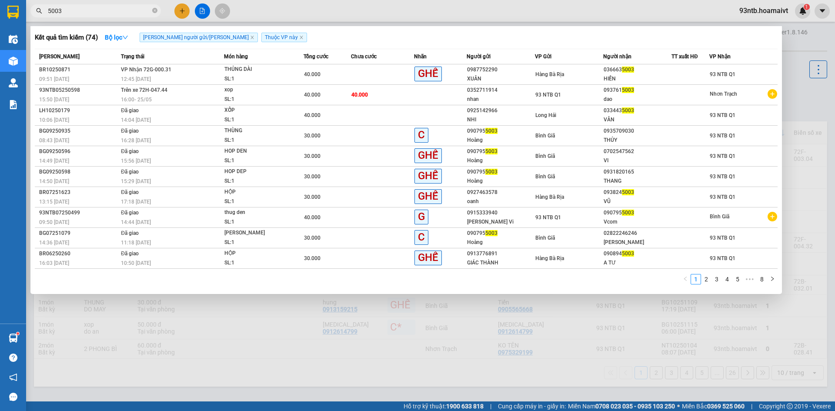
click at [121, 9] on input "5003" at bounding box center [99, 11] width 103 height 10
type input "5"
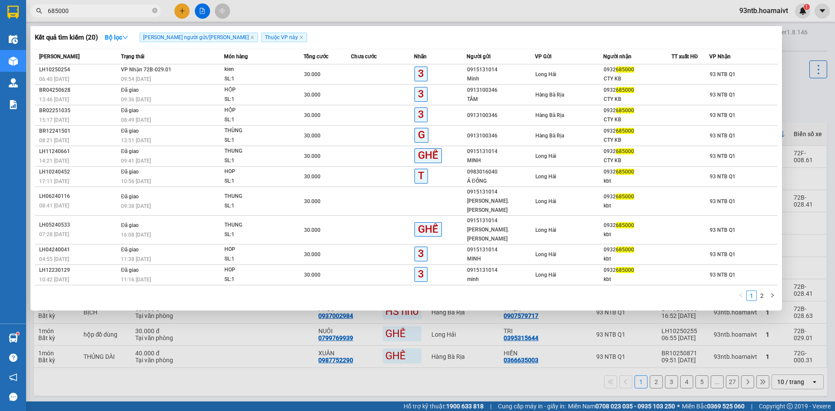
type input "685000"
